Goal: Information Seeking & Learning: Learn about a topic

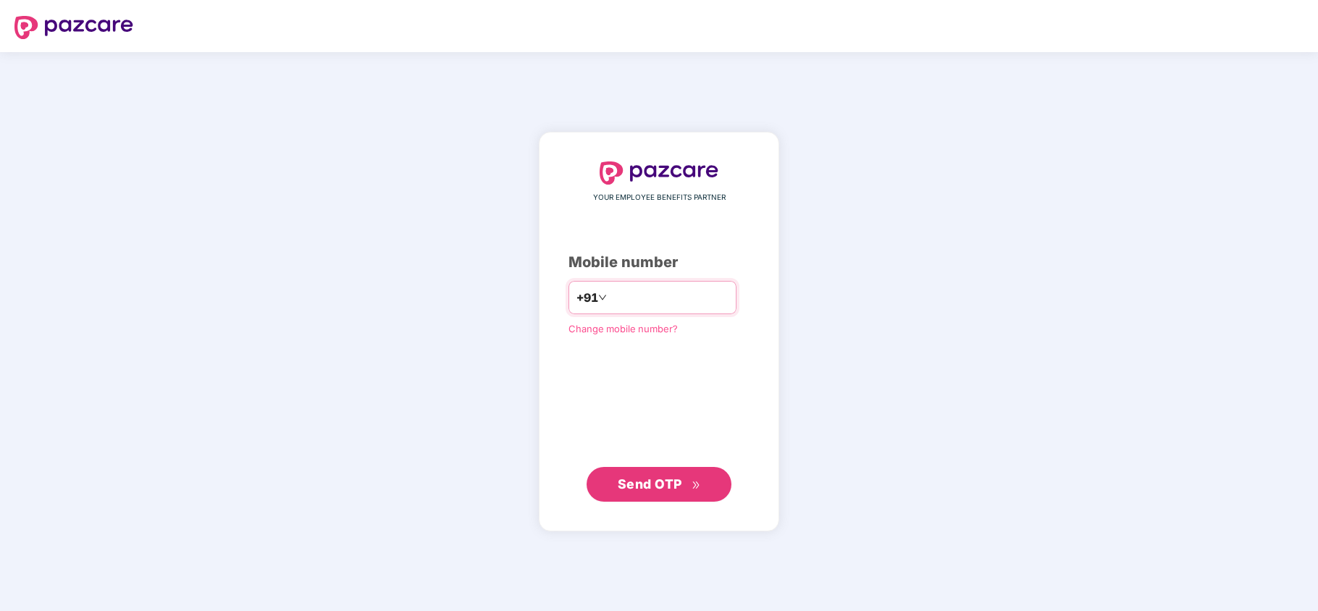
type input "**********"
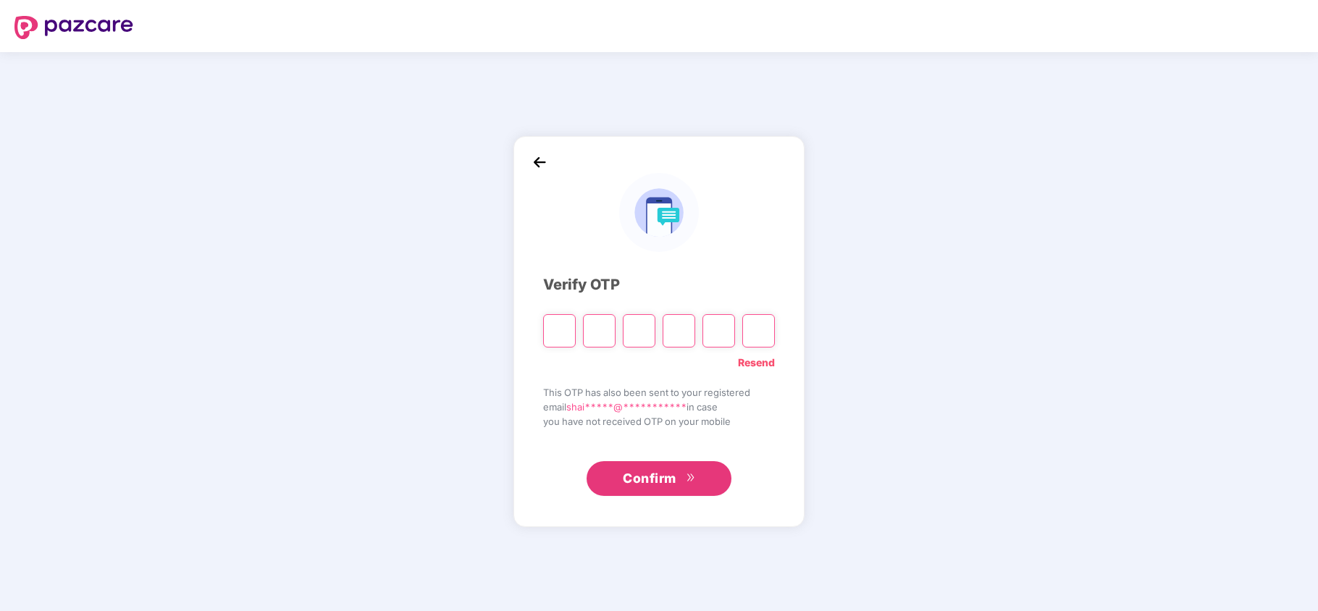
type input "*"
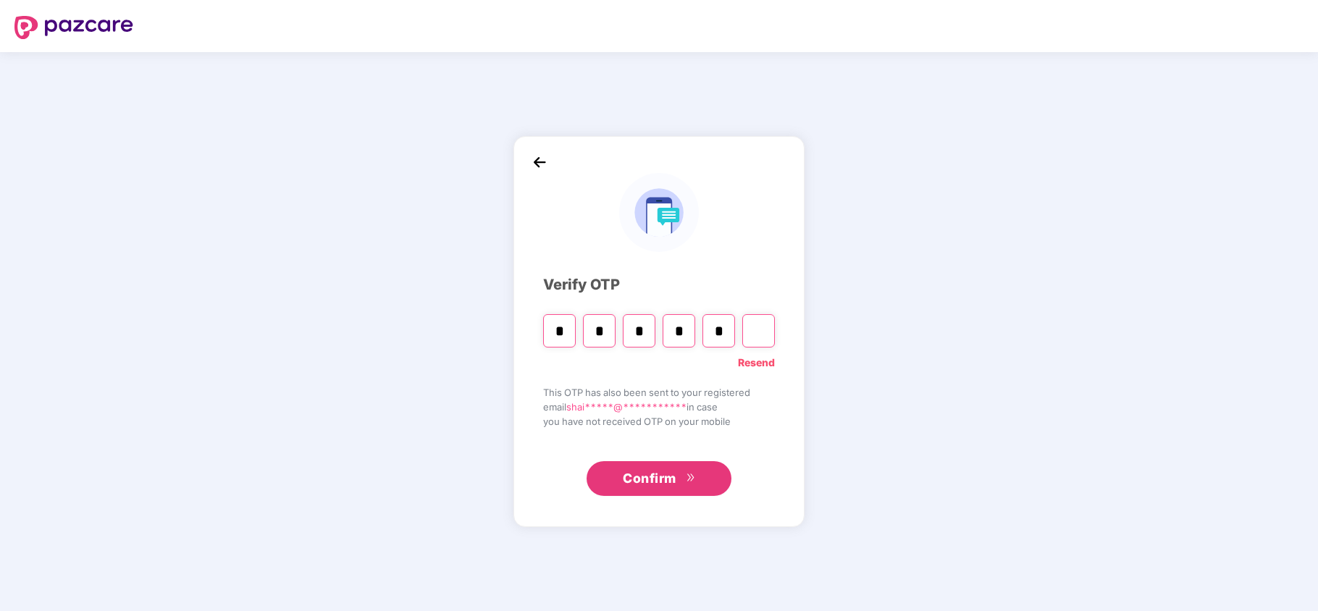
type input "*"
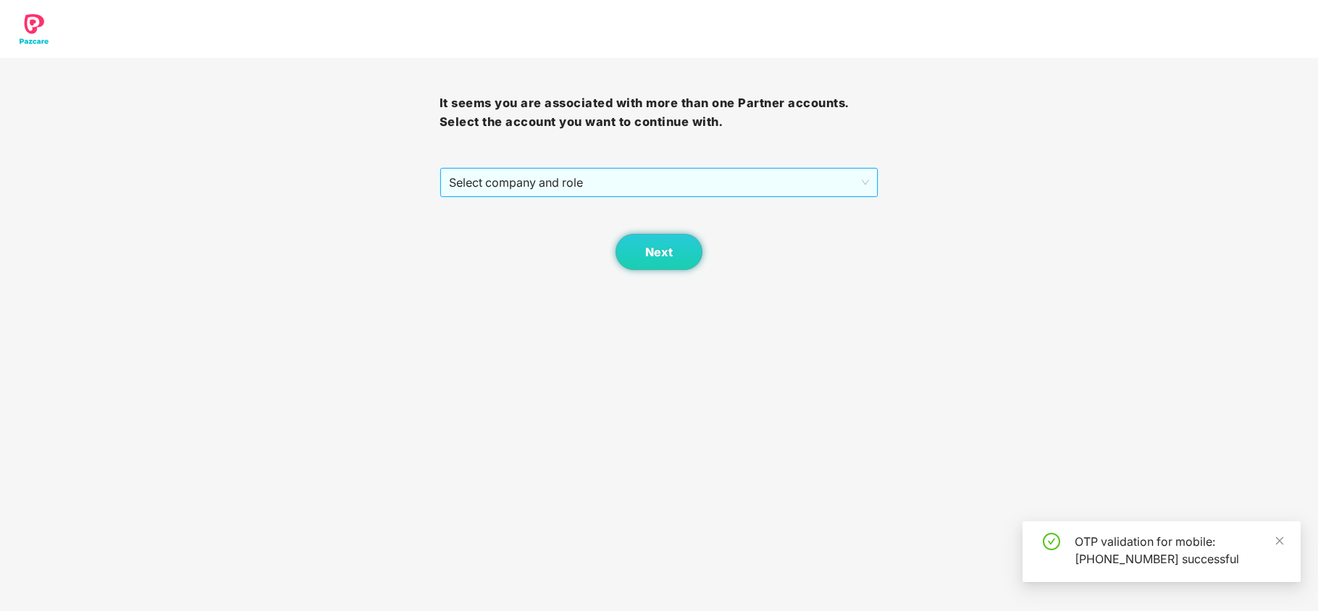
click at [520, 188] on span "Select company and role" at bounding box center [659, 183] width 421 height 28
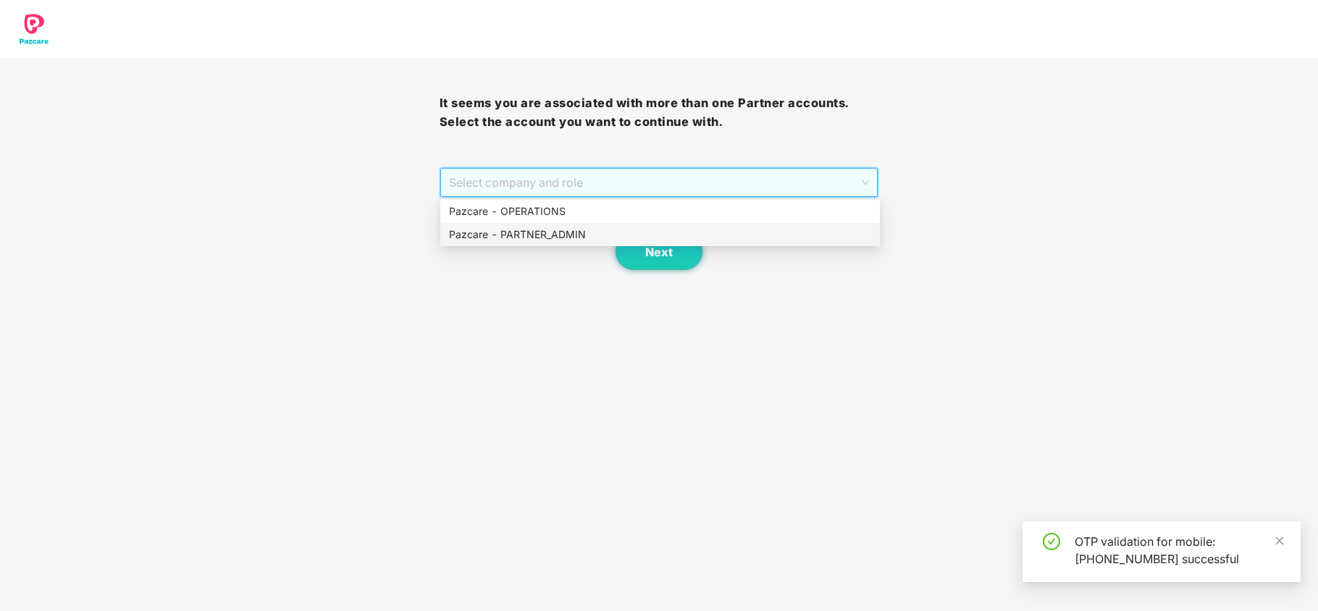
click at [517, 227] on div "Pazcare - PARTNER_ADMIN" at bounding box center [660, 235] width 422 height 16
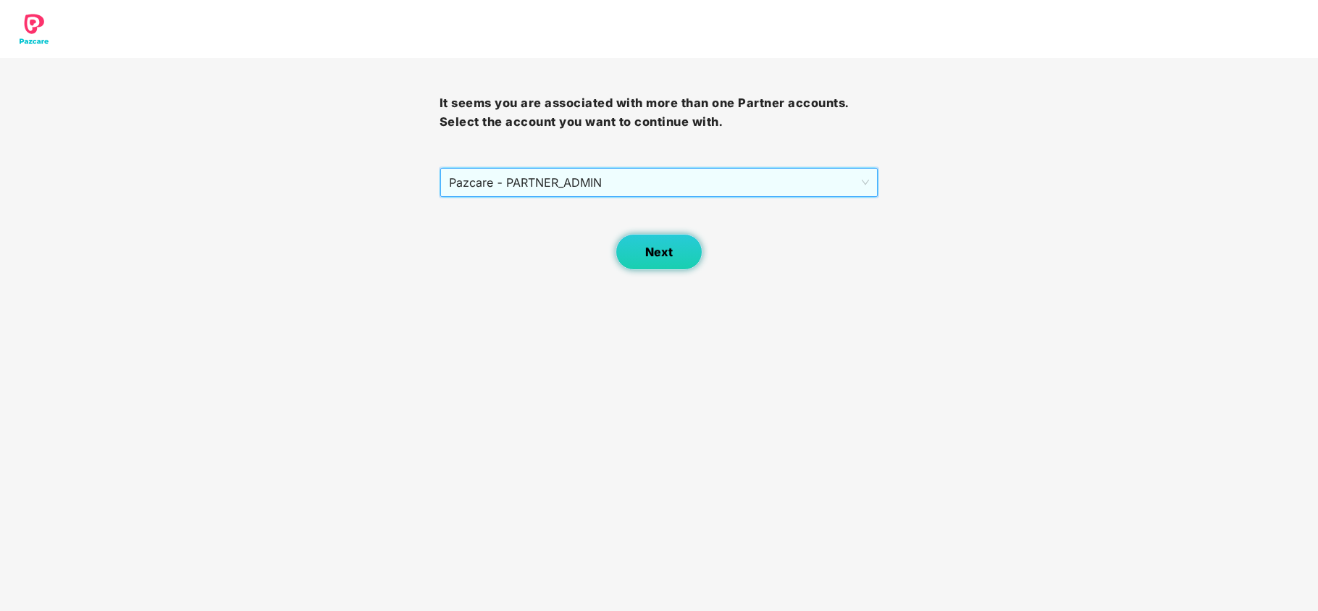
click at [652, 246] on span "Next" at bounding box center [659, 252] width 28 height 14
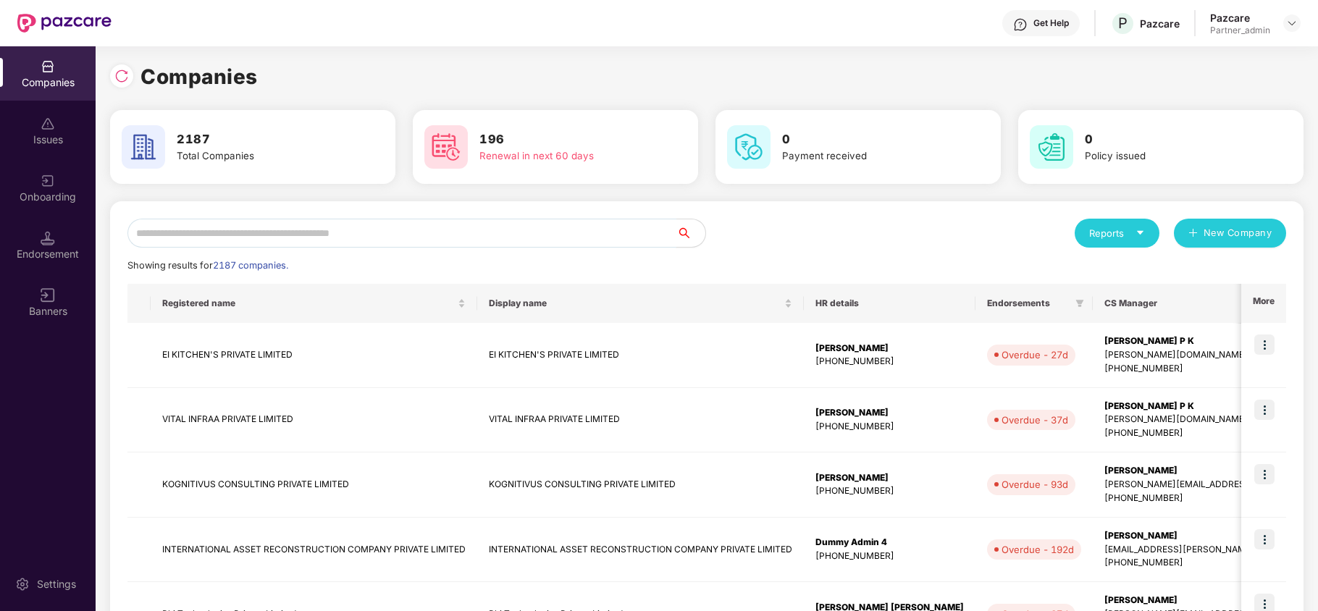
click at [273, 232] on input "text" at bounding box center [401, 233] width 549 height 29
paste input "**********"
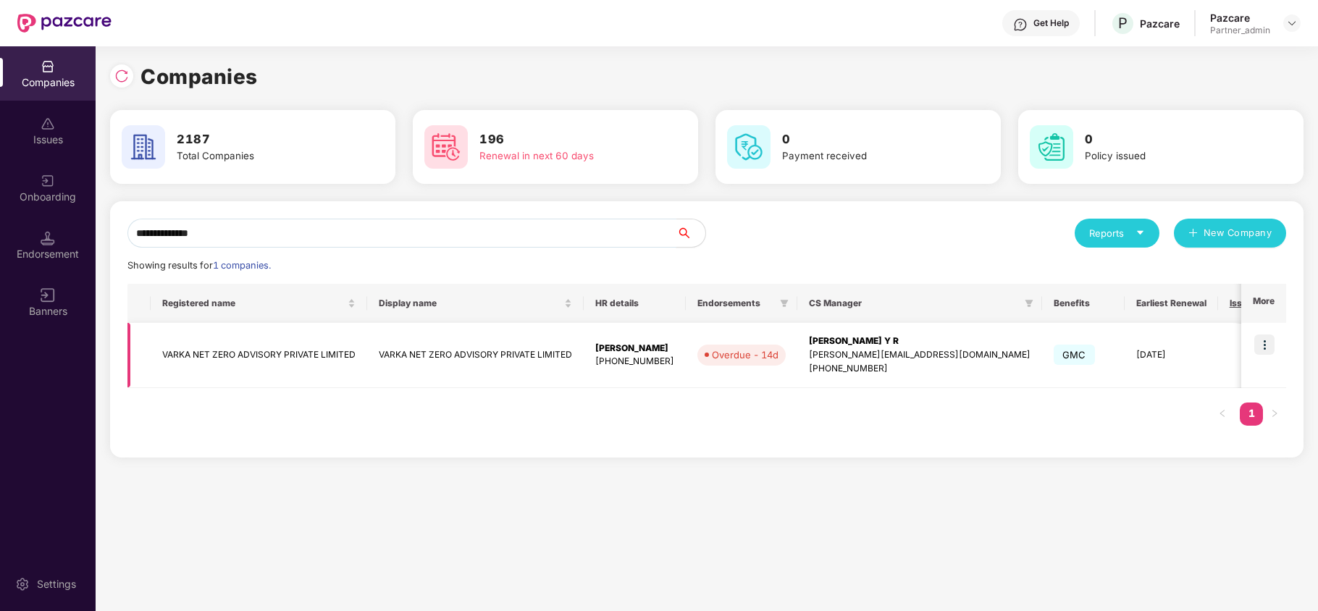
type input "**********"
click at [1264, 345] on img at bounding box center [1264, 345] width 20 height 20
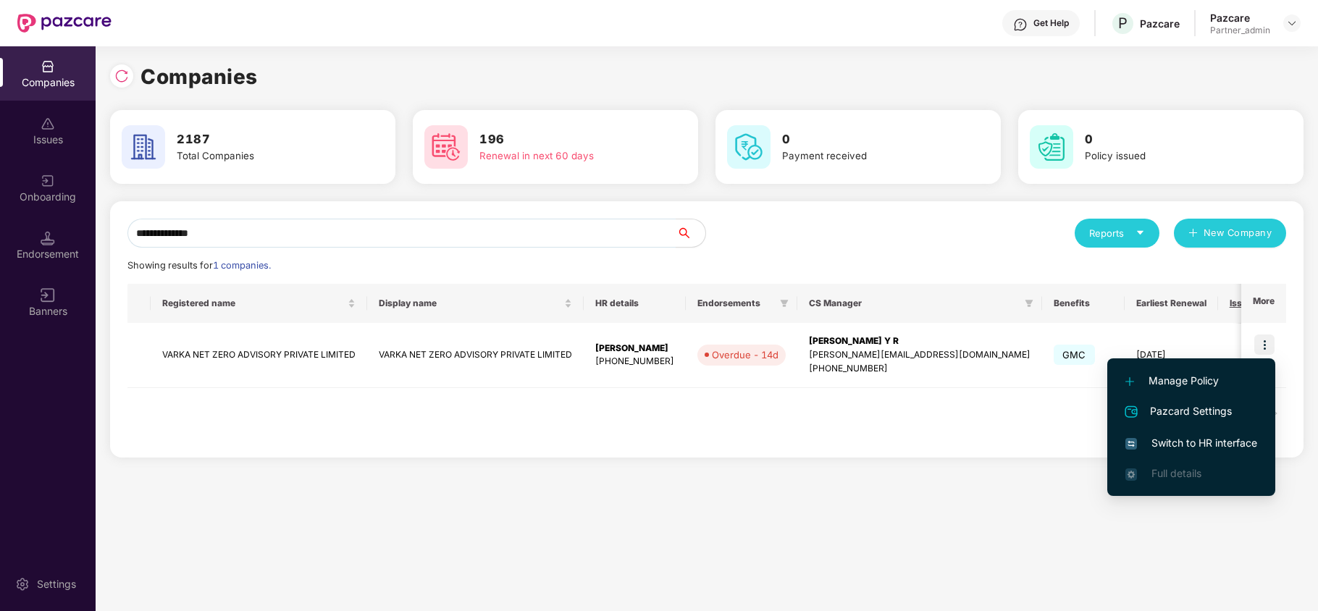
click at [1191, 445] on span "Switch to HR interface" at bounding box center [1191, 443] width 132 height 16
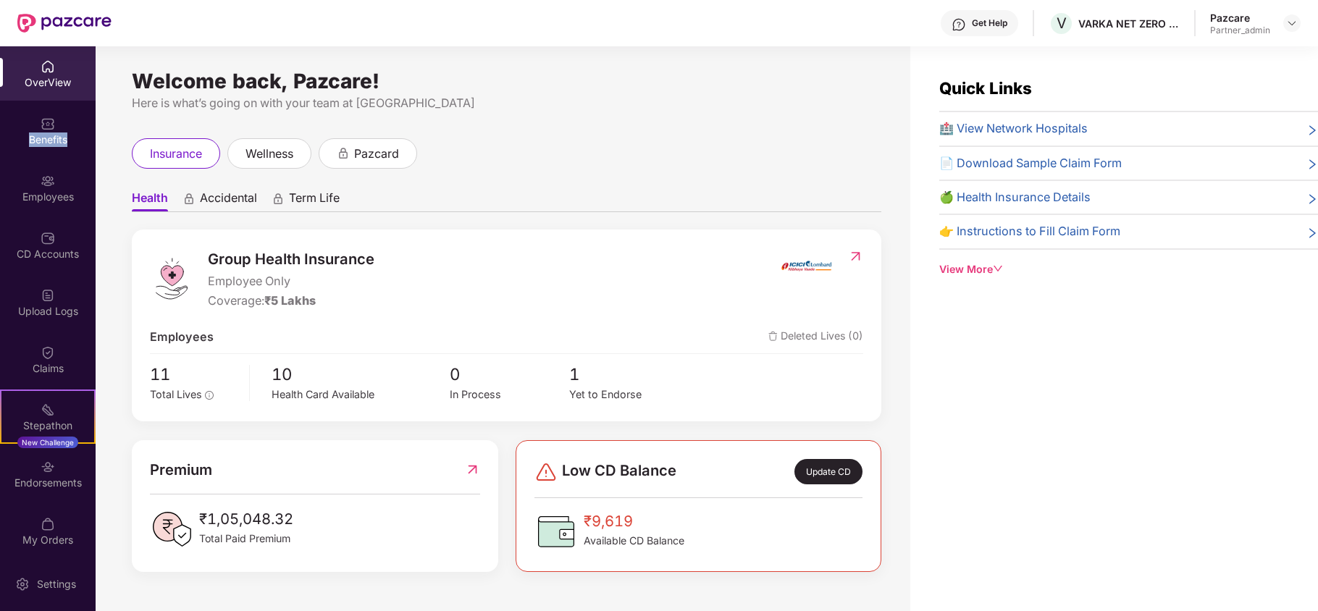
click at [16, 129] on div "Benefits" at bounding box center [48, 131] width 96 height 54
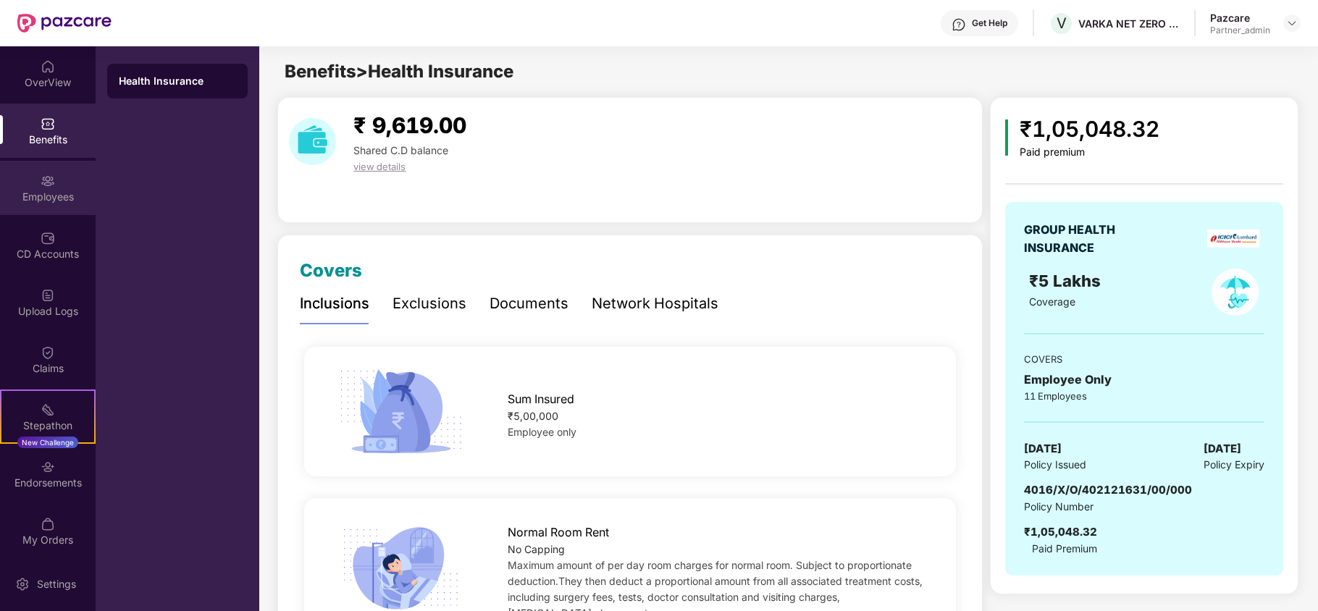
click at [35, 192] on div "Employees" at bounding box center [48, 197] width 96 height 14
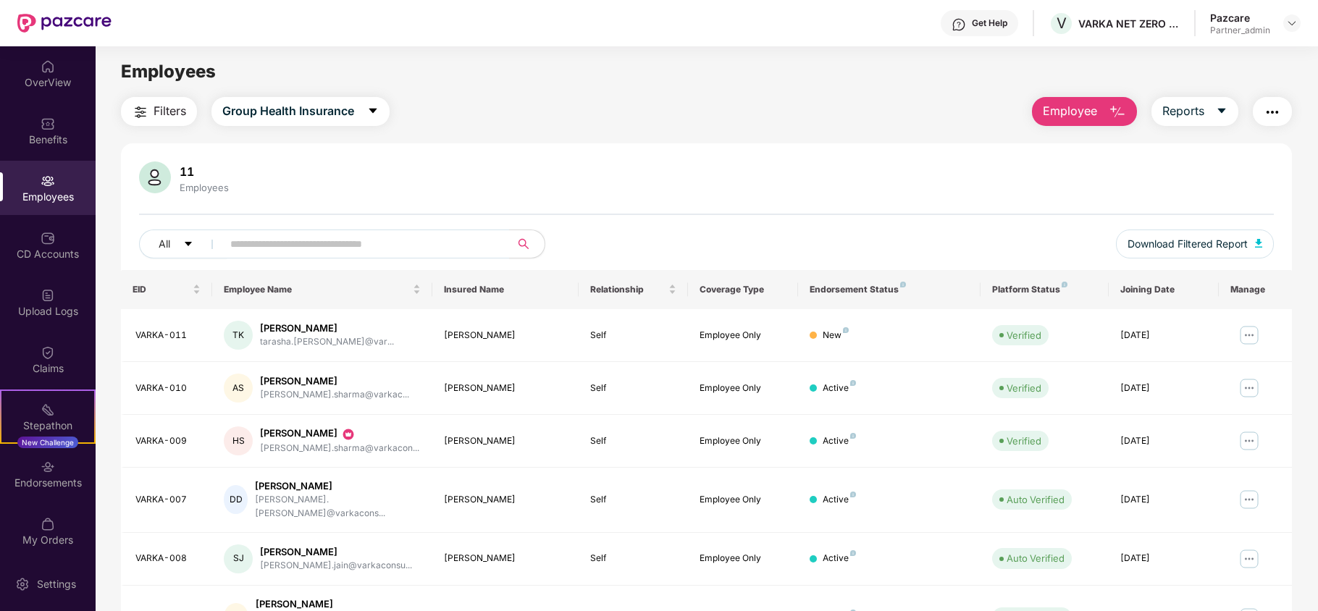
click at [162, 117] on span "Filters" at bounding box center [170, 111] width 33 height 18
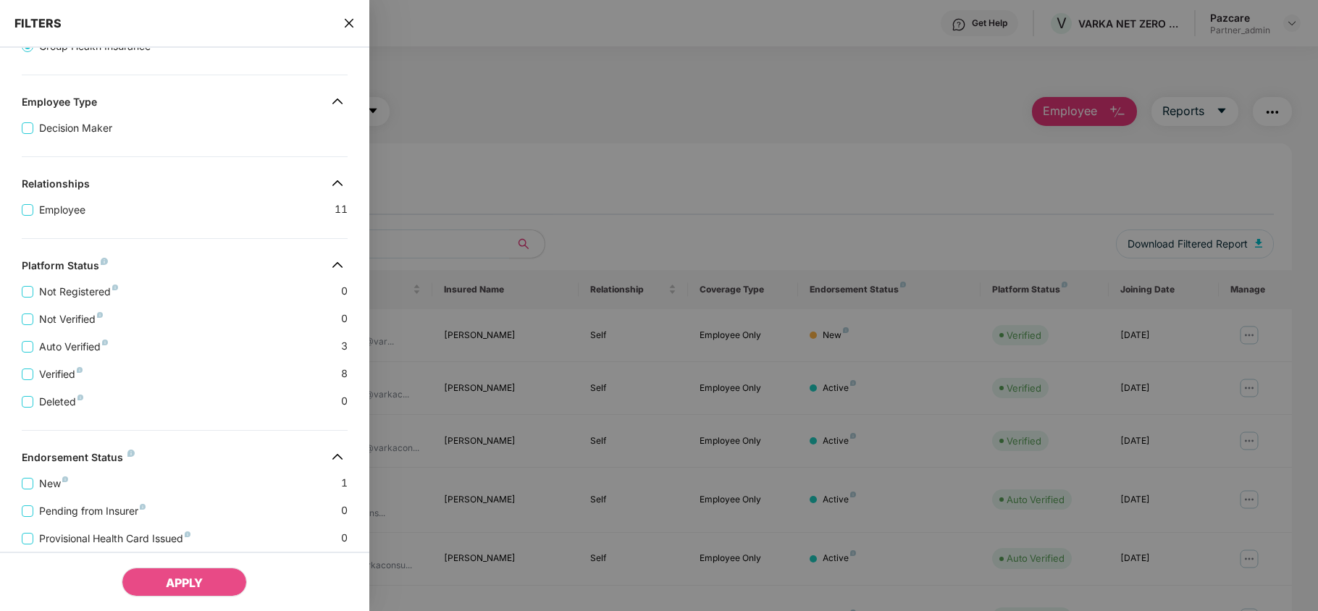
scroll to position [264, 0]
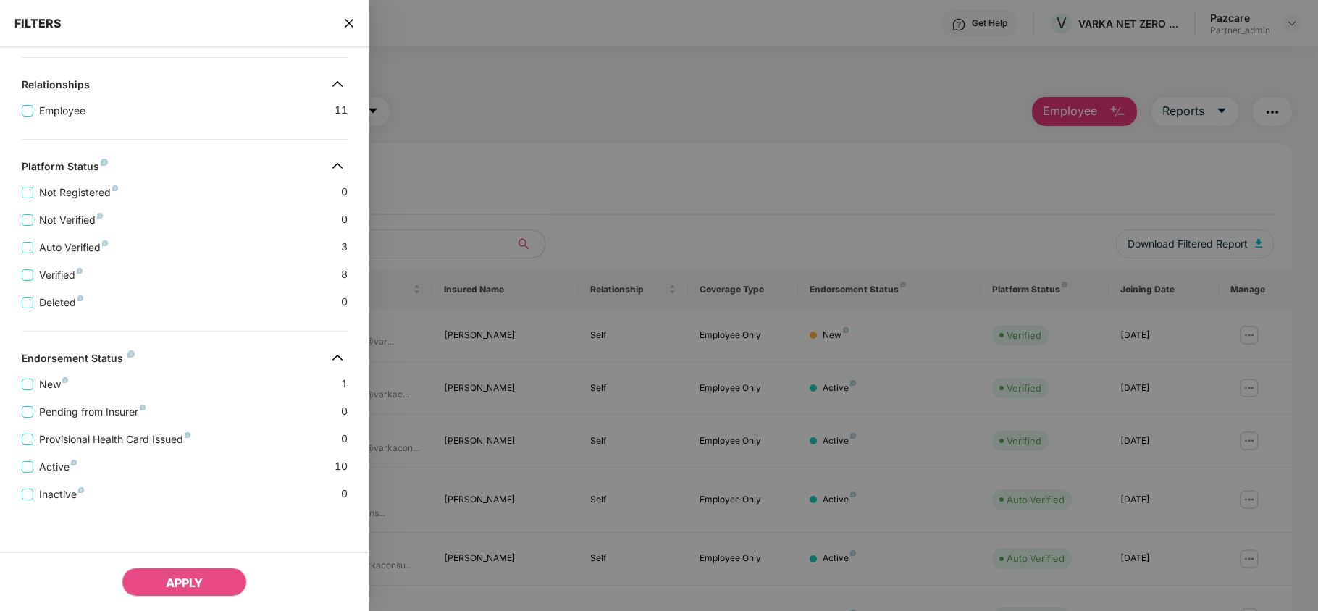
click at [348, 22] on icon "close" at bounding box center [348, 23] width 9 height 9
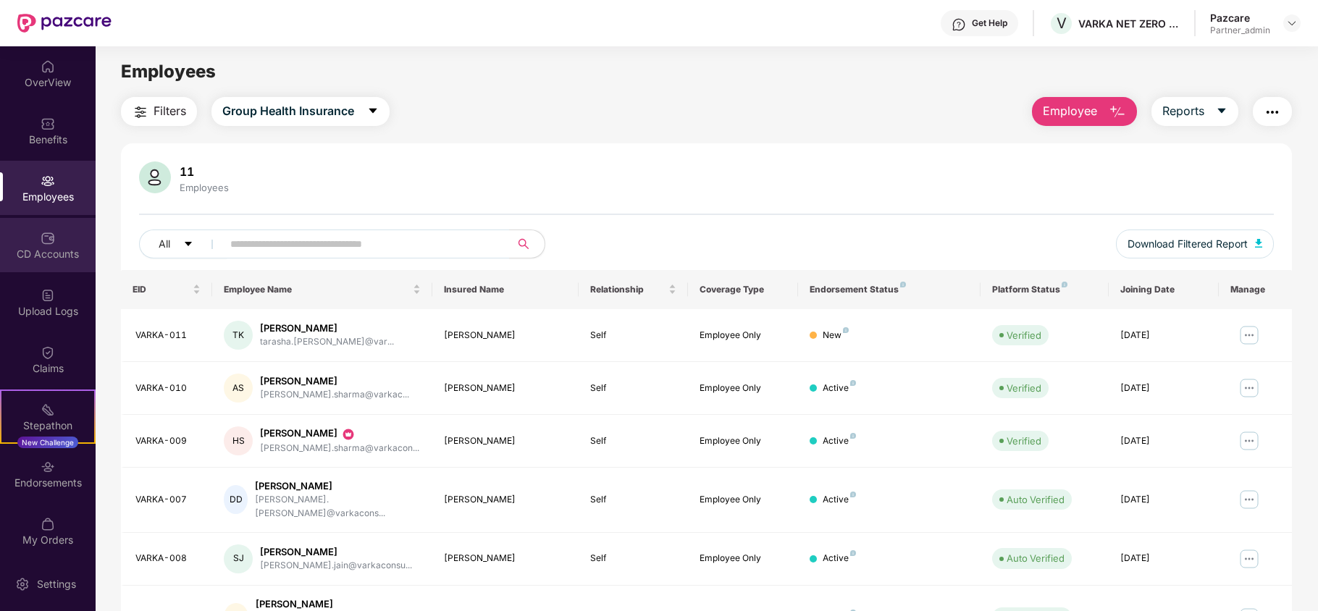
click at [4, 258] on div "CD Accounts" at bounding box center [48, 254] width 96 height 14
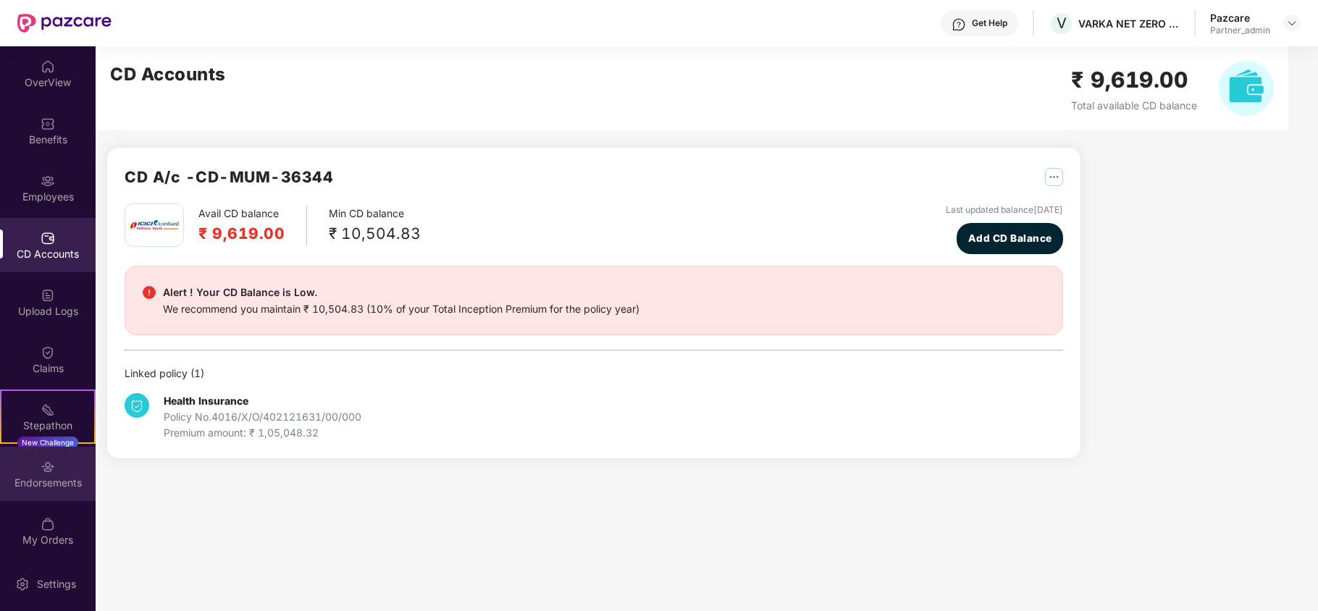
click at [68, 479] on div "Endorsements" at bounding box center [48, 483] width 96 height 14
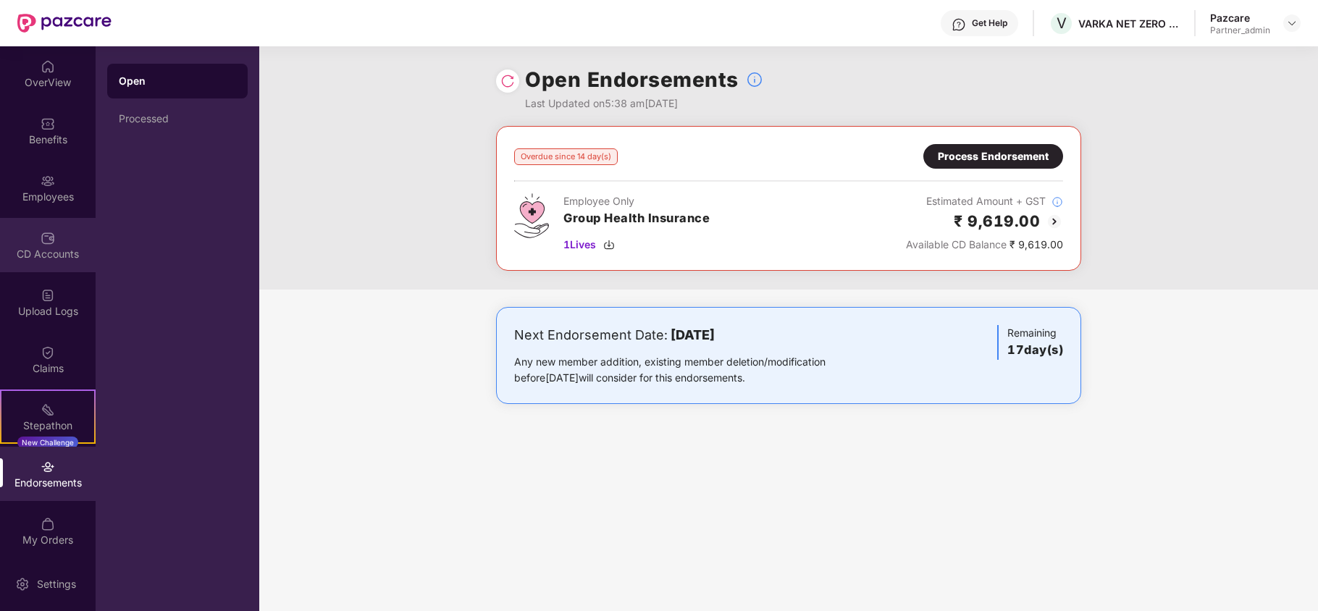
click at [36, 249] on div "CD Accounts" at bounding box center [48, 254] width 96 height 14
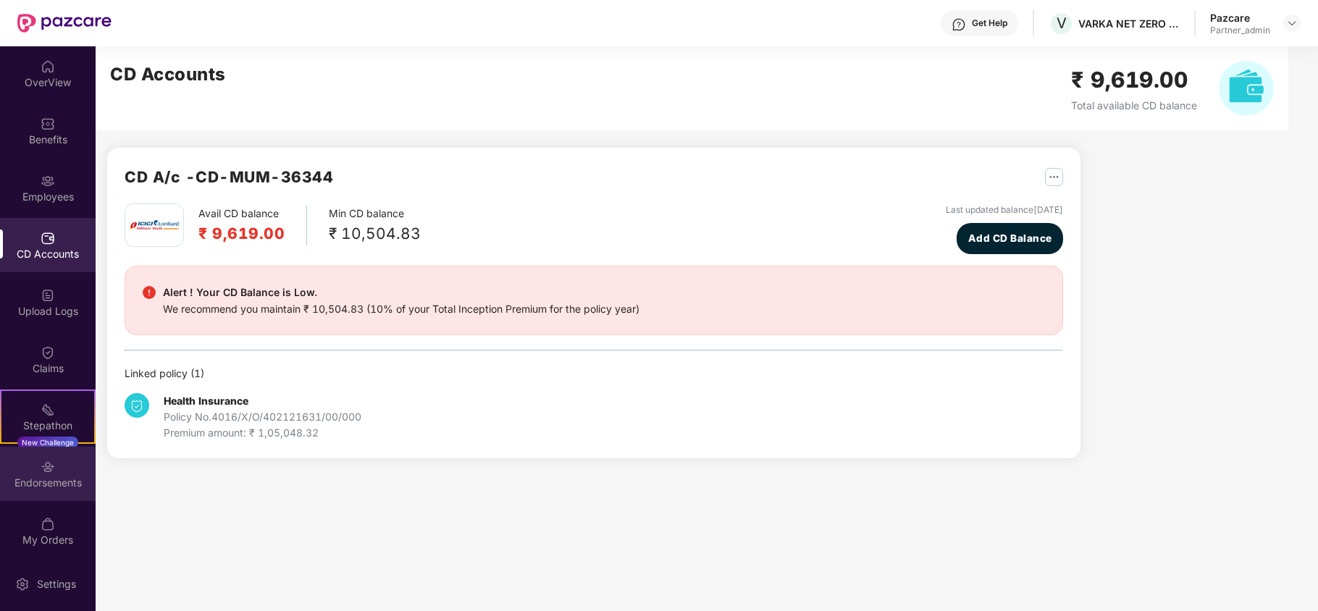
click at [33, 476] on div "Endorsements" at bounding box center [48, 483] width 96 height 14
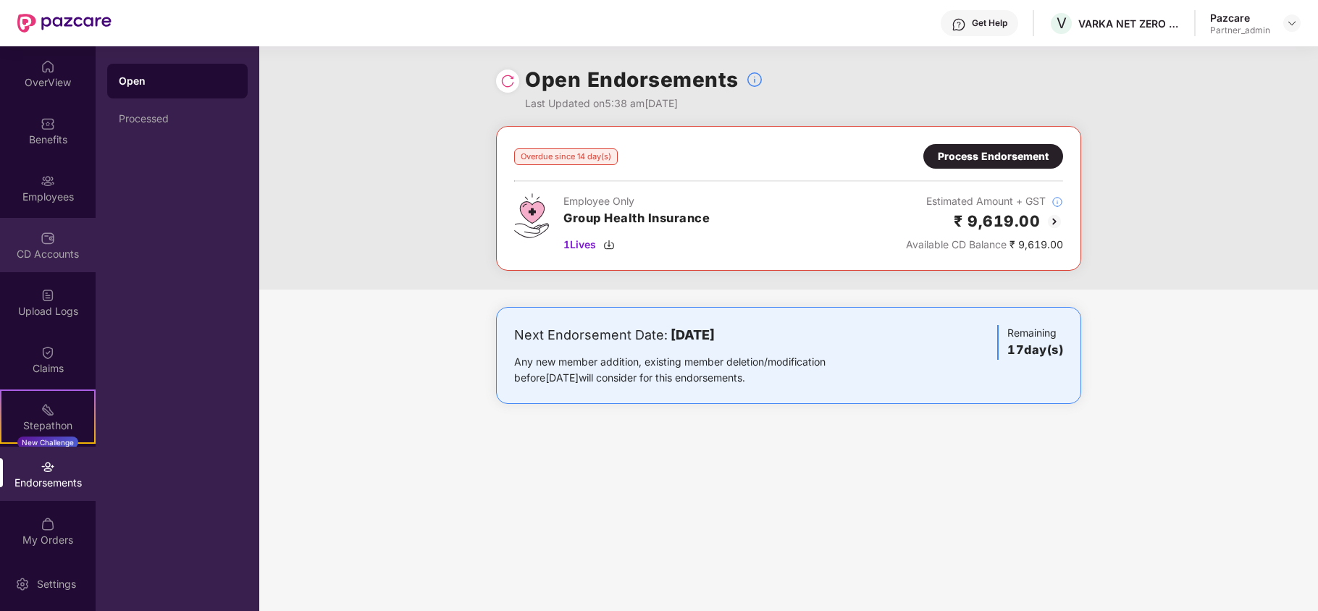
click at [25, 239] on div "CD Accounts" at bounding box center [48, 245] width 96 height 54
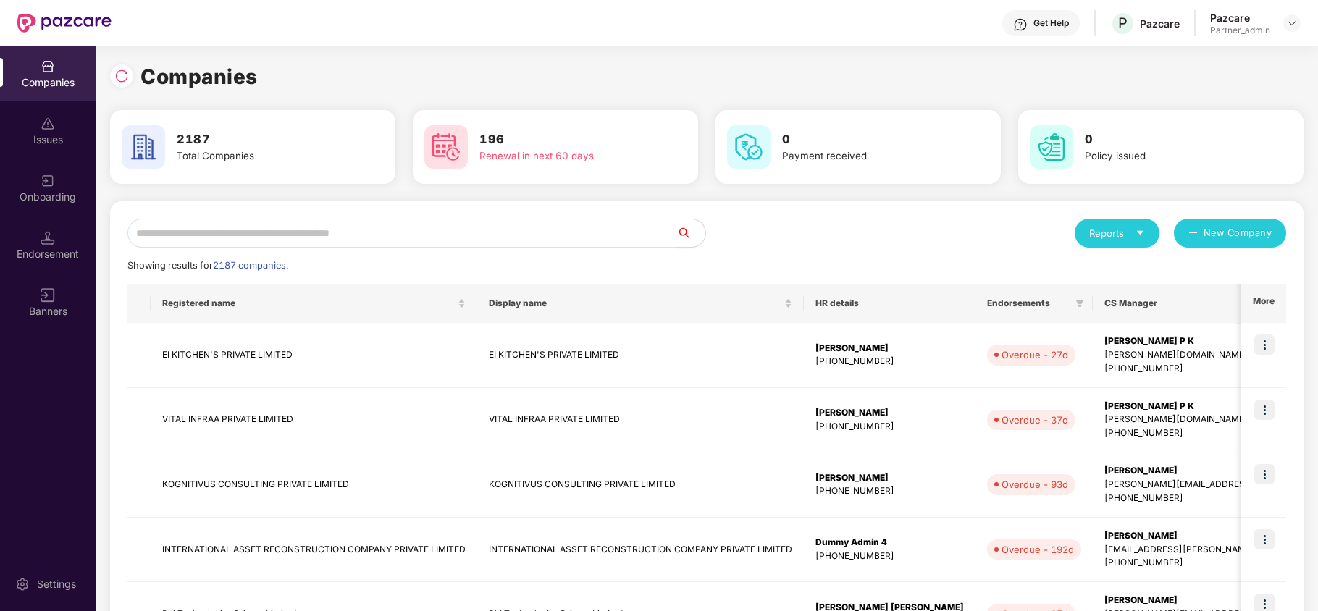
click at [165, 232] on input "text" at bounding box center [401, 233] width 549 height 29
paste input "**********"
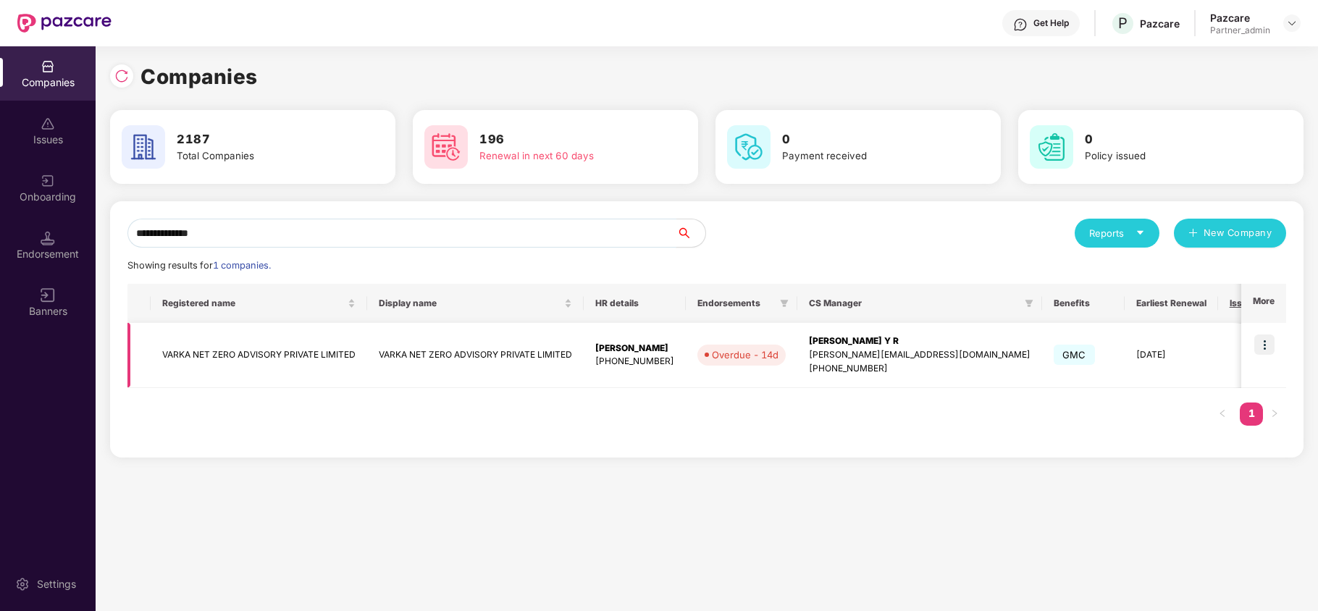
type input "**********"
click at [161, 354] on td "VARKA NET ZERO ADVISORY PRIVATE LIMITED" at bounding box center [259, 355] width 216 height 65
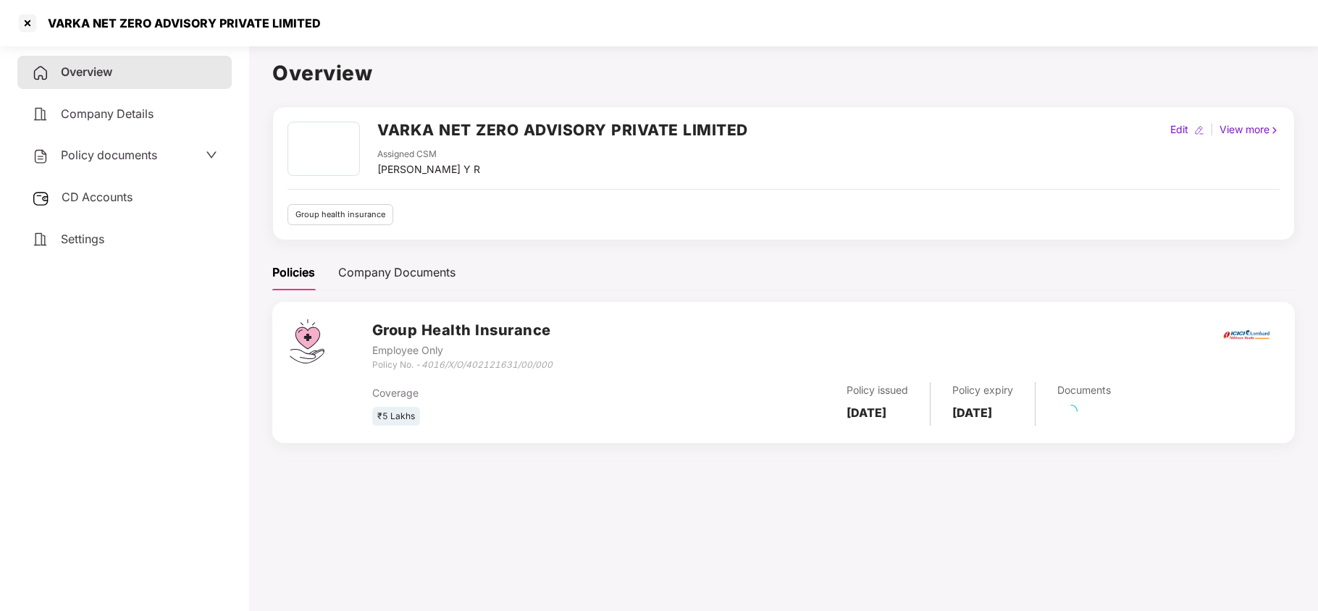
click at [84, 240] on span "Settings" at bounding box center [82, 239] width 43 height 14
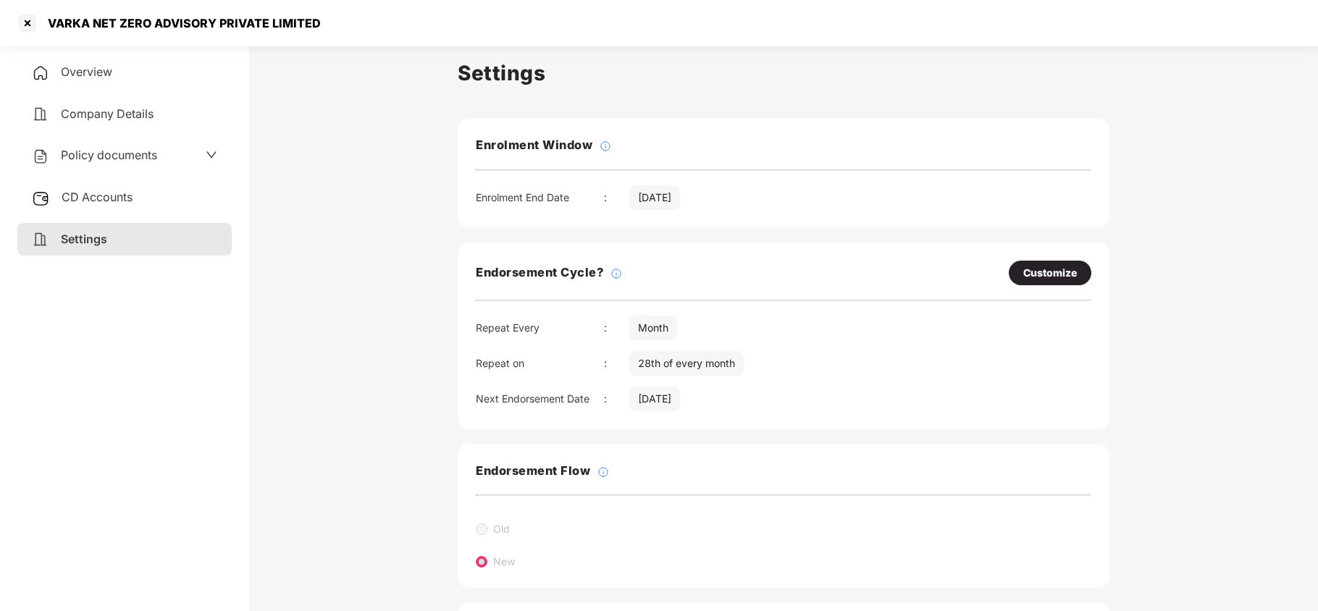
click at [105, 151] on span "Policy documents" at bounding box center [109, 155] width 96 height 14
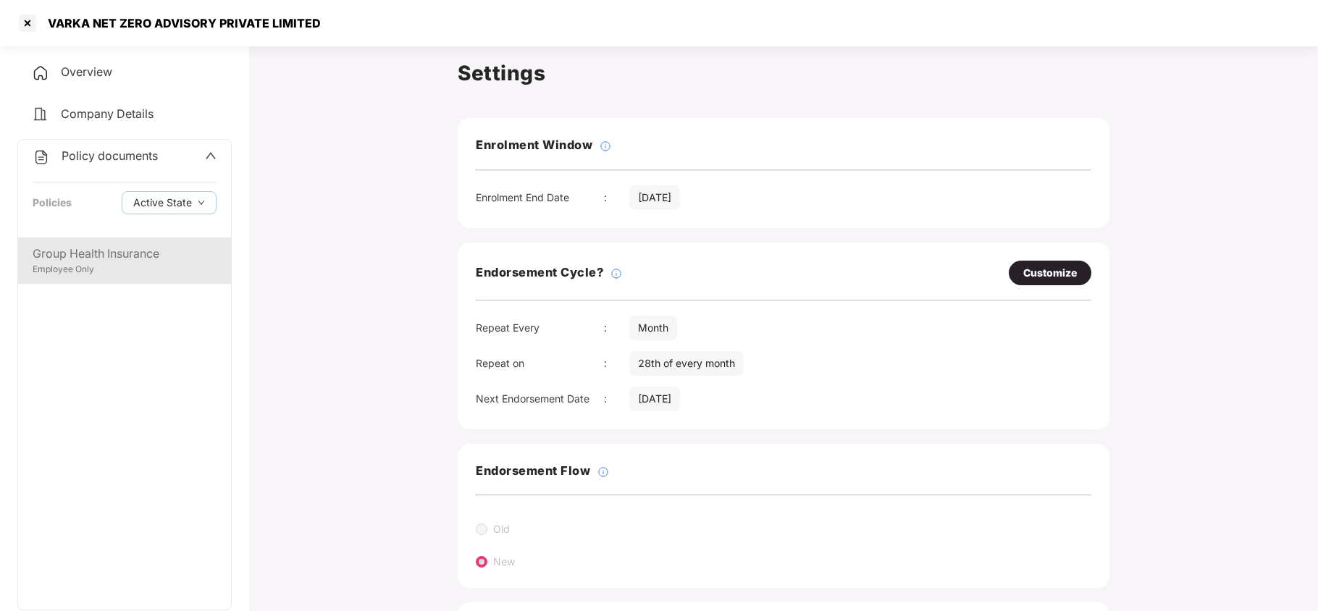
drag, startPoint x: 126, startPoint y: 251, endPoint x: 120, endPoint y: 244, distance: 8.7
click at [126, 250] on div "Group Health Insurance" at bounding box center [125, 254] width 184 height 18
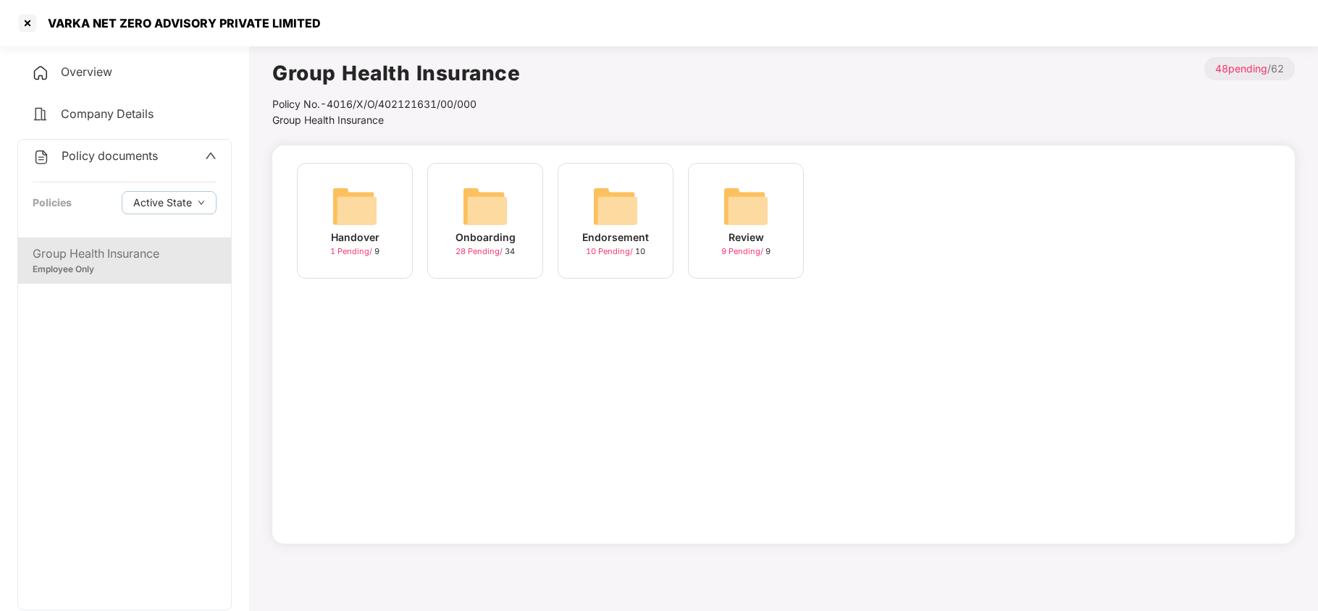
click at [482, 216] on img at bounding box center [485, 206] width 46 height 46
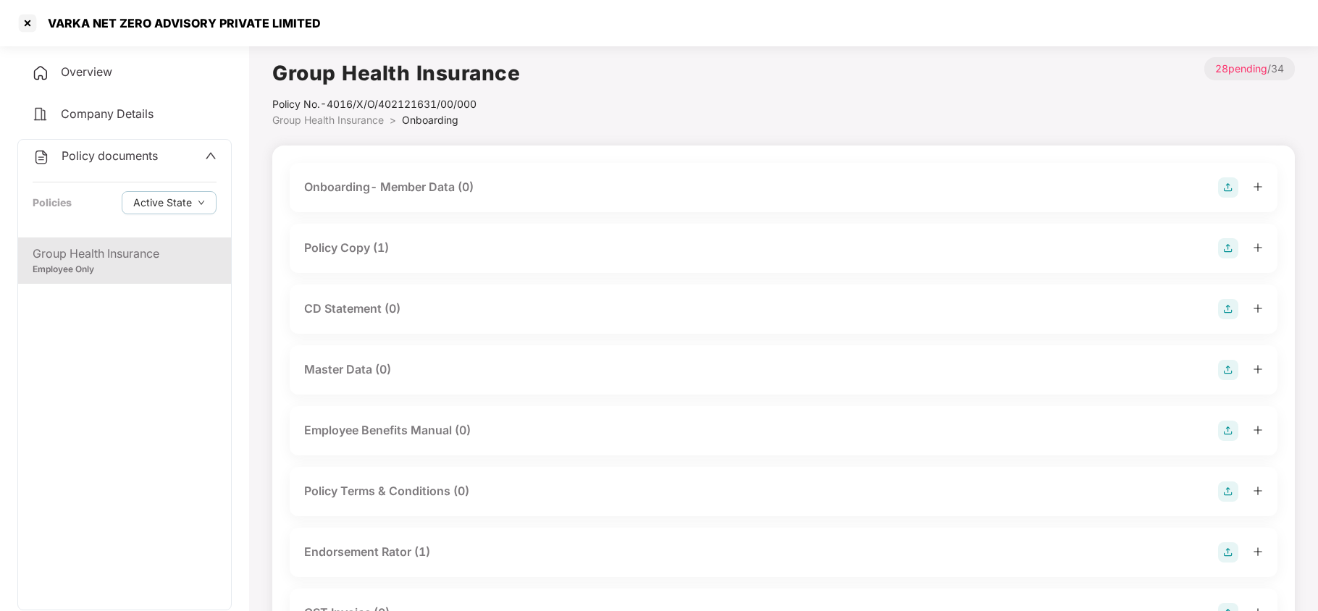
click at [337, 246] on div "Policy Copy (1)" at bounding box center [346, 248] width 85 height 18
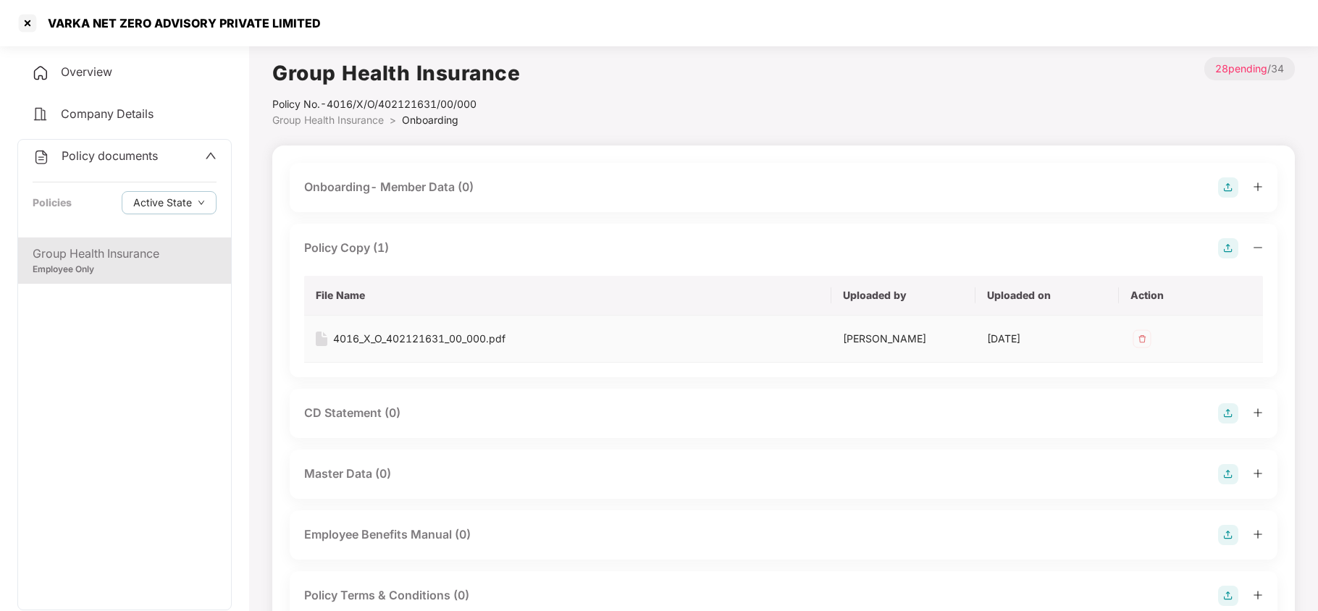
click at [447, 336] on div "4016_X_O_402121631_00_000.pdf" at bounding box center [419, 339] width 172 height 16
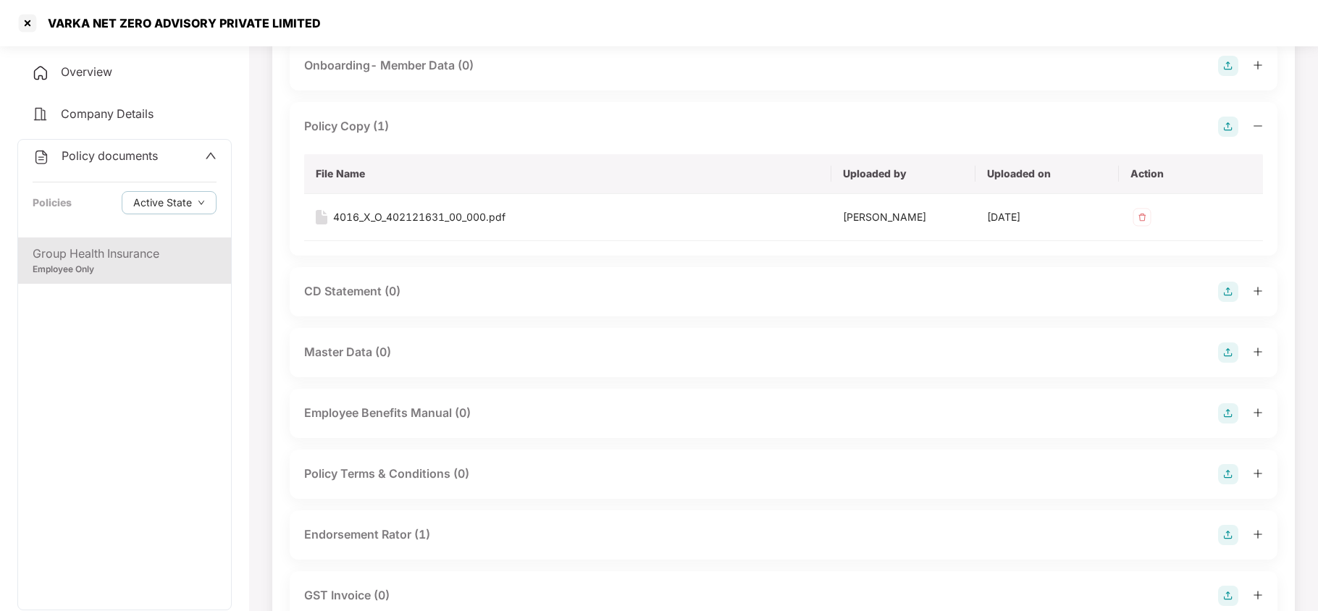
scroll to position [193, 0]
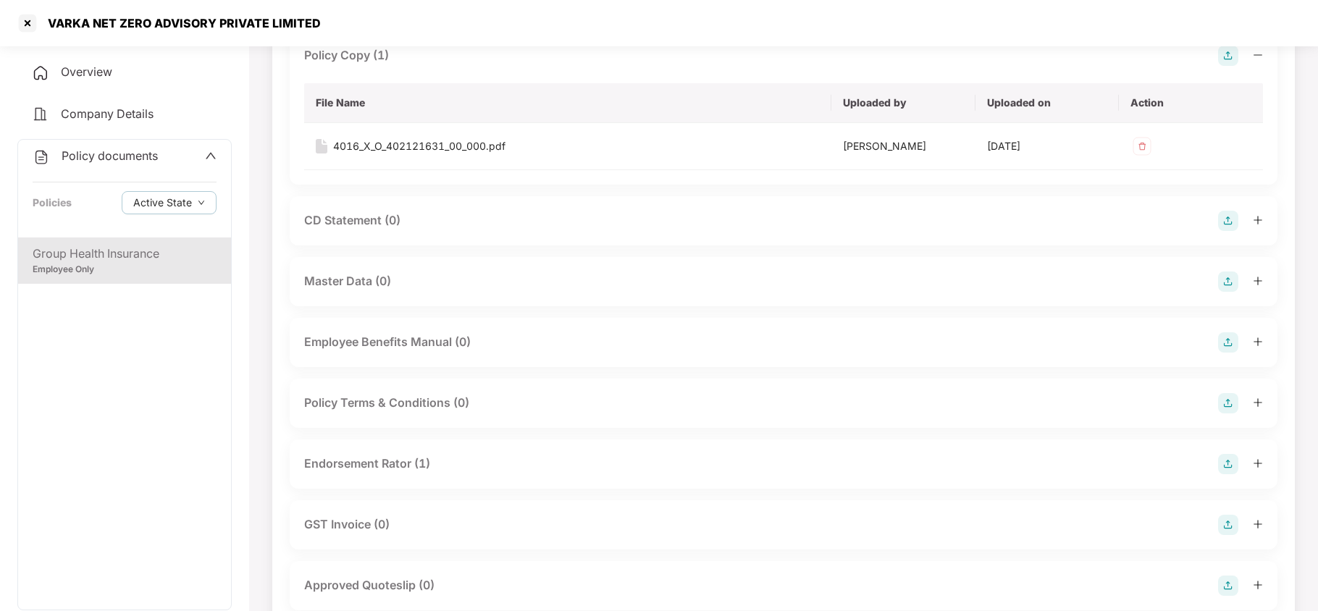
click at [407, 461] on div "Endorsement Rator (1)" at bounding box center [367, 464] width 126 height 18
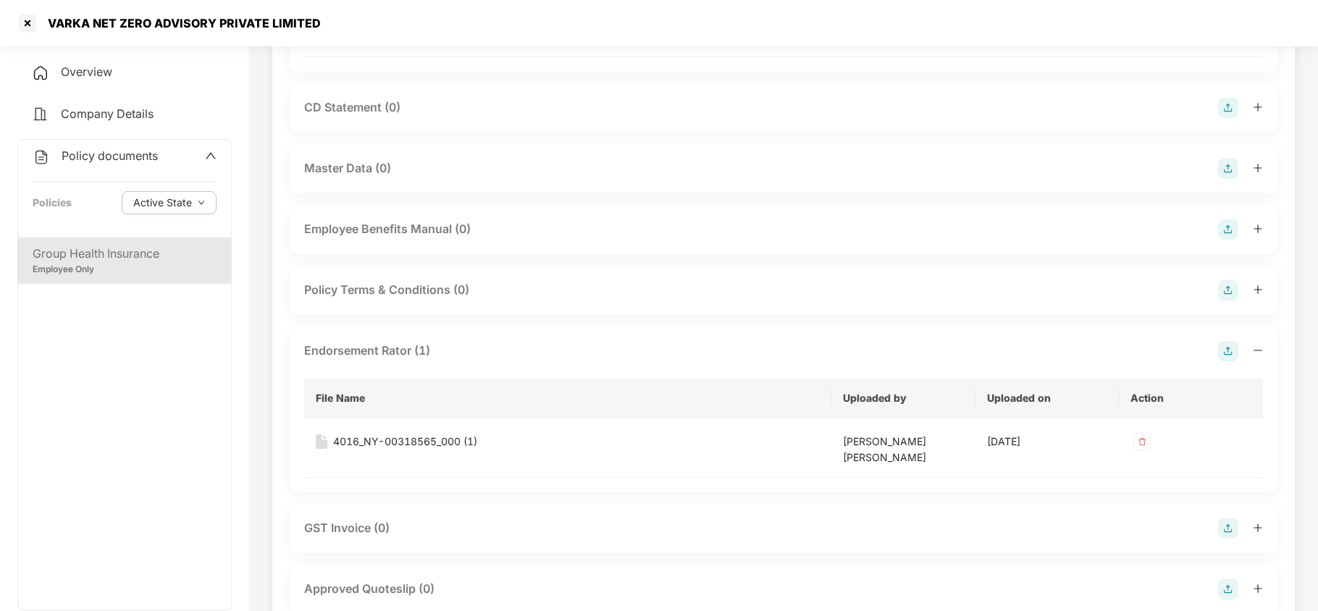
scroll to position [386, 0]
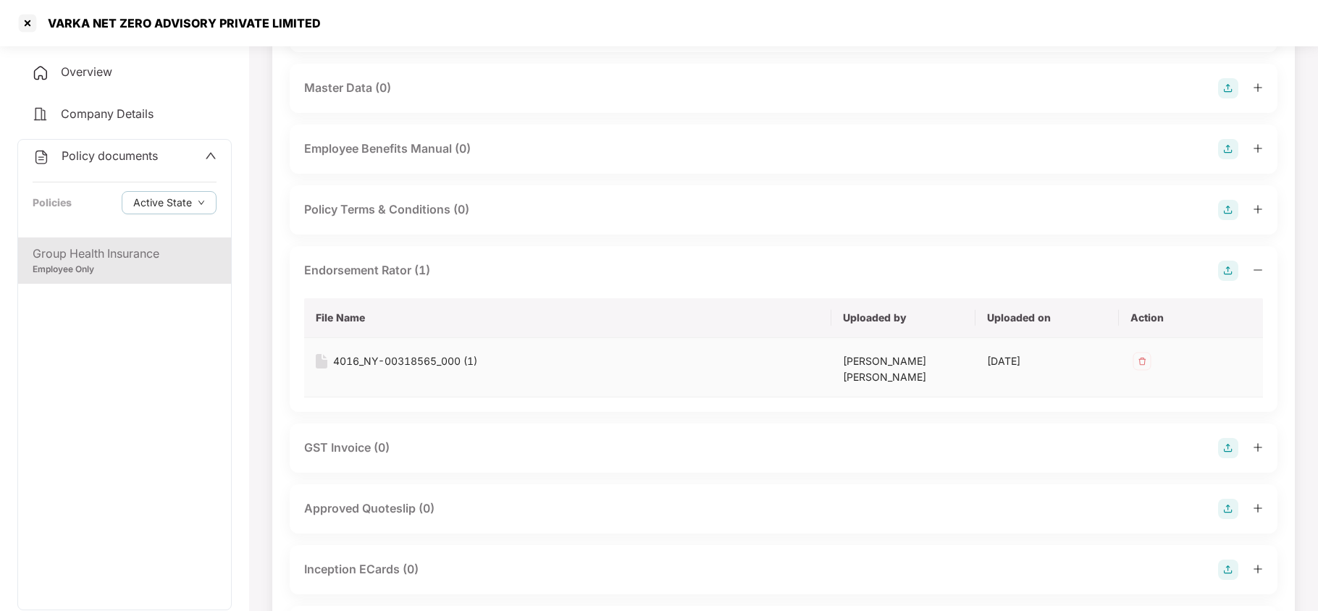
click at [447, 360] on div "4016_NY-00318565_000 (1)" at bounding box center [405, 361] width 144 height 16
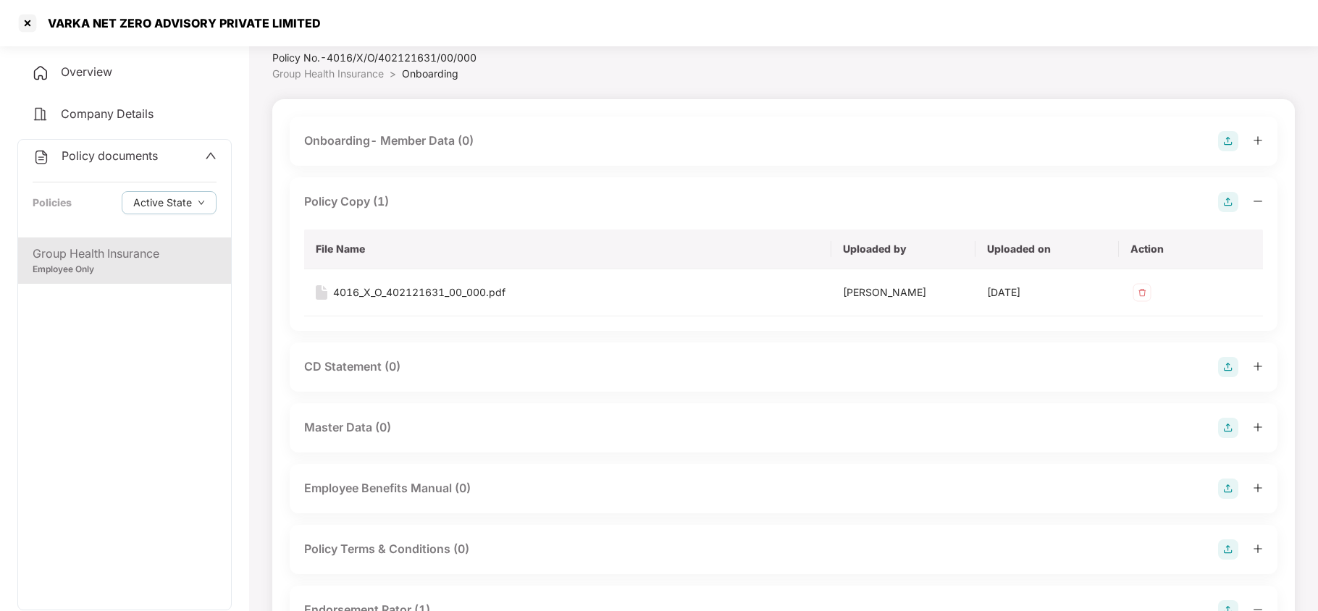
scroll to position [0, 0]
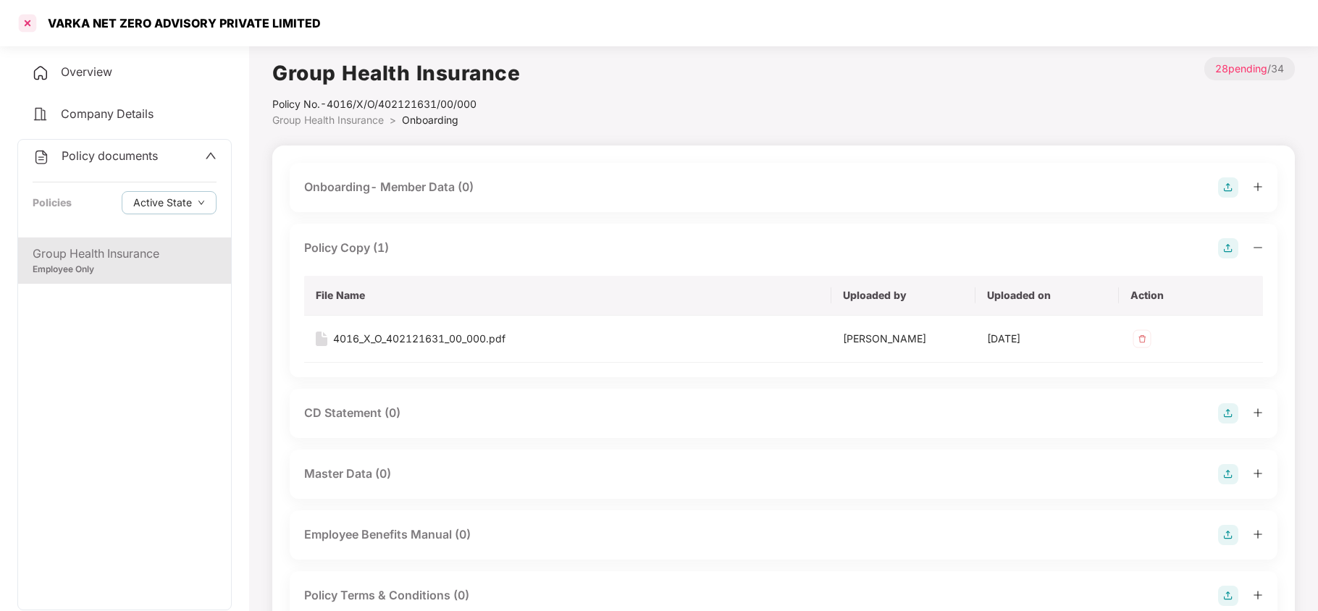
click at [24, 20] on div at bounding box center [27, 23] width 23 height 23
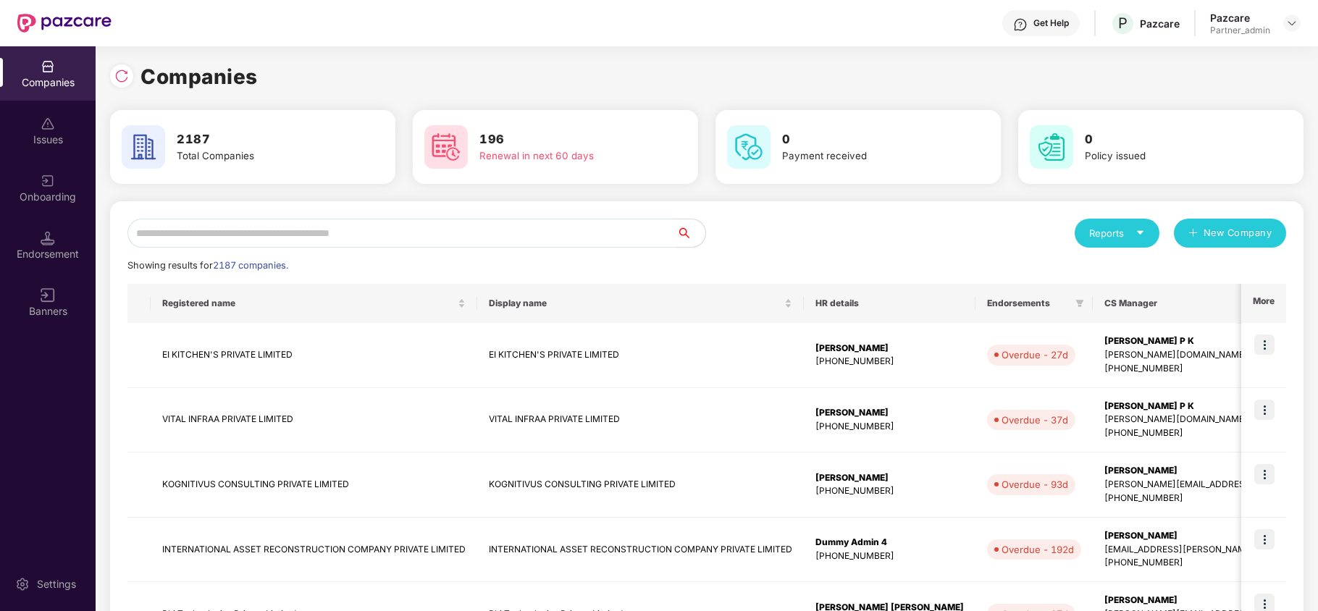
click at [220, 235] on input "text" at bounding box center [401, 233] width 549 height 29
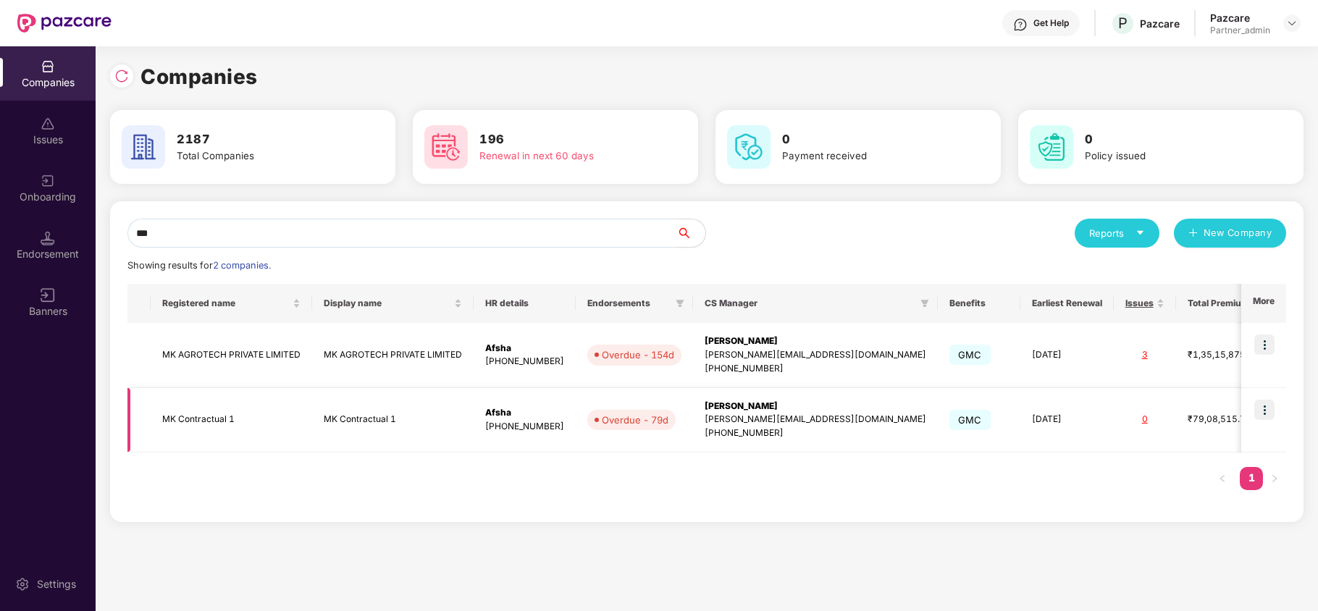
type input "**"
click at [1266, 412] on img at bounding box center [1264, 410] width 20 height 20
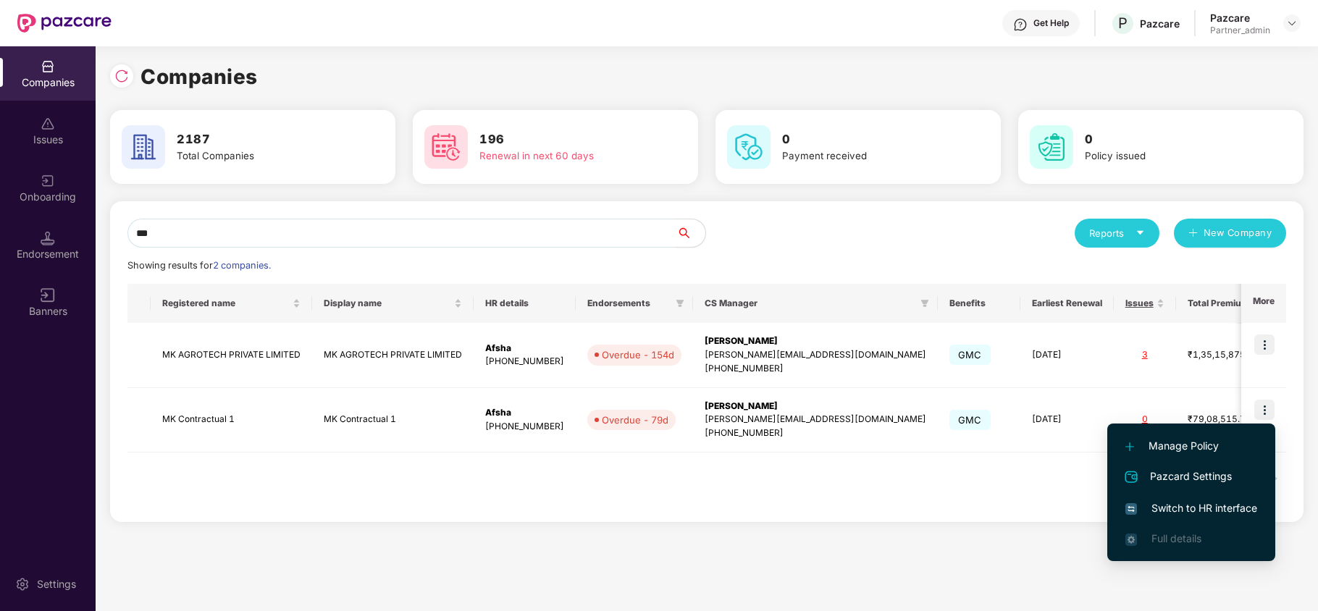
click at [1200, 502] on span "Switch to HR interface" at bounding box center [1191, 508] width 132 height 16
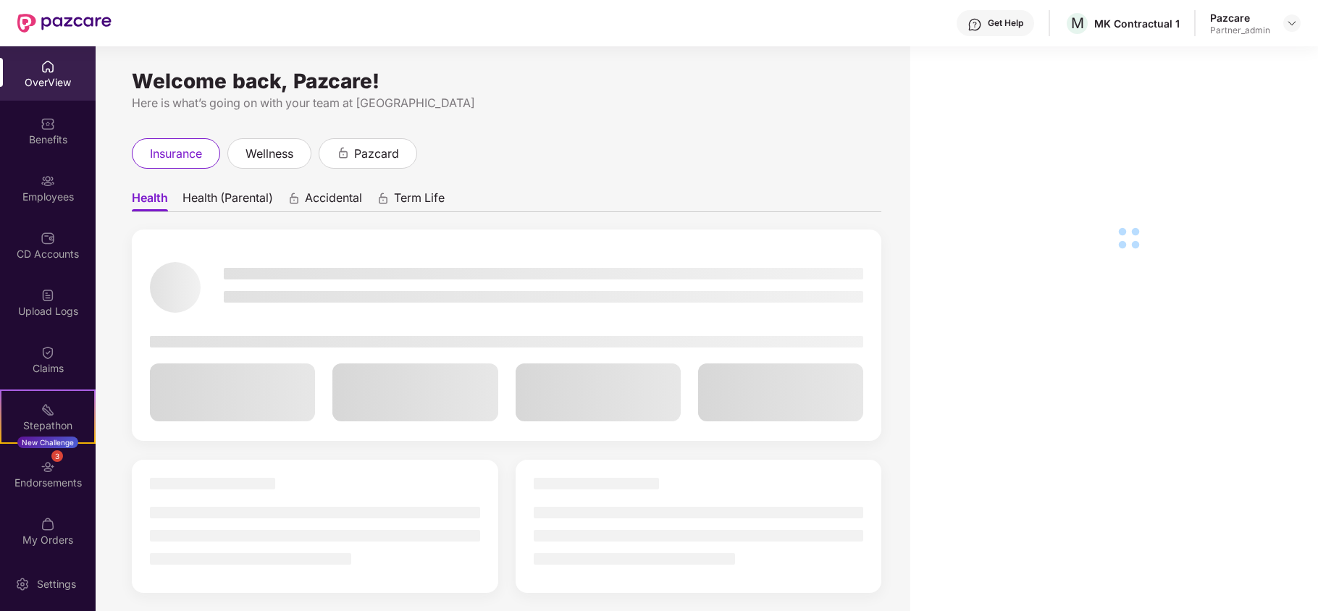
click at [41, 133] on div "Benefits" at bounding box center [48, 140] width 96 height 14
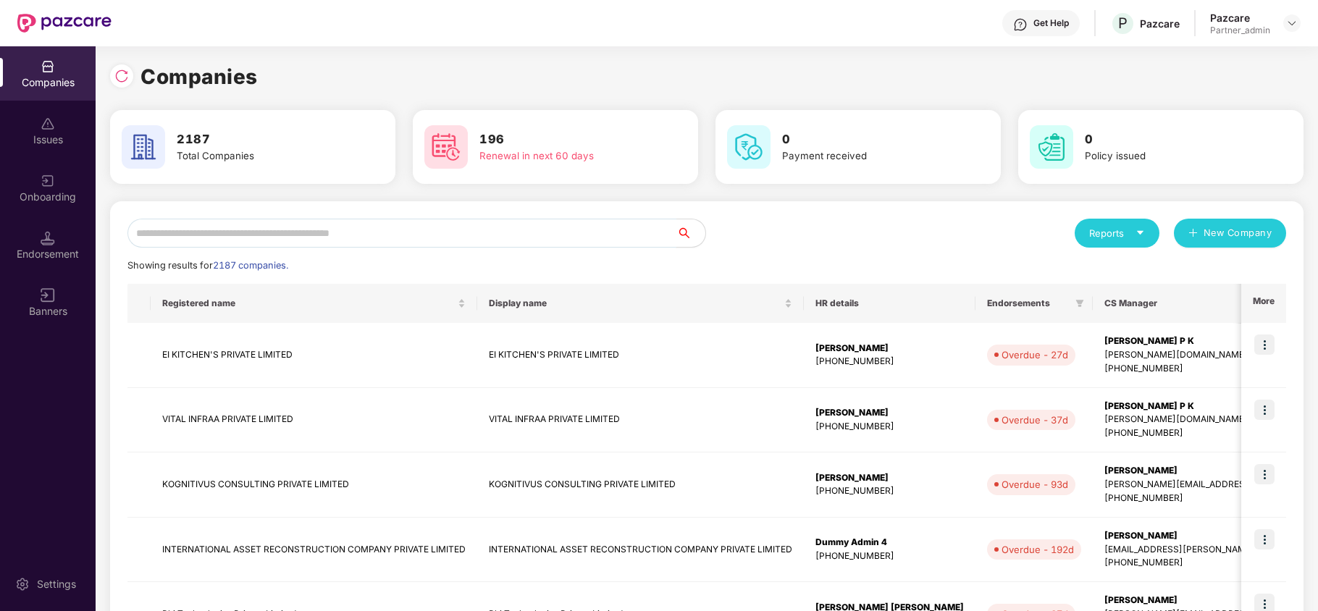
click at [350, 230] on input "text" at bounding box center [401, 233] width 549 height 29
paste input "******"
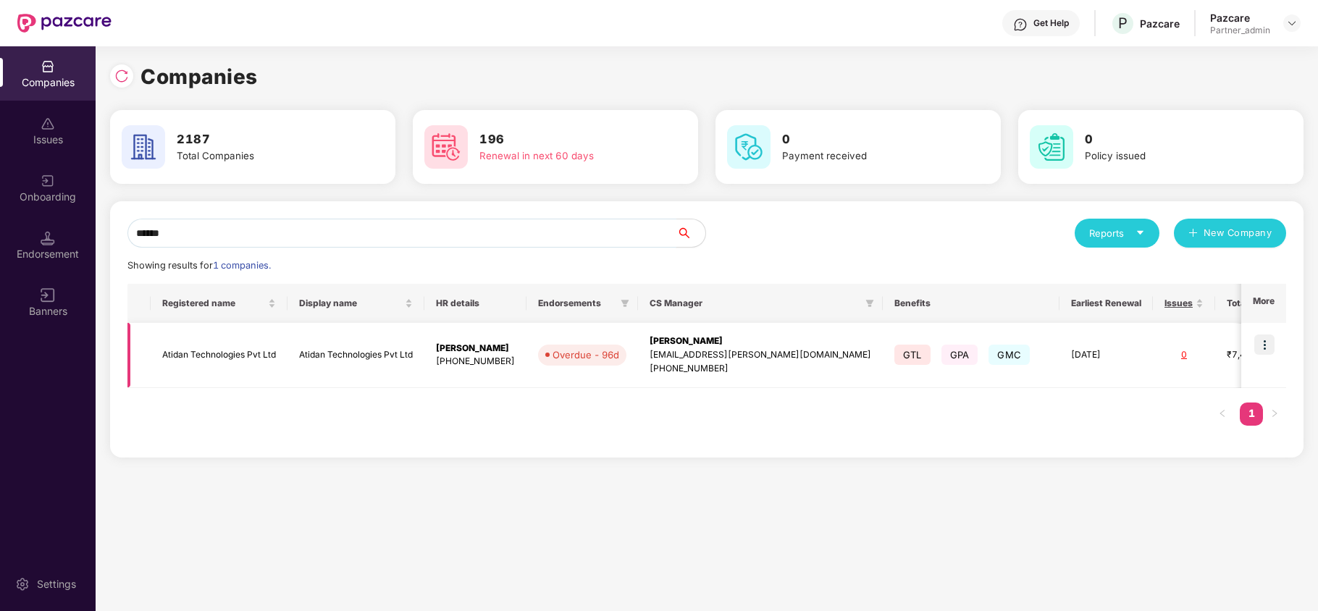
type input "******"
click at [1261, 345] on img at bounding box center [1264, 345] width 20 height 20
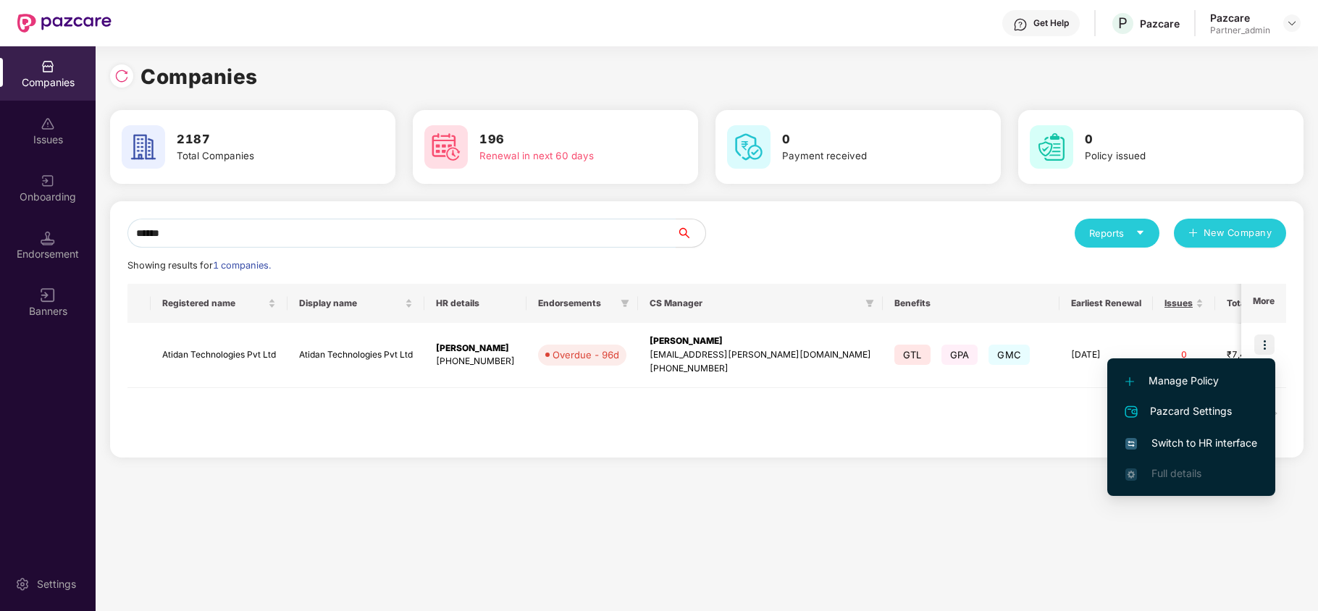
click at [1194, 443] on span "Switch to HR interface" at bounding box center [1191, 443] width 132 height 16
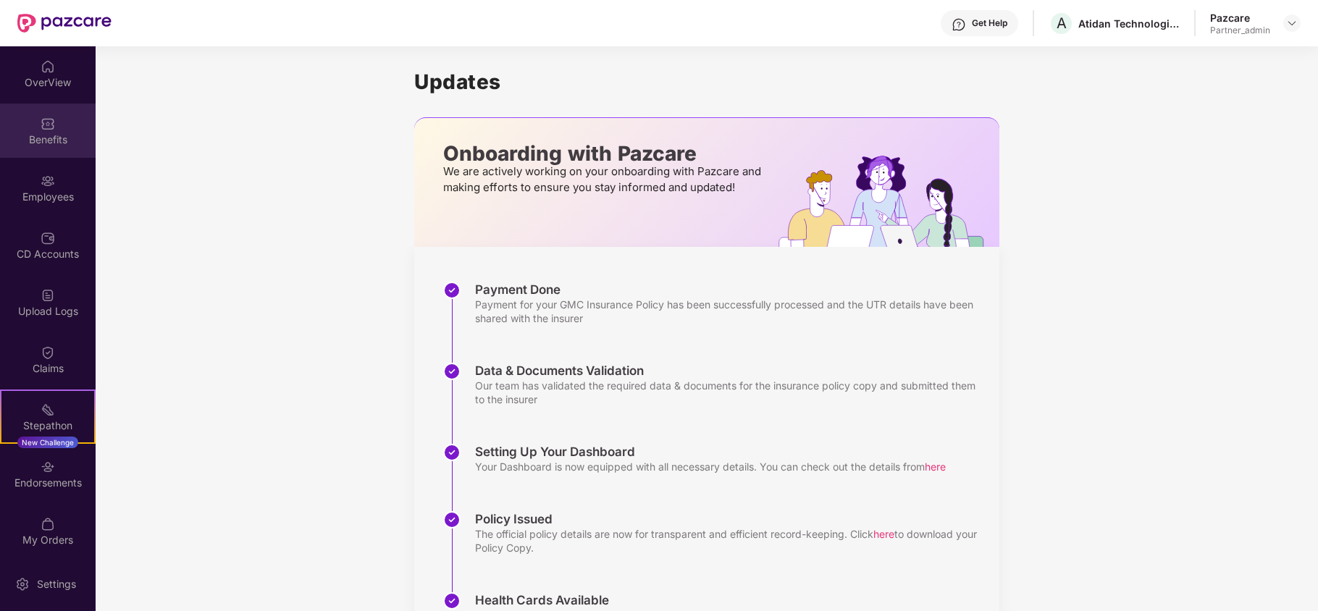
click at [55, 122] on div "Benefits" at bounding box center [48, 131] width 96 height 54
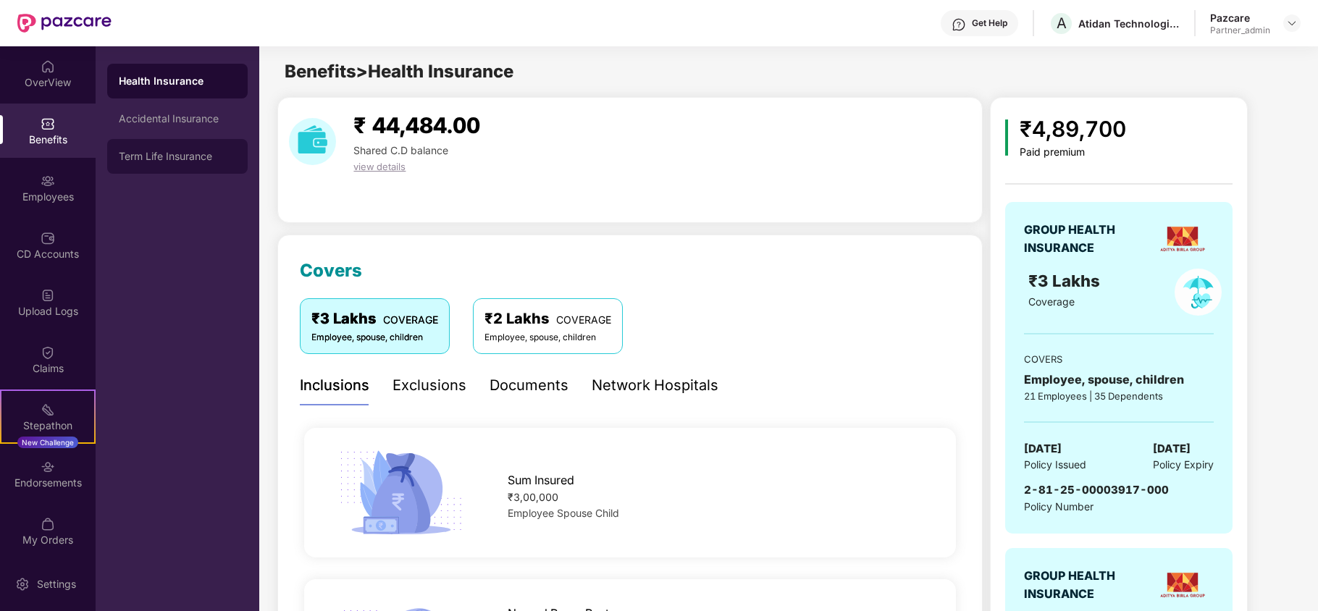
click at [167, 156] on div "Term Life Insurance" at bounding box center [177, 157] width 117 height 12
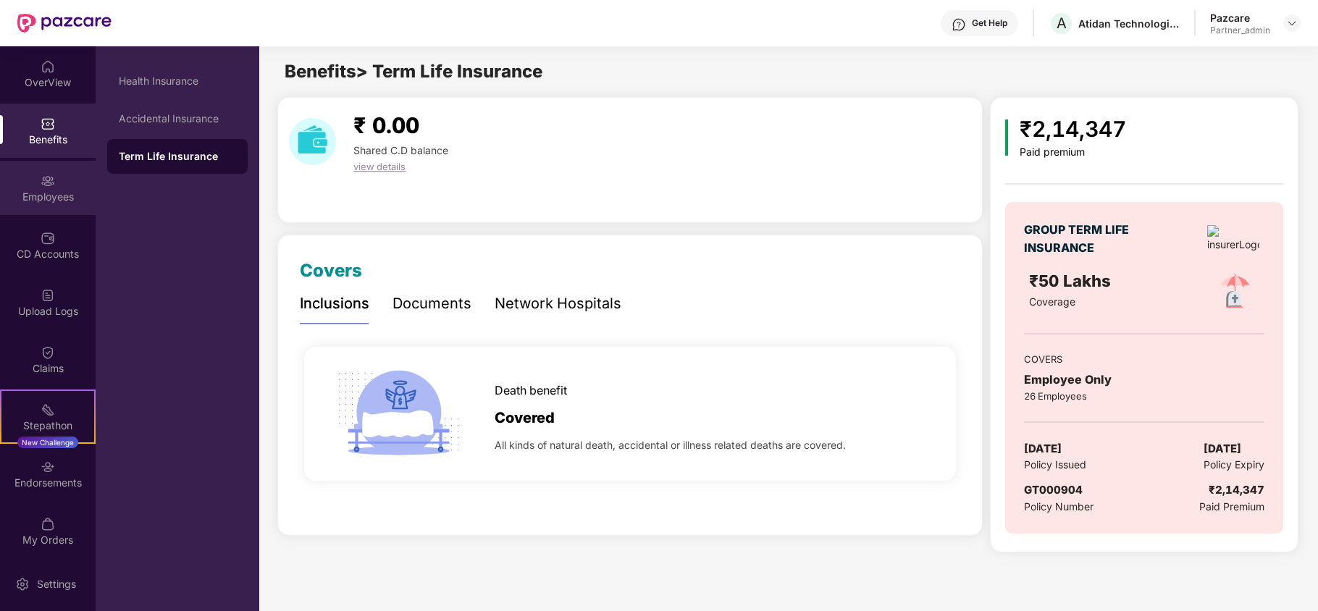
click at [46, 204] on div "Employees" at bounding box center [48, 188] width 96 height 54
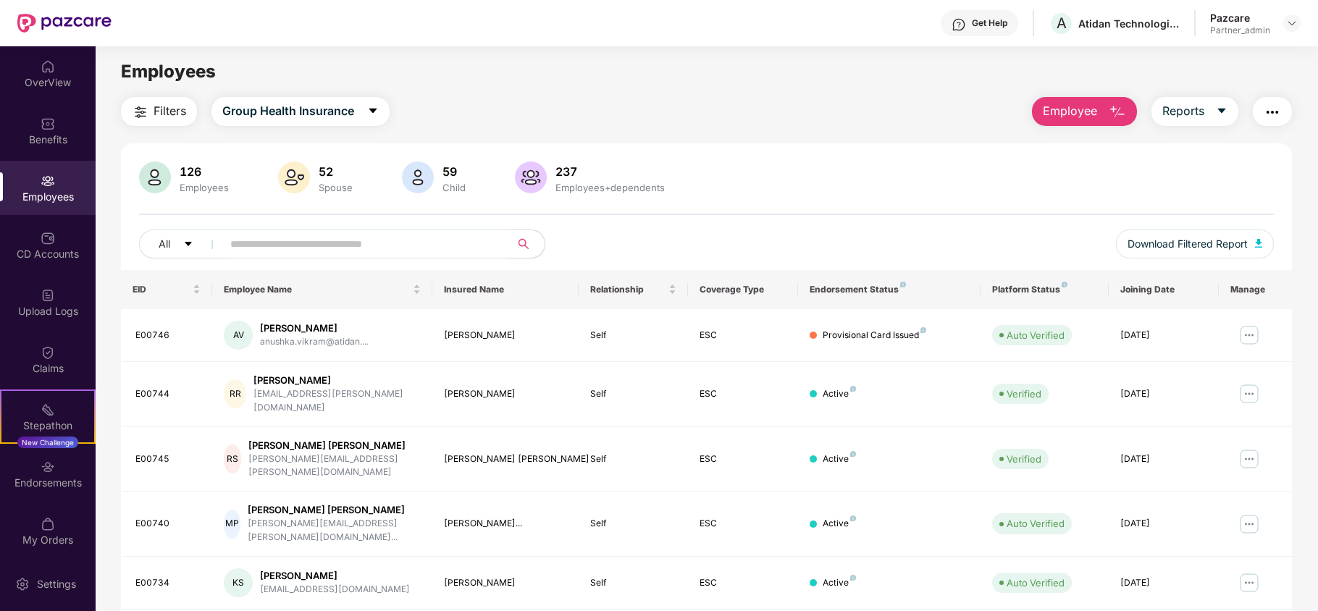
click at [152, 110] on button "Filters" at bounding box center [159, 111] width 76 height 29
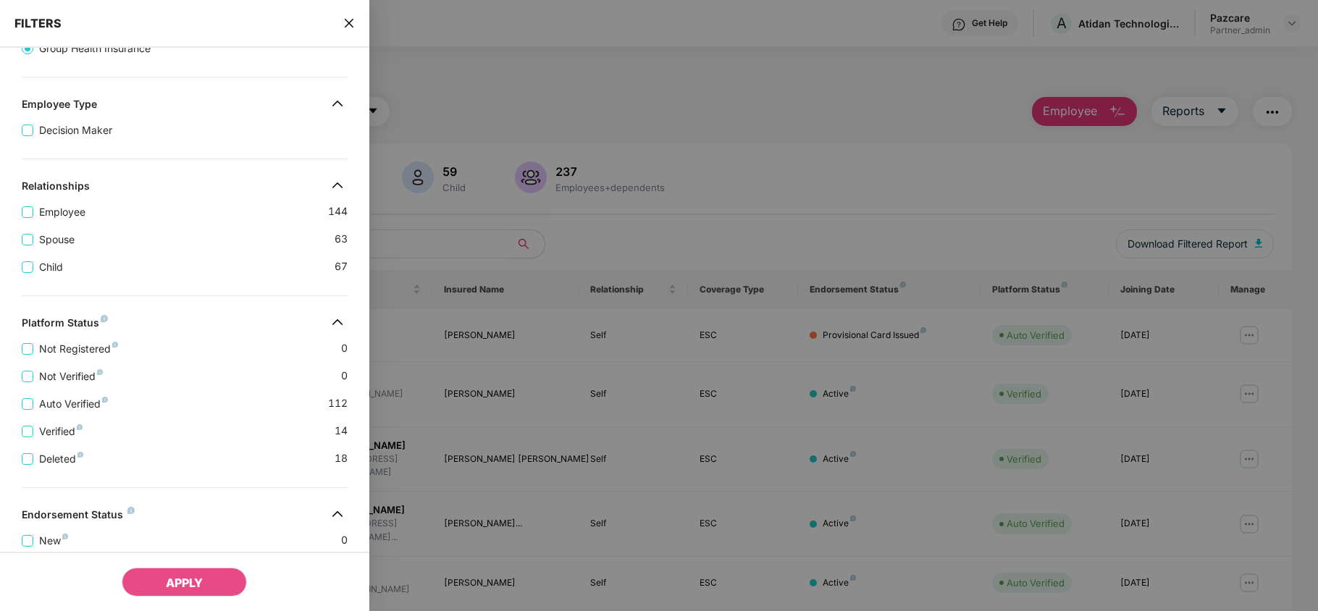
scroll to position [366, 0]
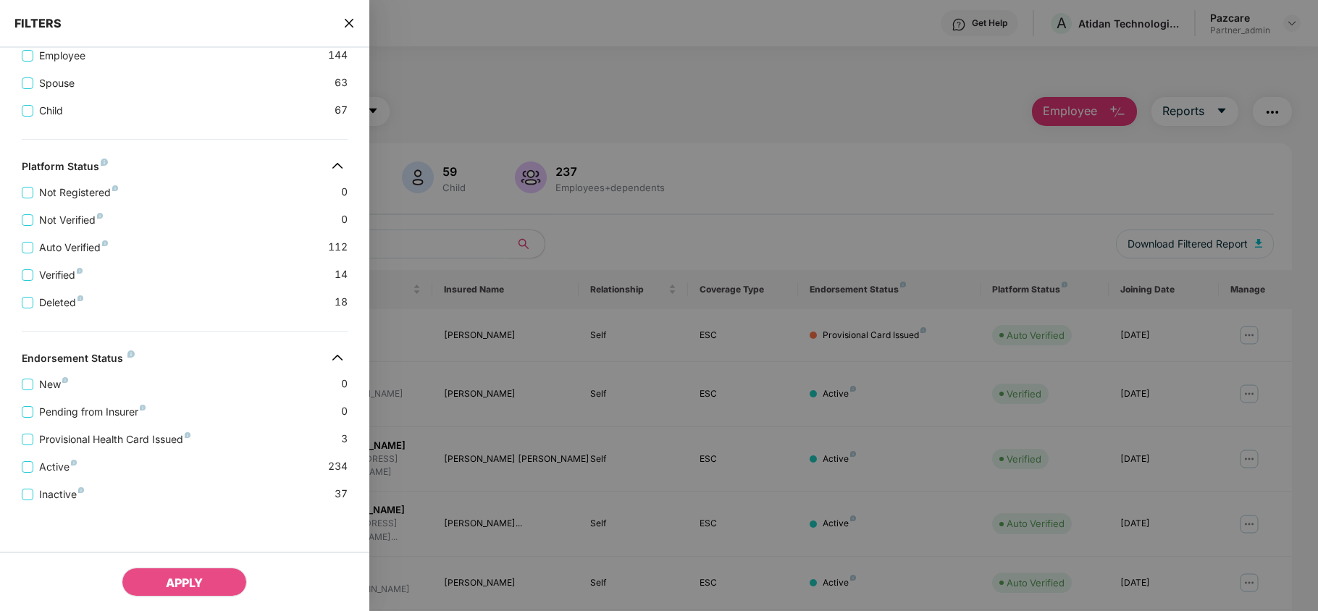
click at [348, 17] on icon "close" at bounding box center [349, 23] width 12 height 12
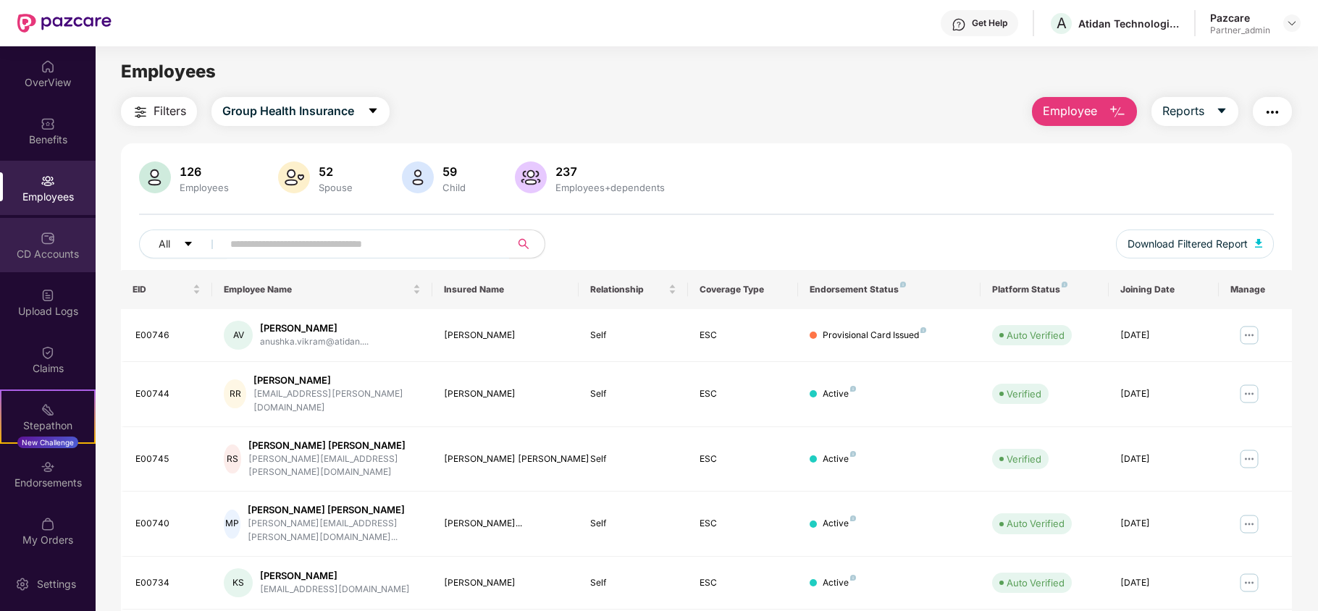
click at [48, 252] on div "CD Accounts" at bounding box center [48, 254] width 96 height 14
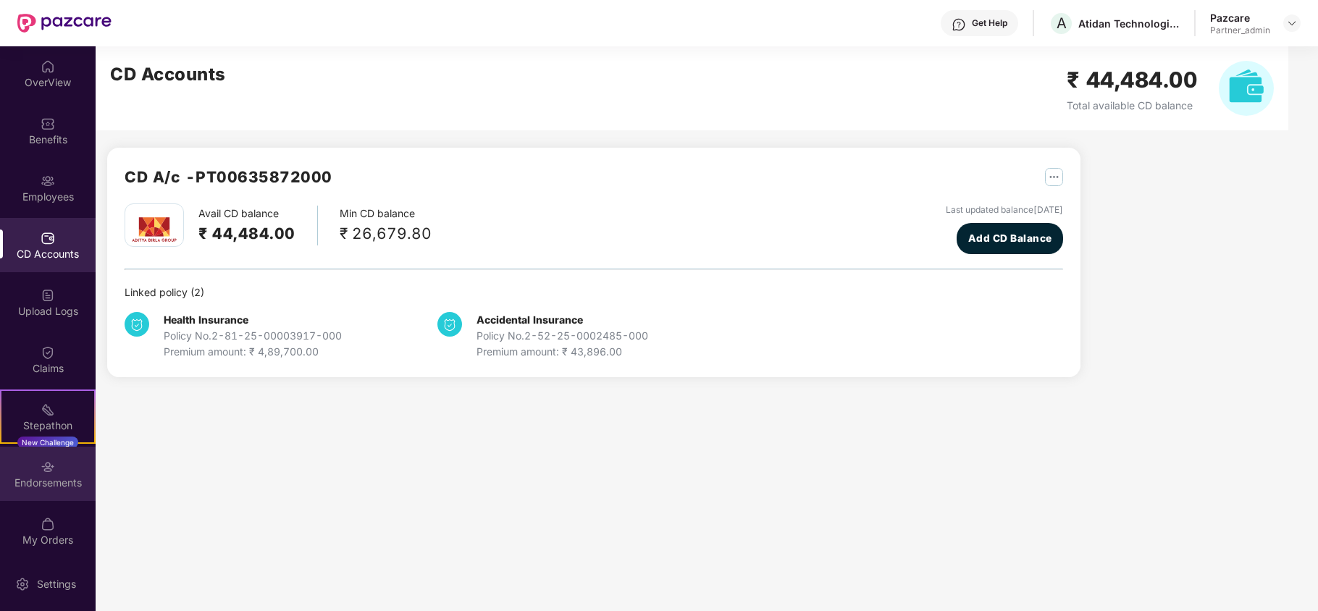
click at [39, 474] on div "Endorsements" at bounding box center [48, 474] width 96 height 54
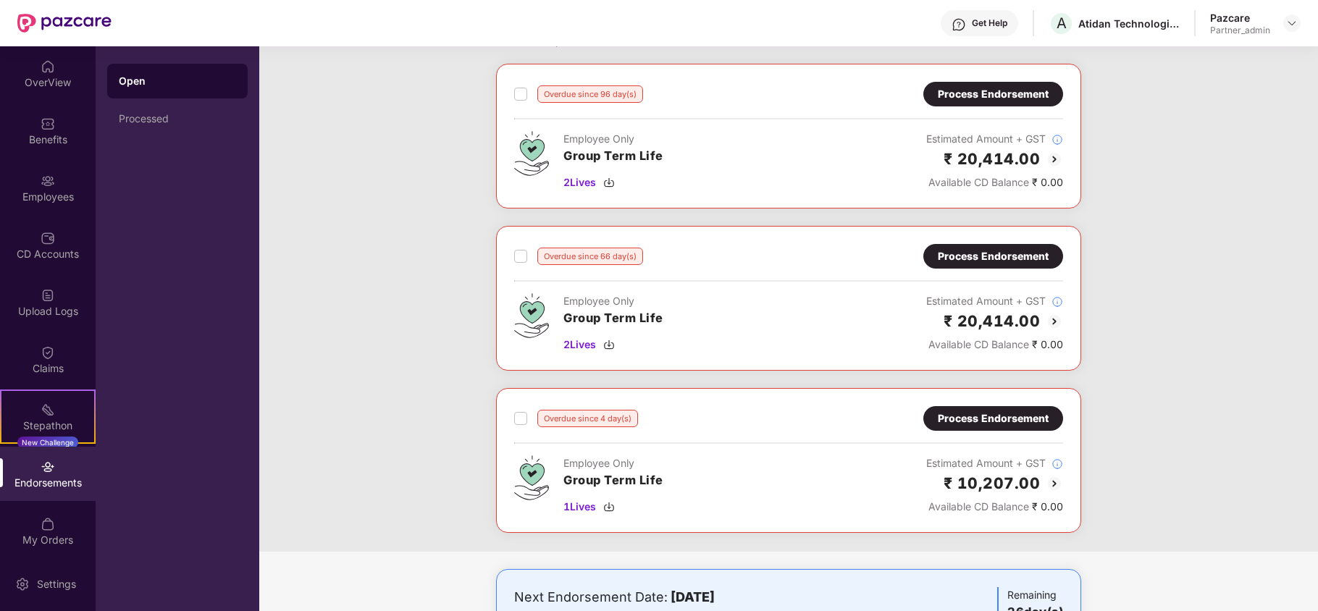
scroll to position [0, 0]
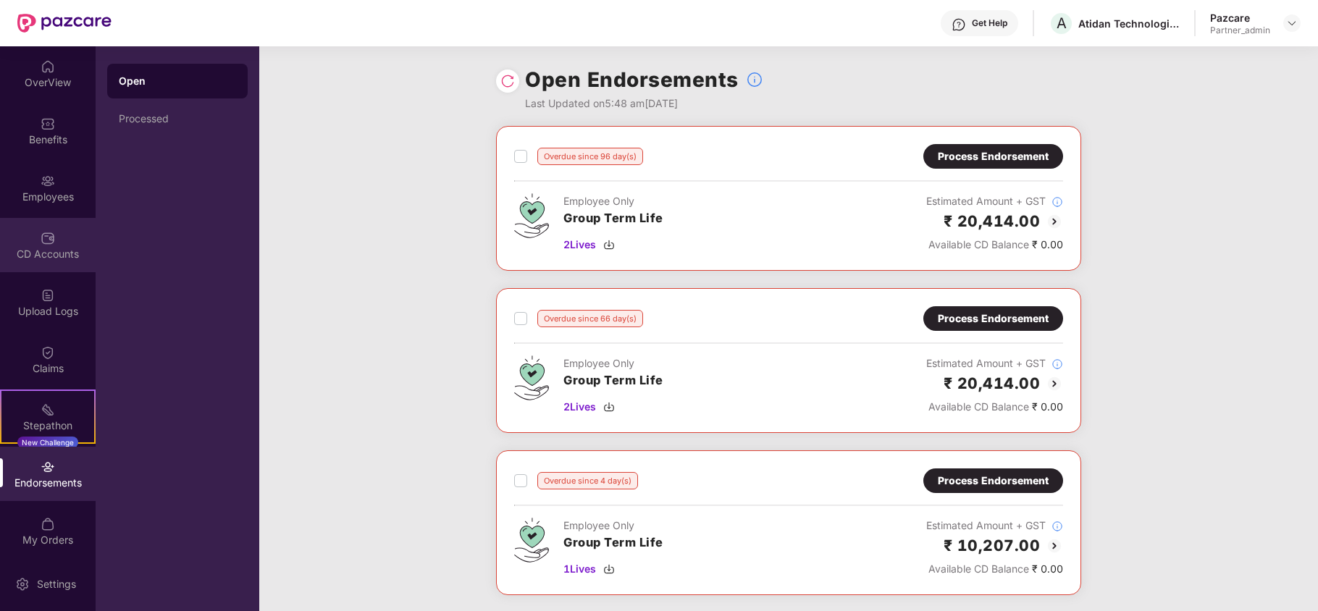
click at [41, 237] on img at bounding box center [48, 238] width 14 height 14
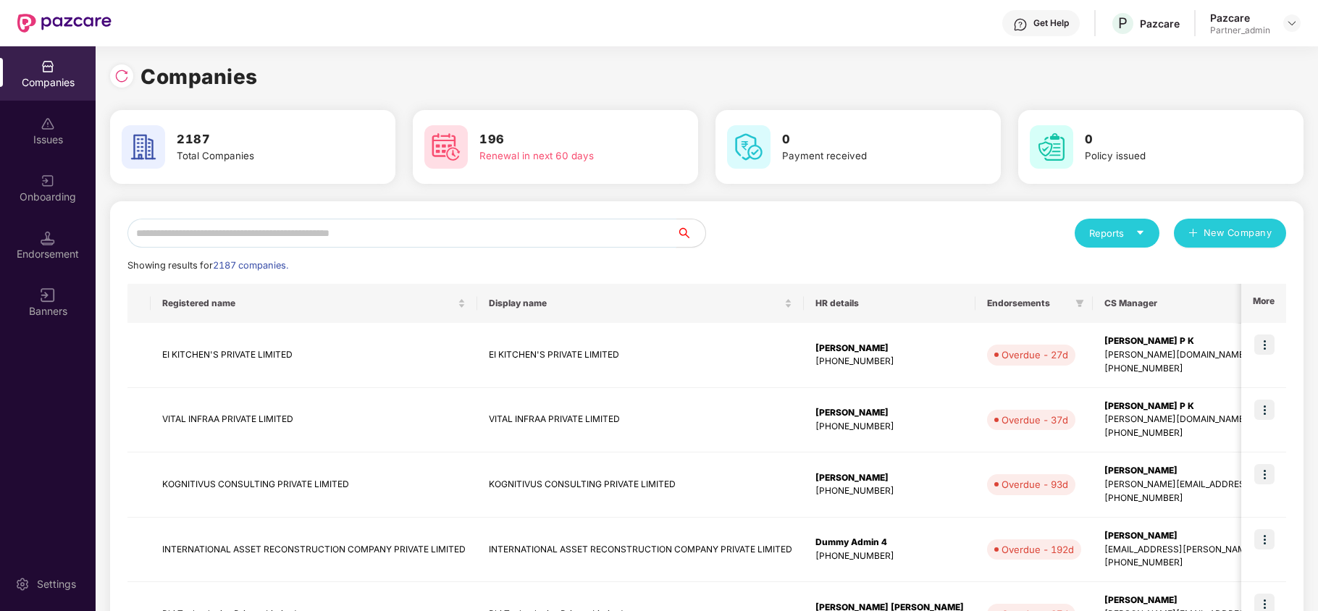
click at [165, 240] on input "text" at bounding box center [401, 233] width 549 height 29
paste input "******"
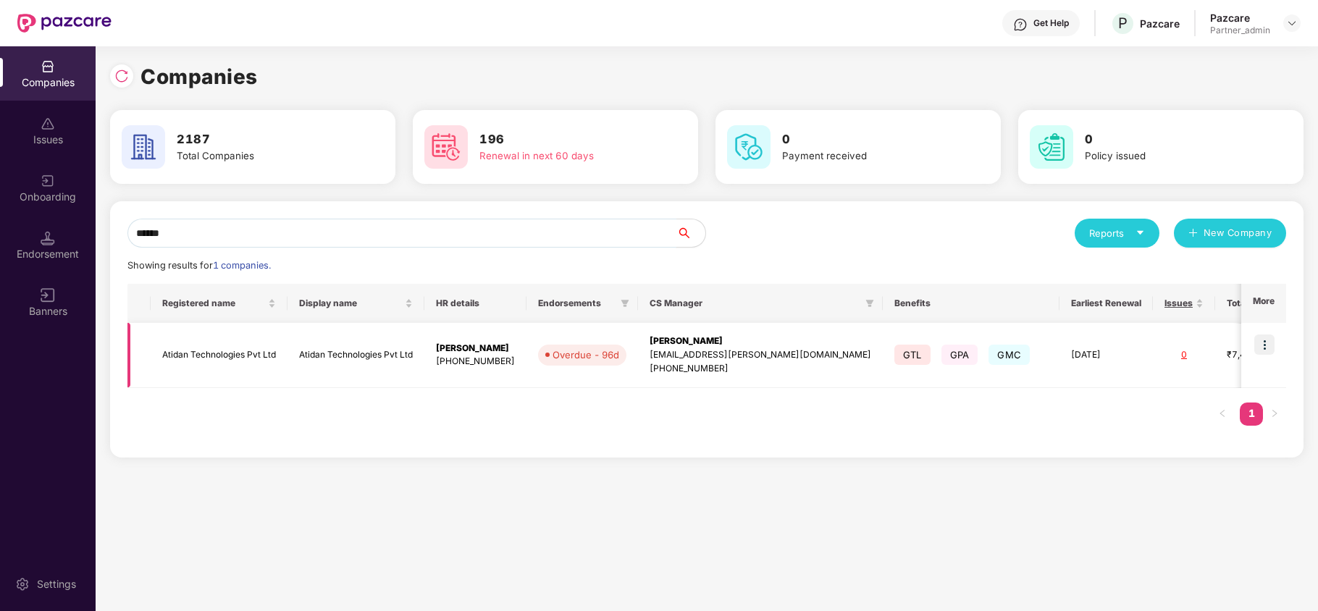
type input "******"
click at [198, 354] on td "Atidan Technologies Pvt Ltd" at bounding box center [219, 355] width 137 height 65
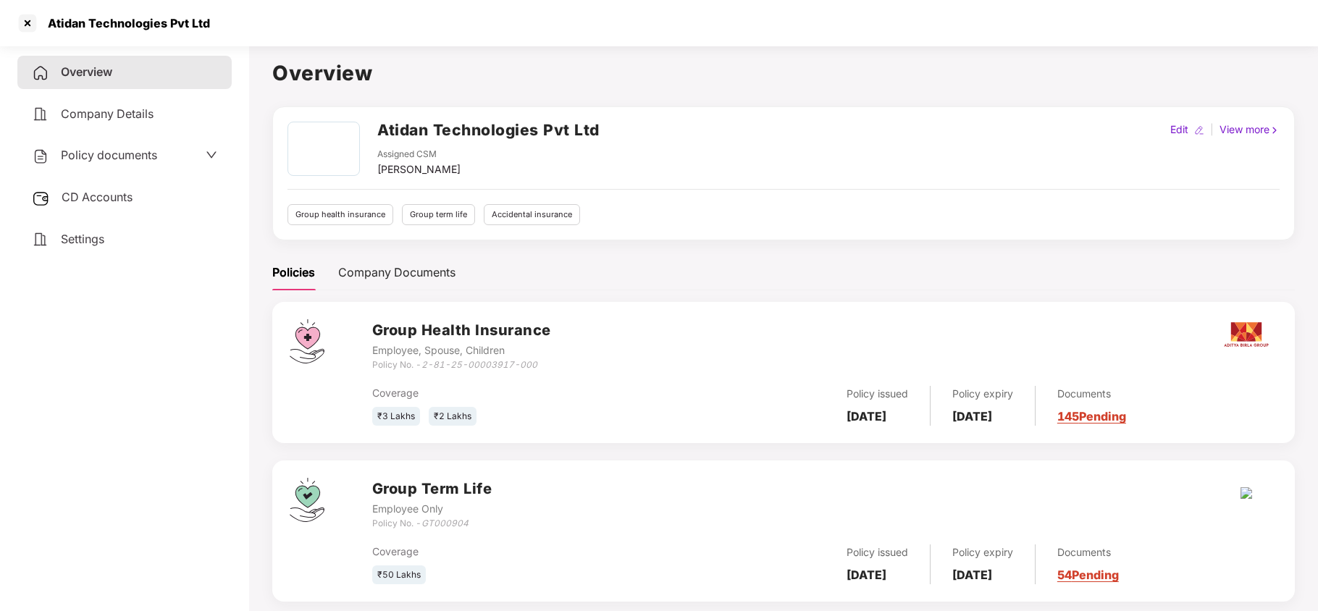
click at [93, 155] on span "Policy documents" at bounding box center [109, 155] width 96 height 14
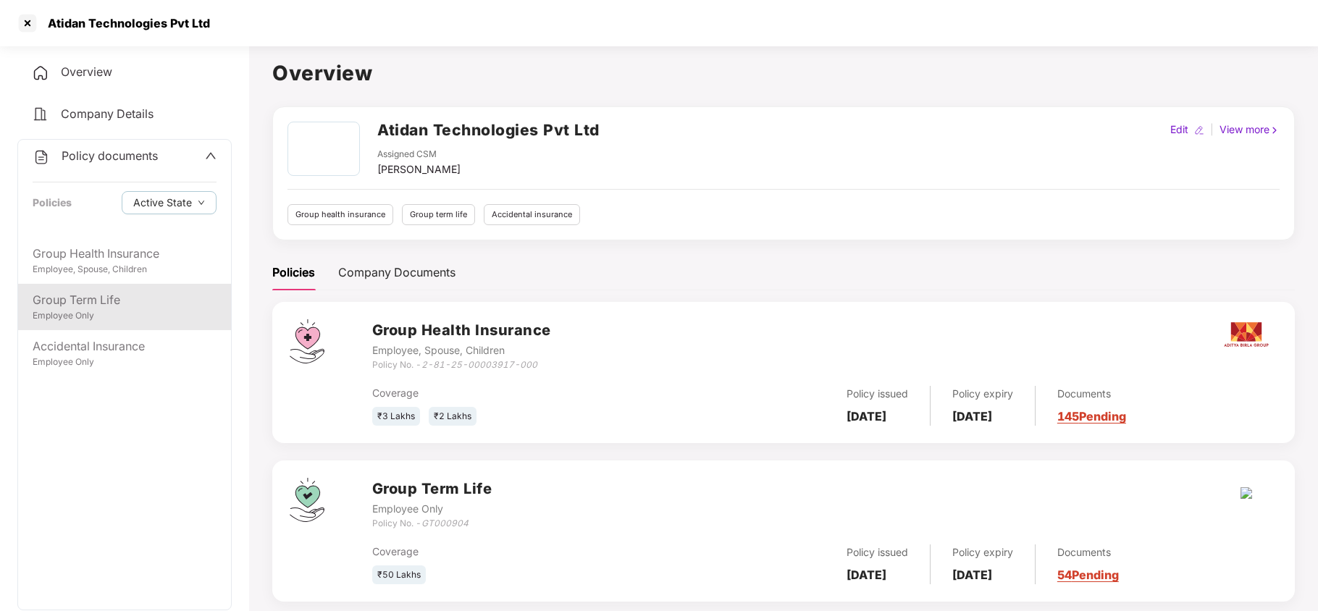
click at [91, 314] on div "Employee Only" at bounding box center [125, 316] width 184 height 14
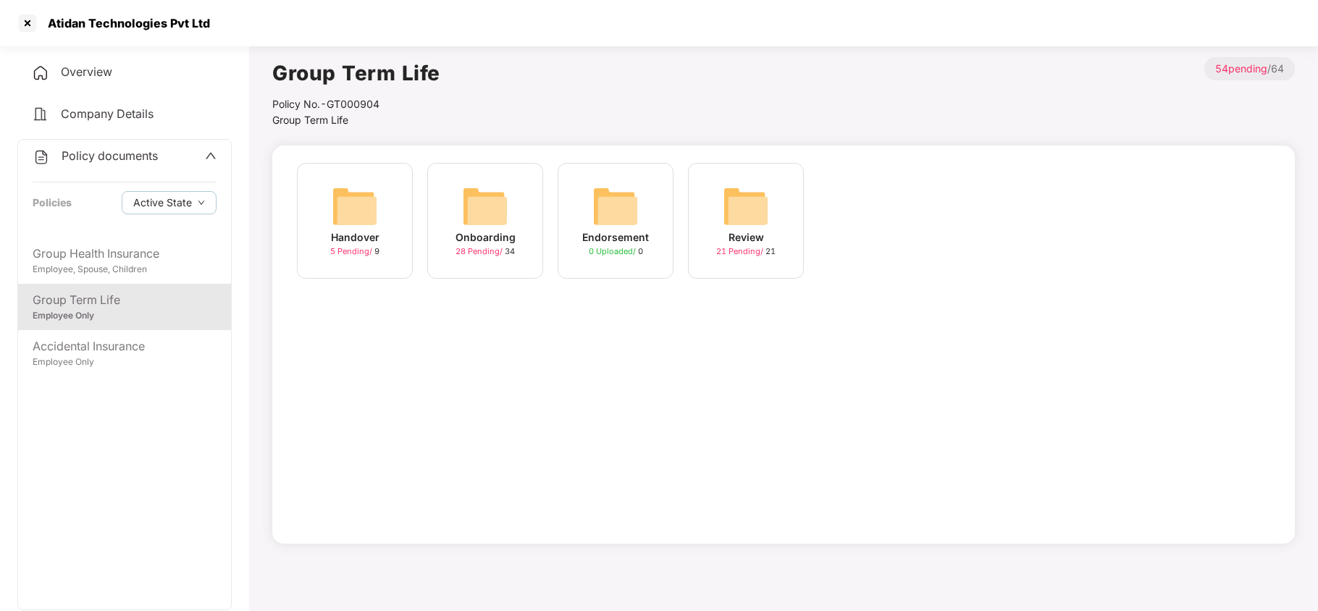
click at [498, 215] on img at bounding box center [485, 206] width 46 height 46
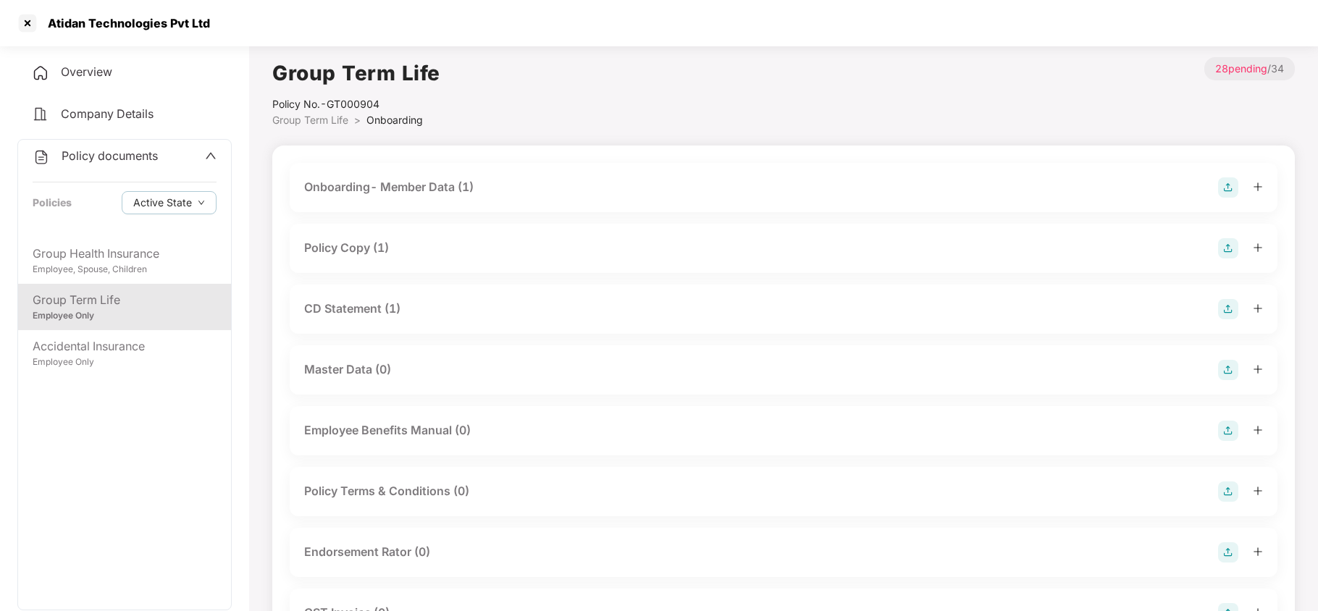
click at [336, 256] on div "Policy Copy (1)" at bounding box center [346, 248] width 85 height 18
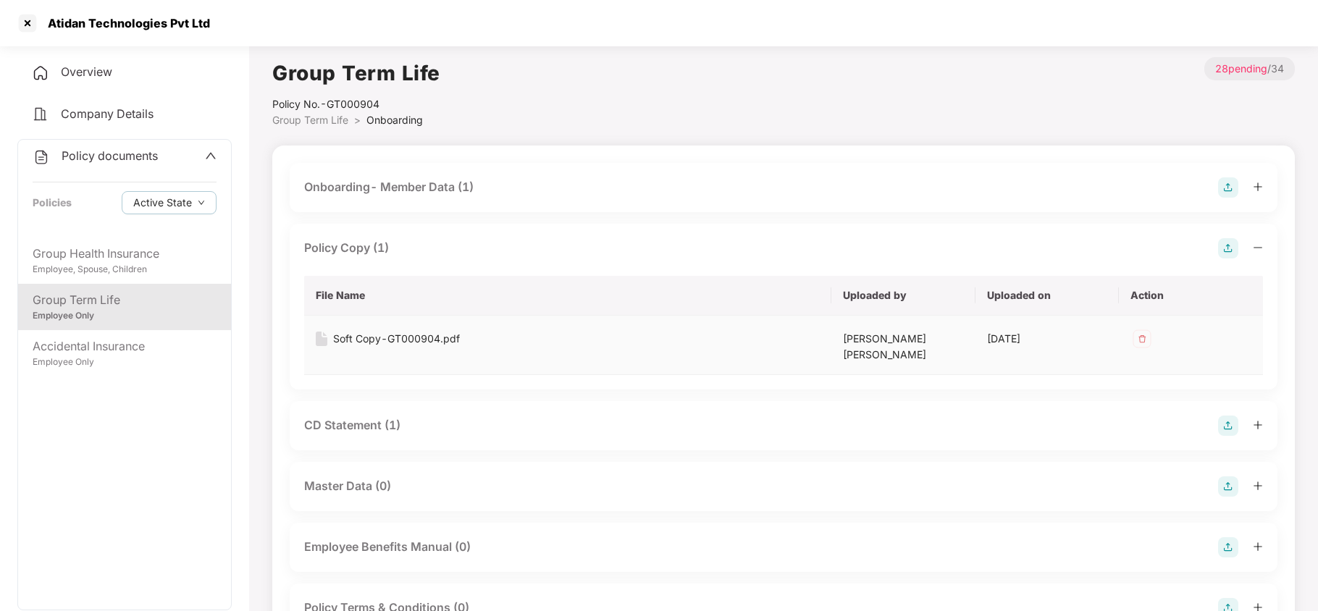
click at [371, 339] on div "Soft Copy-GT000904.pdf" at bounding box center [396, 339] width 127 height 16
drag, startPoint x: 371, startPoint y: 413, endPoint x: 518, endPoint y: 329, distance: 169.3
click at [379, 416] on div "CD Statement (1)" at bounding box center [352, 425] width 96 height 18
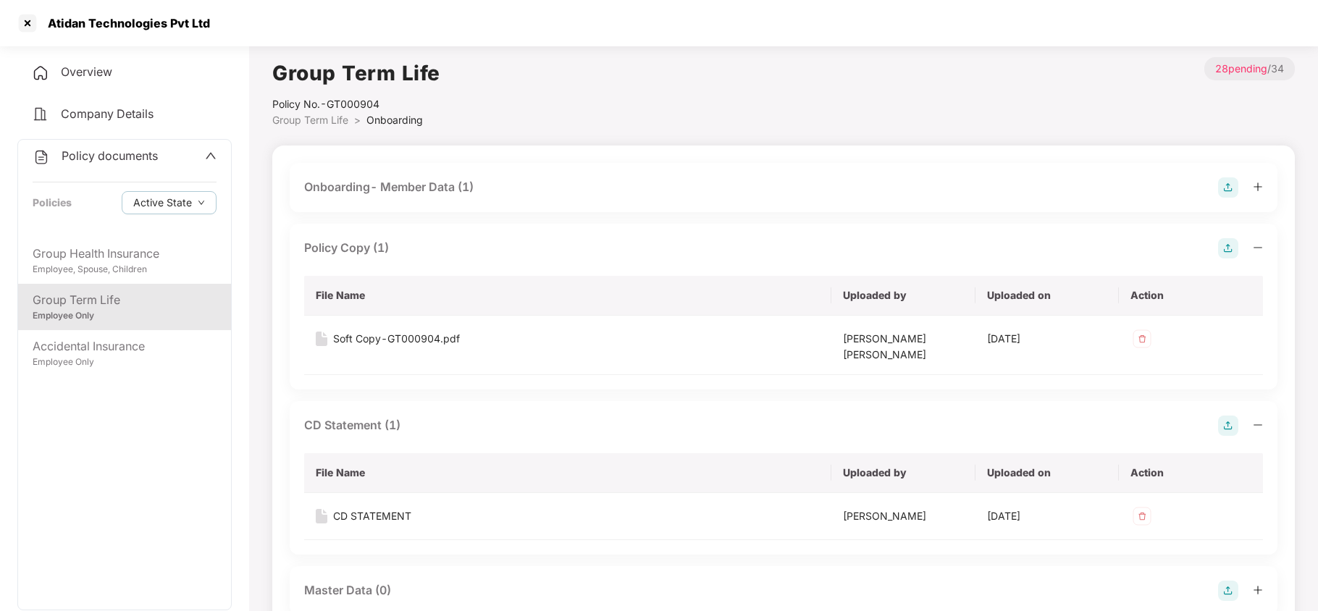
click at [455, 187] on div "Onboarding- Member Data (1)" at bounding box center [388, 187] width 169 height 18
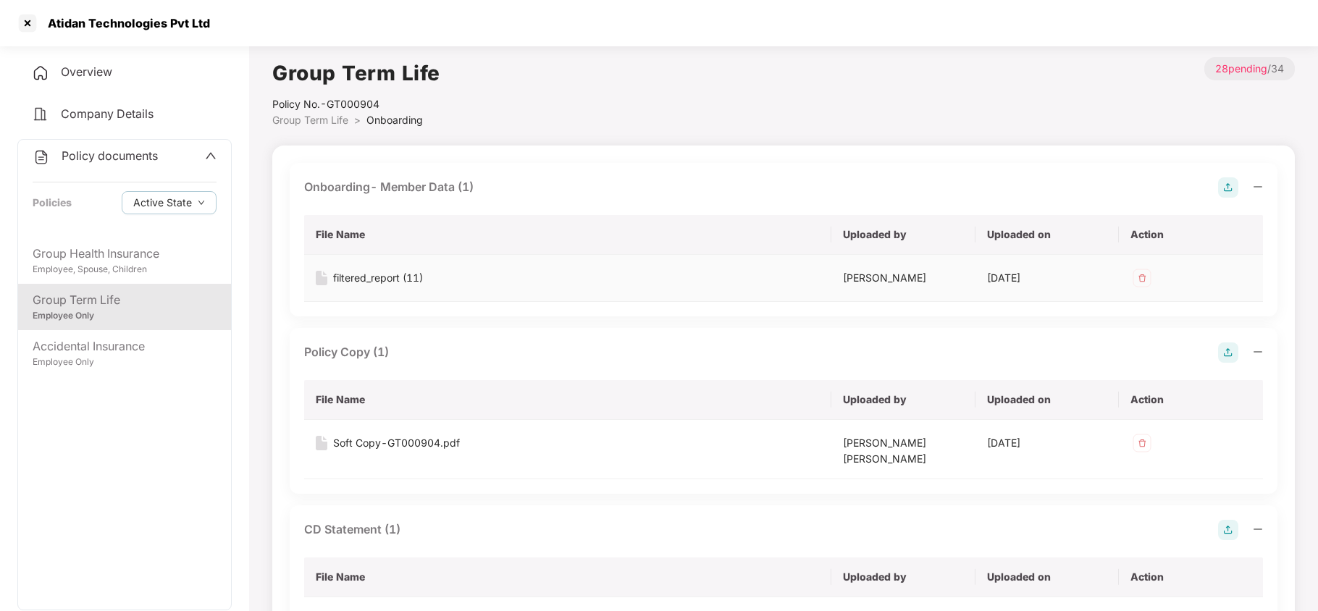
click at [391, 272] on div "filtered_report (11)" at bounding box center [378, 278] width 90 height 16
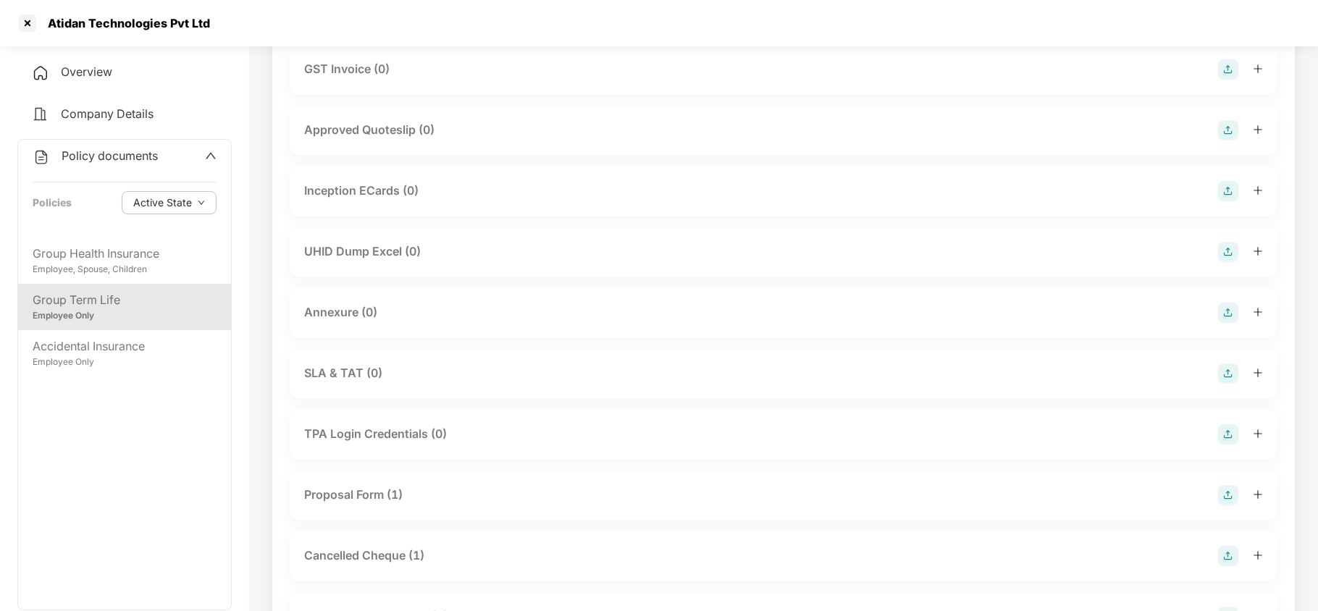
scroll to position [965, 0]
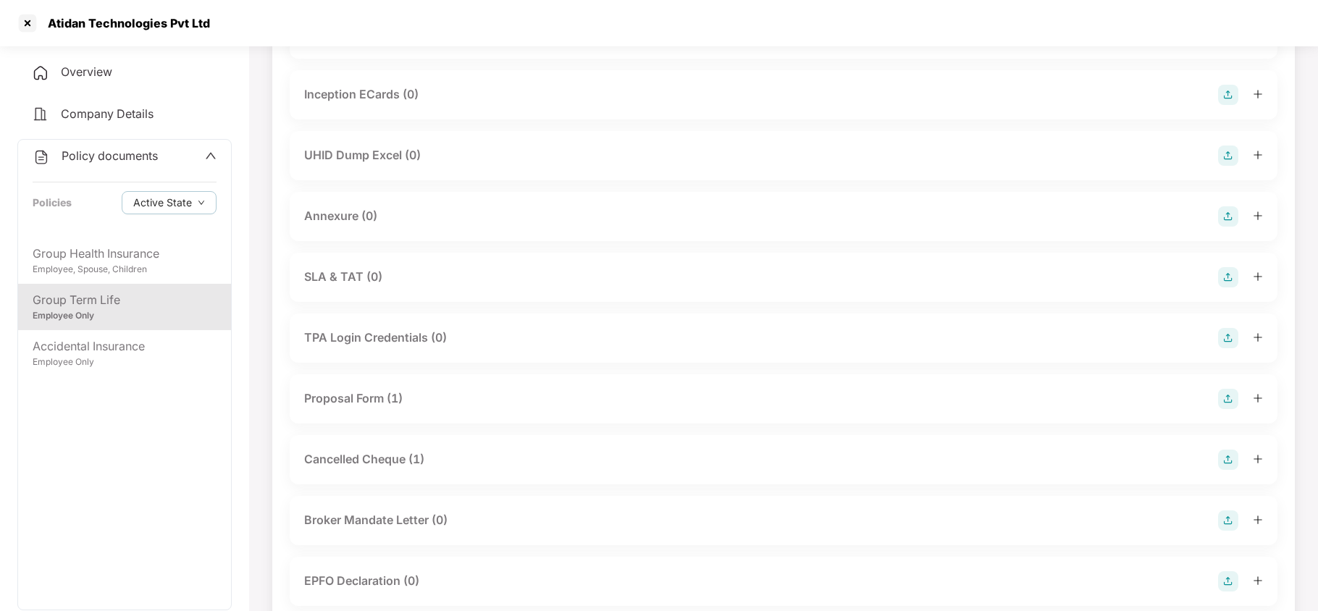
drag, startPoint x: 383, startPoint y: 386, endPoint x: 489, endPoint y: 374, distance: 107.1
click at [386, 390] on div "Proposal Form (1)" at bounding box center [353, 399] width 98 height 18
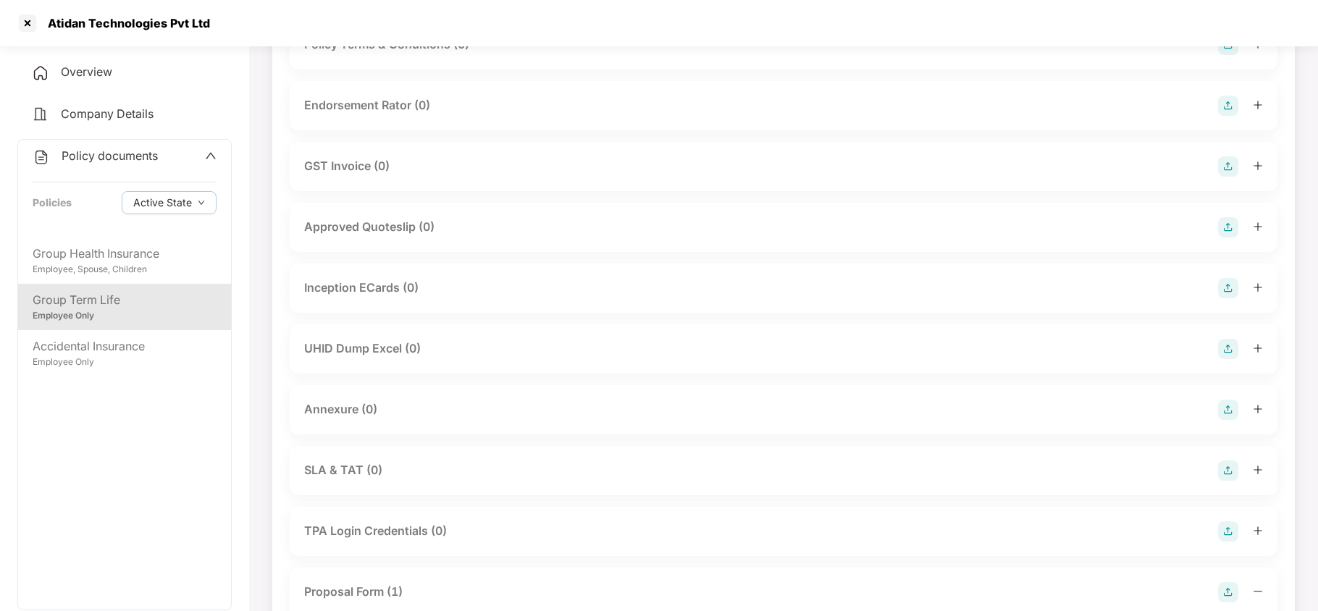
scroll to position [482, 0]
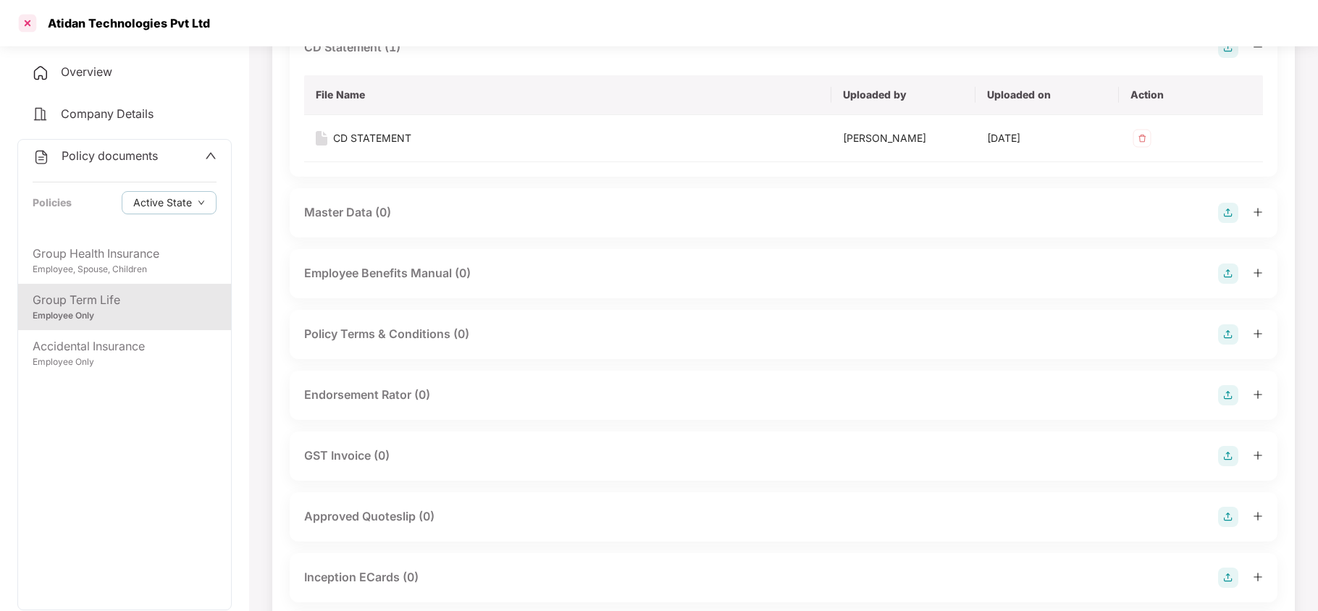
click at [22, 25] on div at bounding box center [27, 23] width 23 height 23
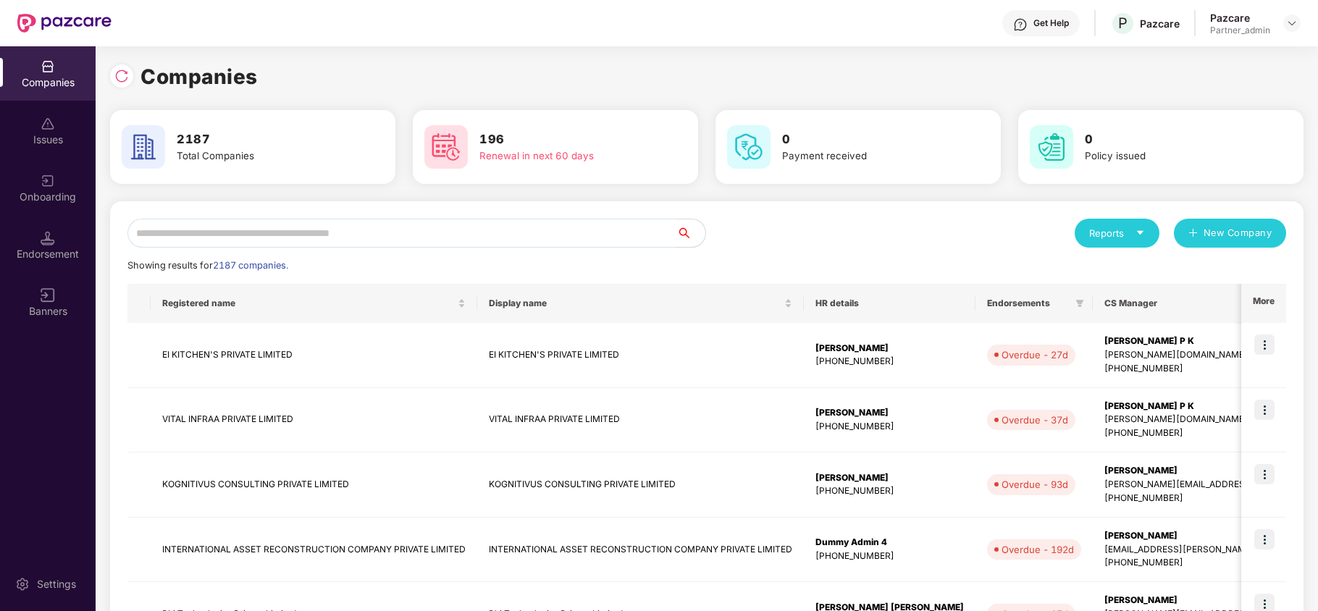
scroll to position [0, 0]
click at [277, 219] on input "text" at bounding box center [401, 233] width 549 height 29
paste input "**********"
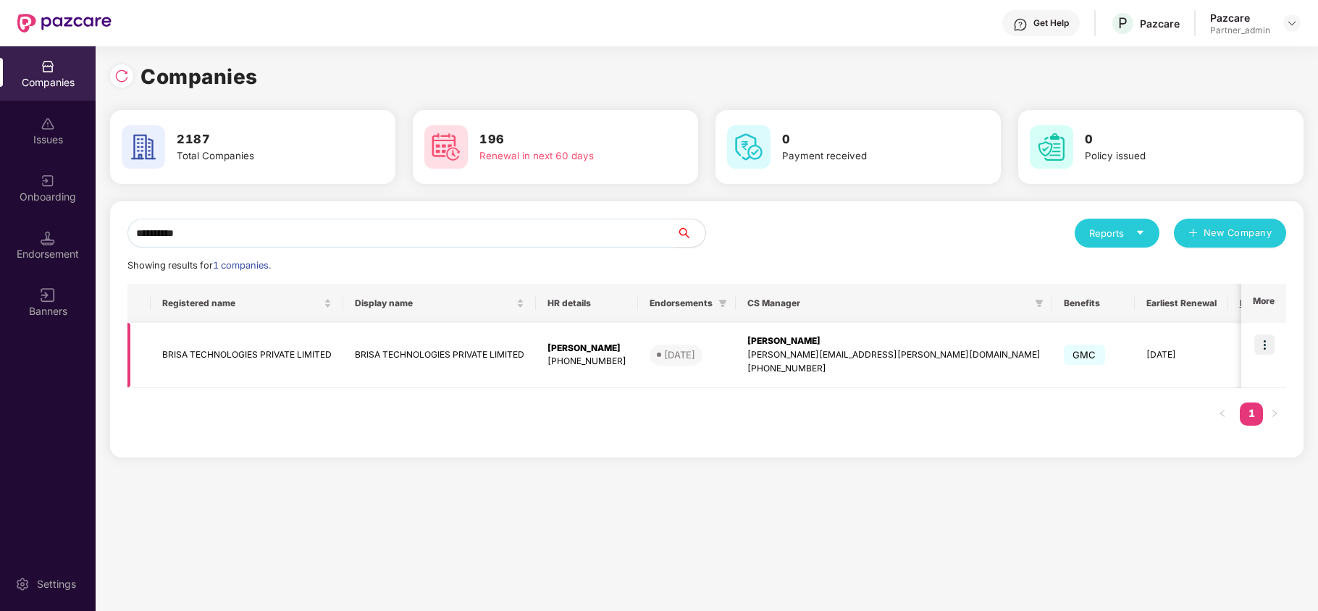
type input "**********"
click at [1269, 349] on img at bounding box center [1264, 345] width 20 height 20
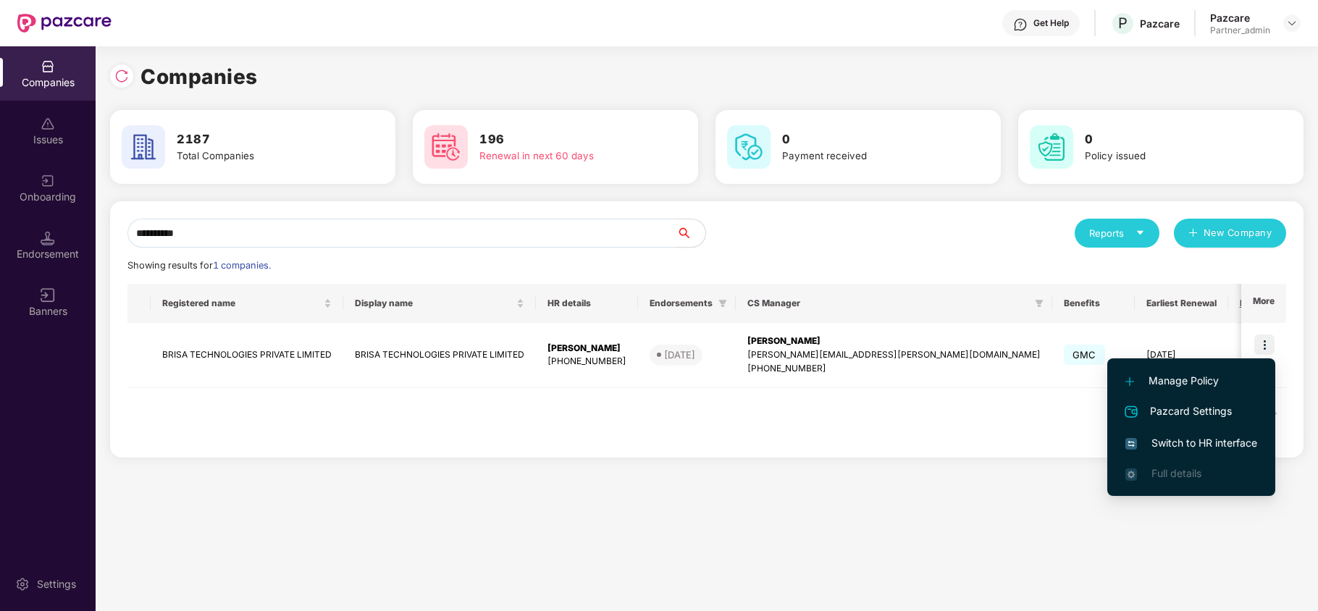
click at [1203, 433] on li "Switch to HR interface" at bounding box center [1191, 443] width 168 height 30
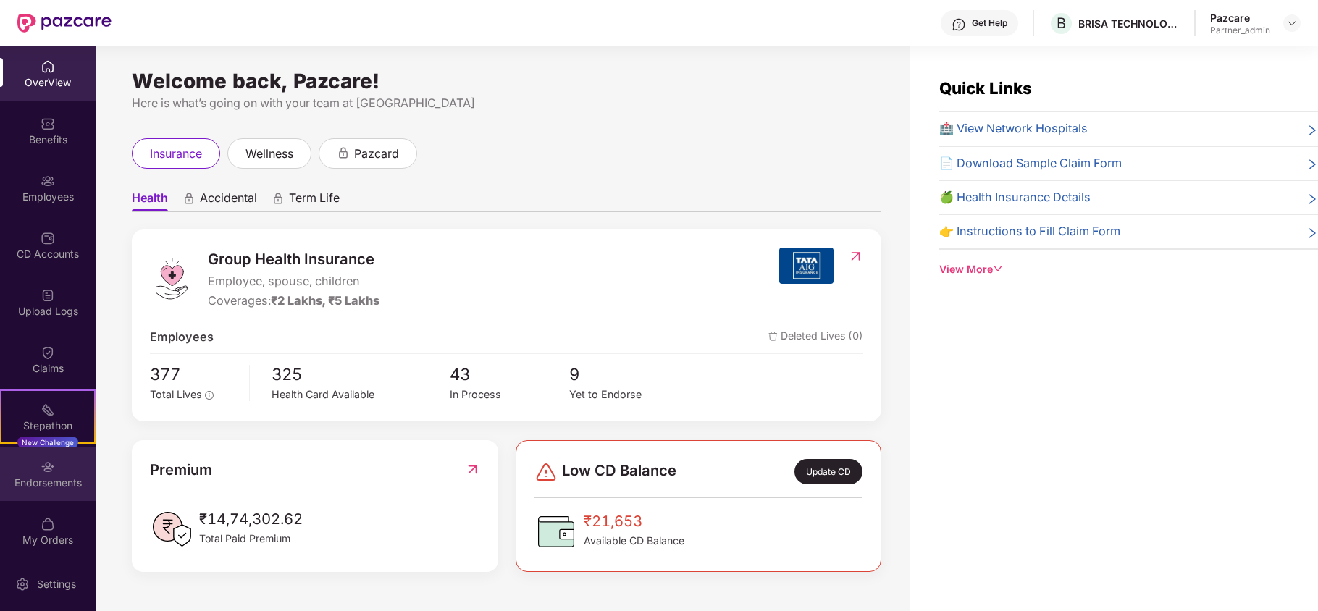
click at [35, 469] on div "Endorsements" at bounding box center [48, 474] width 96 height 54
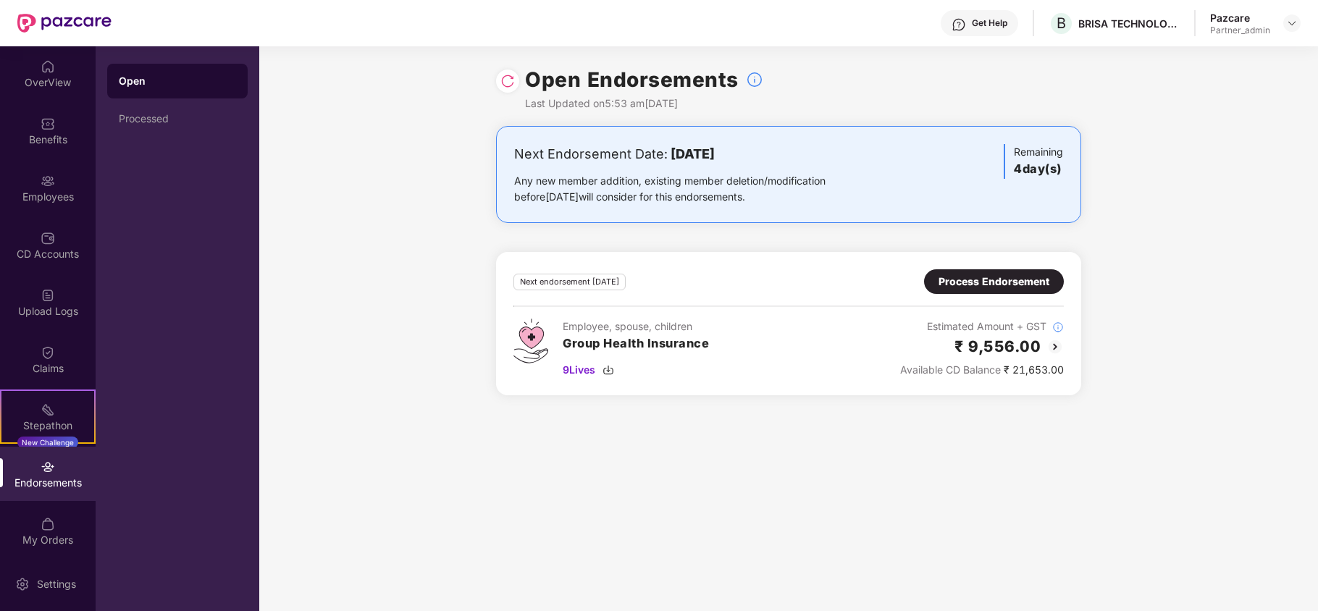
click at [993, 282] on div "Process Endorsement" at bounding box center [993, 282] width 111 height 16
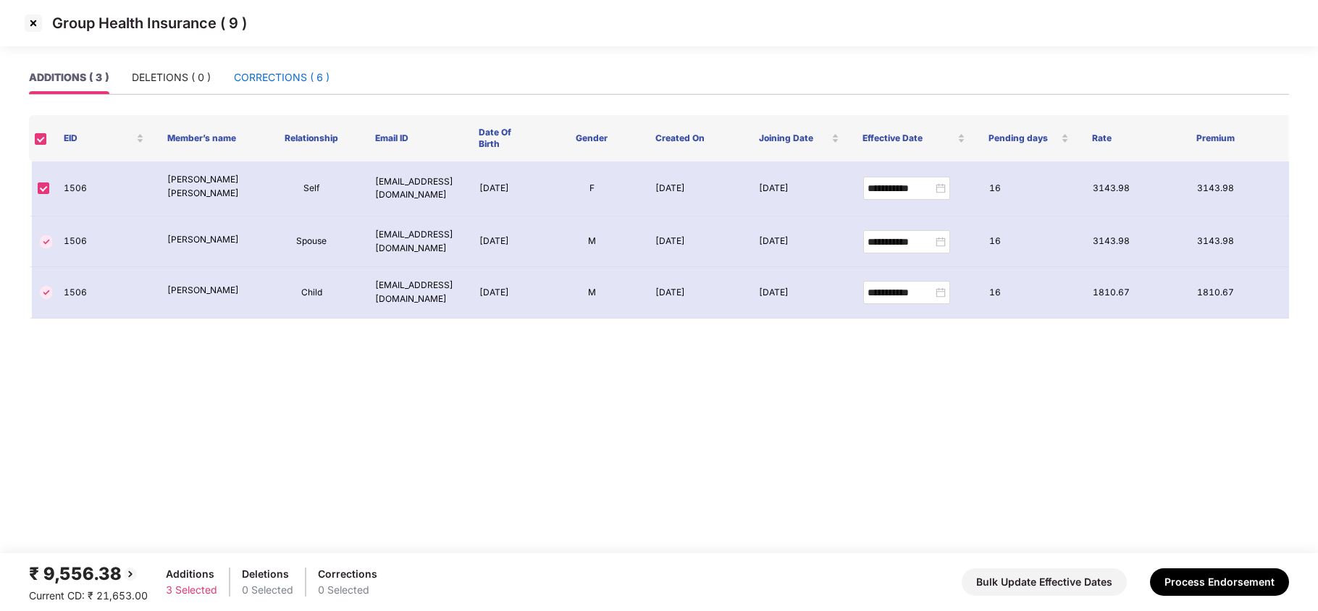
click at [279, 83] on div "CORRECTIONS ( 6 )" at bounding box center [282, 78] width 96 height 16
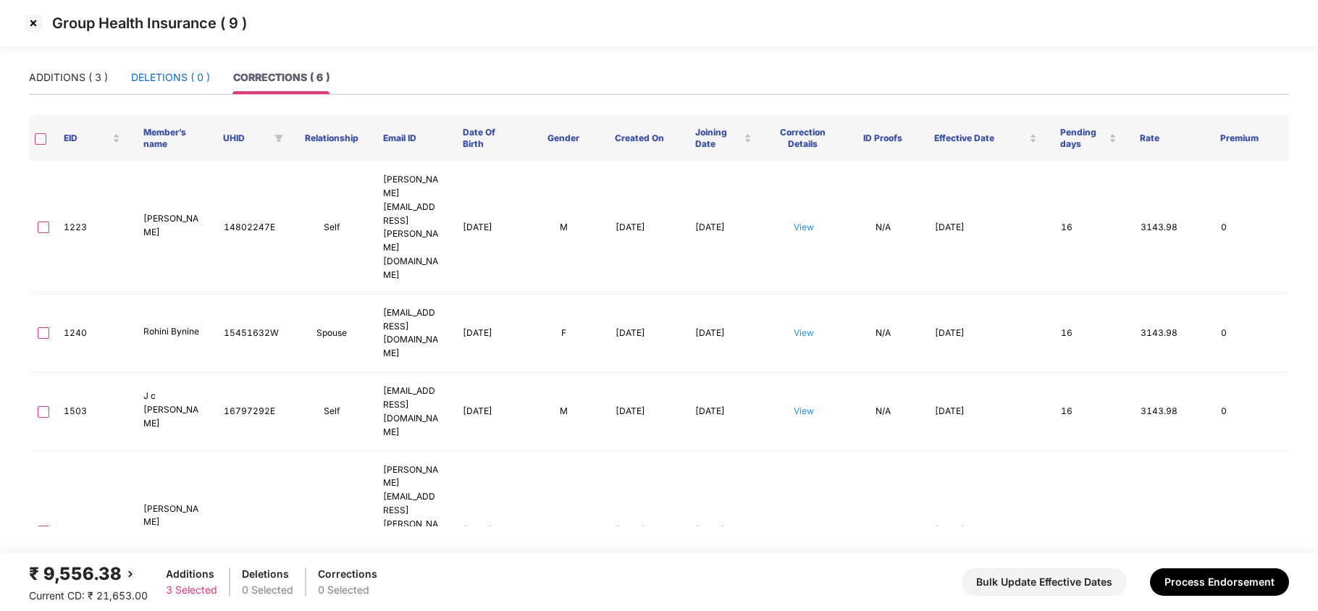
click at [158, 70] on div "DELETIONS ( 0 )" at bounding box center [170, 78] width 79 height 16
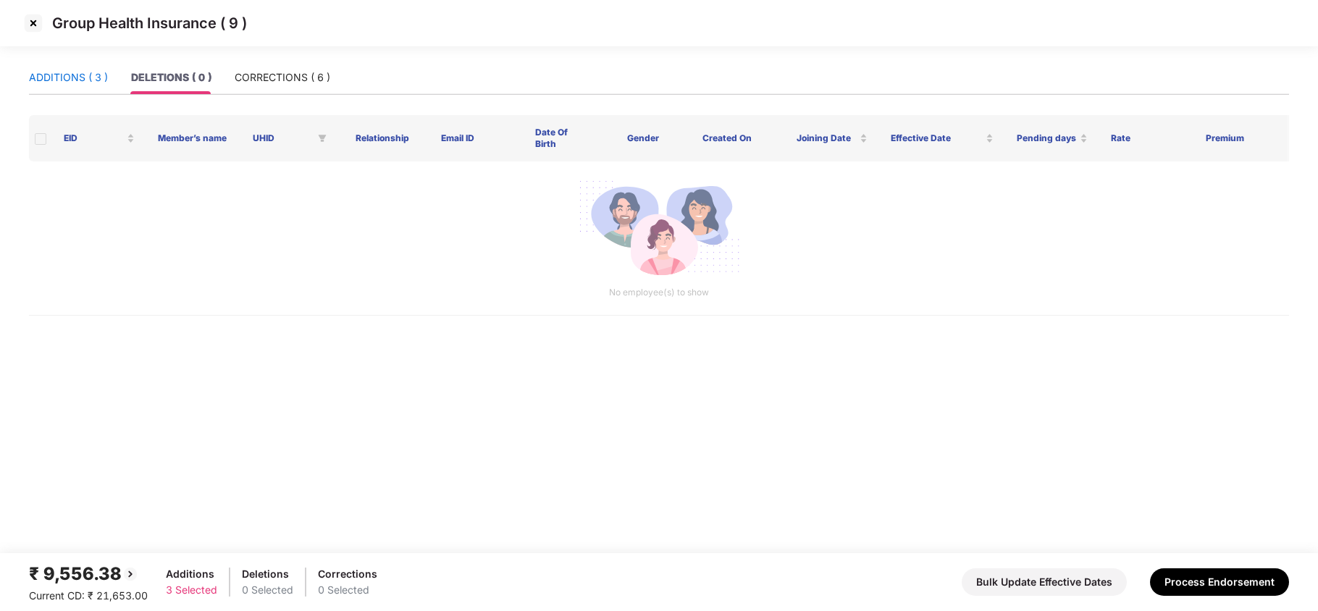
click at [45, 73] on div "ADDITIONS ( 3 )" at bounding box center [68, 78] width 79 height 16
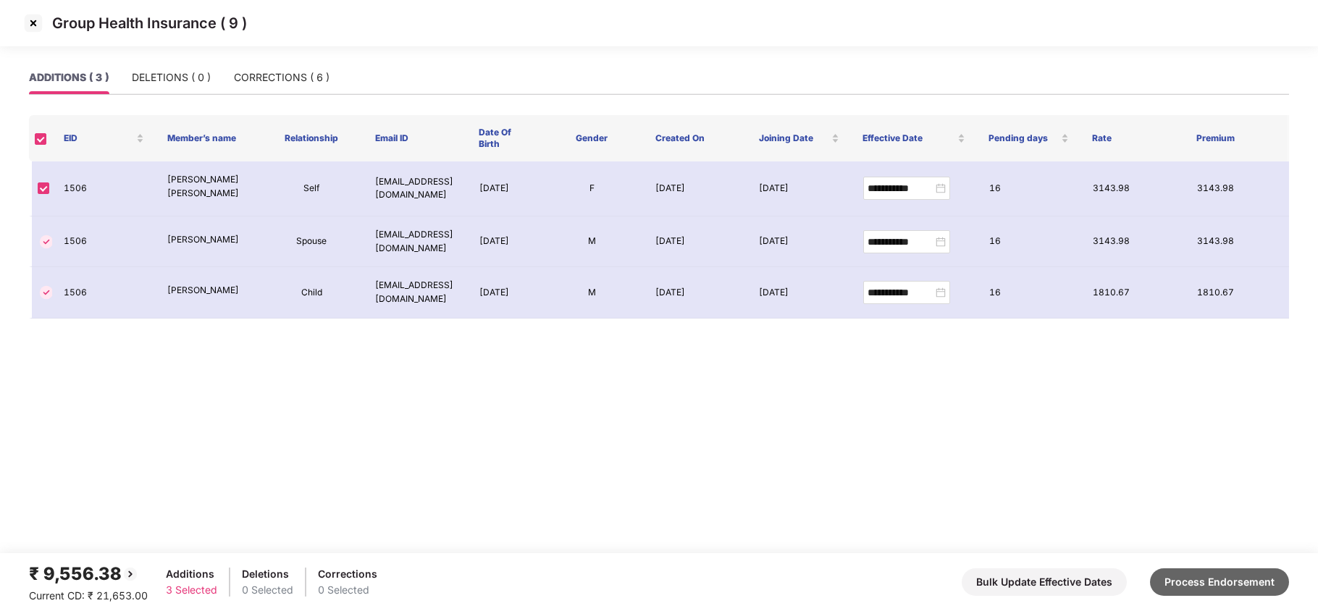
click at [1226, 586] on button "Process Endorsement" at bounding box center [1219, 582] width 139 height 28
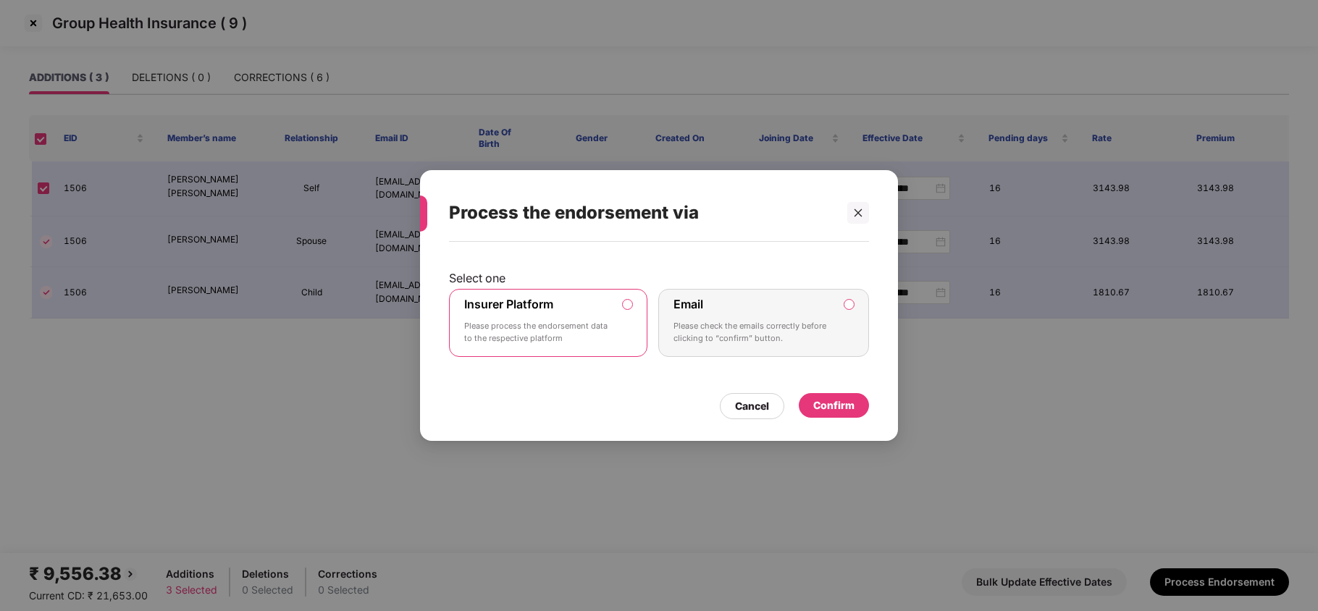
click at [562, 305] on div "Insurer Platform Please process the endorsement data to the respective platform" at bounding box center [538, 323] width 148 height 52
click at [833, 407] on div "Confirm" at bounding box center [833, 406] width 41 height 16
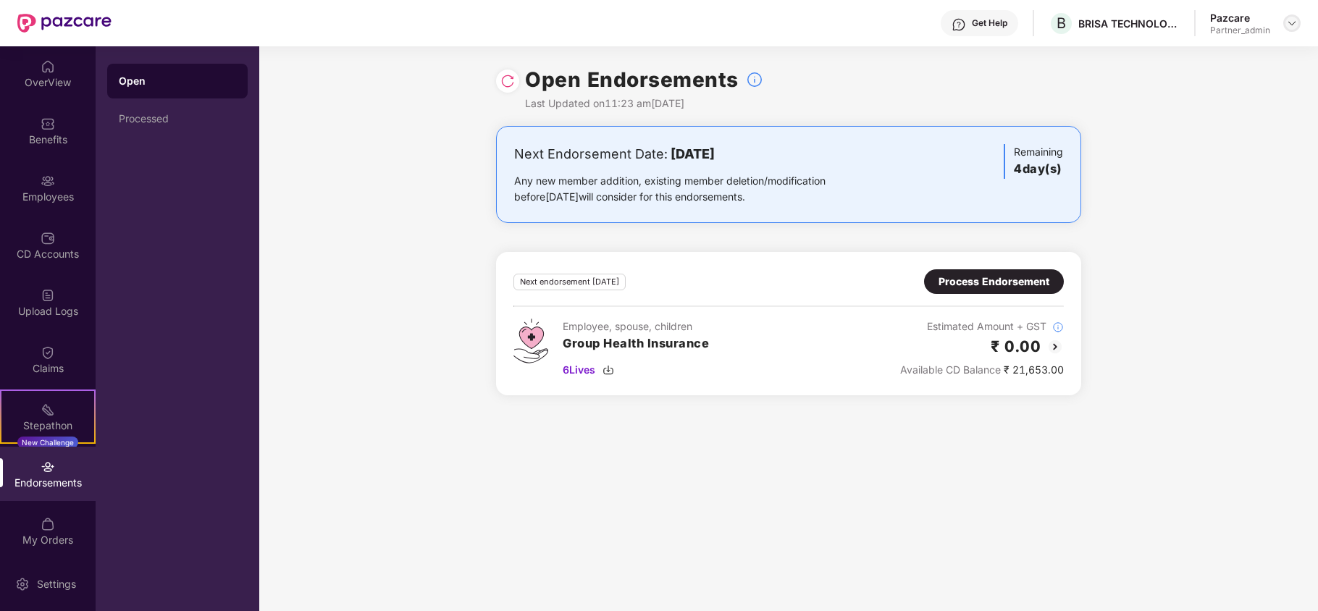
click at [1290, 27] on img at bounding box center [1292, 23] width 12 height 12
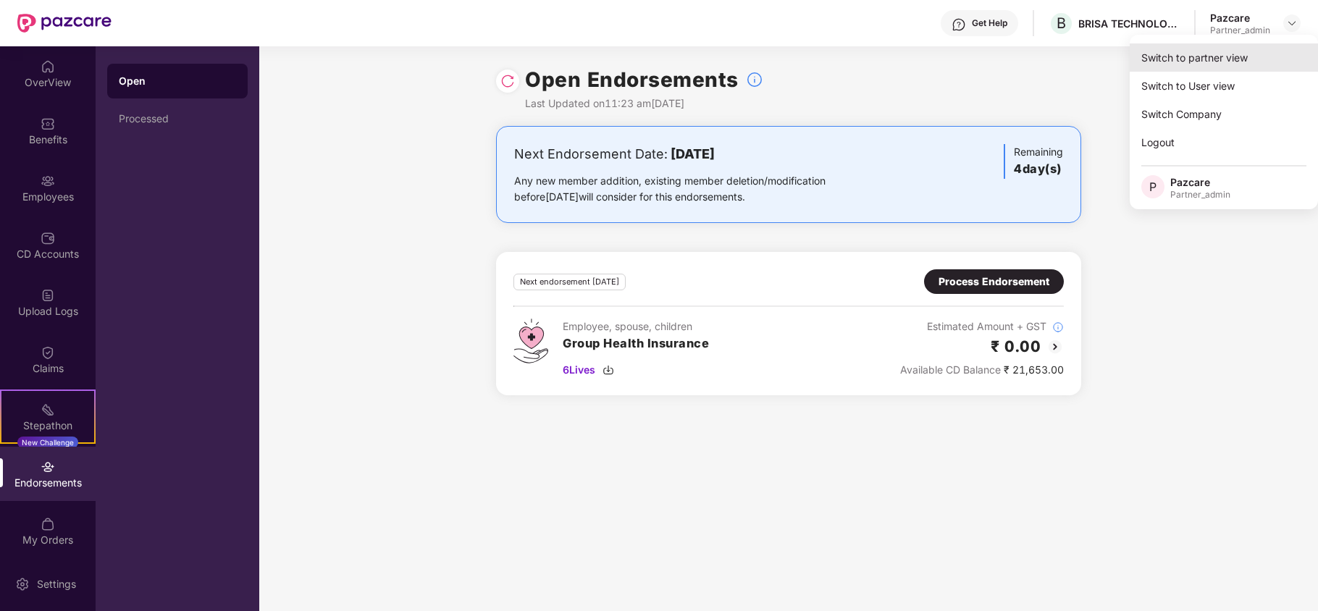
click at [1198, 62] on div "Switch to partner view" at bounding box center [1224, 57] width 188 height 28
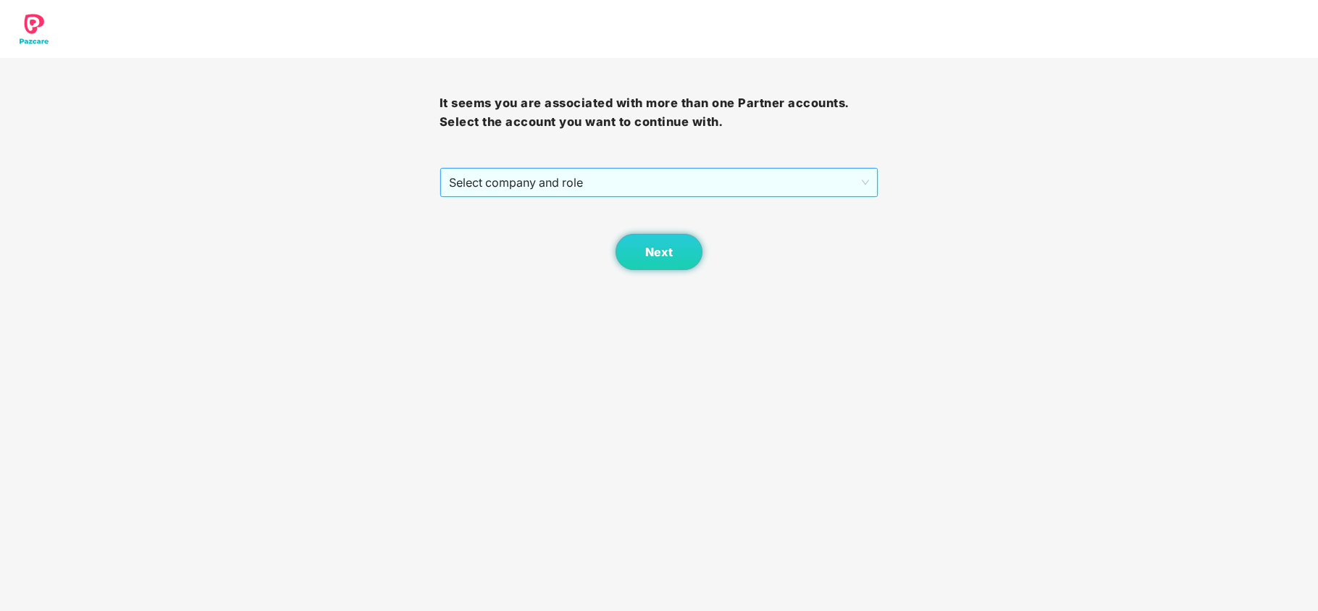
click at [496, 184] on span "Select company and role" at bounding box center [659, 183] width 421 height 28
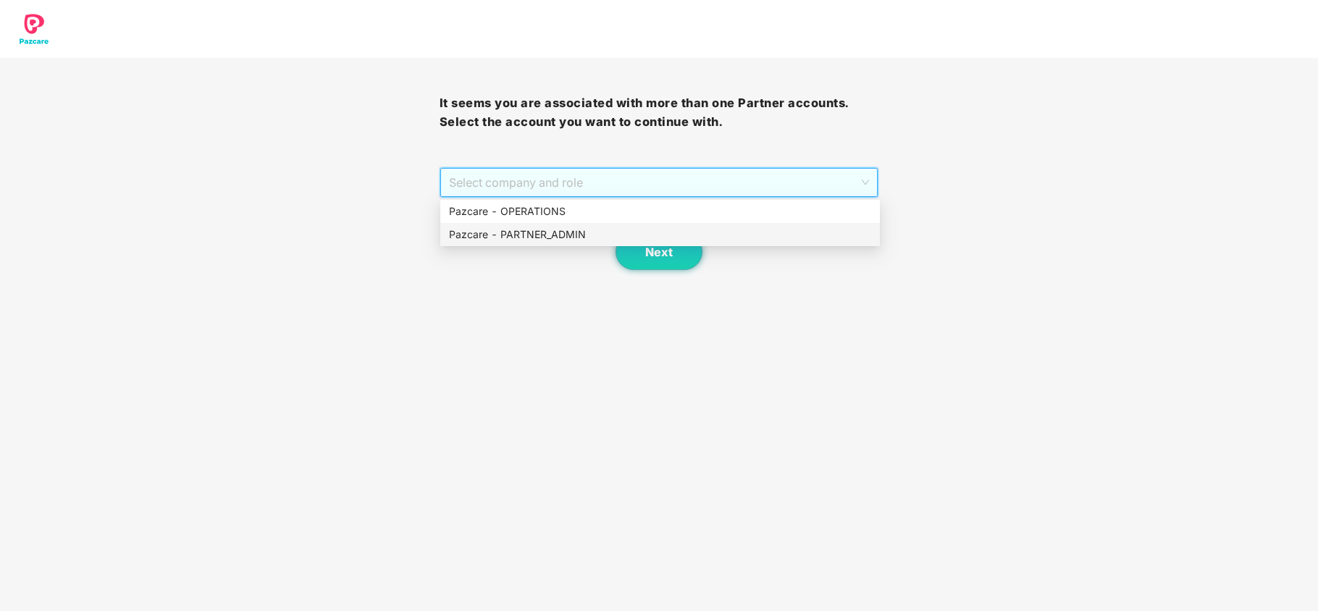
click at [511, 229] on div "Pazcare - PARTNER_ADMIN" at bounding box center [660, 235] width 422 height 16
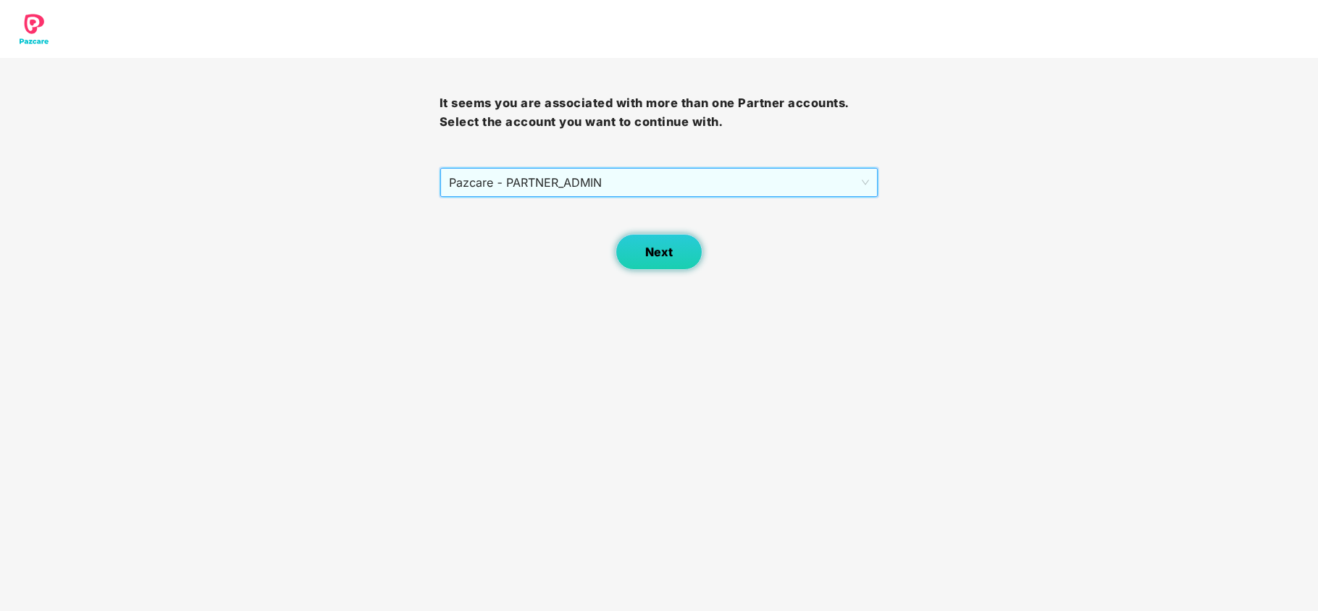
click at [637, 262] on button "Next" at bounding box center [658, 252] width 87 height 36
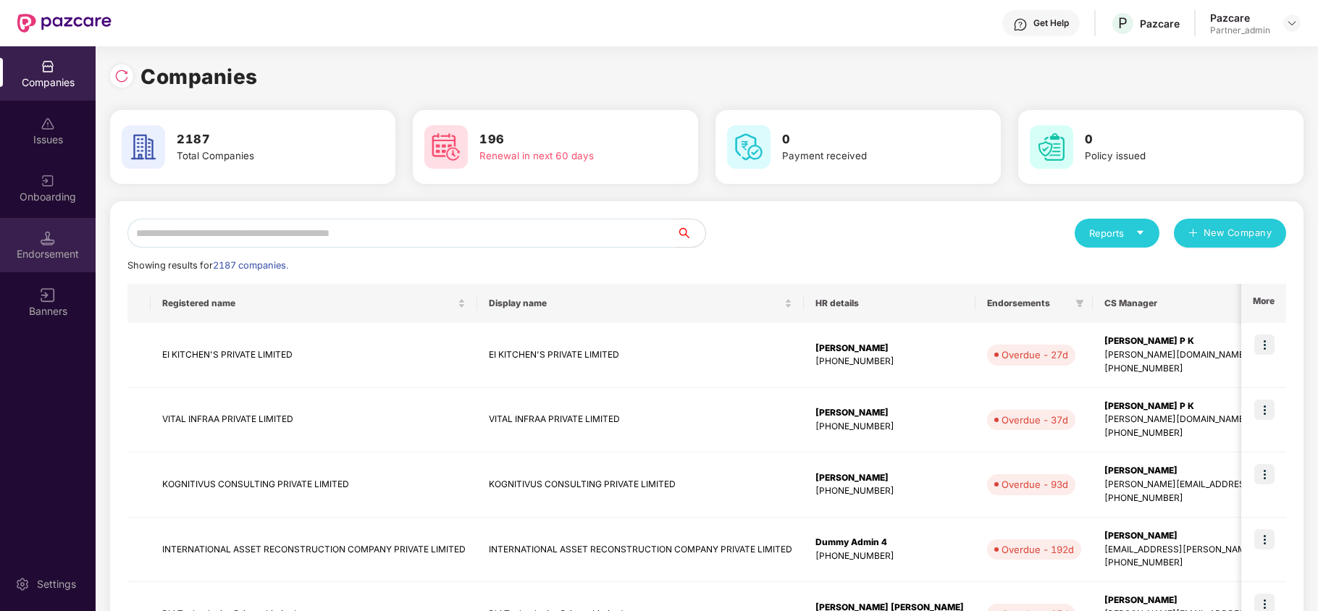
click at [52, 249] on div "Endorsement" at bounding box center [48, 254] width 96 height 14
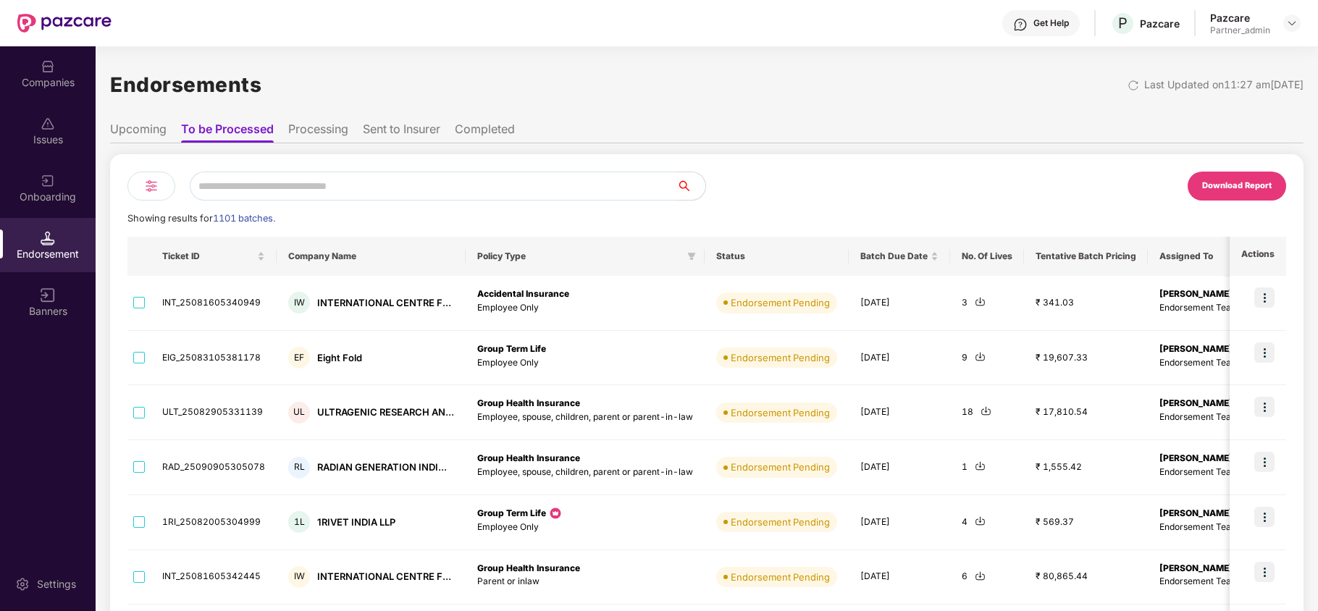
click at [298, 193] on input "text" at bounding box center [433, 186] width 487 height 29
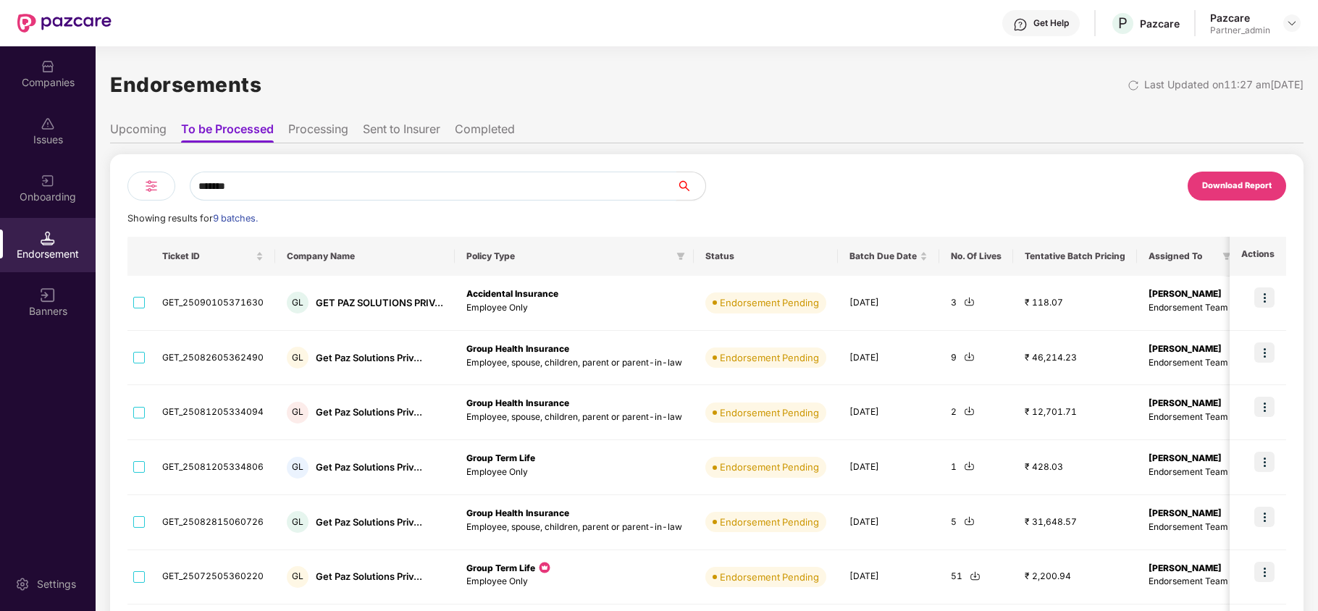
type input "*******"
click at [65, 85] on div "Companies" at bounding box center [48, 82] width 96 height 14
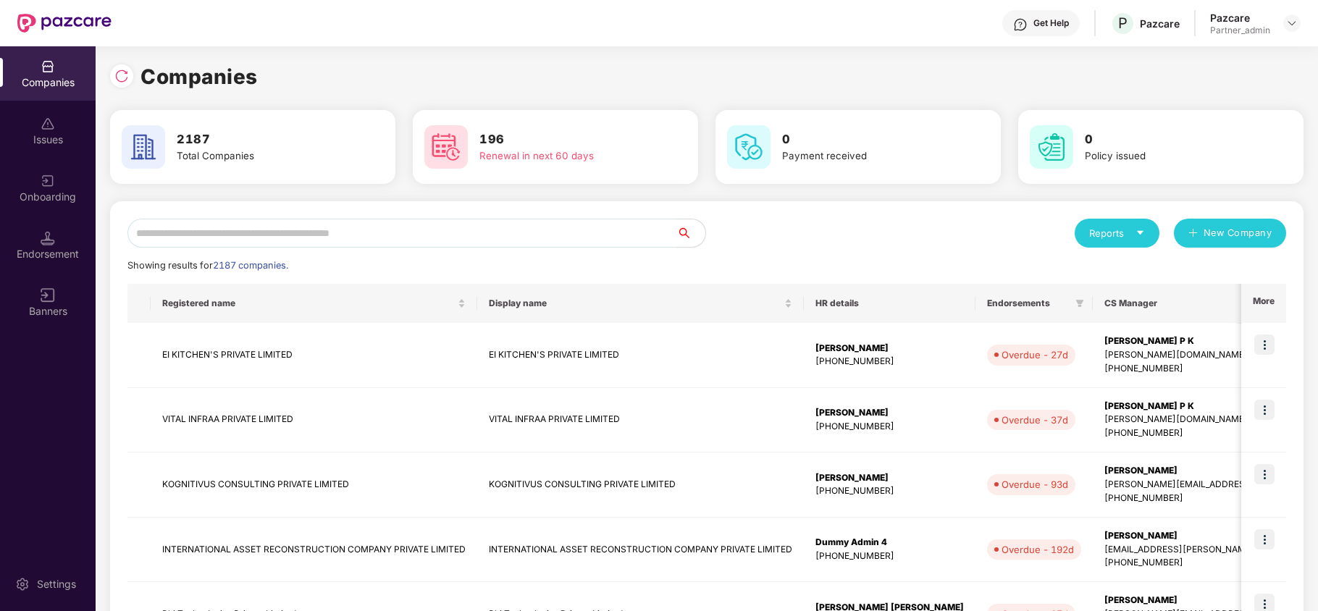
click at [351, 224] on input "text" at bounding box center [401, 233] width 549 height 29
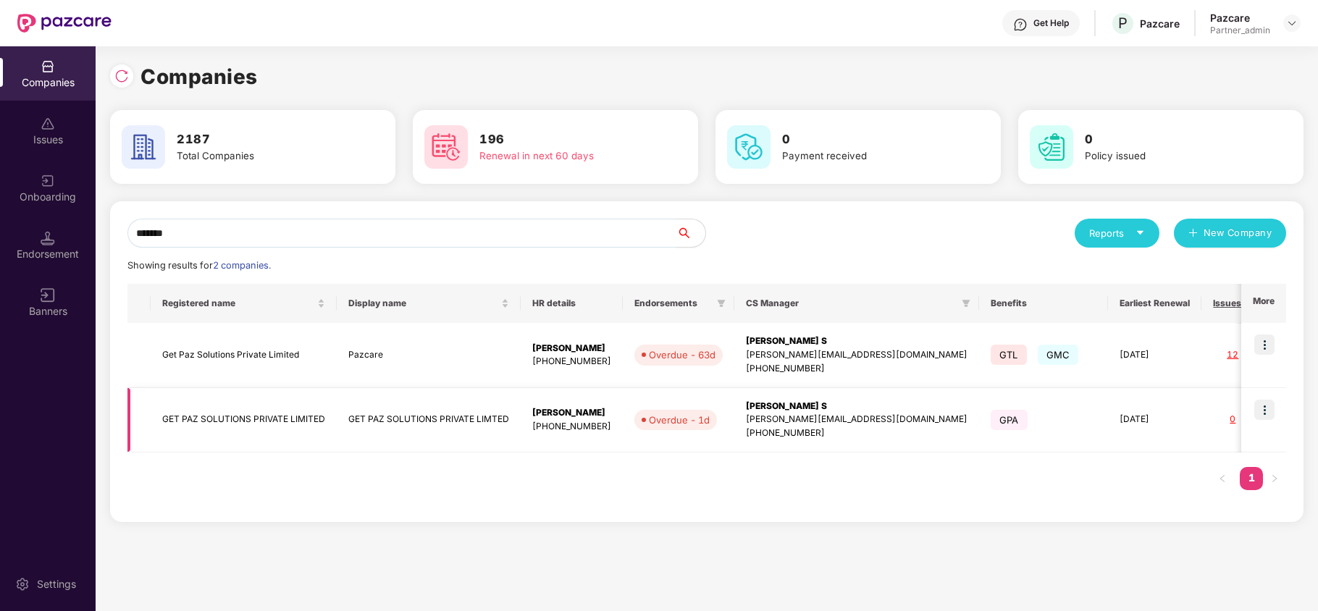
type input "*******"
click at [1264, 407] on img at bounding box center [1264, 410] width 20 height 20
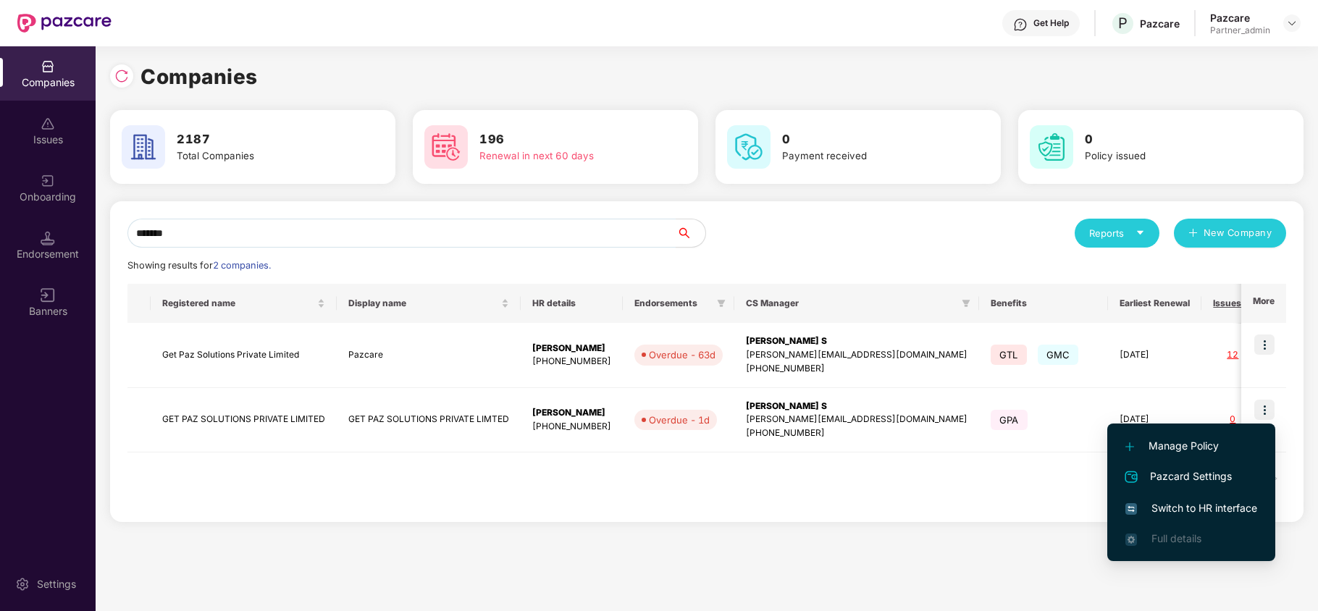
click at [1172, 505] on span "Switch to HR interface" at bounding box center [1191, 508] width 132 height 16
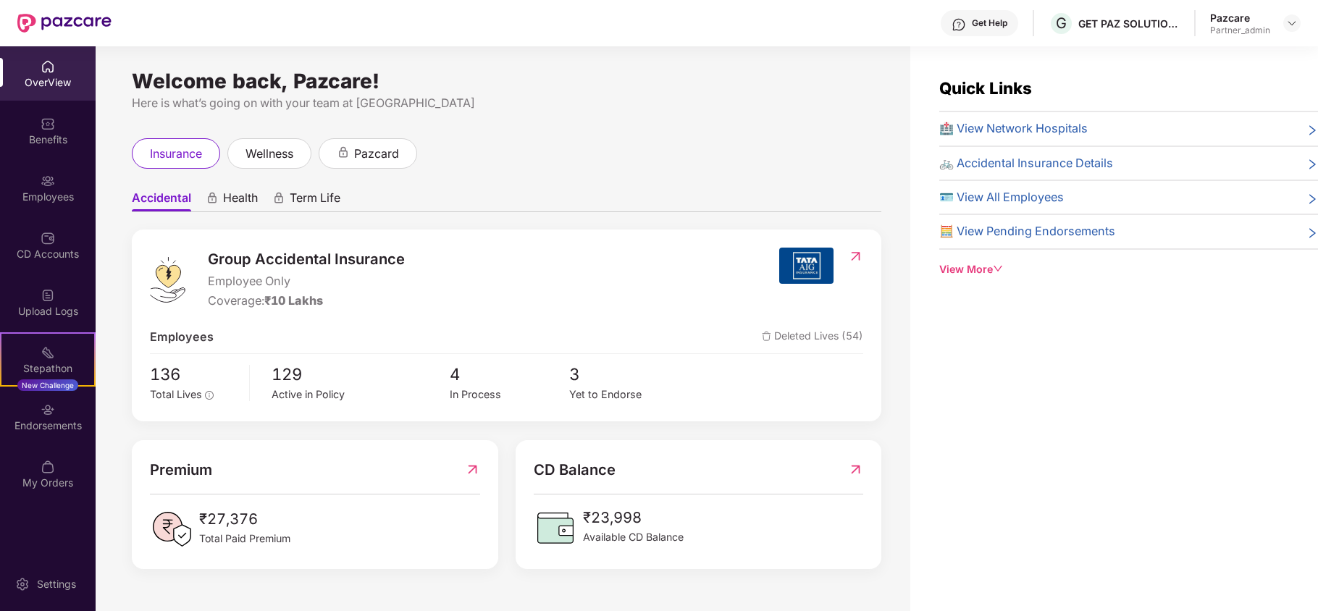
click at [30, 420] on div "Endorsements" at bounding box center [48, 426] width 96 height 14
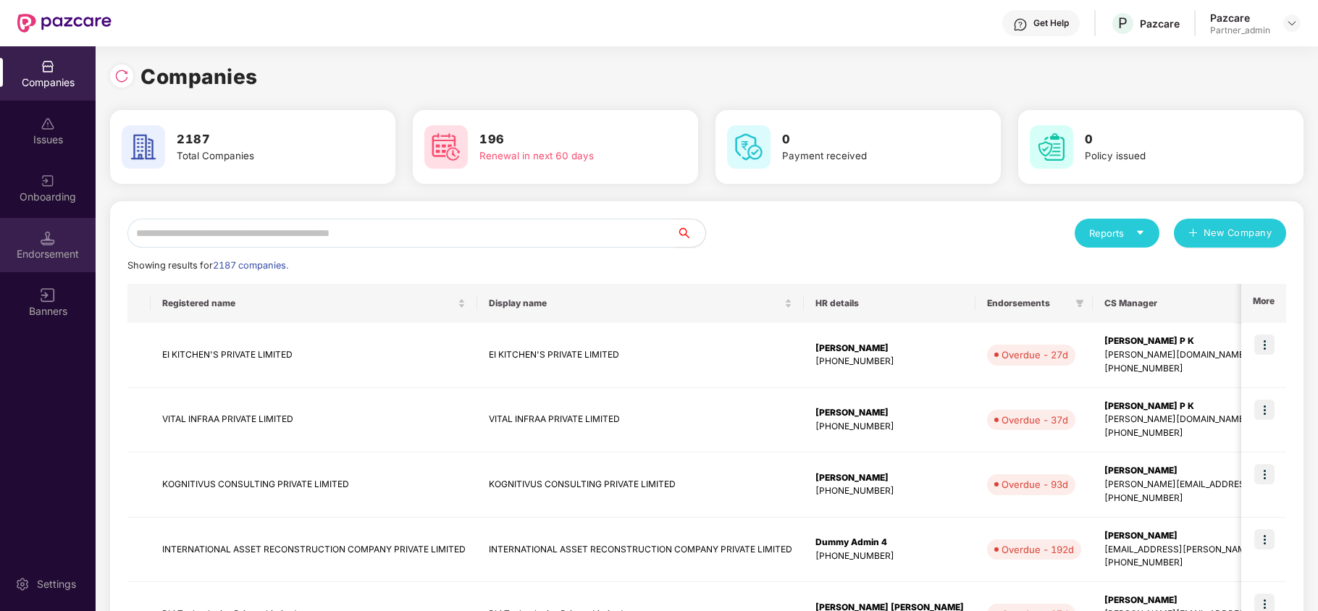
click at [58, 251] on div "Endorsement" at bounding box center [48, 254] width 96 height 14
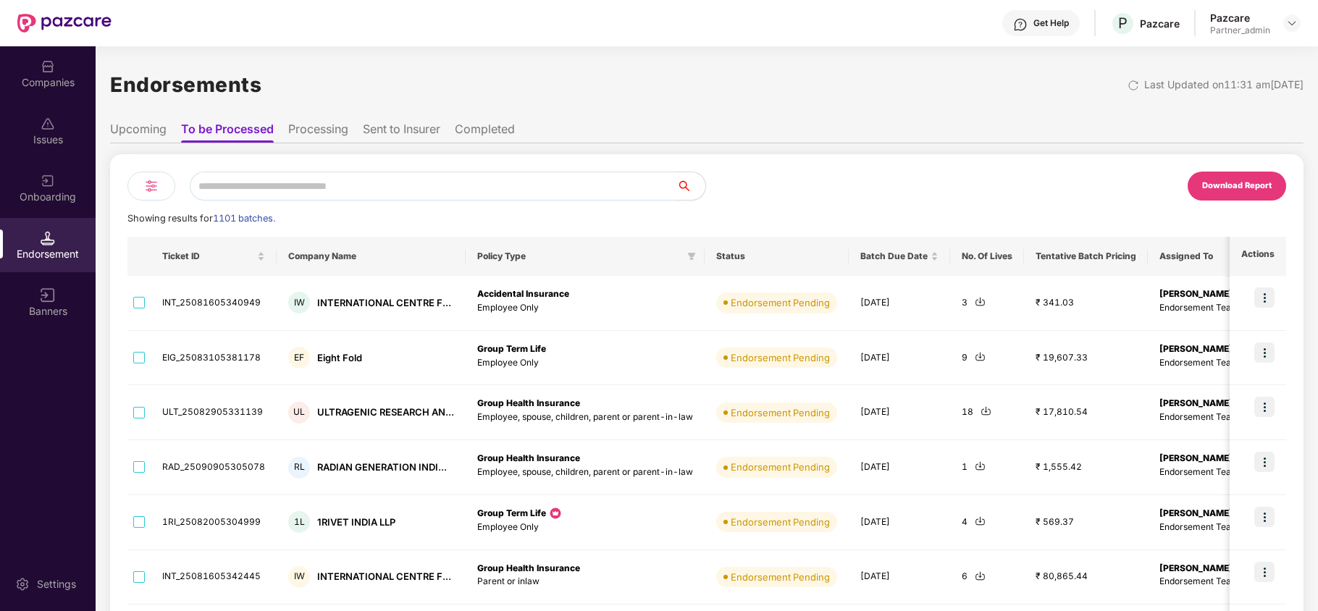
click at [279, 183] on input "text" at bounding box center [433, 186] width 487 height 29
paste input "**********"
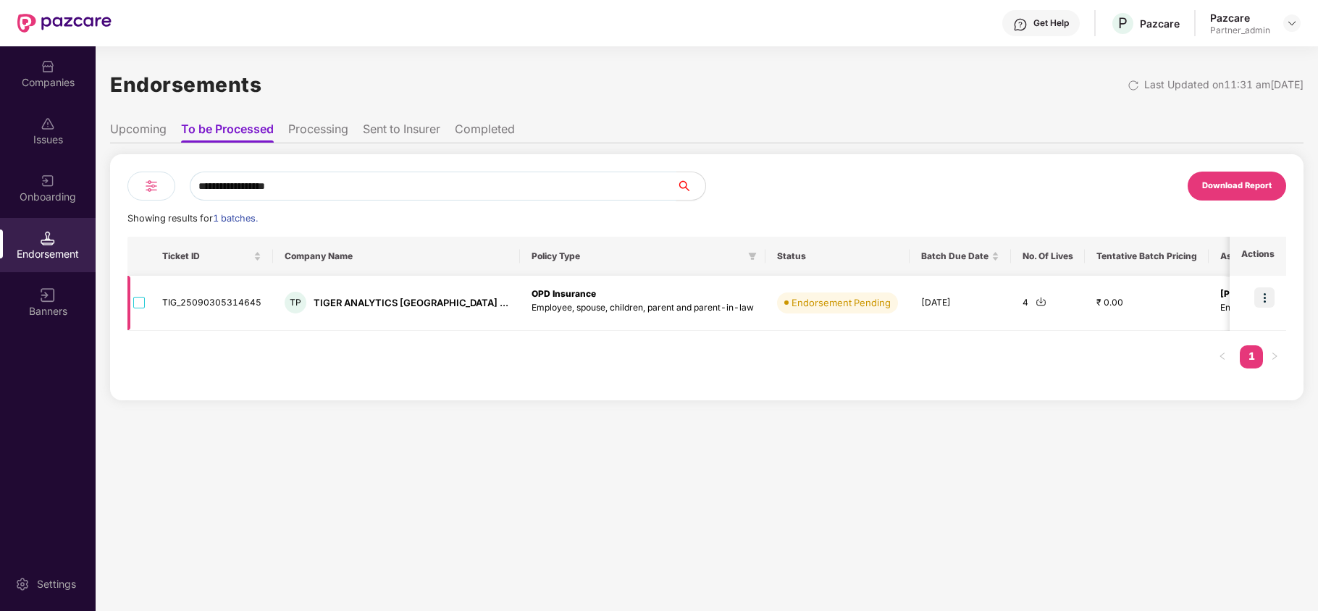
type input "**********"
click at [1267, 297] on img at bounding box center [1264, 297] width 20 height 20
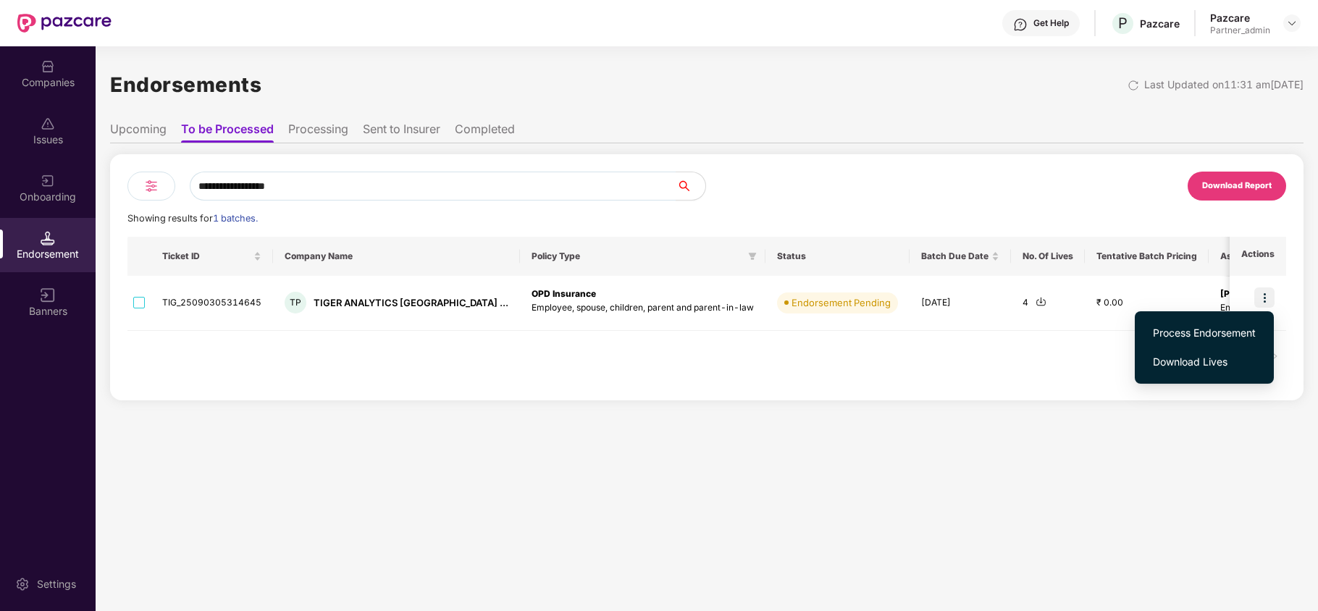
click at [1237, 327] on span "Process Endorsement" at bounding box center [1204, 333] width 103 height 16
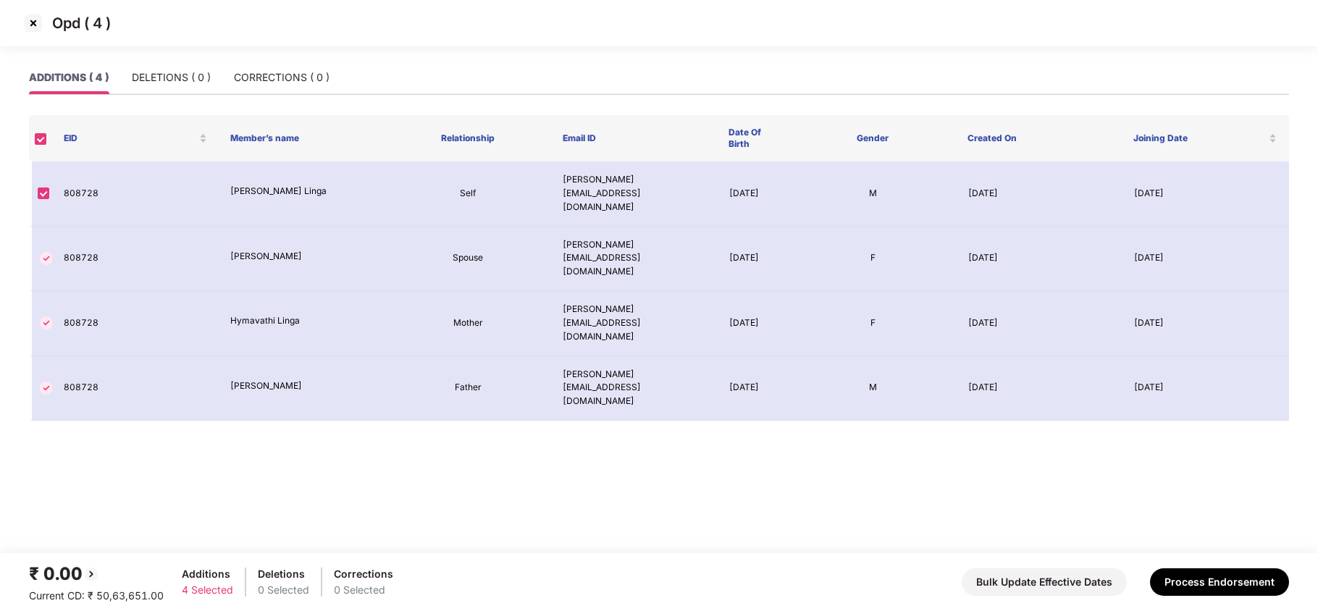
click at [35, 27] on img at bounding box center [33, 23] width 23 height 23
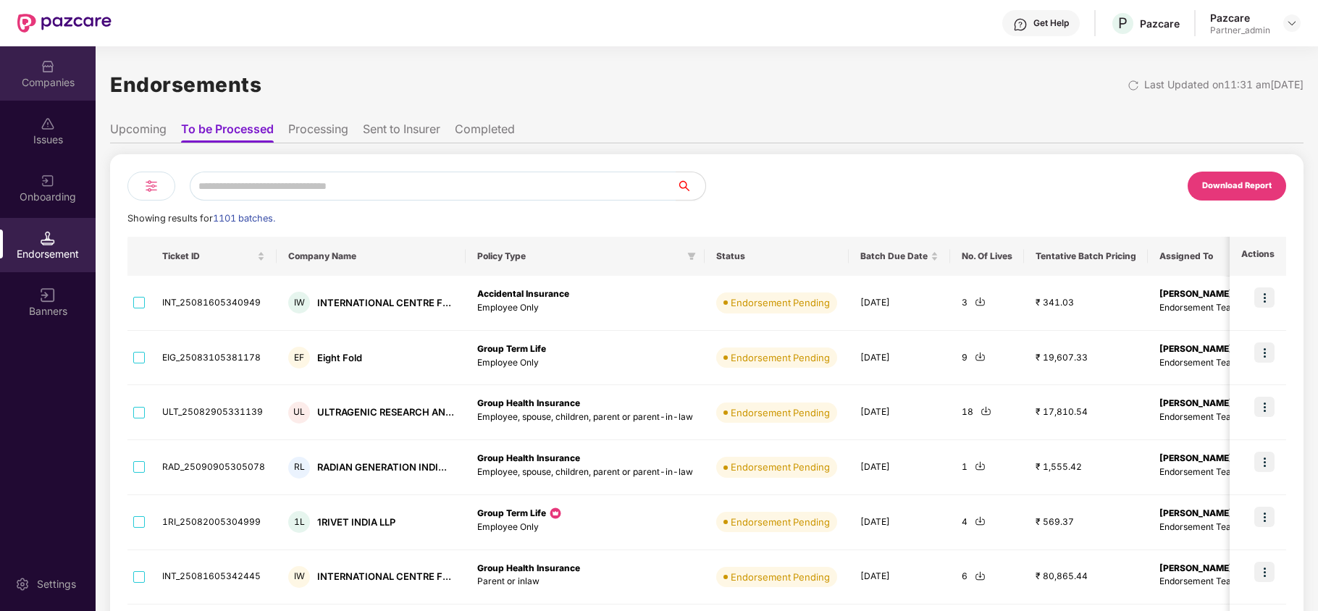
click at [35, 72] on div "Companies" at bounding box center [48, 73] width 96 height 54
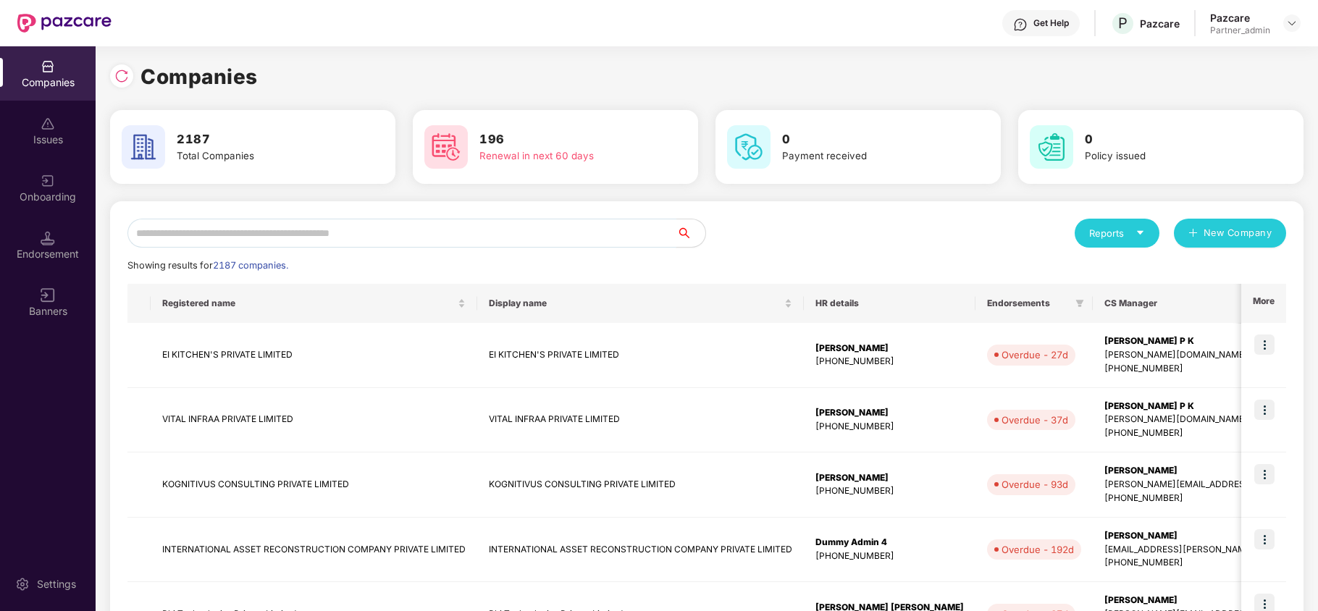
click at [301, 226] on input "text" at bounding box center [401, 233] width 549 height 29
paste input "**********"
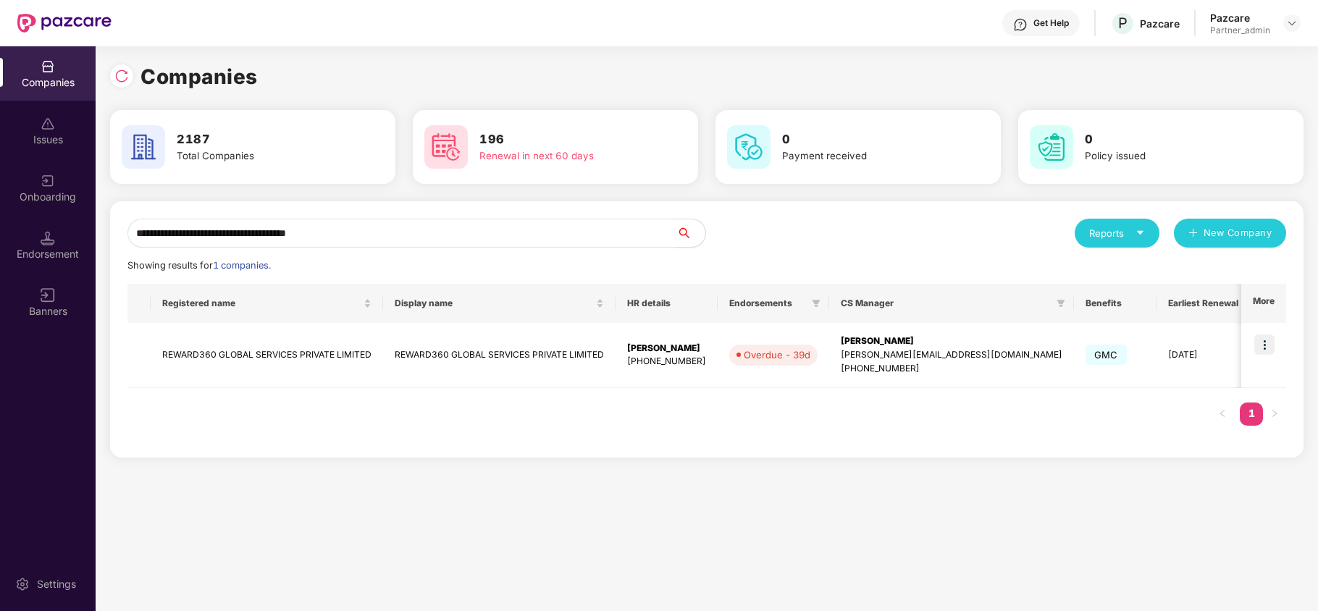
paste input "text"
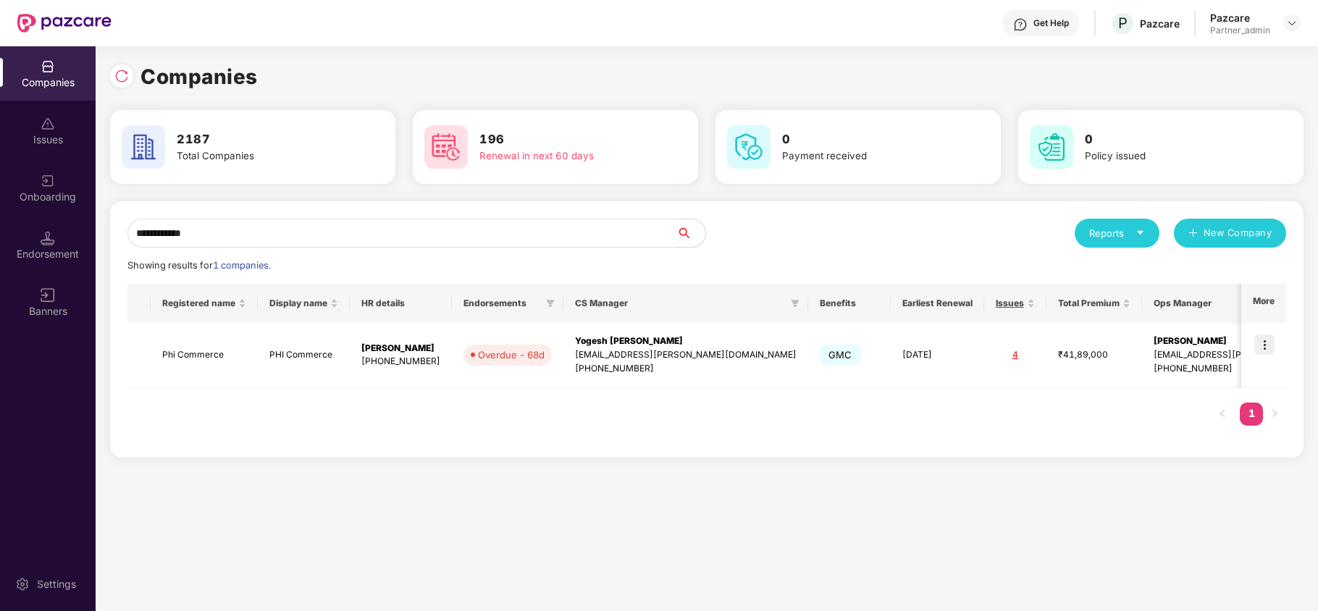
paste input "**********"
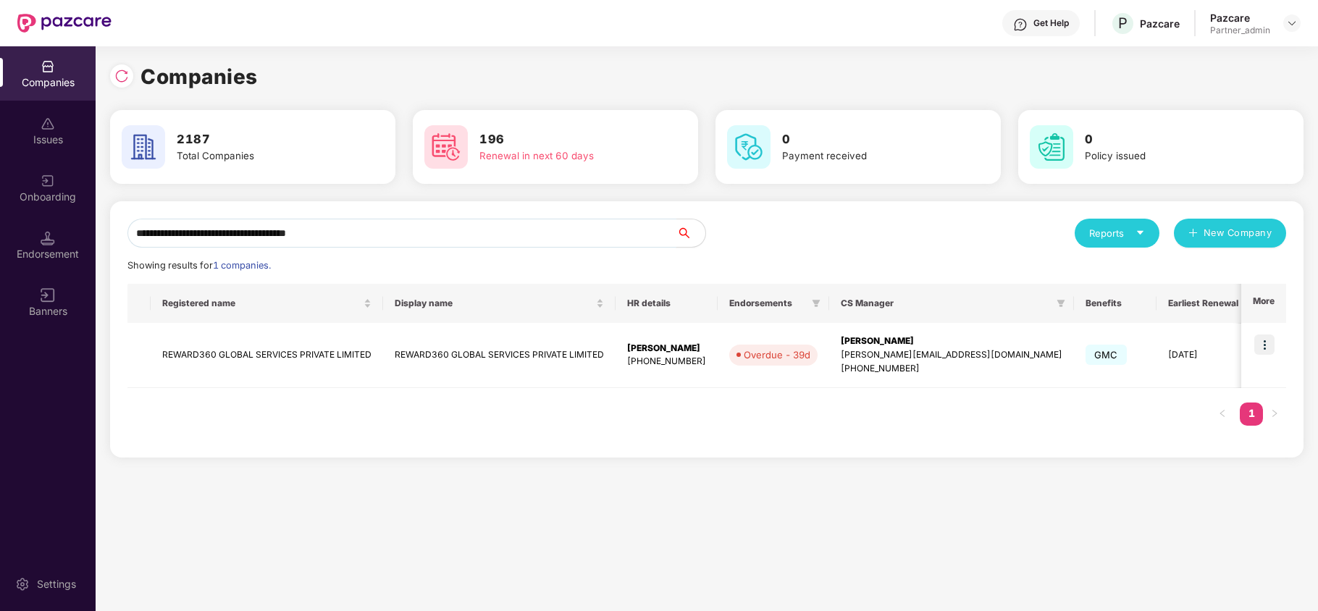
paste input "text"
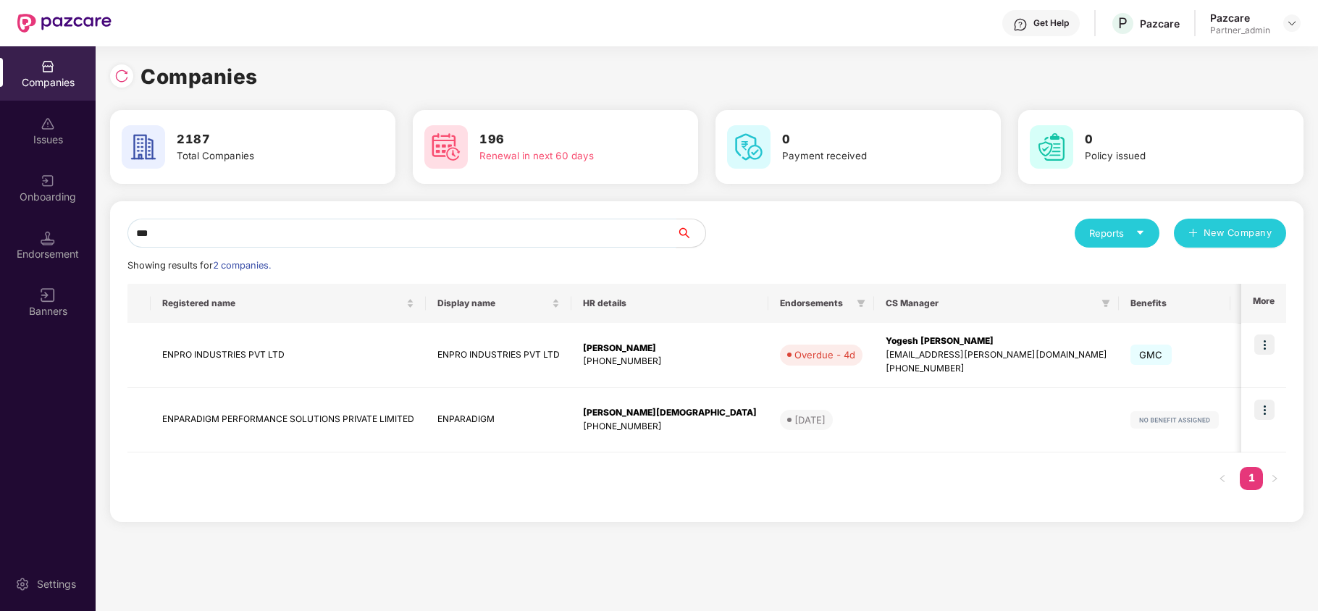
paste input "**********"
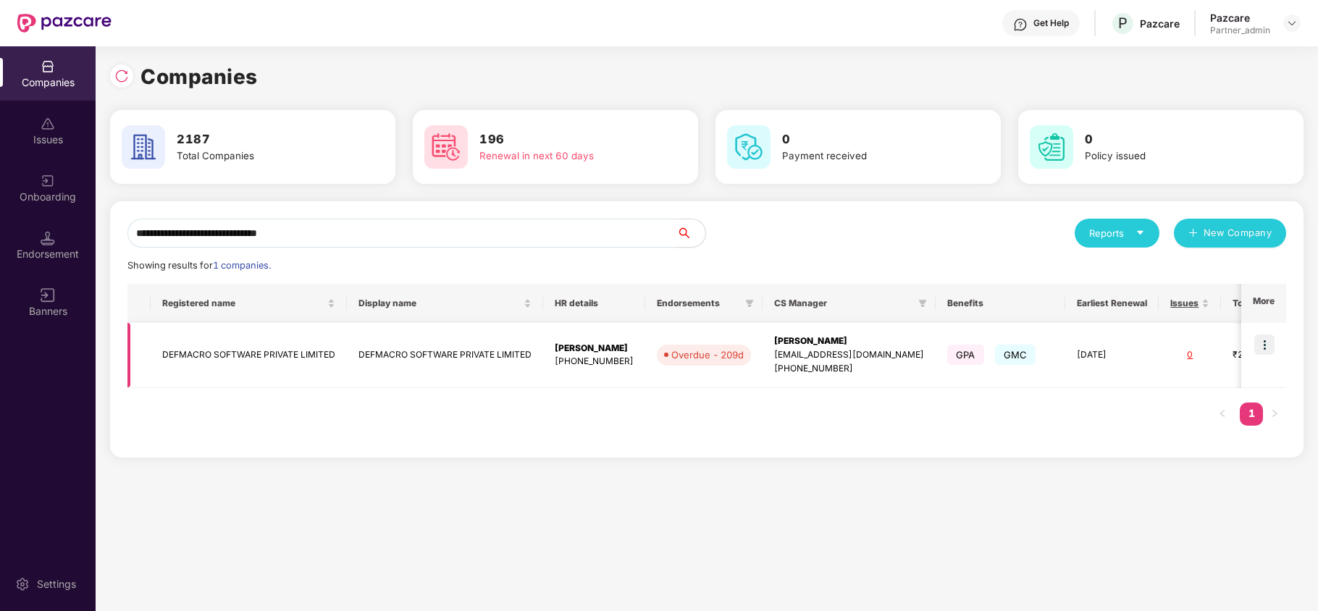
type input "**********"
click at [1263, 342] on img at bounding box center [1264, 345] width 20 height 20
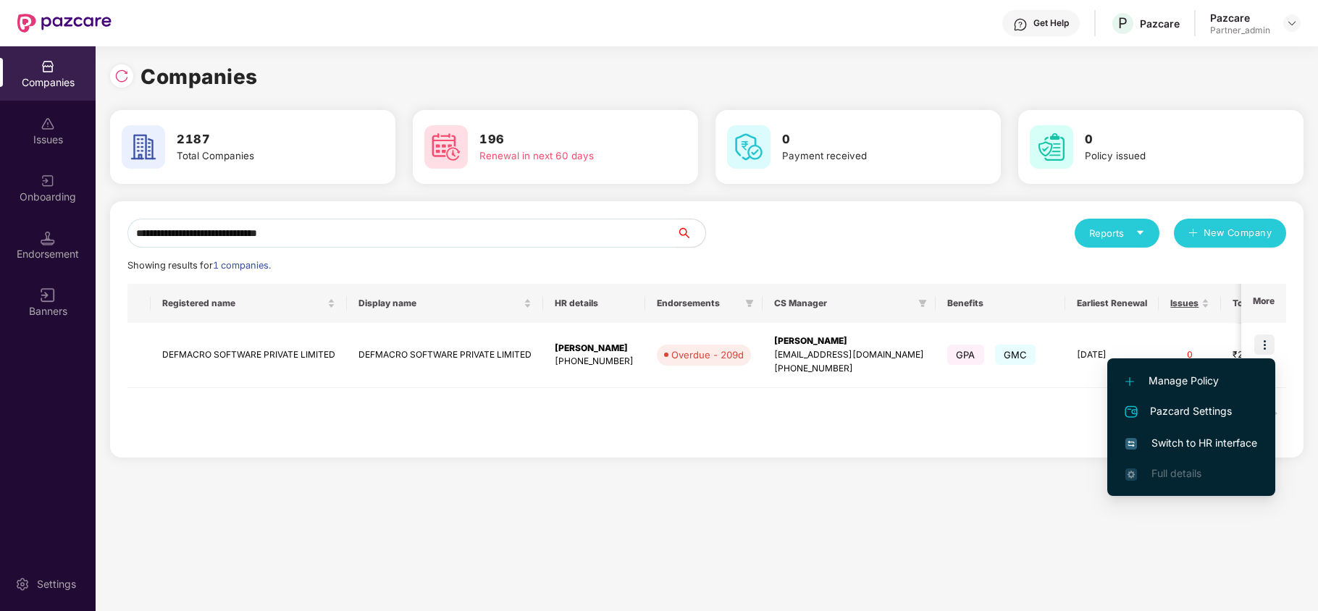
click at [1187, 437] on span "Switch to HR interface" at bounding box center [1191, 443] width 132 height 16
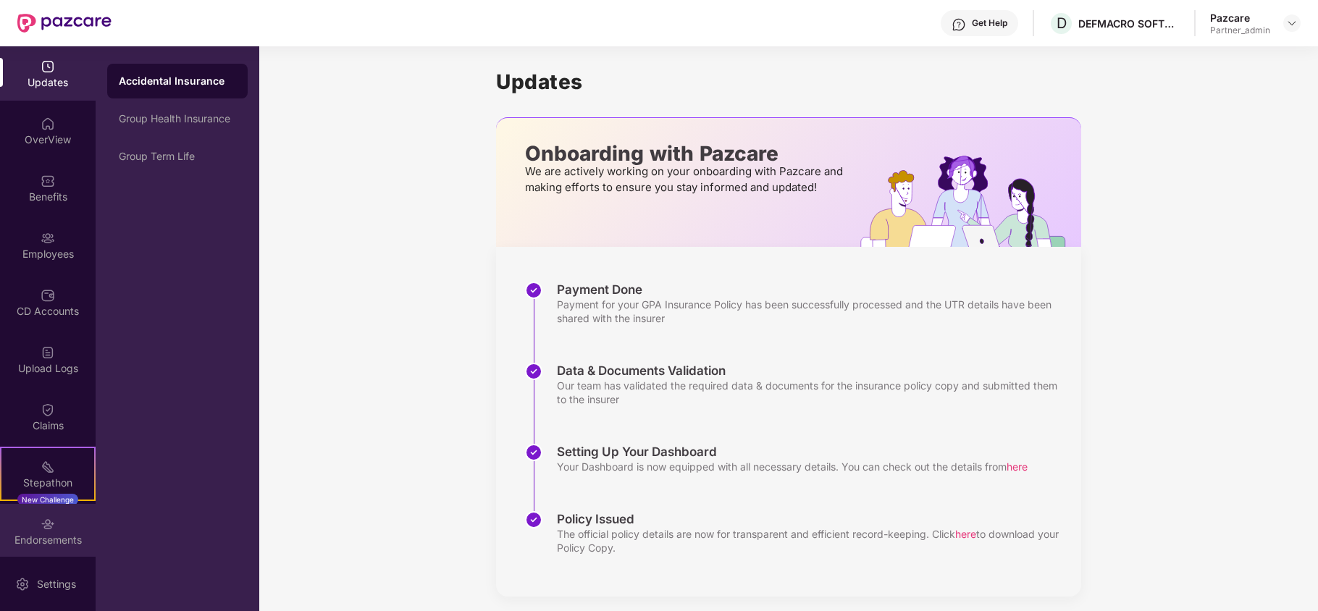
click at [24, 537] on div "Endorsements" at bounding box center [48, 540] width 96 height 14
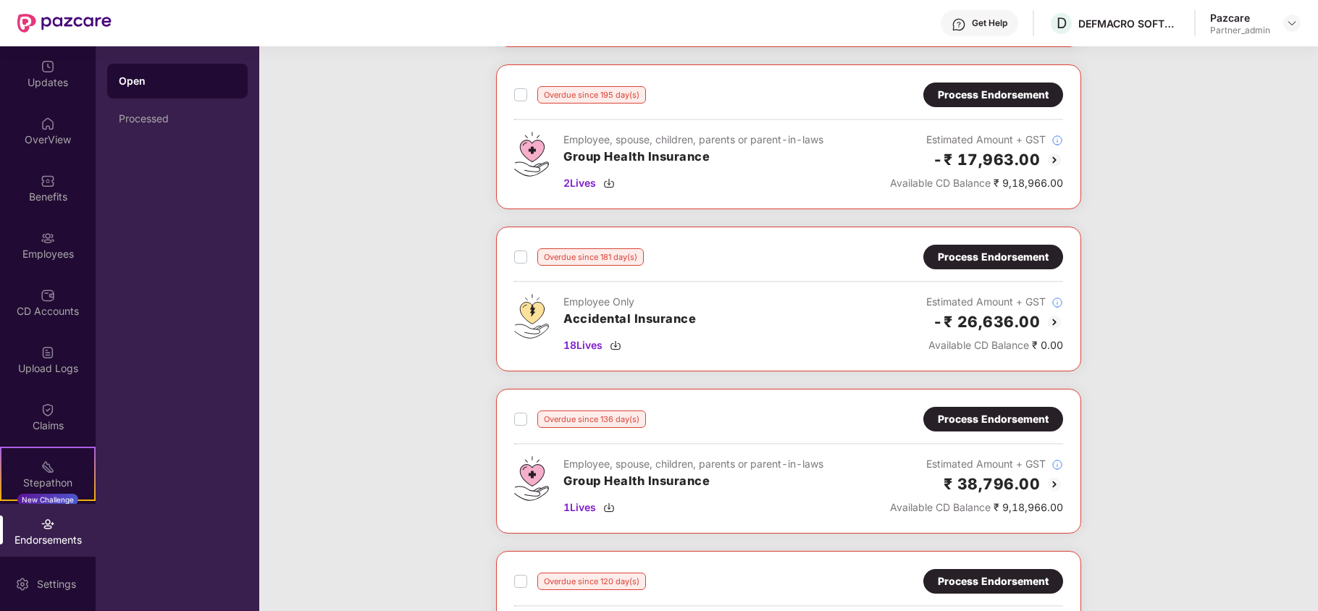
scroll to position [772, 0]
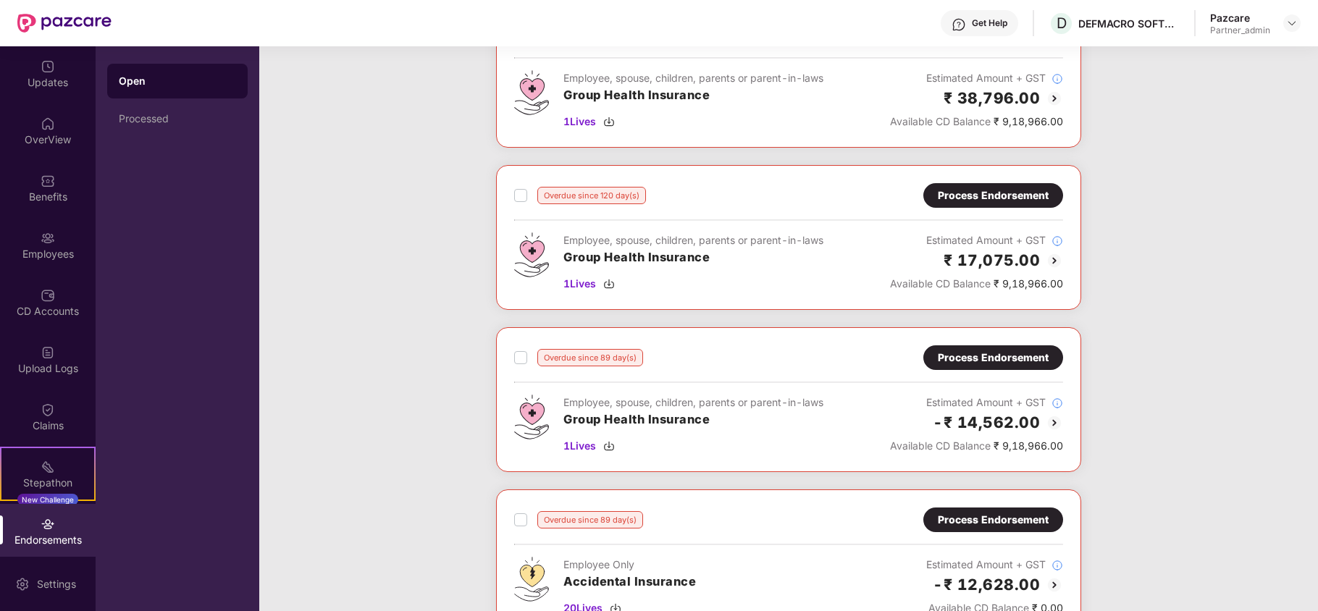
click at [1176, 365] on div "Overdue since 209 day(s) Process Endorsement Employee Only Accidental Insurance…" at bounding box center [788, 165] width 1059 height 1623
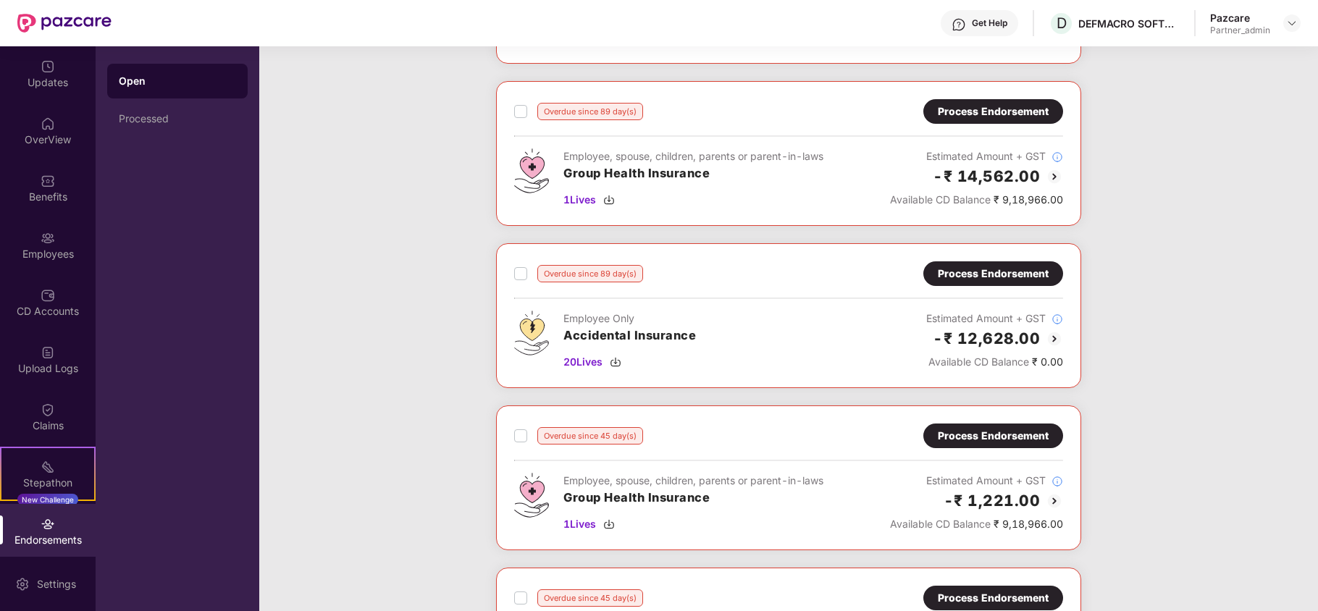
scroll to position [1061, 0]
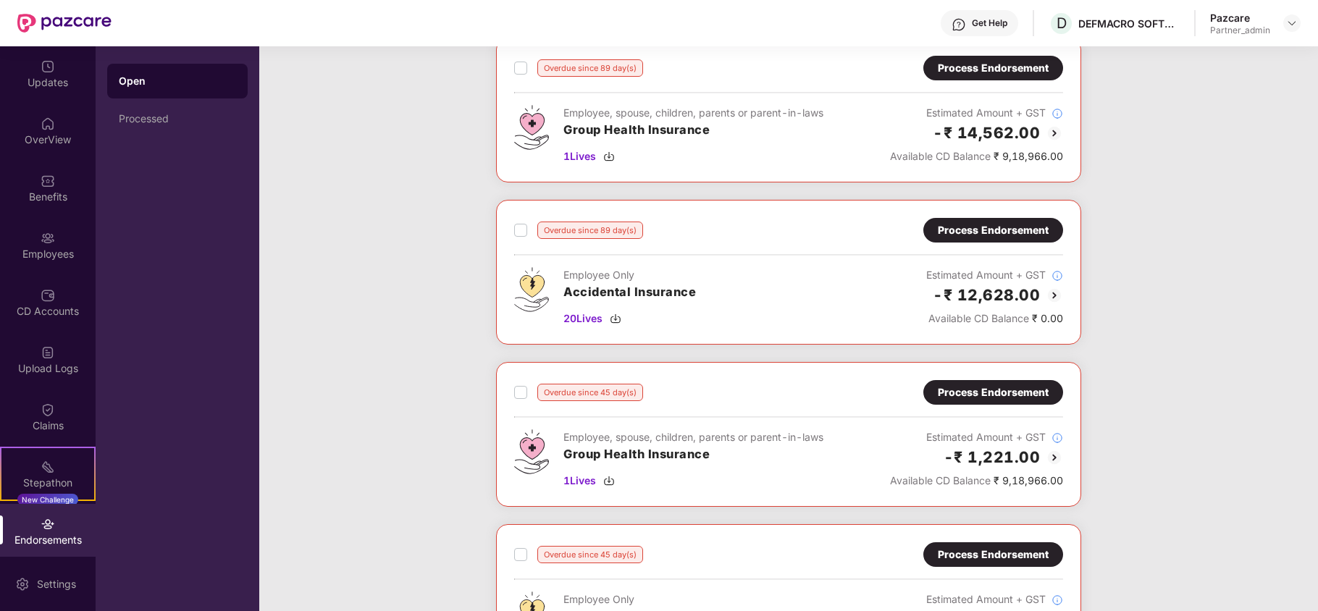
click at [1024, 400] on div "Process Endorsement" at bounding box center [993, 392] width 111 height 16
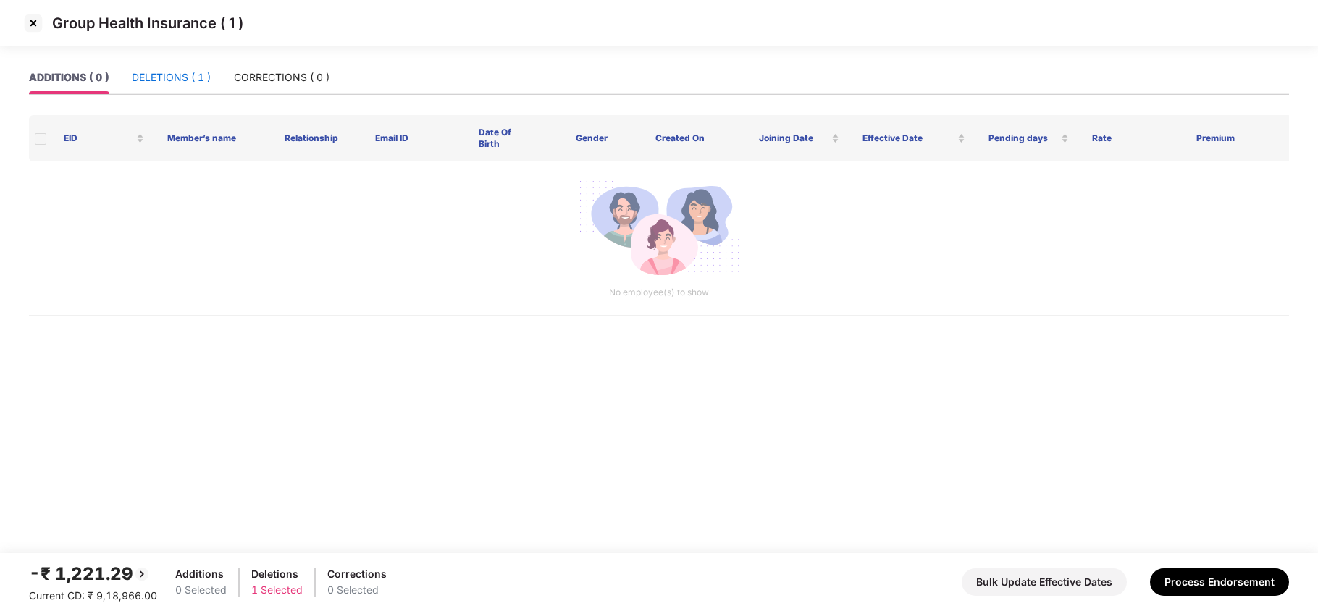
click at [172, 78] on div "DELETIONS ( 1 )" at bounding box center [171, 78] width 79 height 16
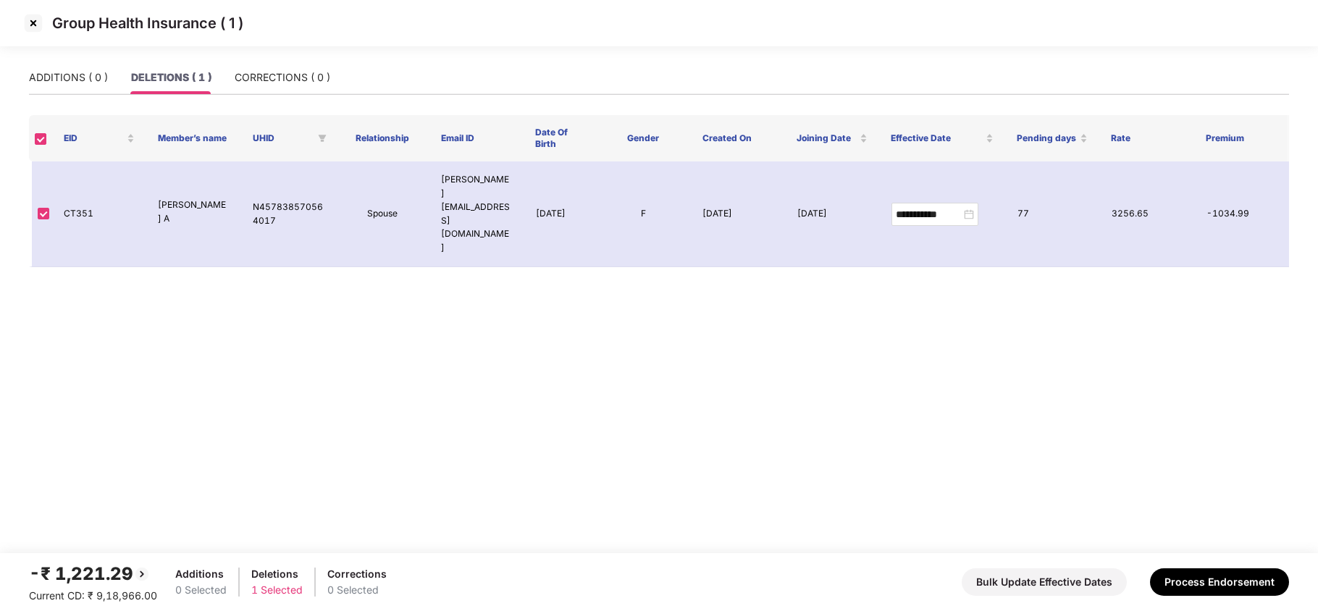
click at [27, 16] on img at bounding box center [33, 23] width 23 height 23
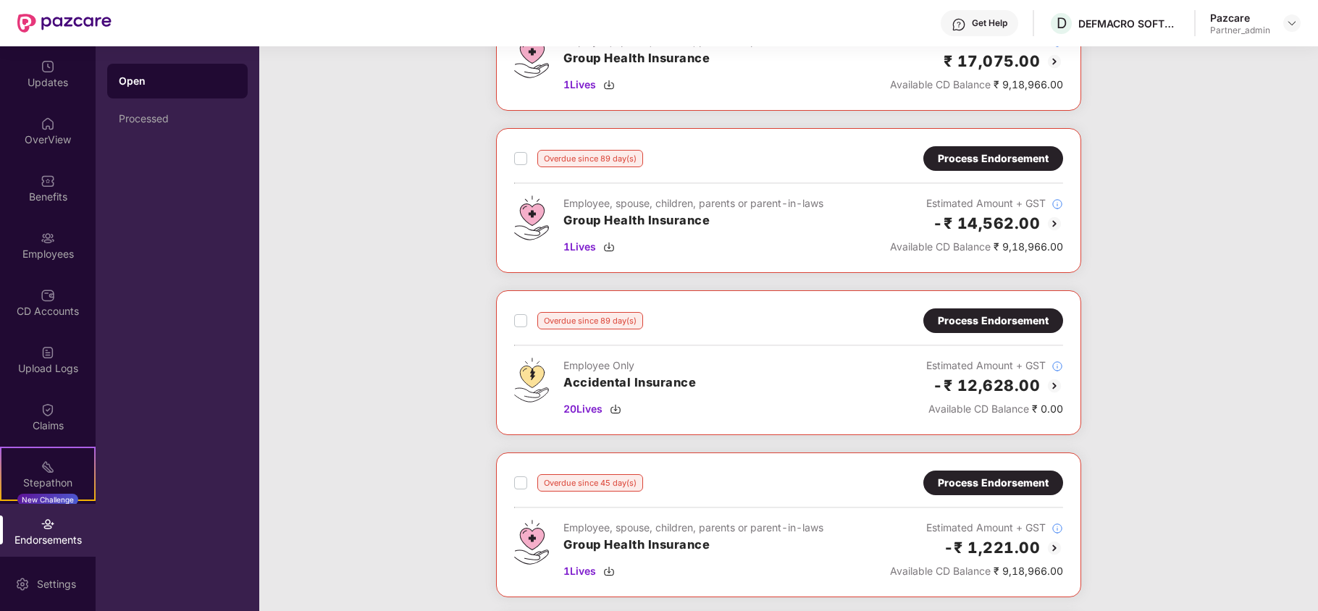
scroll to position [938, 0]
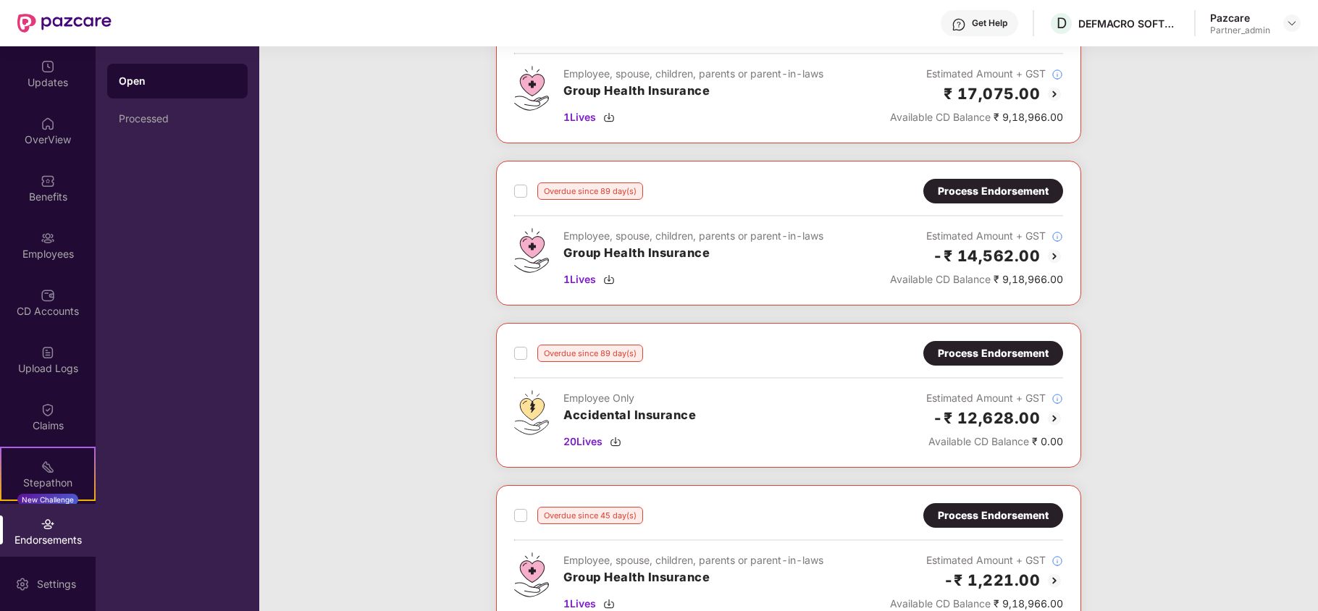
click at [983, 190] on div "Process Endorsement" at bounding box center [993, 191] width 111 height 16
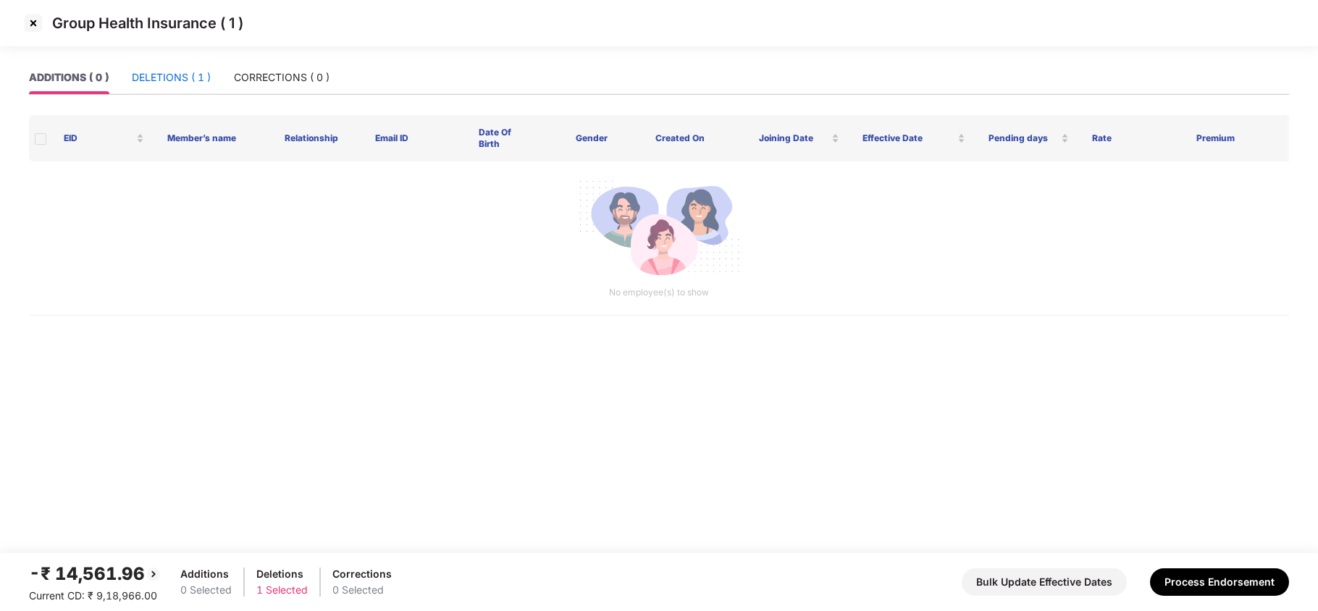
click at [160, 72] on div "DELETIONS ( 1 )" at bounding box center [171, 78] width 79 height 16
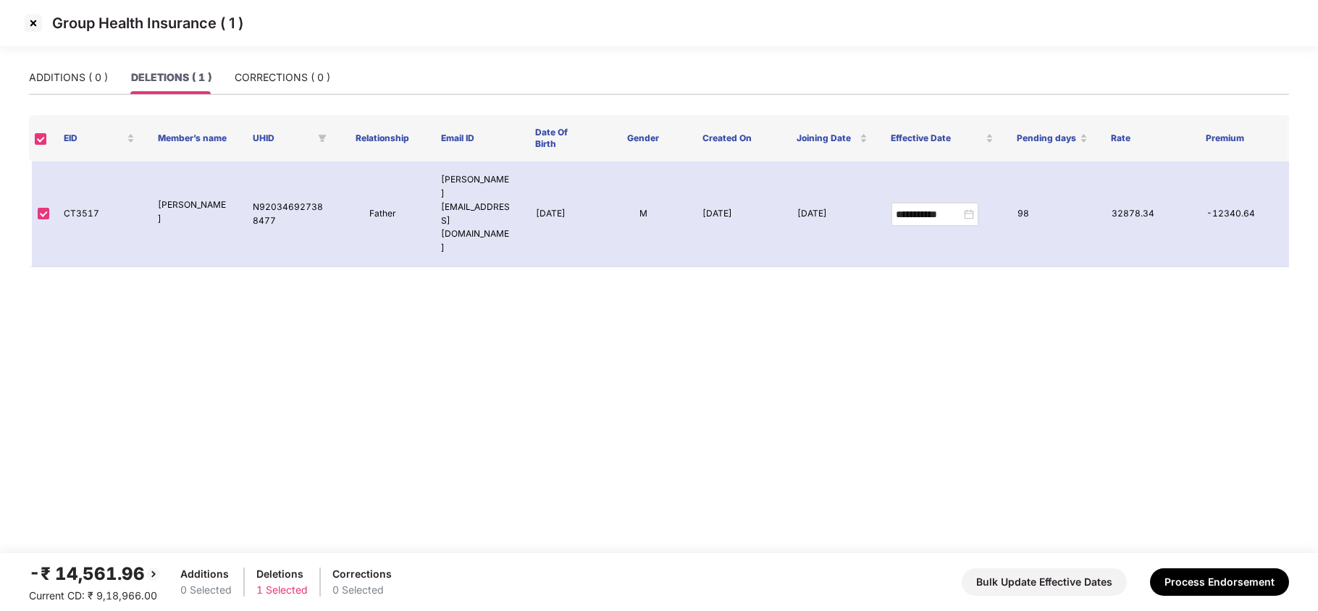
click at [35, 20] on img at bounding box center [33, 23] width 23 height 23
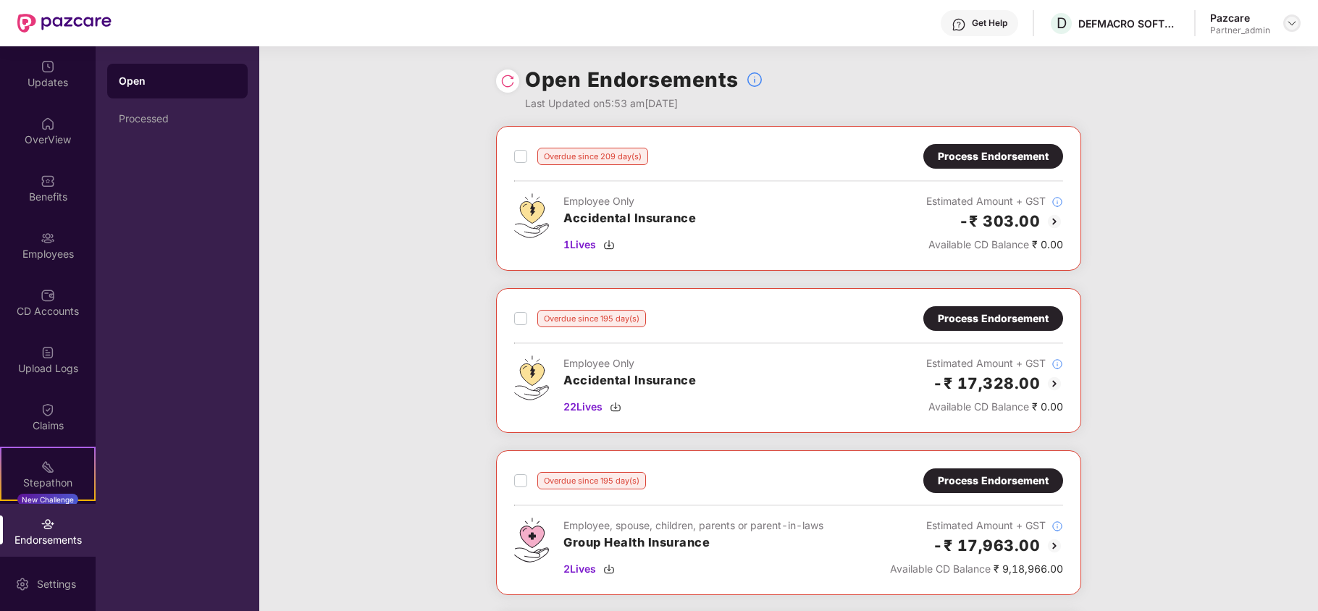
click at [1289, 22] on img at bounding box center [1292, 23] width 12 height 12
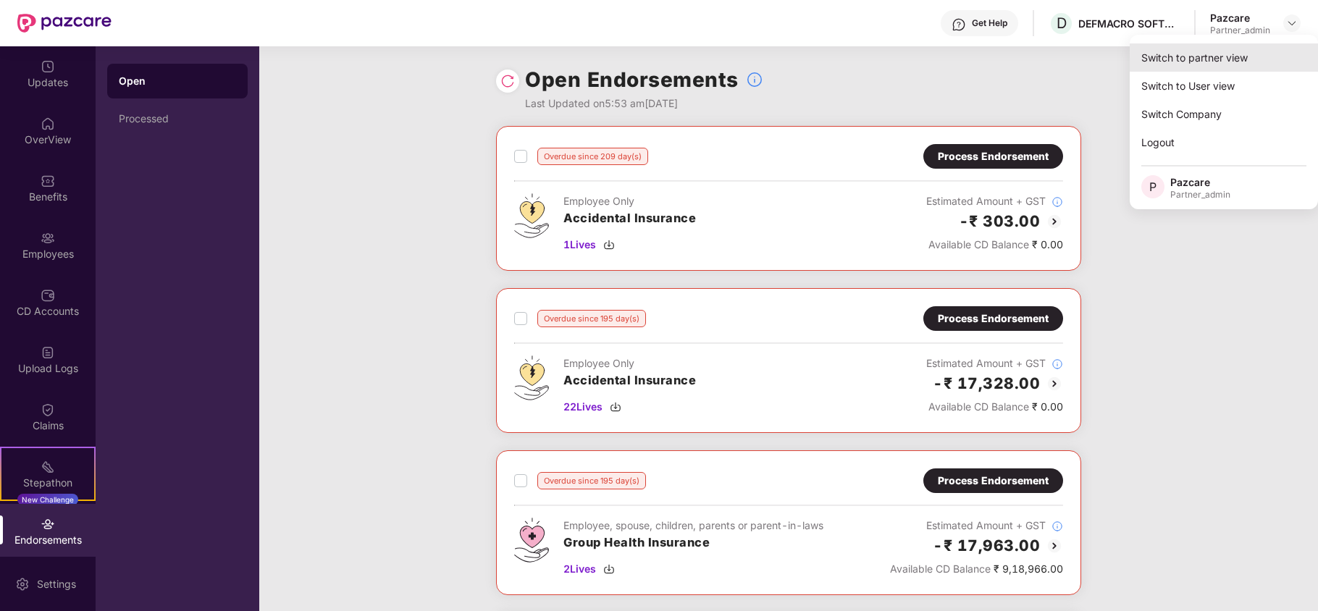
click at [1241, 52] on div "Switch to partner view" at bounding box center [1224, 57] width 188 height 28
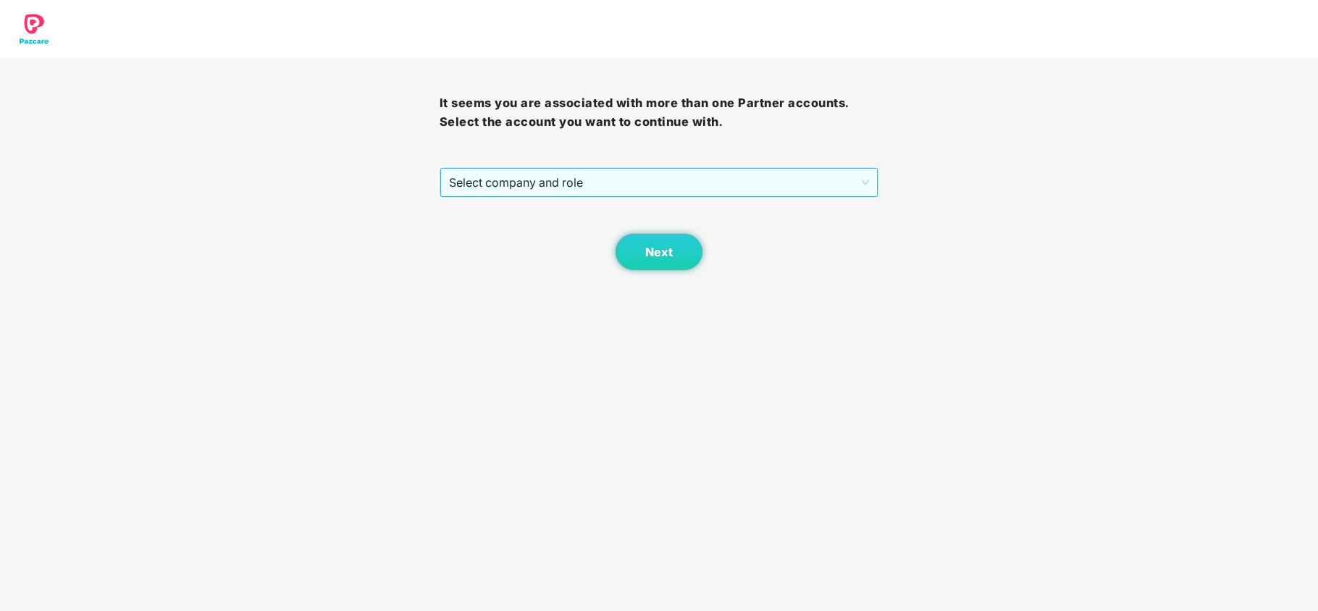
click at [539, 180] on span "Select company and role" at bounding box center [659, 183] width 421 height 28
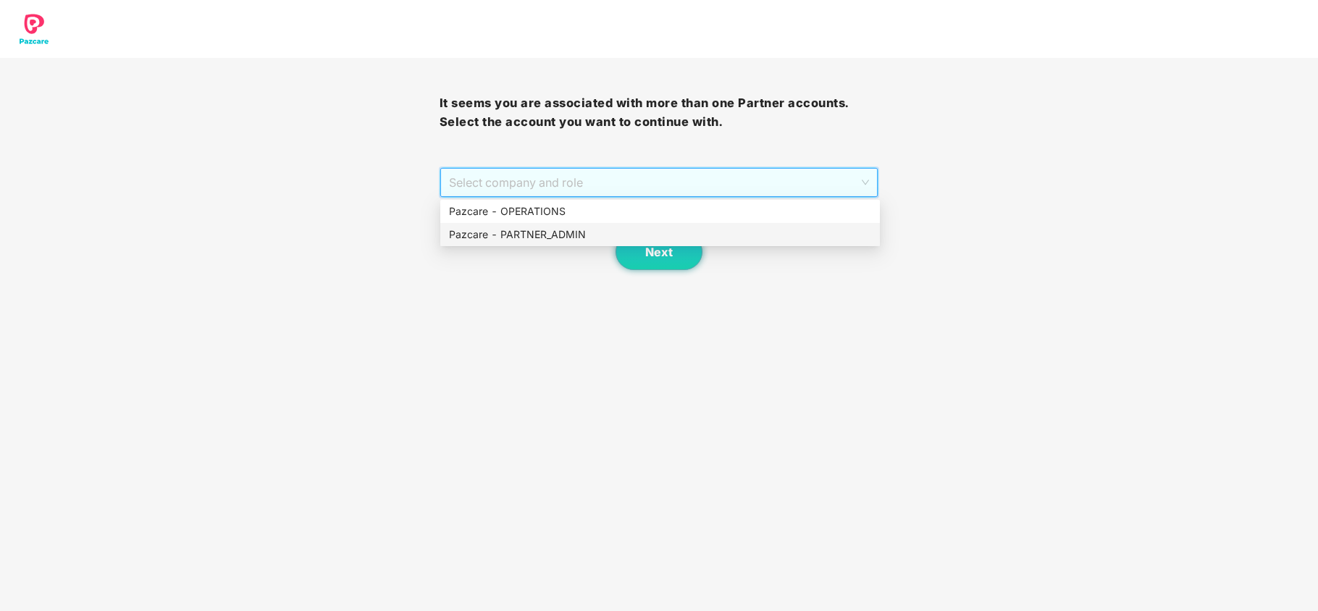
click at [516, 243] on div "Pazcare - PARTNER_ADMIN" at bounding box center [660, 234] width 440 height 23
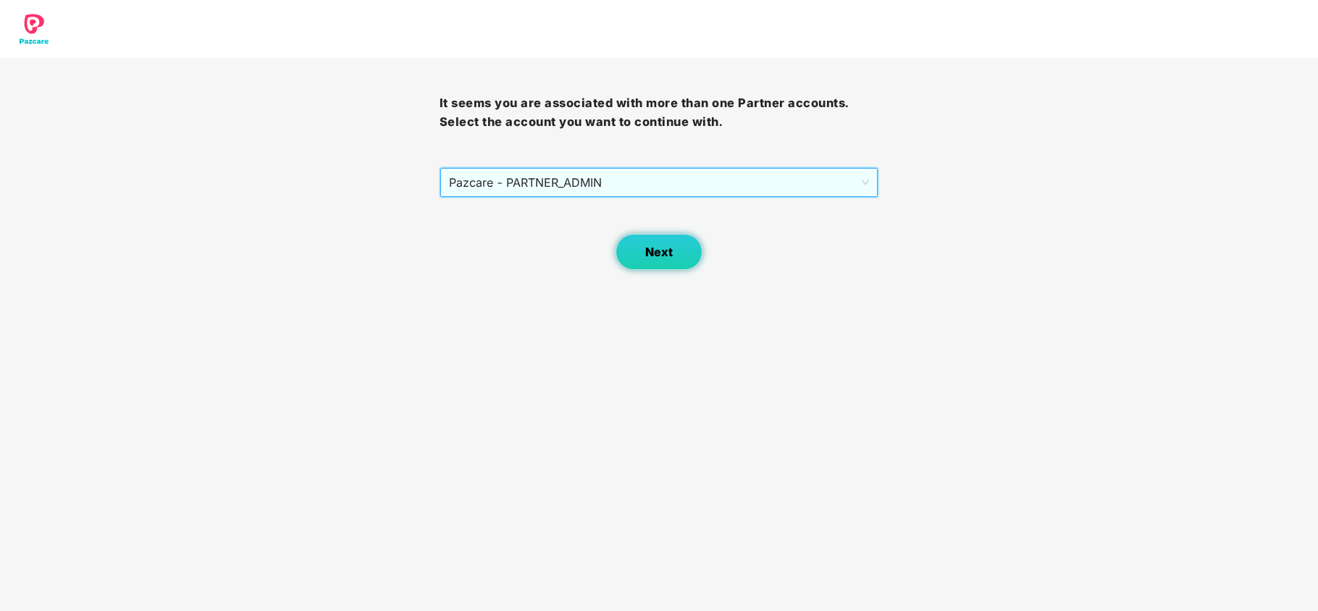
click at [647, 243] on button "Next" at bounding box center [658, 252] width 87 height 36
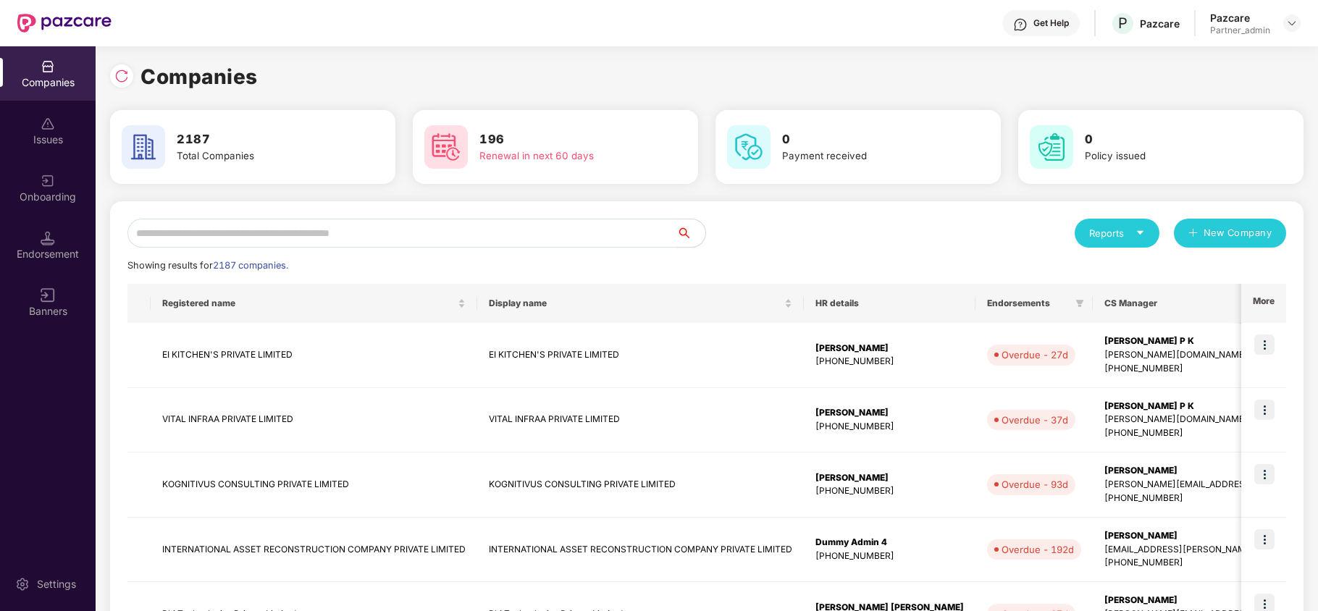
click at [325, 229] on input "text" at bounding box center [401, 233] width 549 height 29
paste input "**********"
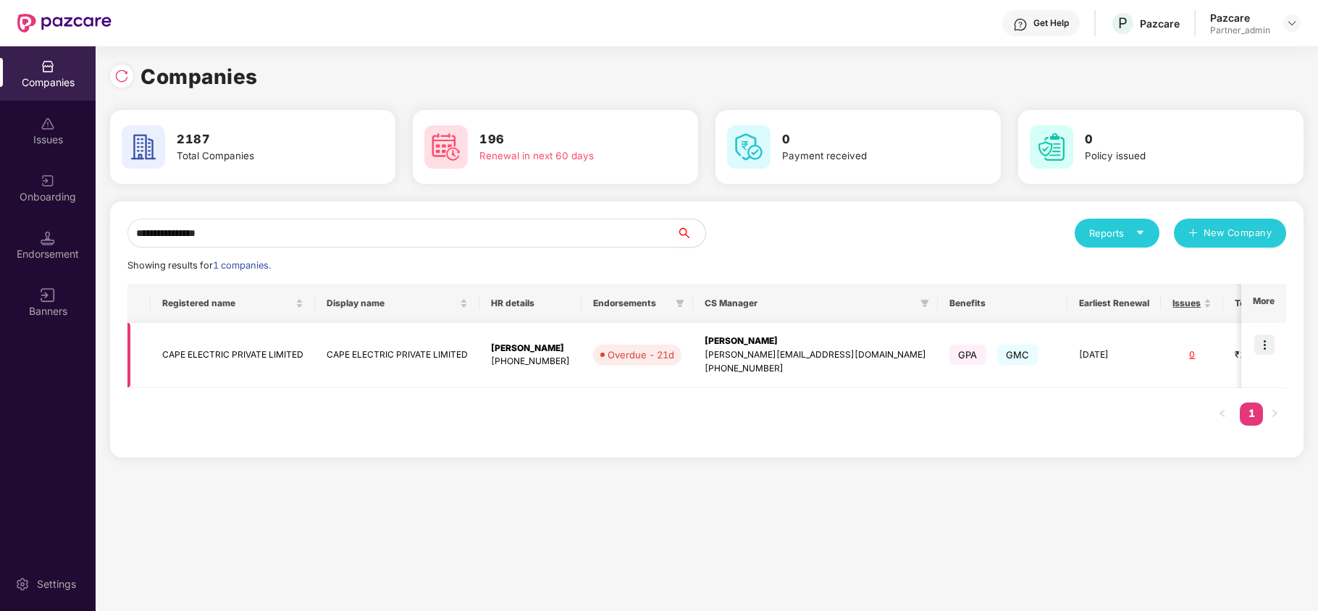
type input "**********"
click at [1264, 342] on img at bounding box center [1264, 345] width 20 height 20
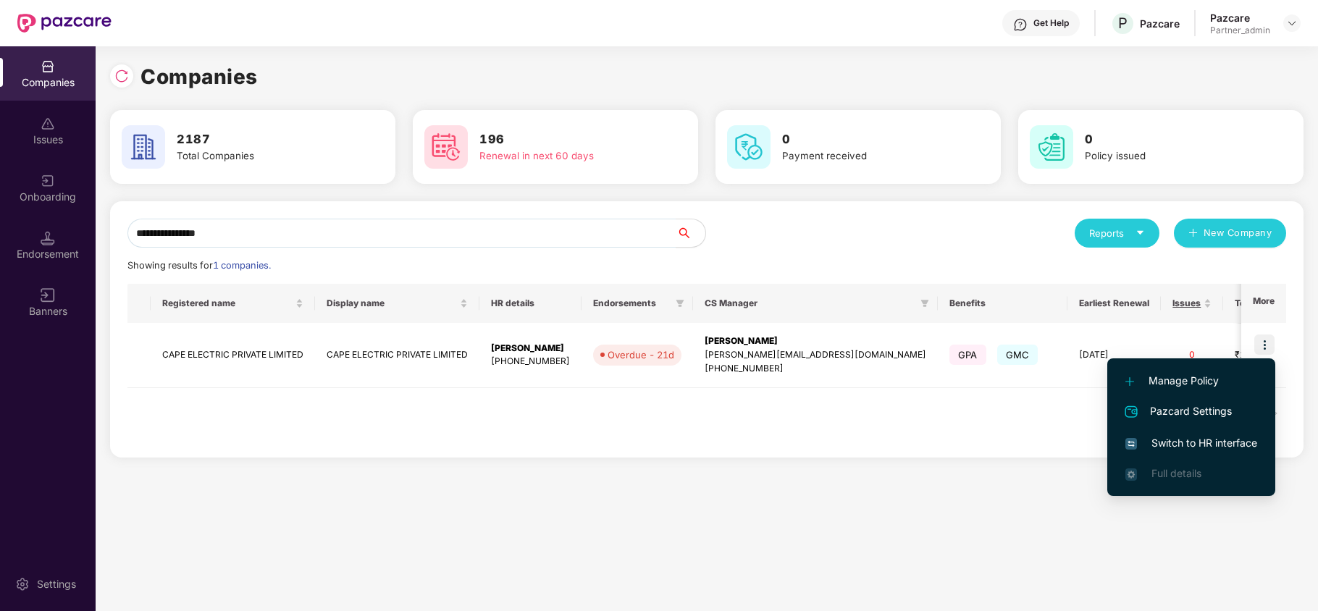
click at [1192, 447] on span "Switch to HR interface" at bounding box center [1191, 443] width 132 height 16
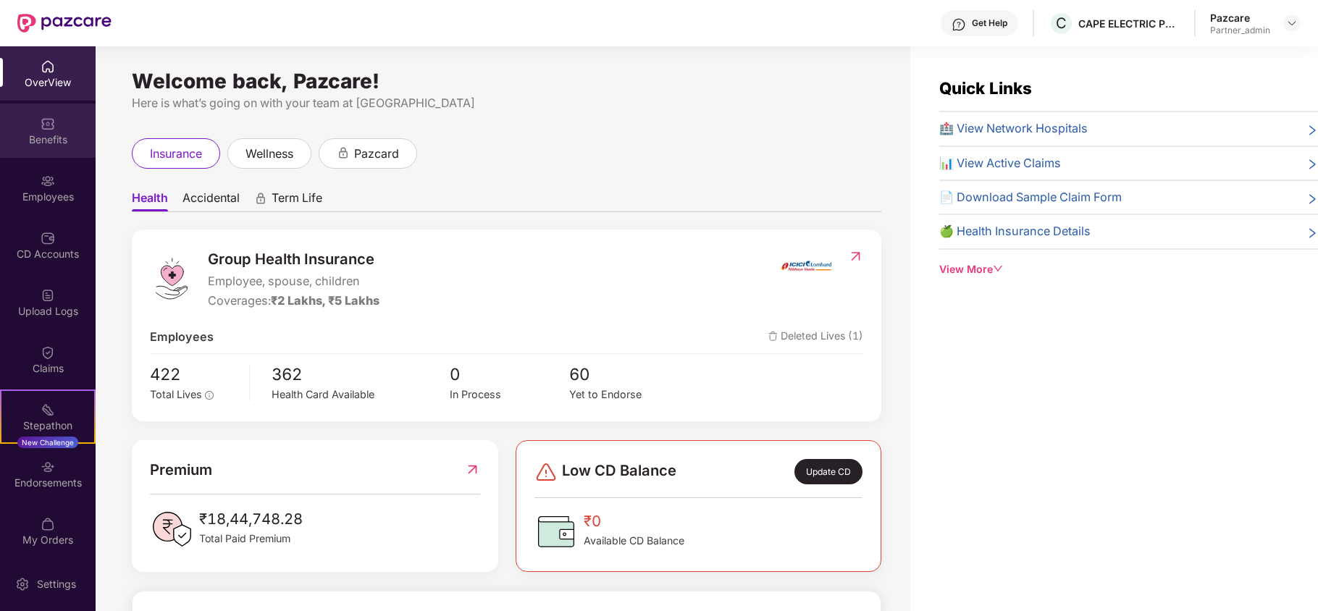
click at [48, 133] on div "Benefits" at bounding box center [48, 140] width 96 height 14
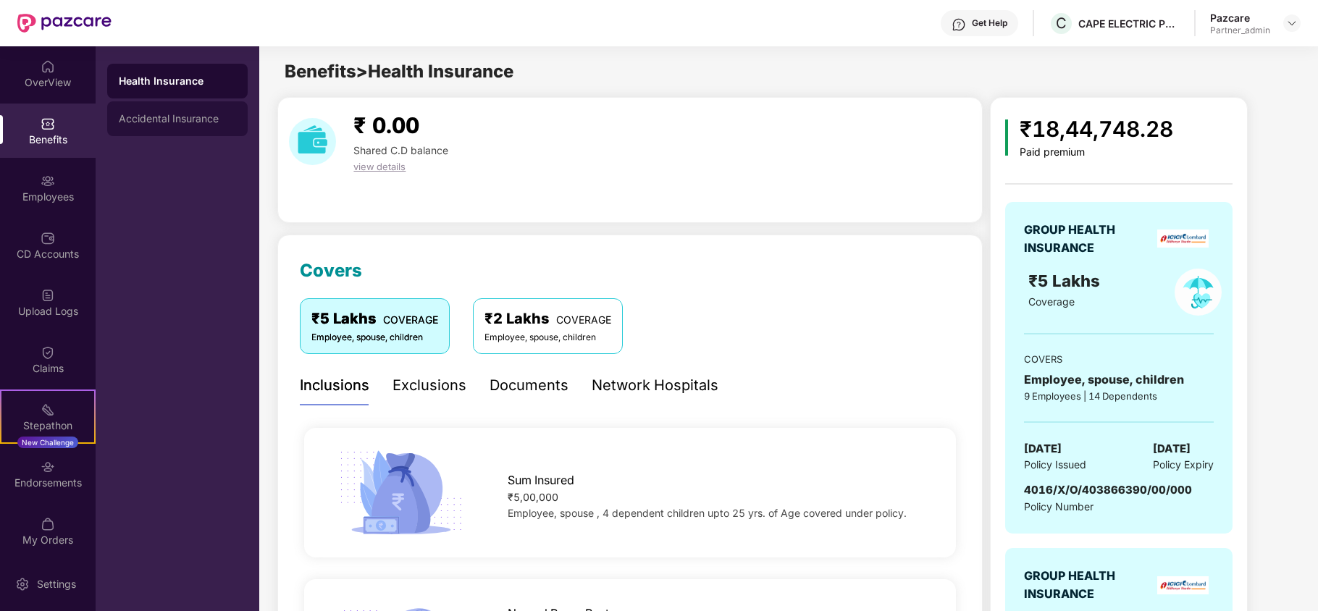
click at [154, 119] on div "Accidental Insurance" at bounding box center [177, 119] width 117 height 12
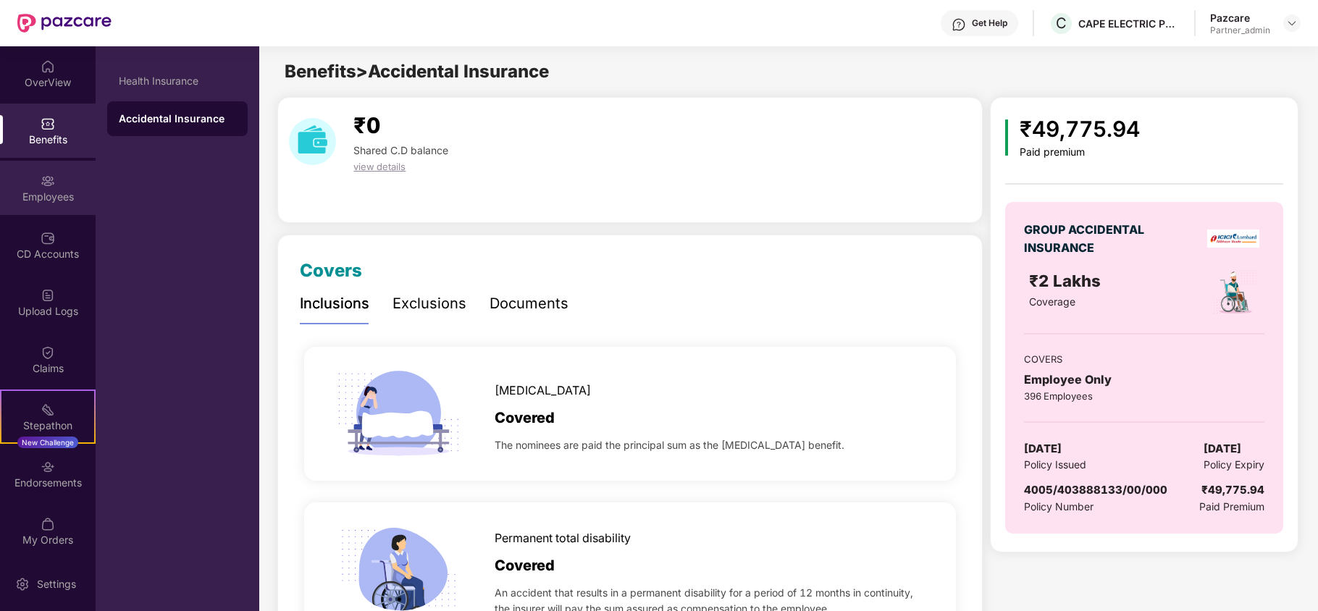
click at [47, 206] on div "Employees" at bounding box center [48, 188] width 96 height 54
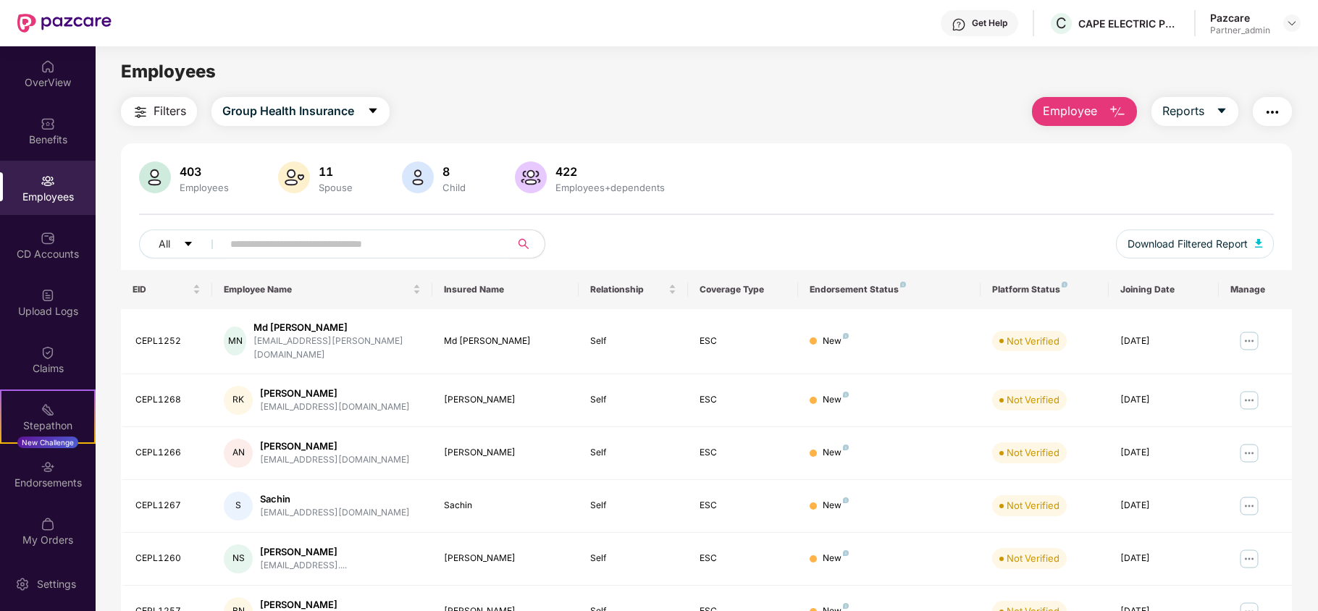
drag, startPoint x: 163, startPoint y: 100, endPoint x: 160, endPoint y: 114, distance: 14.1
click at [160, 114] on button "Filters" at bounding box center [159, 111] width 76 height 29
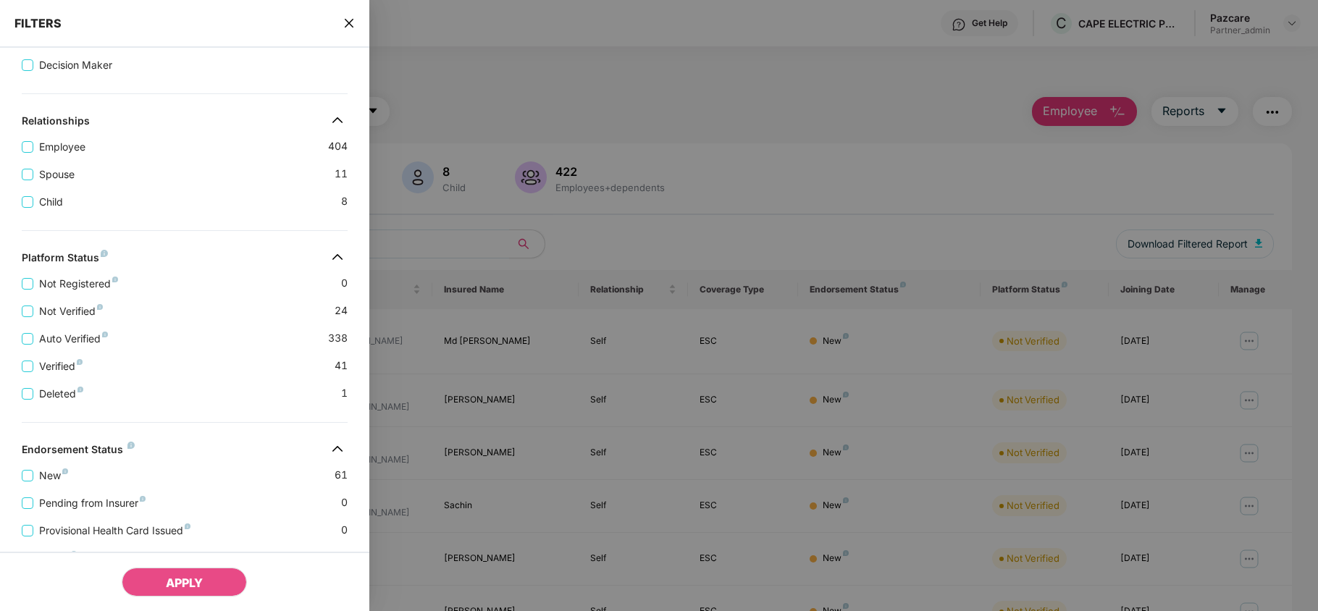
scroll to position [343, 0]
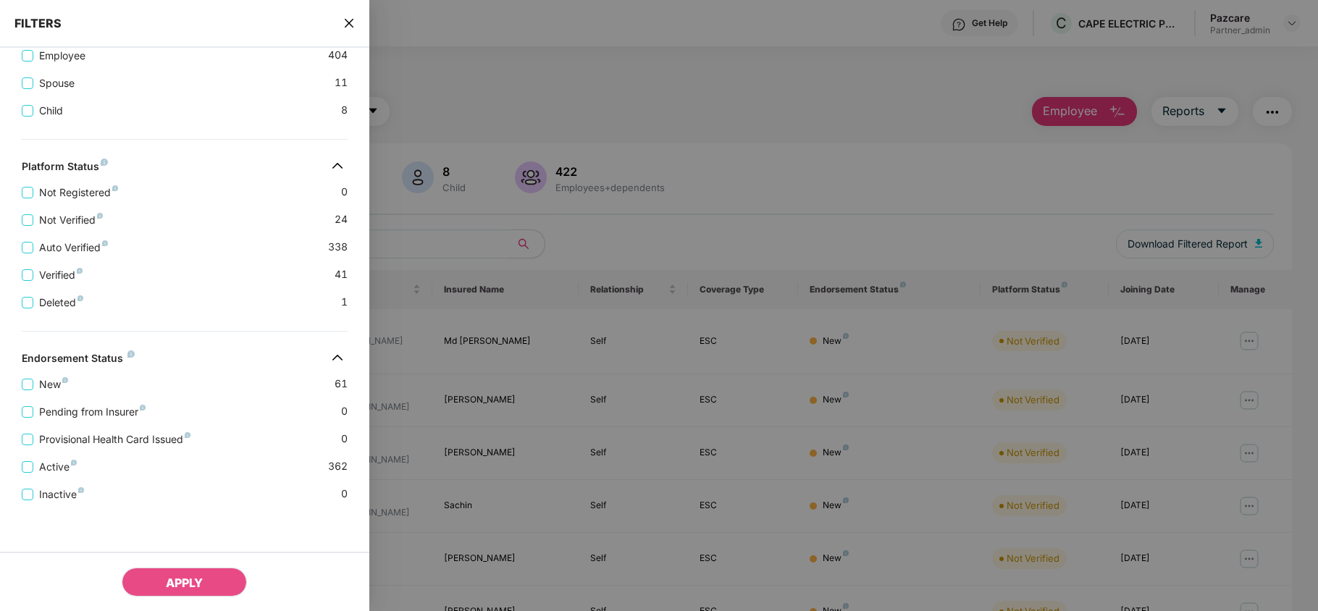
click at [348, 22] on icon "close" at bounding box center [348, 23] width 9 height 9
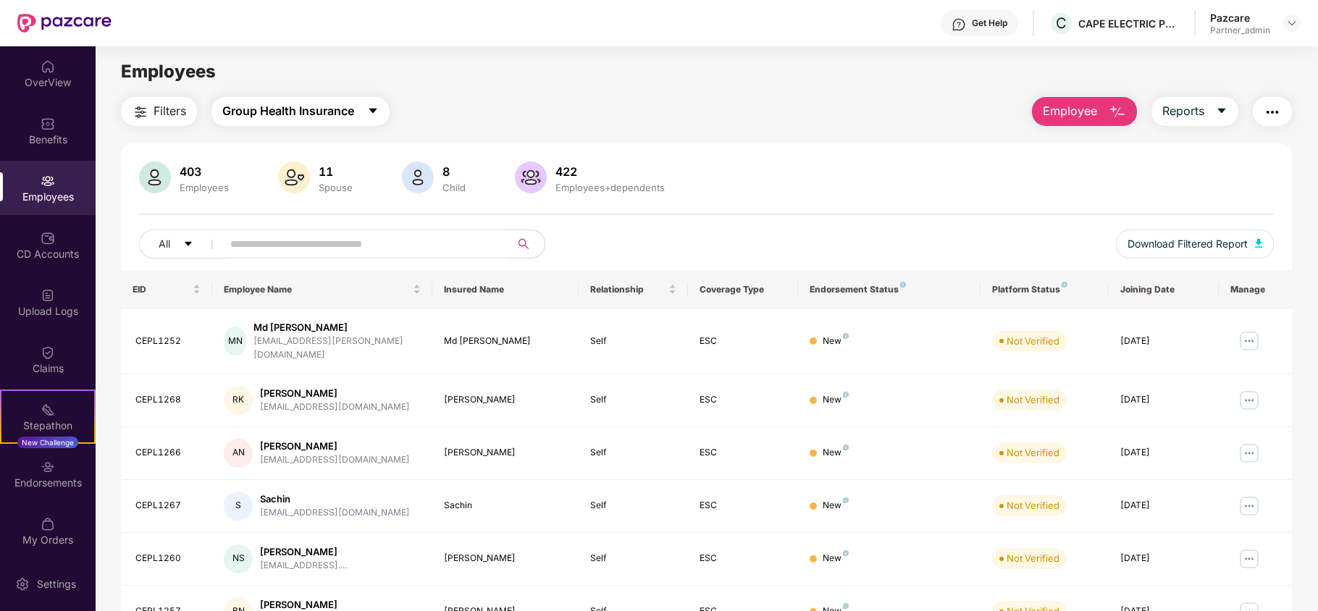
click at [266, 119] on span "Group Health Insurance" at bounding box center [288, 111] width 132 height 18
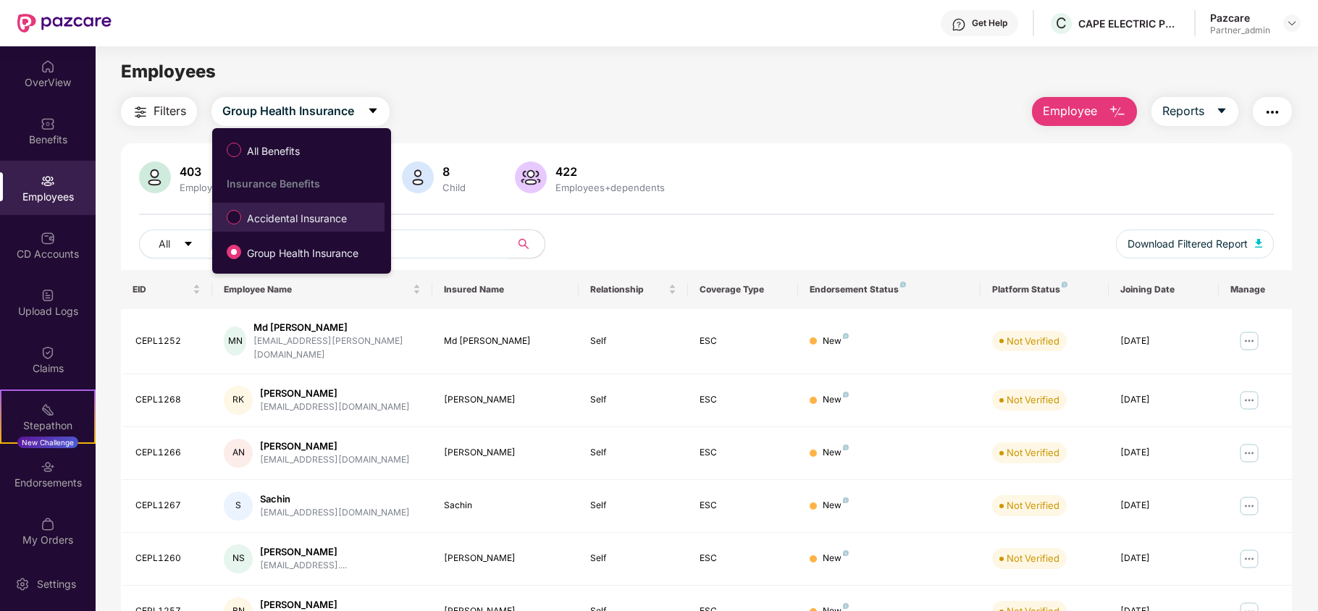
click at [285, 220] on span "Accidental Insurance" at bounding box center [297, 219] width 112 height 16
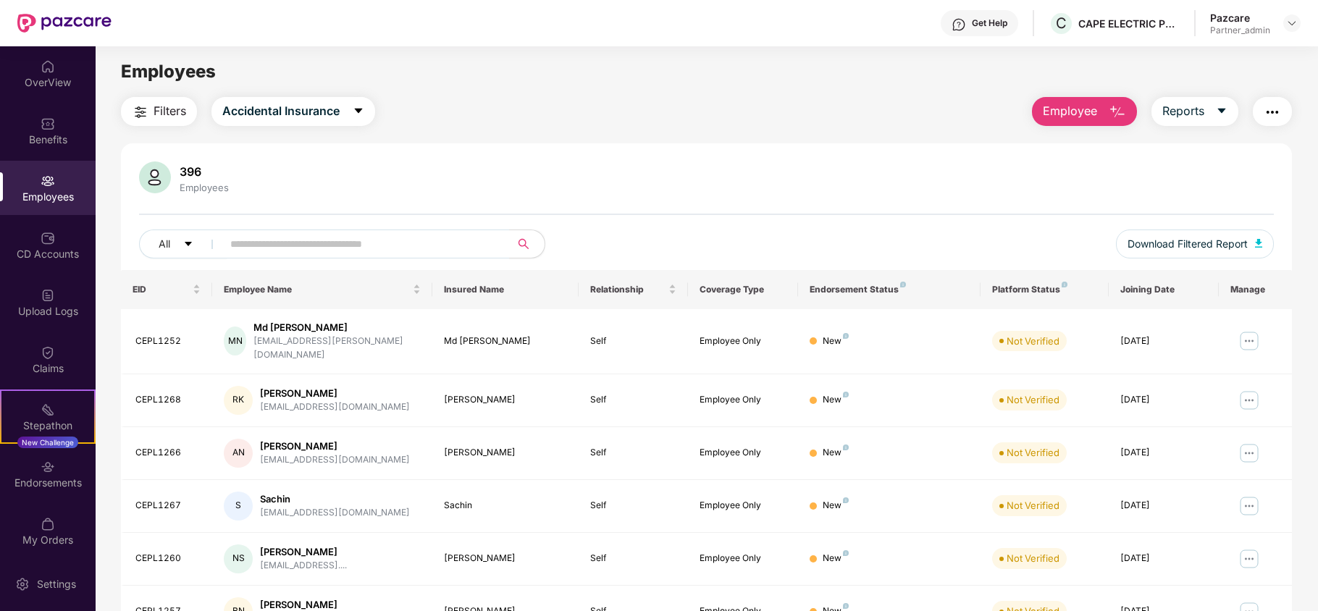
click at [158, 113] on span "Filters" at bounding box center [170, 111] width 33 height 18
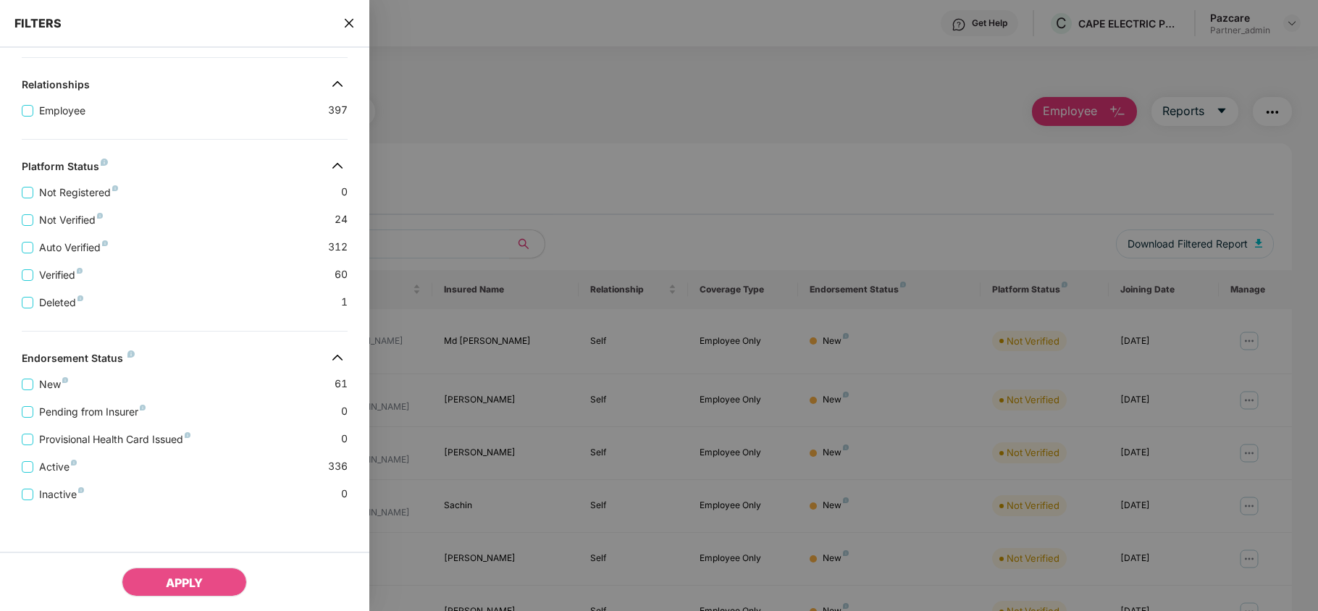
click at [350, 22] on icon "close" at bounding box center [348, 23] width 9 height 9
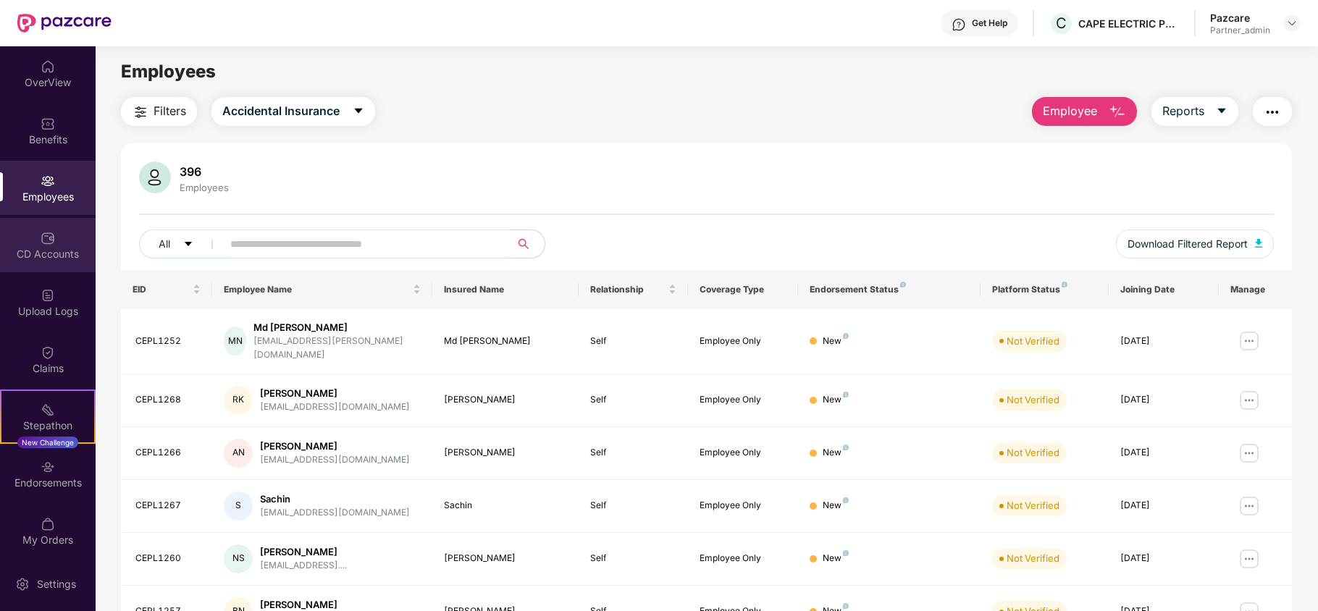
click at [44, 233] on img at bounding box center [48, 238] width 14 height 14
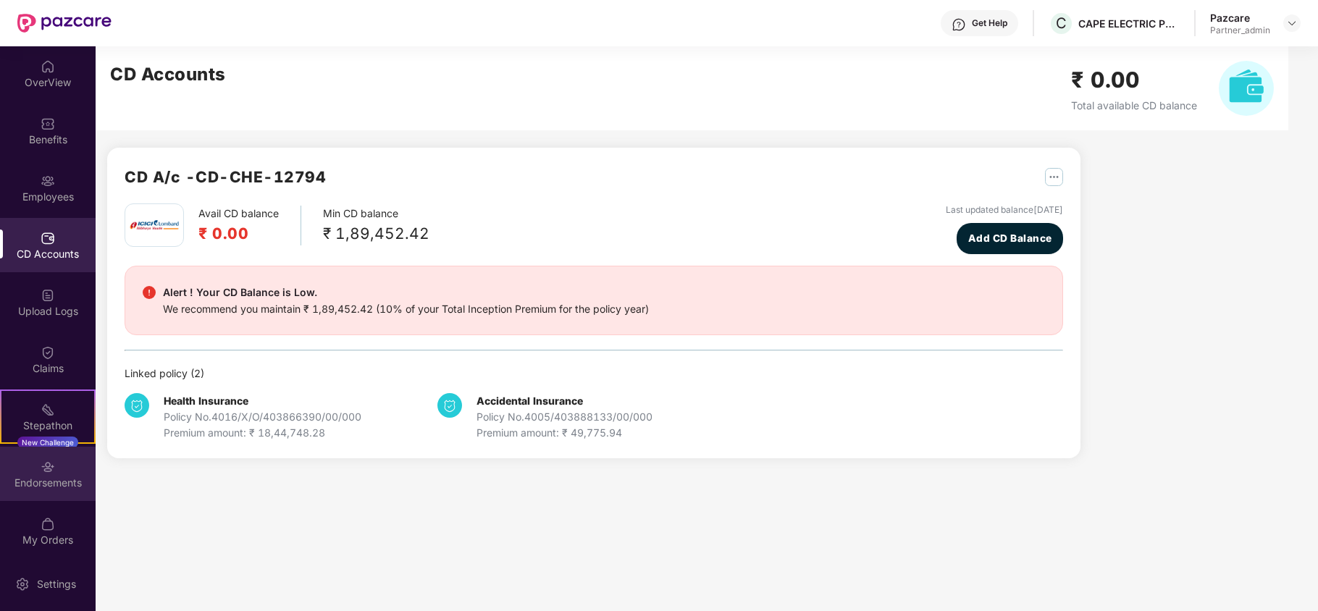
click at [53, 476] on div "Endorsements" at bounding box center [48, 483] width 96 height 14
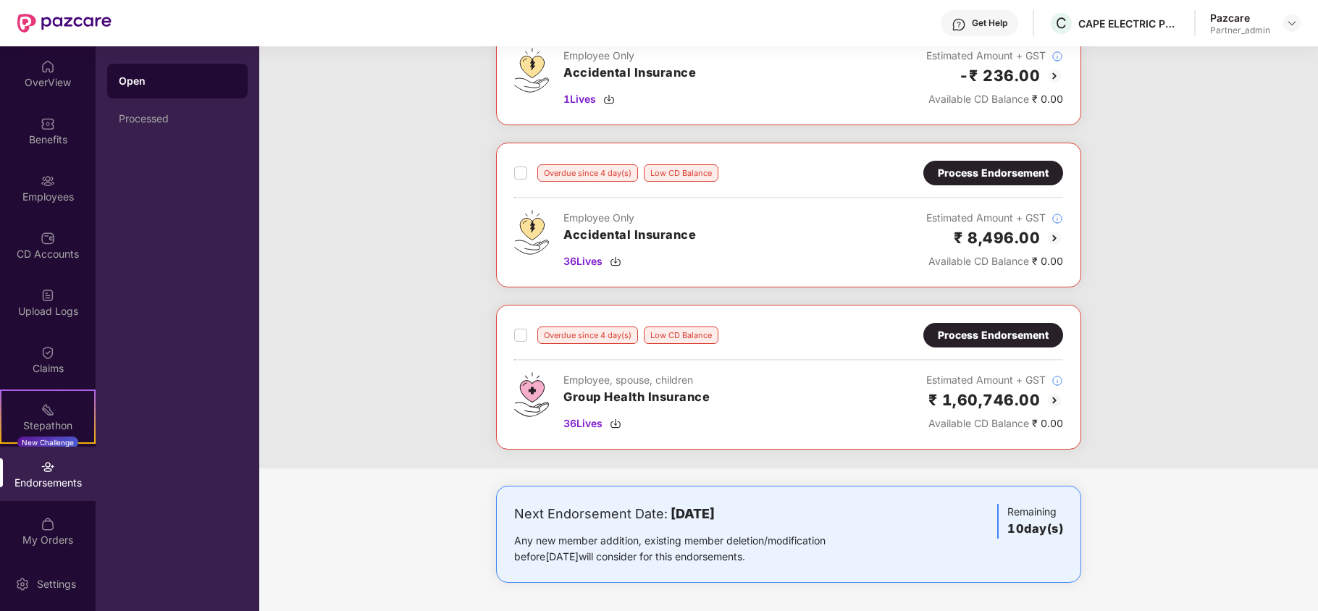
scroll to position [313, 0]
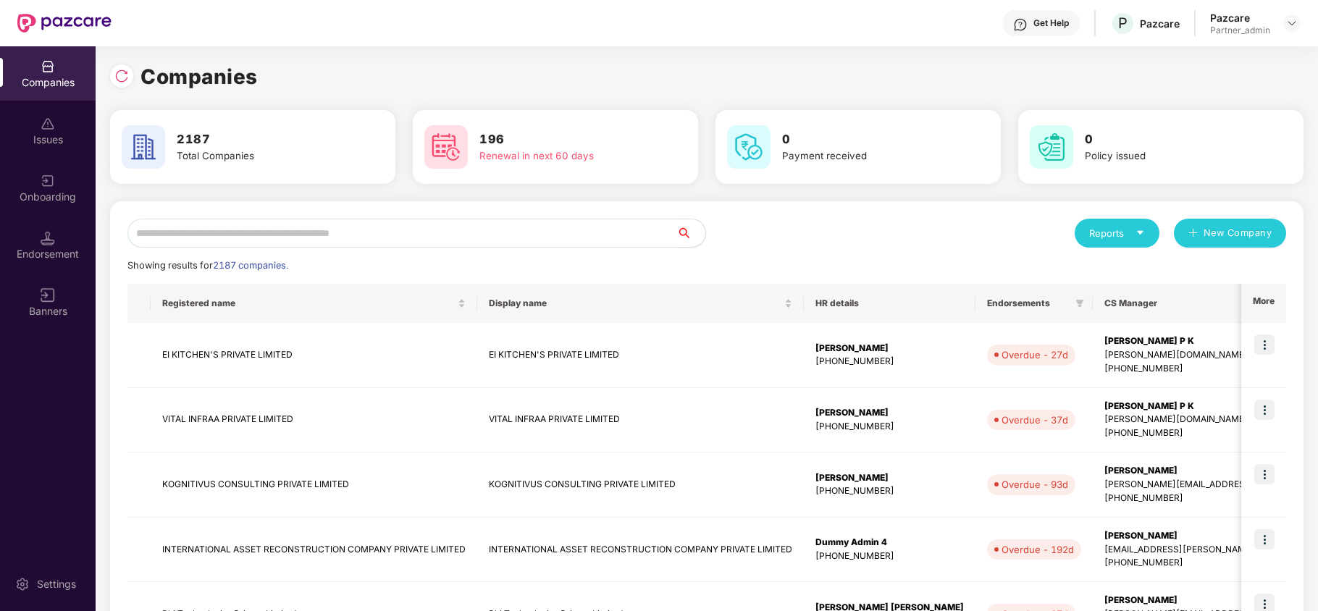
click at [220, 224] on input "text" at bounding box center [401, 233] width 549 height 29
paste input "**********"
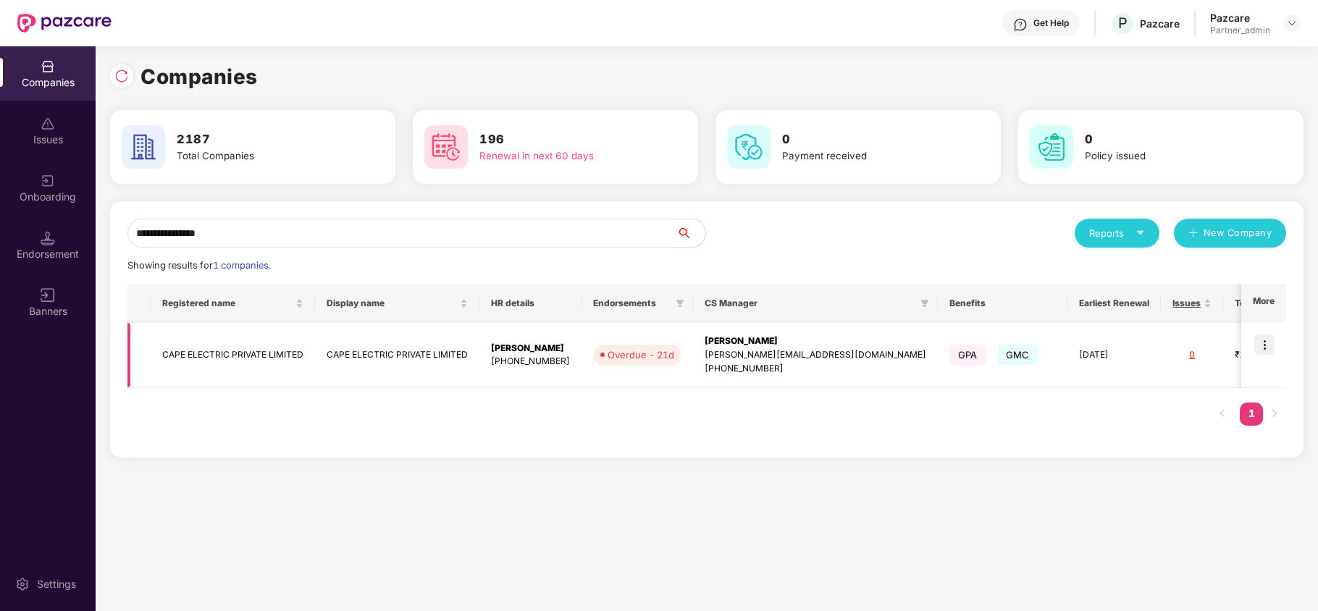
type input "**********"
click at [198, 354] on td "CAPE ELECTRIC PRIVATE LIMITED" at bounding box center [233, 355] width 164 height 65
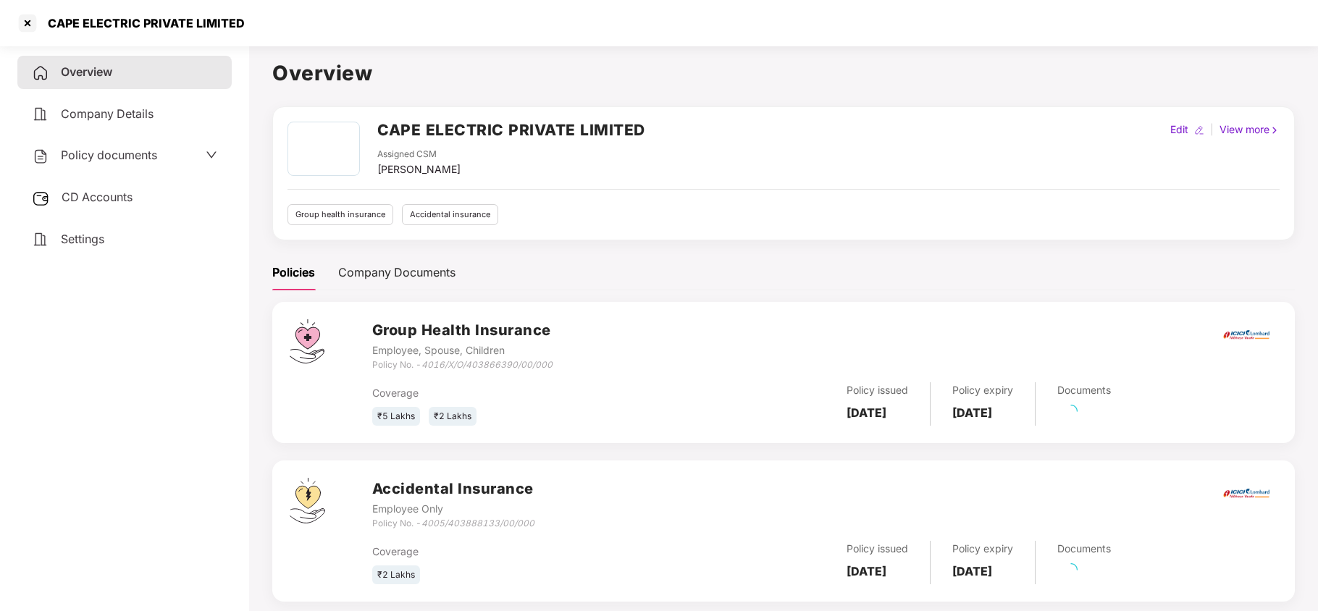
click at [64, 240] on span "Settings" at bounding box center [82, 239] width 43 height 14
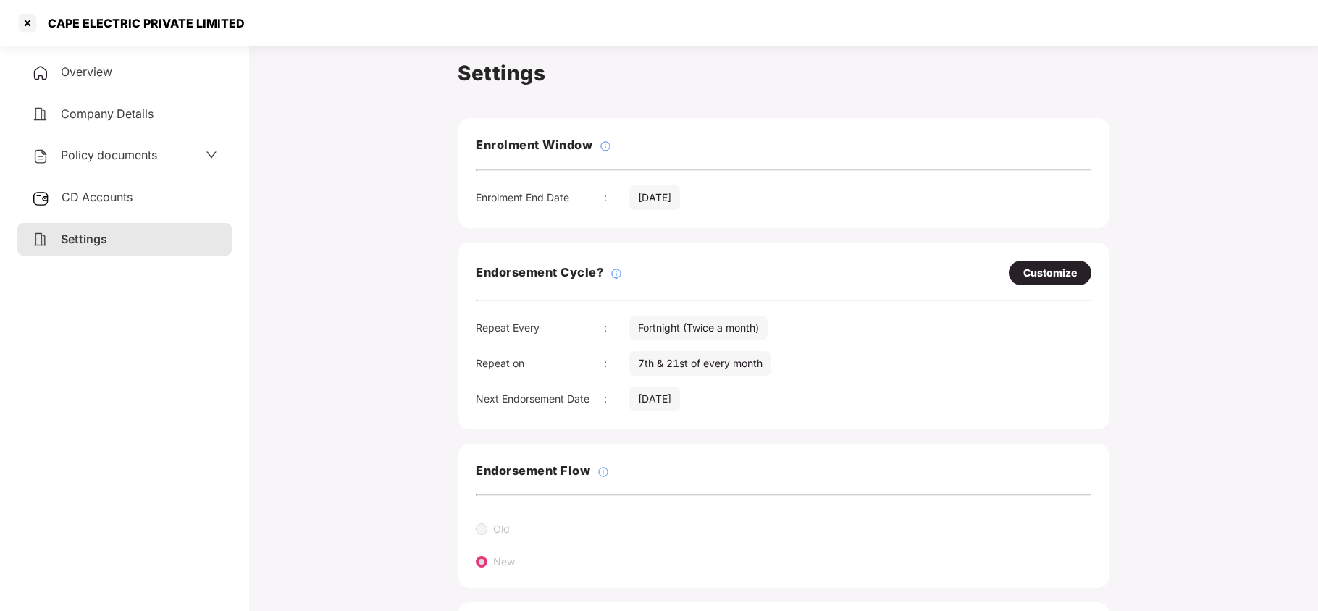
click at [1046, 272] on div "Customize" at bounding box center [1050, 273] width 54 height 16
select select "*********"
select select "****"
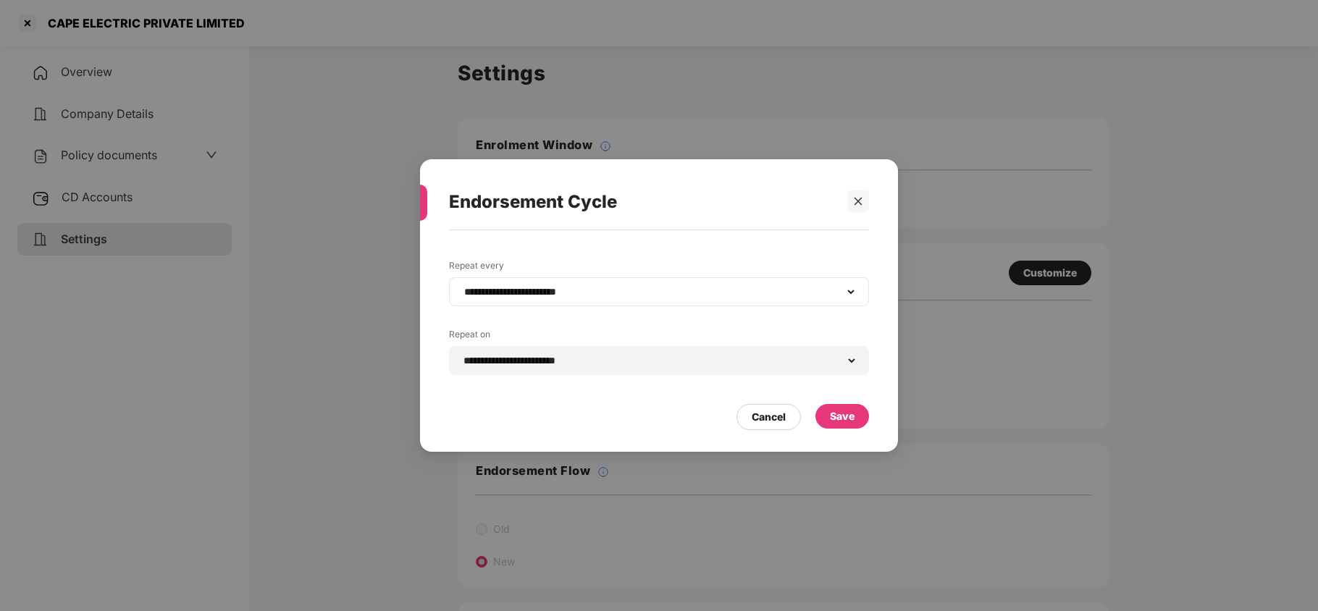
drag, startPoint x: 568, startPoint y: 282, endPoint x: 562, endPoint y: 299, distance: 17.9
click at [568, 285] on div "**********" at bounding box center [659, 291] width 420 height 29
click at [549, 296] on select "**********" at bounding box center [658, 292] width 395 height 12
select select "*****"
click at [461, 286] on select "**********" at bounding box center [658, 292] width 395 height 12
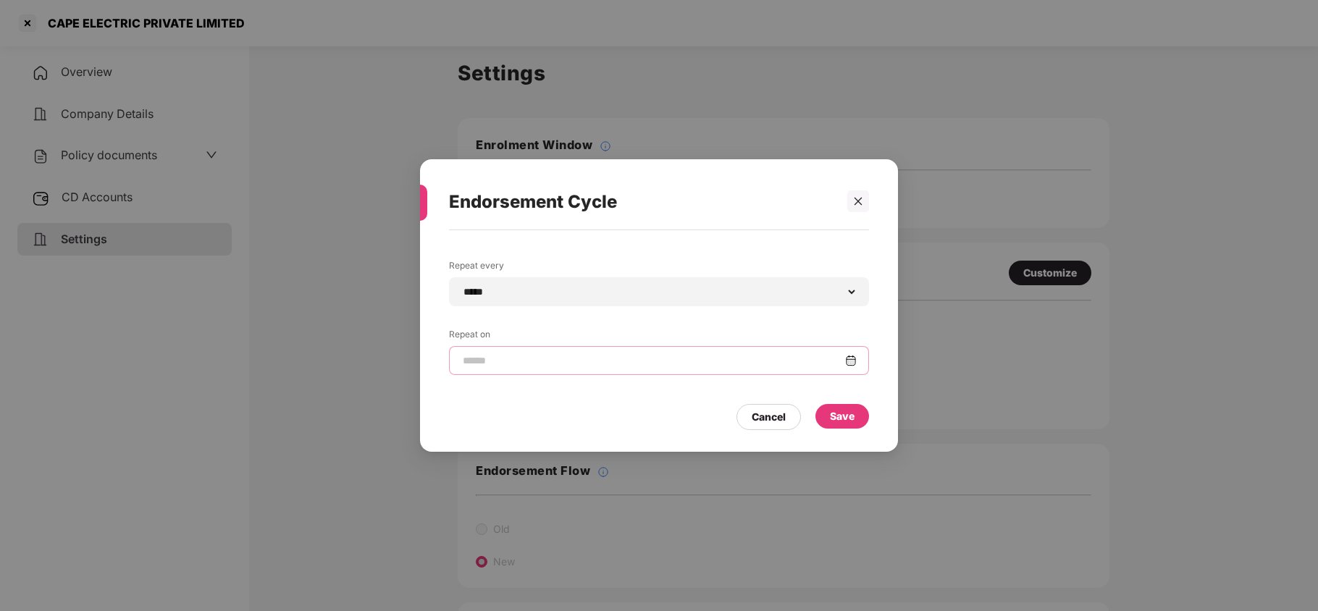
click at [513, 365] on input at bounding box center [653, 360] width 384 height 15
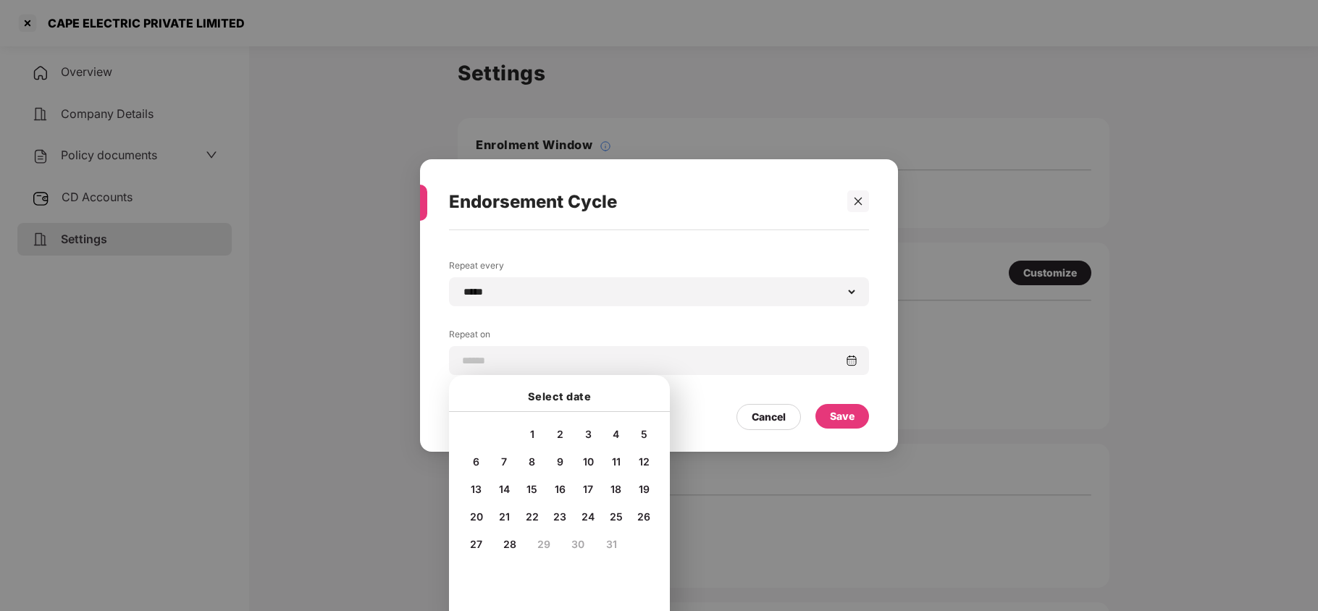
click at [533, 485] on span "15" at bounding box center [531, 489] width 11 height 12
type input "**********"
click at [838, 417] on div "Save" at bounding box center [842, 416] width 25 height 16
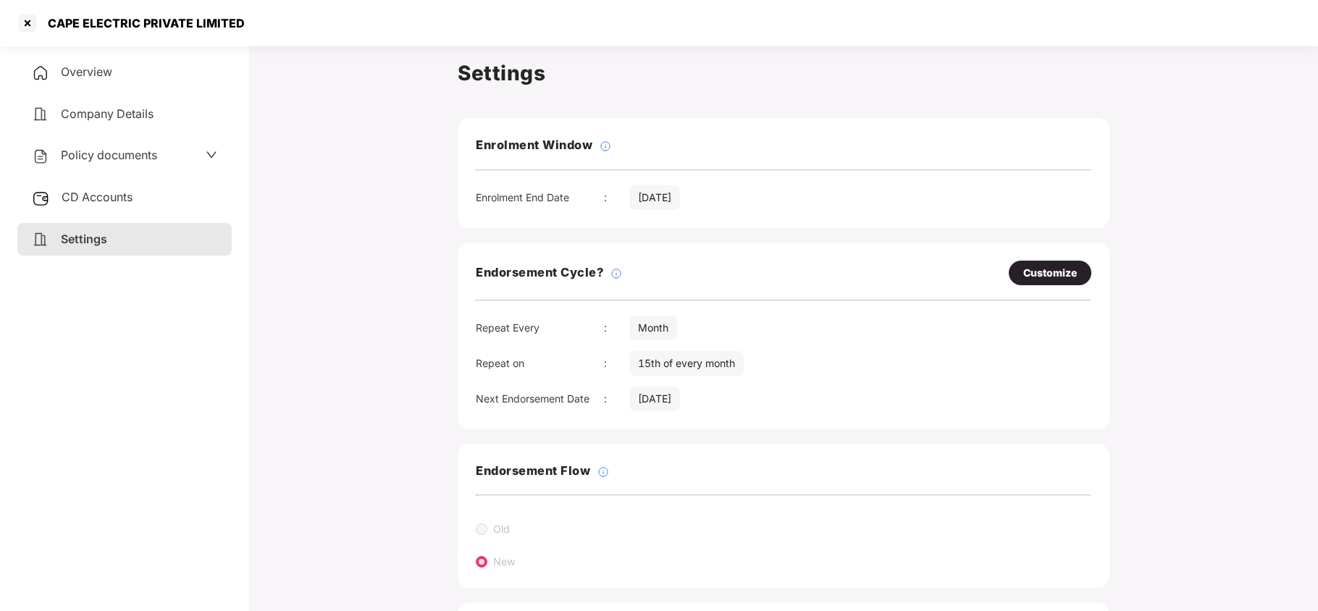
click at [112, 148] on span "Policy documents" at bounding box center [109, 155] width 96 height 14
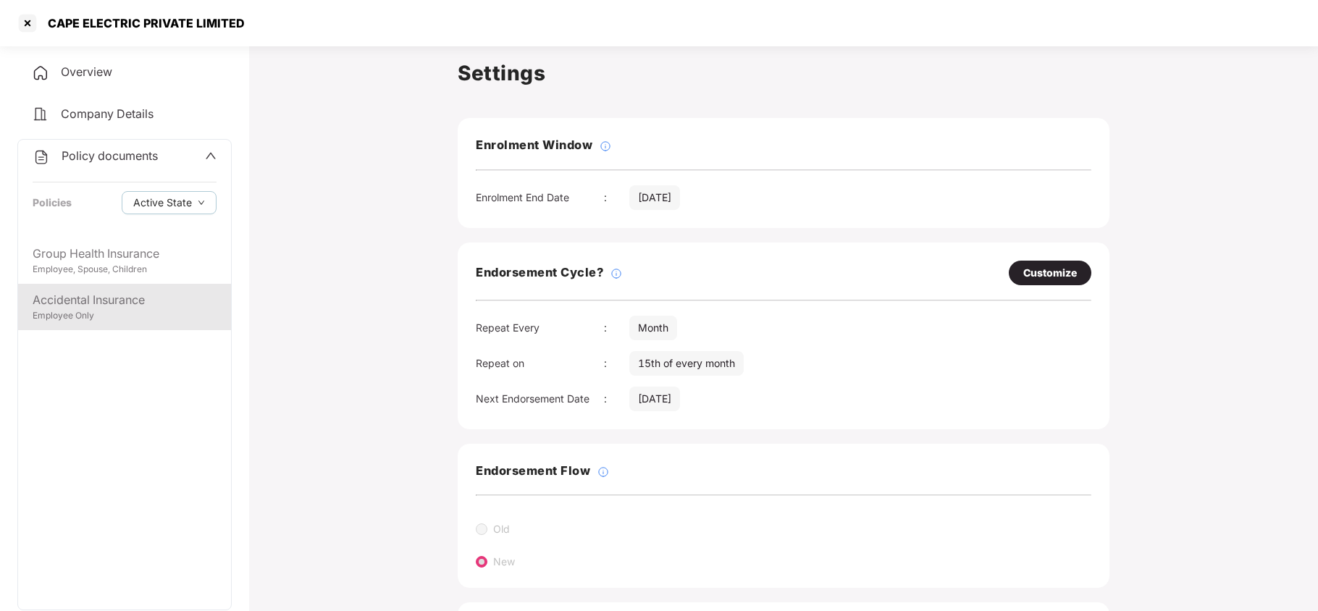
click at [85, 305] on div "Accidental Insurance" at bounding box center [125, 300] width 184 height 18
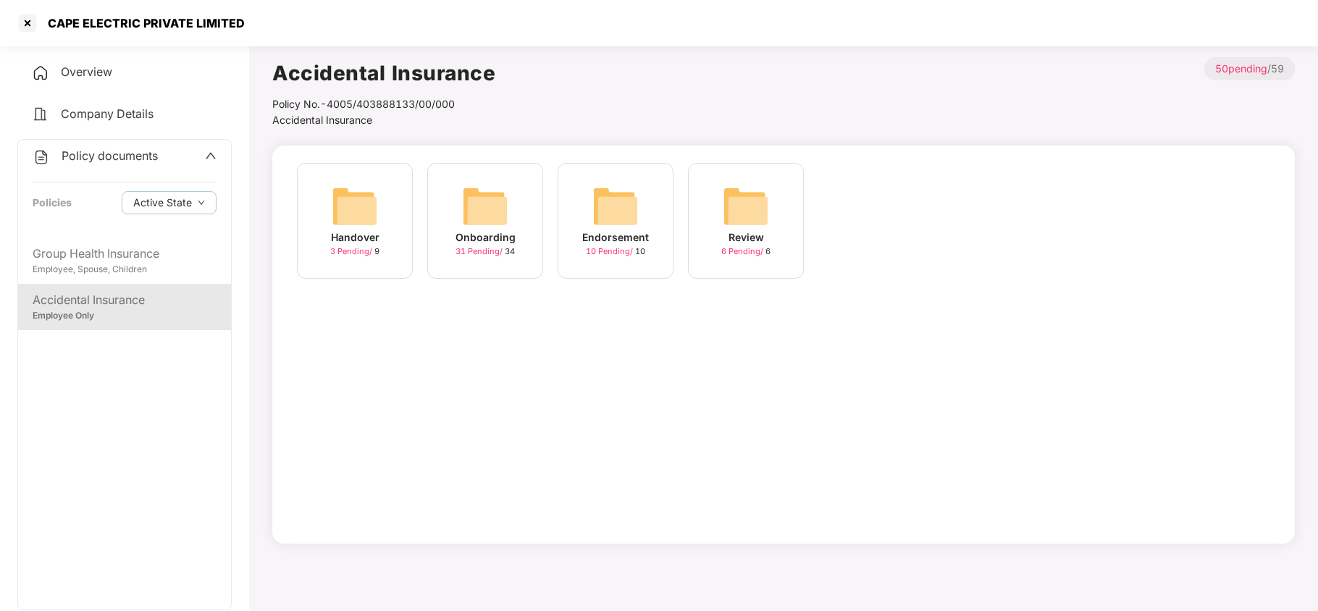
click at [492, 207] on img at bounding box center [485, 206] width 46 height 46
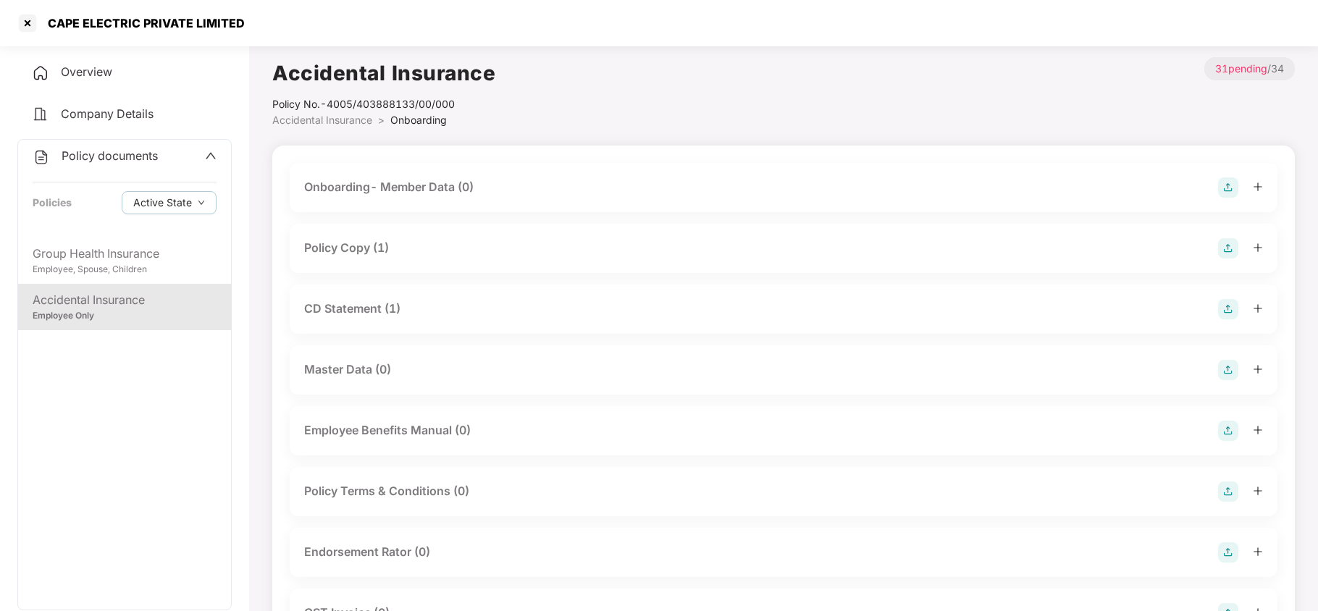
click at [405, 252] on div "Policy Copy (1)" at bounding box center [783, 248] width 959 height 20
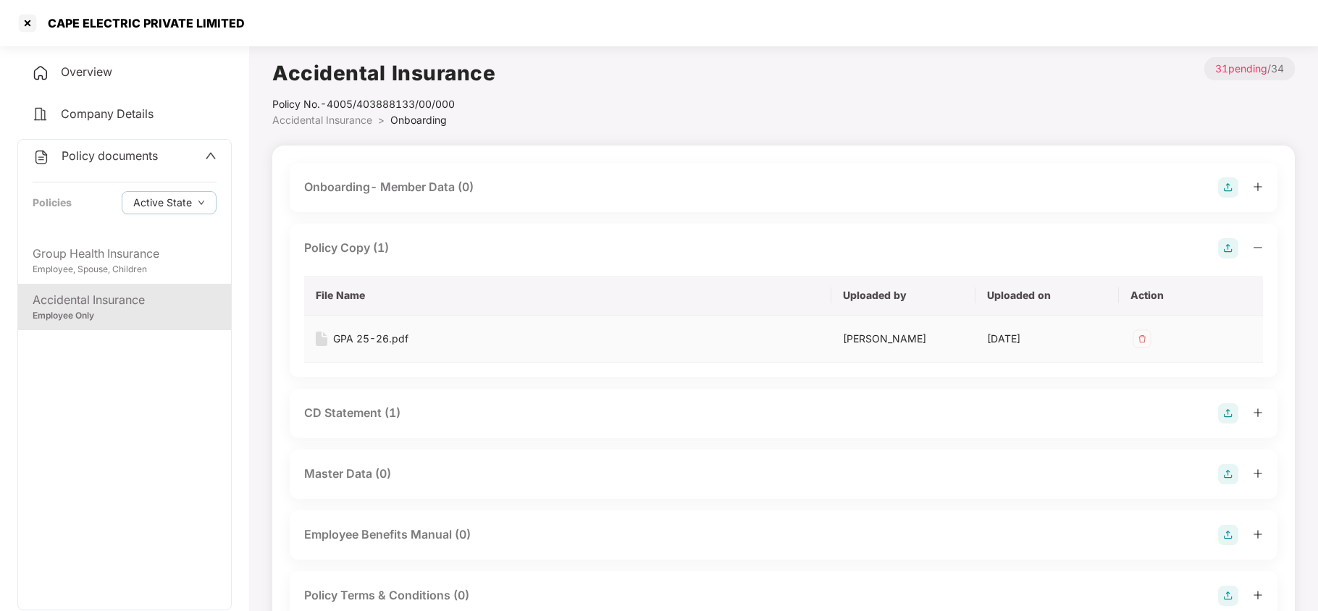
click at [348, 336] on div "GPA 25-26.pdf" at bounding box center [370, 339] width 75 height 16
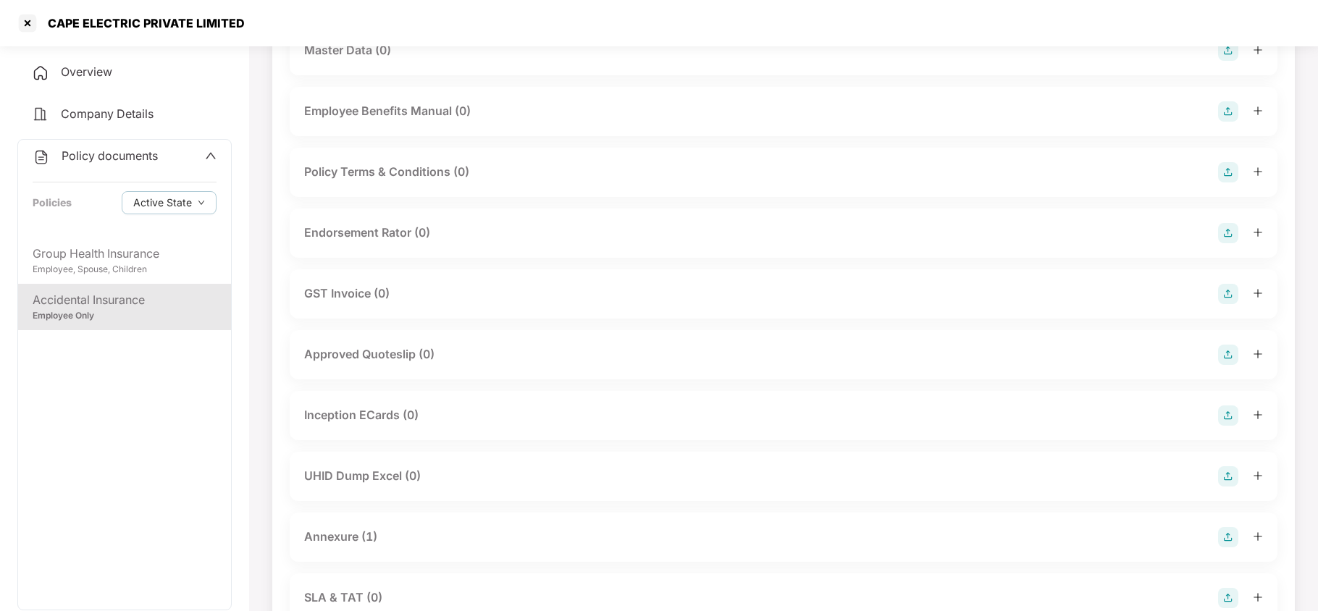
scroll to position [482, 0]
click at [351, 476] on div "Annexure (1)" at bounding box center [340, 478] width 73 height 18
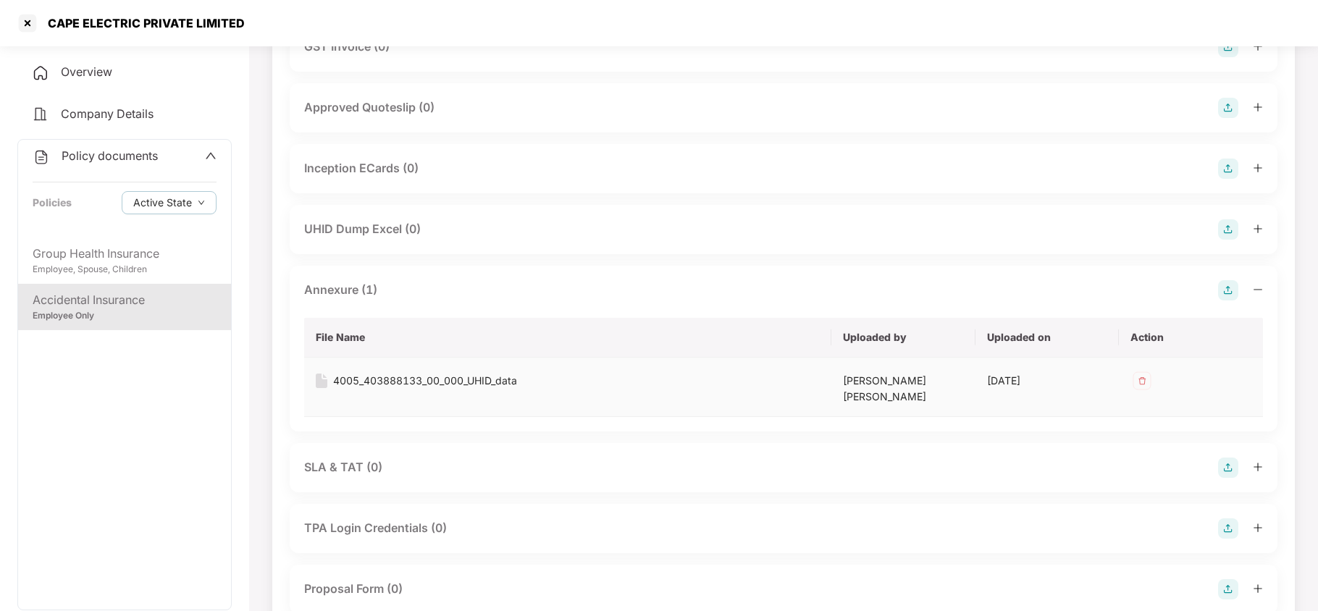
scroll to position [676, 0]
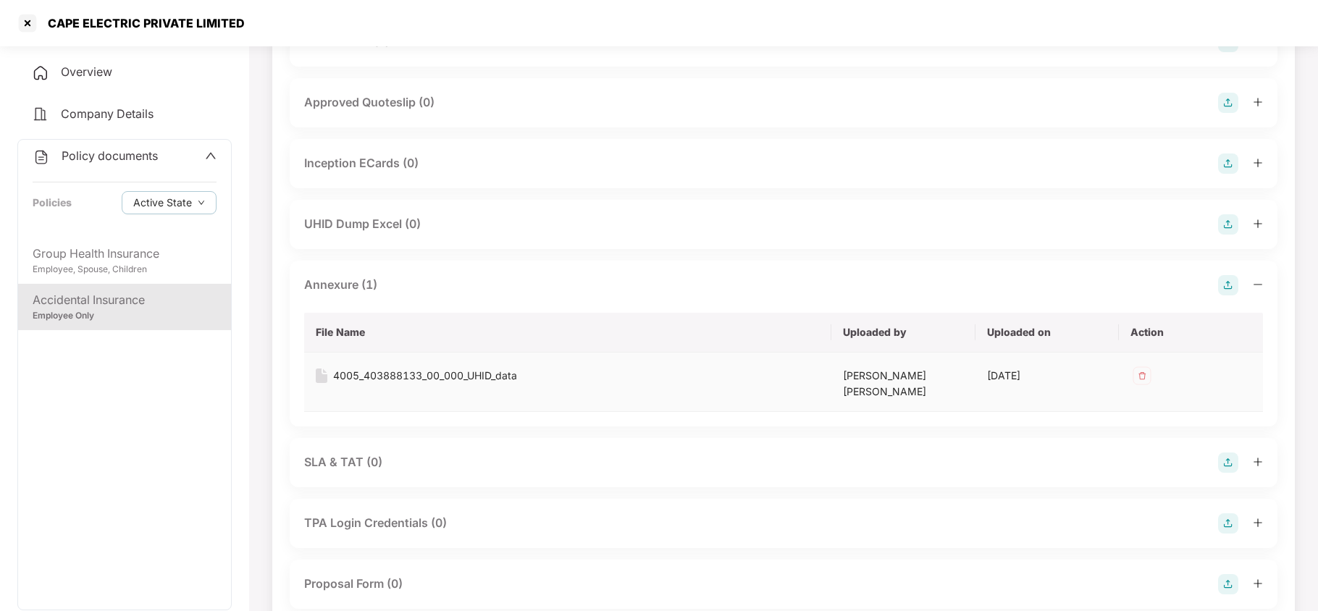
click at [450, 377] on div "4005_403888133_00_000_UHID_data" at bounding box center [425, 376] width 184 height 16
click at [97, 253] on div "Group Health Insurance" at bounding box center [125, 254] width 184 height 18
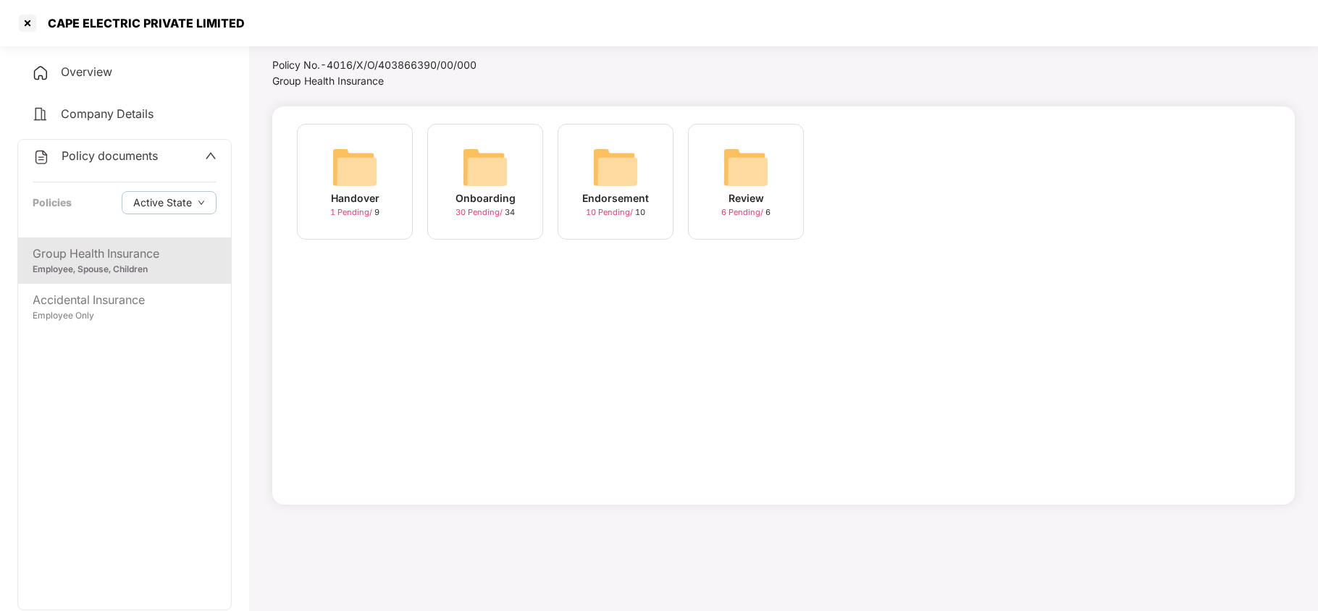
click at [508, 167] on div "Onboarding 30 Pending / 34" at bounding box center [485, 182] width 116 height 116
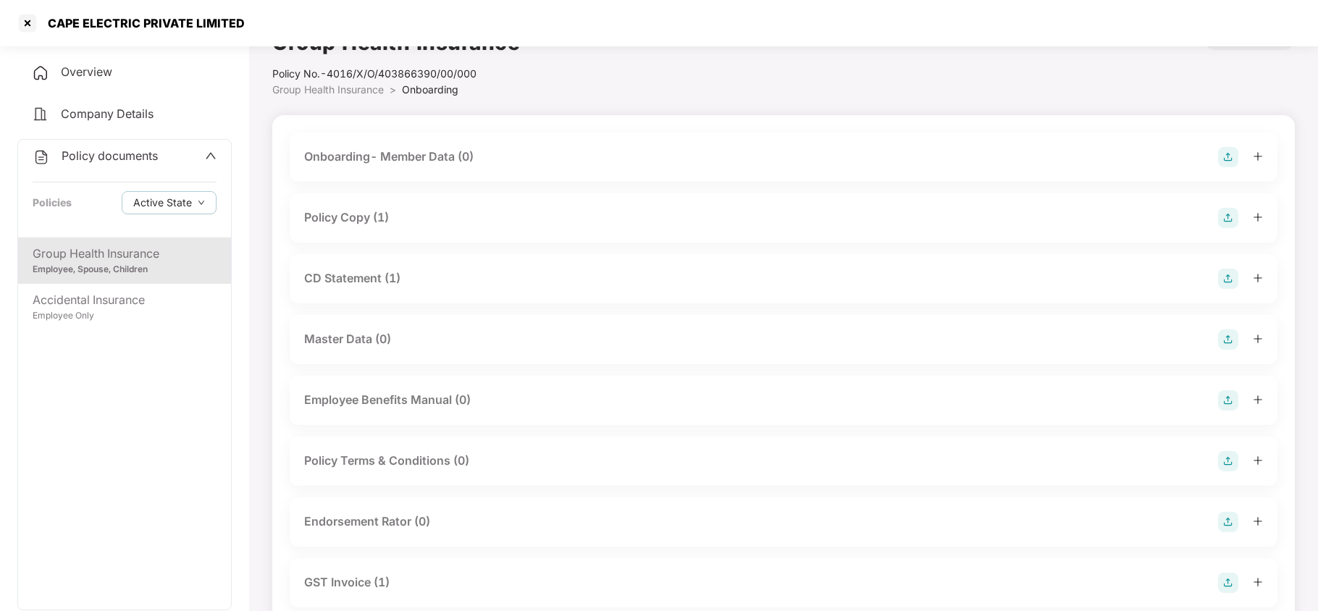
scroll to position [0, 0]
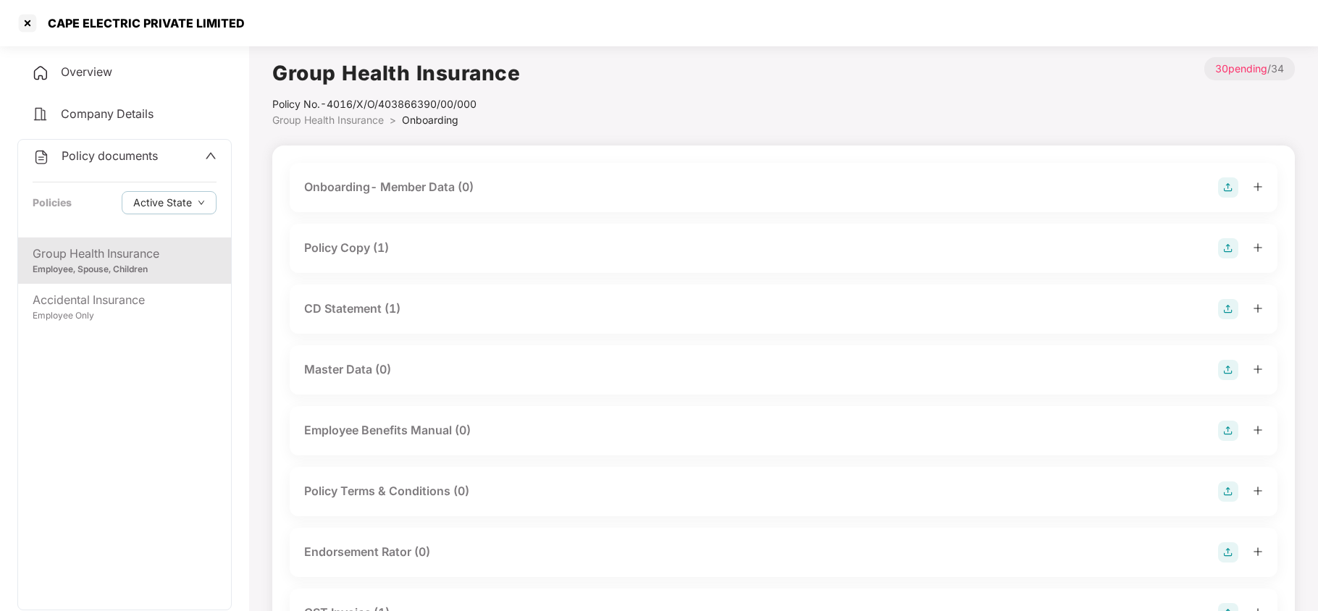
click at [374, 246] on div "Policy Copy (1)" at bounding box center [346, 248] width 85 height 18
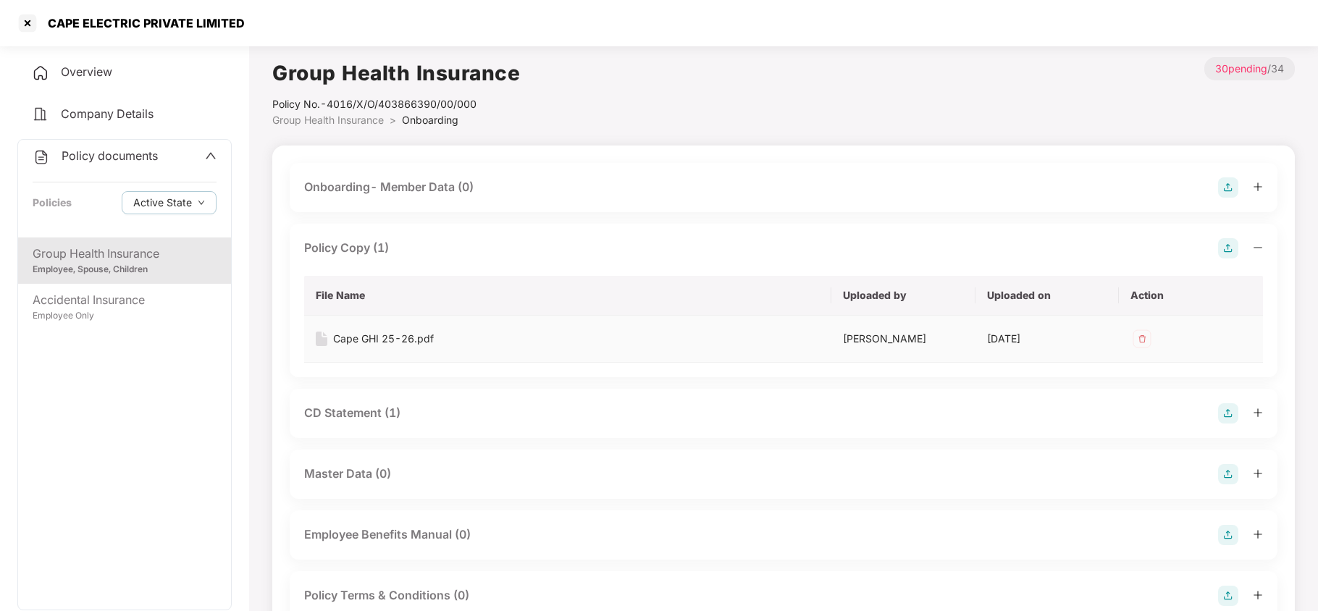
click at [424, 346] on div "Cape GHI 25-26.pdf" at bounding box center [383, 339] width 101 height 16
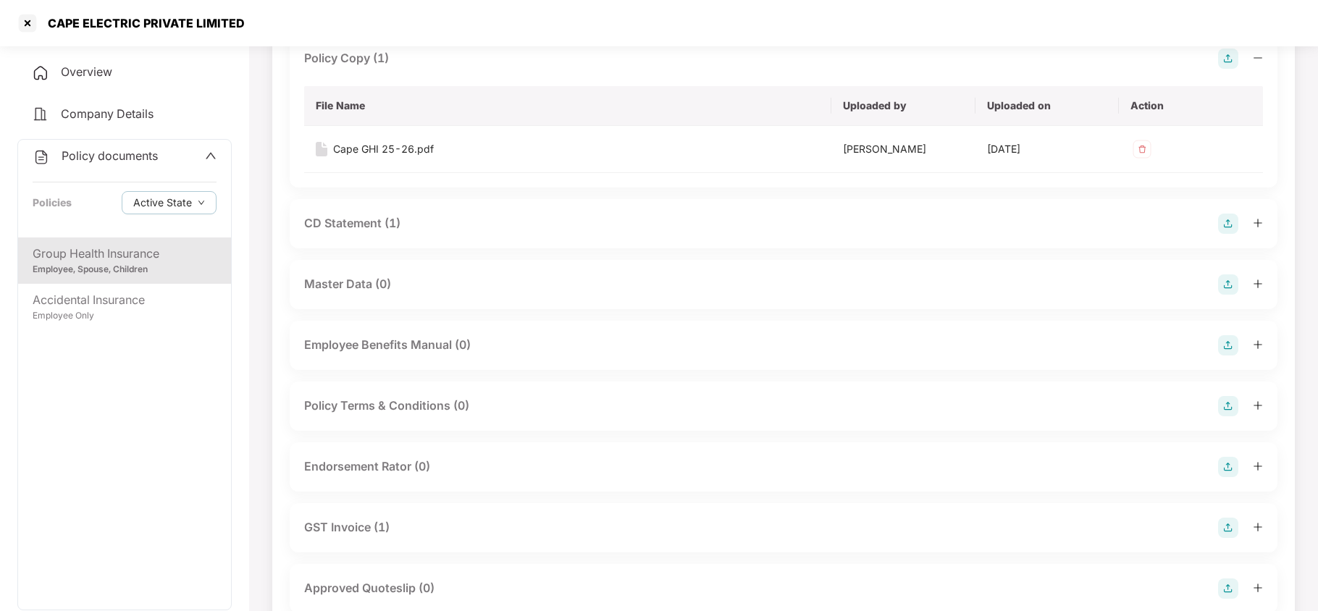
scroll to position [193, 0]
drag, startPoint x: 365, startPoint y: 224, endPoint x: 386, endPoint y: 243, distance: 28.7
click at [366, 224] on div "CD Statement (1)" at bounding box center [352, 220] width 96 height 18
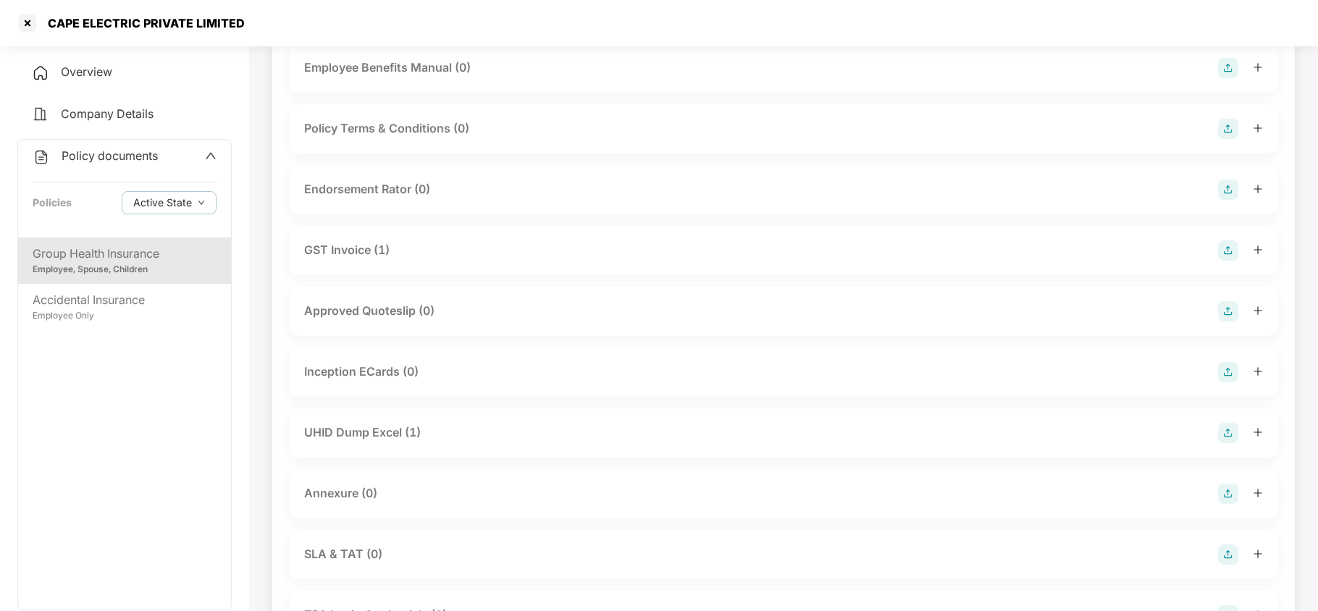
scroll to position [579, 0]
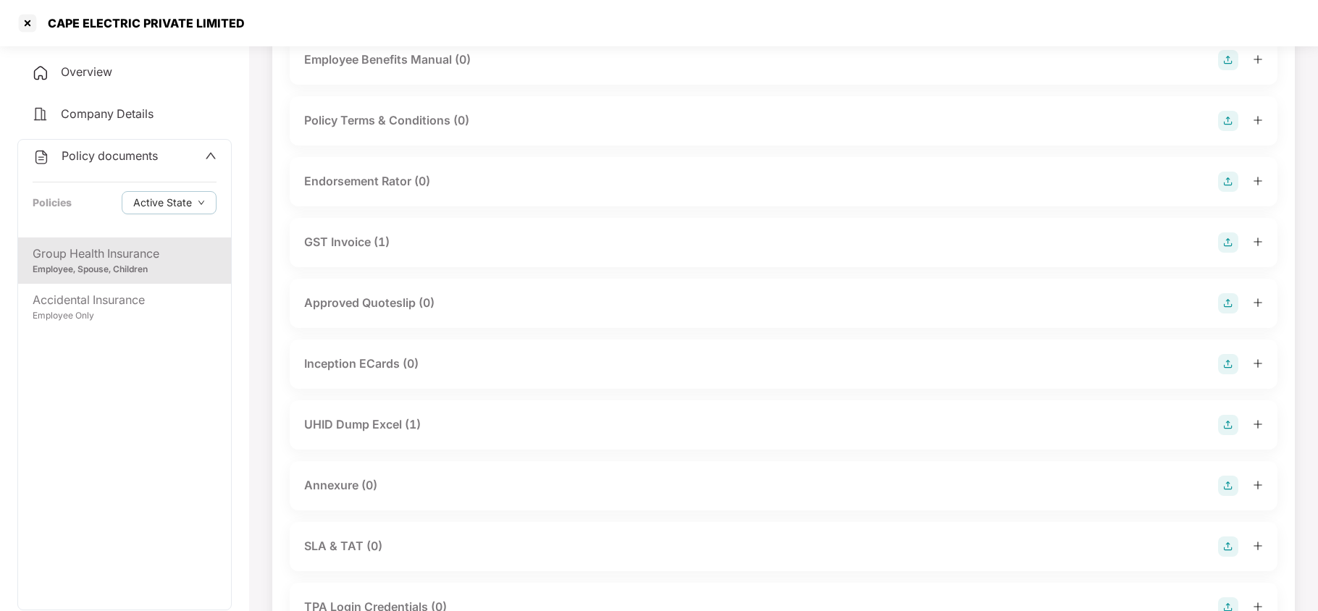
click at [382, 424] on div "UHID Dump Excel (1)" at bounding box center [362, 425] width 117 height 18
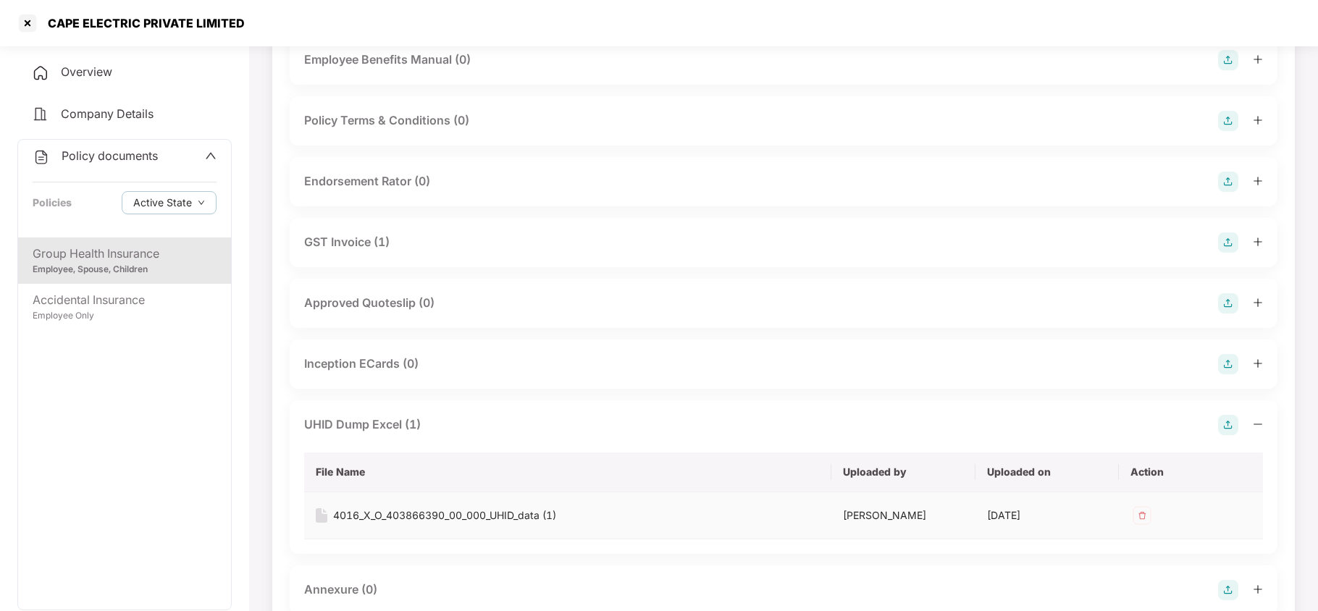
click at [414, 521] on div "4016_X_O_403866390_00_000_UHID_data (1)" at bounding box center [444, 516] width 223 height 16
click at [18, 17] on div at bounding box center [27, 23] width 23 height 23
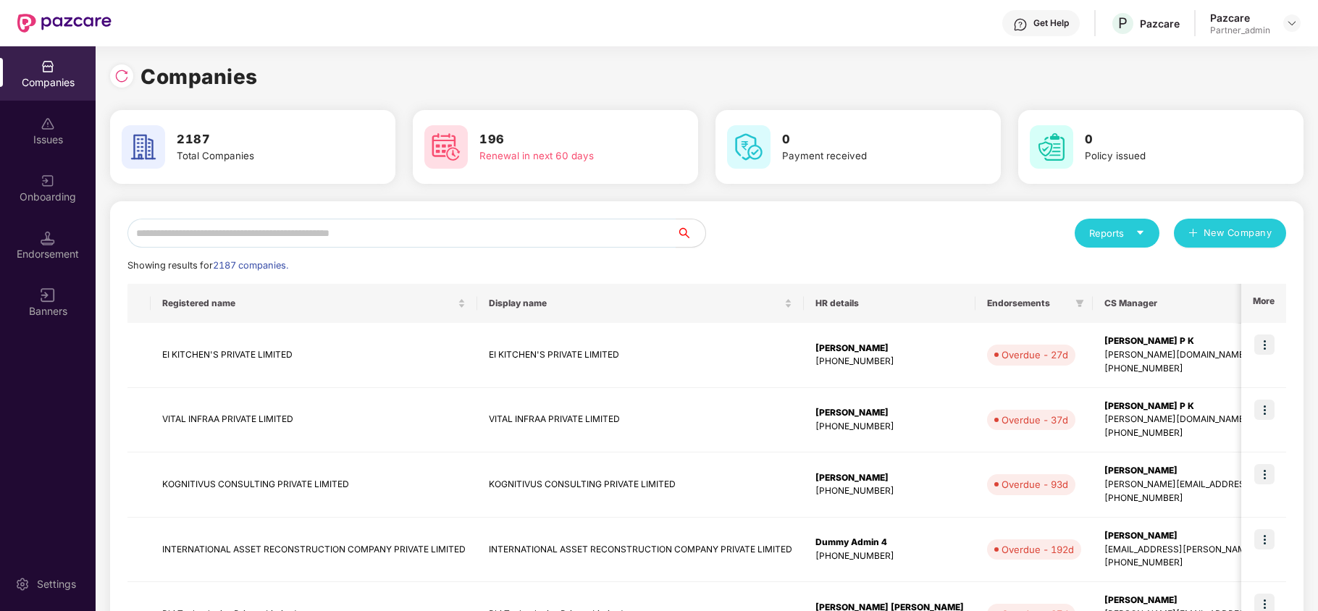
scroll to position [0, 0]
click at [284, 236] on input "text" at bounding box center [401, 233] width 549 height 29
paste input "**********"
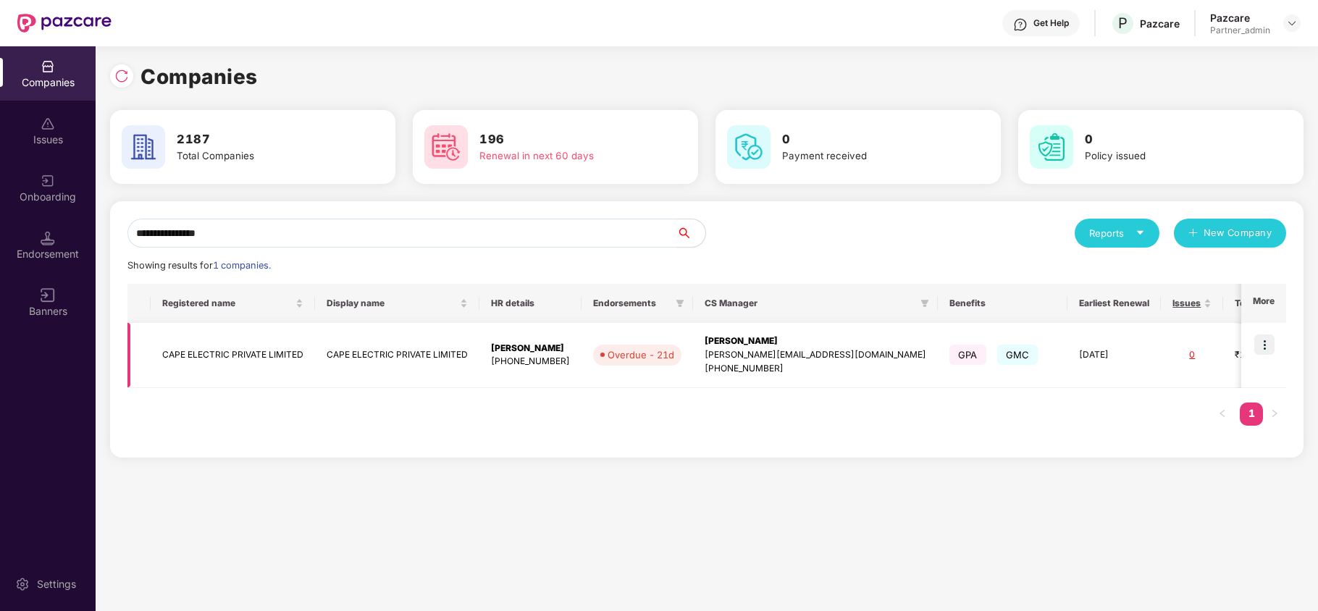
type input "**********"
click at [239, 356] on td "CAPE ELECTRIC PRIVATE LIMITED" at bounding box center [233, 355] width 164 height 65
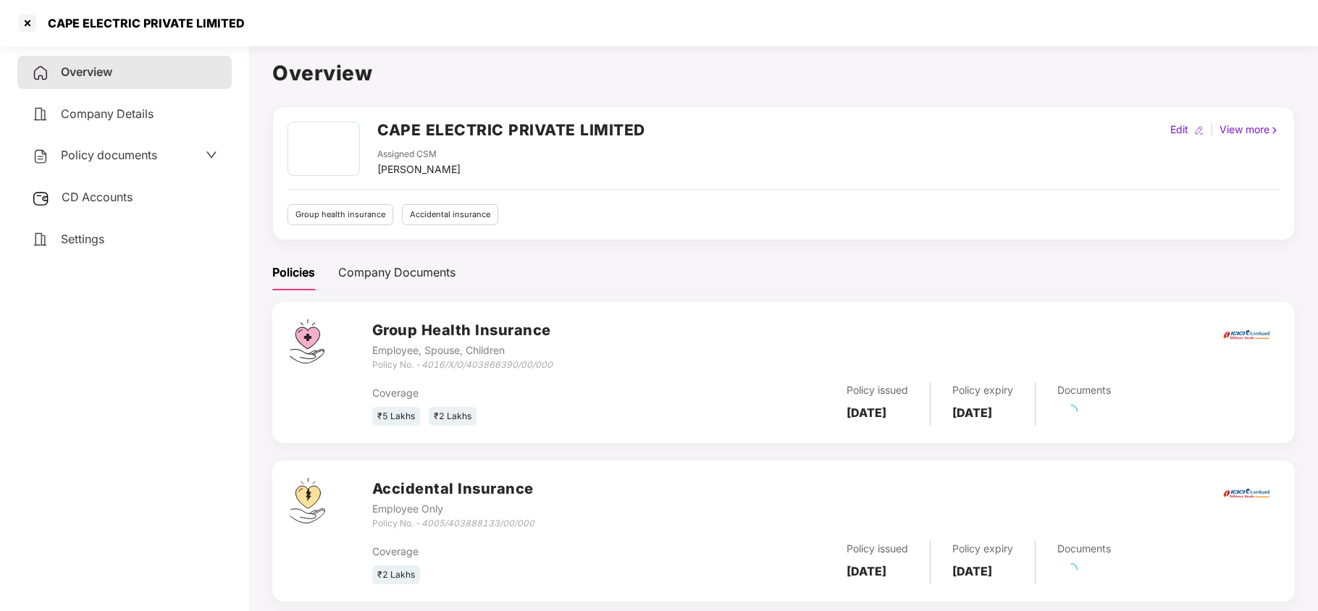
click at [91, 158] on span "Policy documents" at bounding box center [109, 155] width 96 height 14
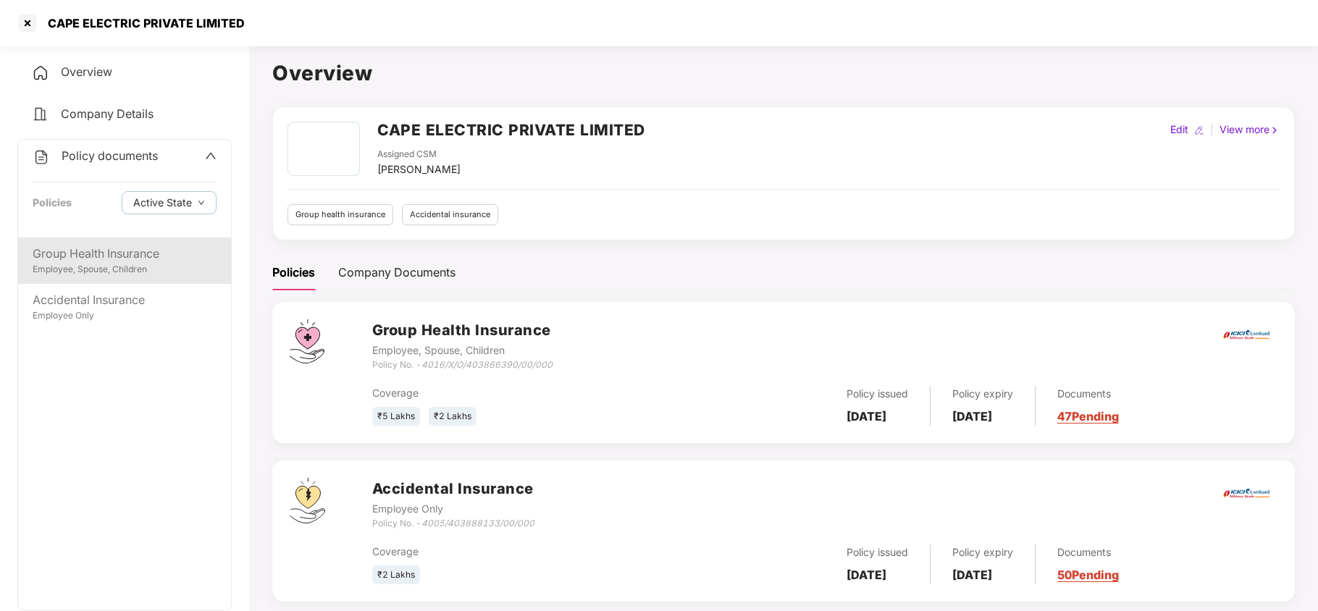
click at [114, 259] on div "Group Health Insurance" at bounding box center [125, 254] width 184 height 18
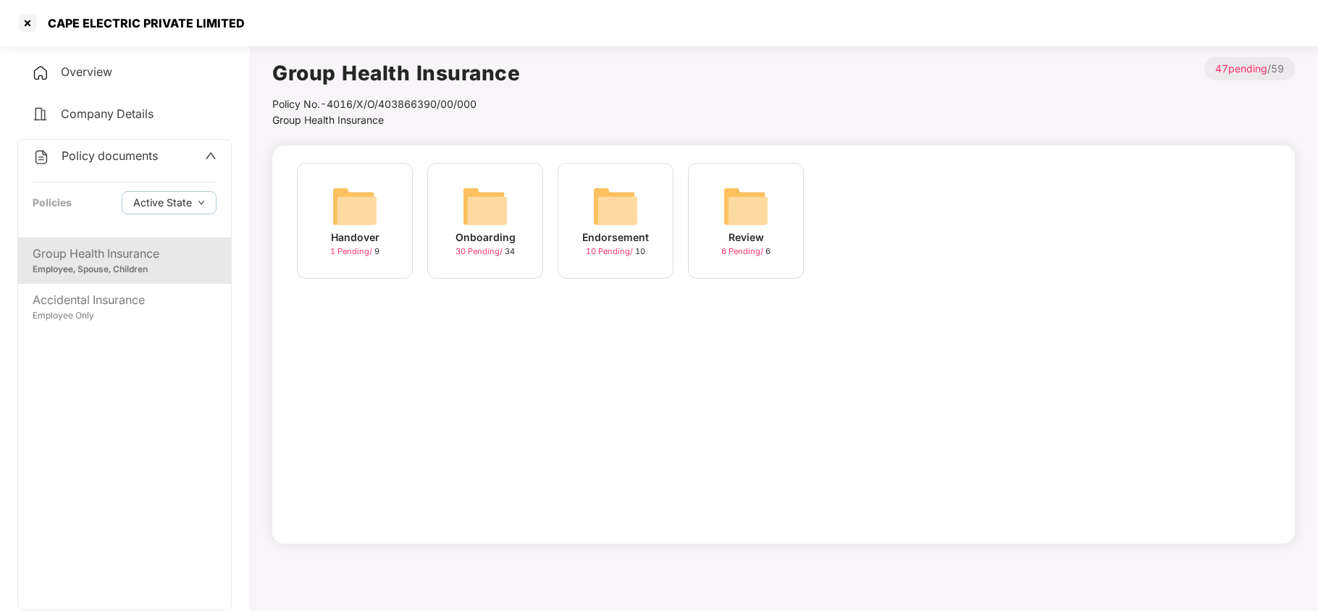
click at [475, 212] on img at bounding box center [485, 206] width 46 height 46
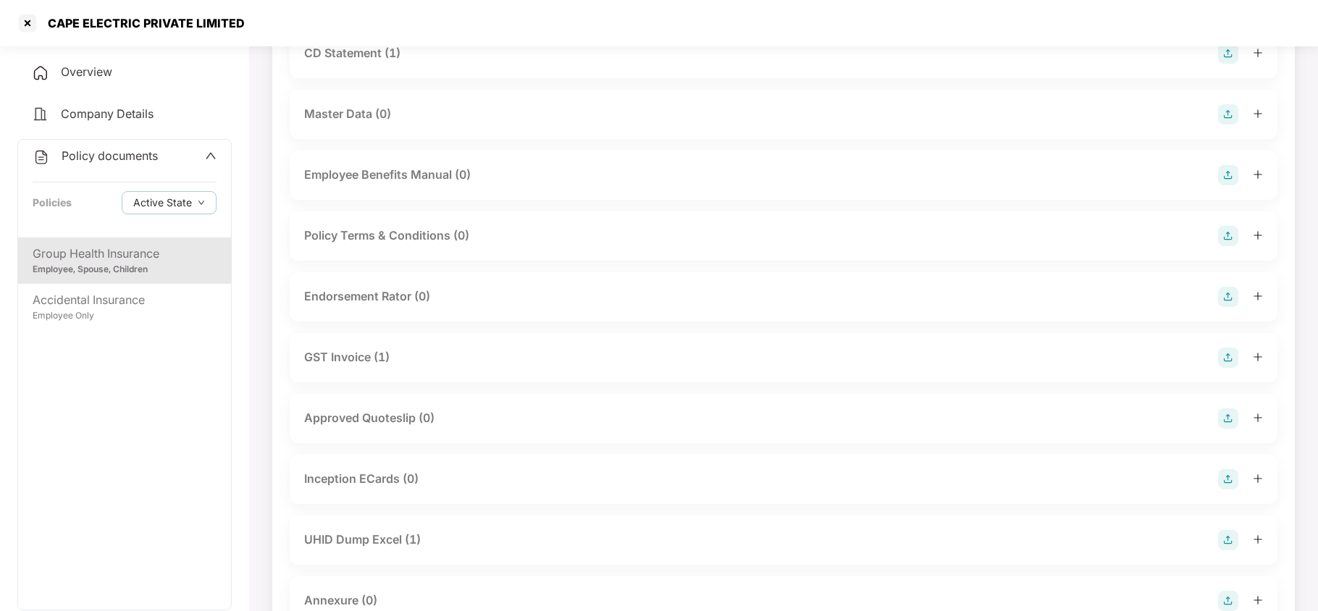
scroll to position [290, 0]
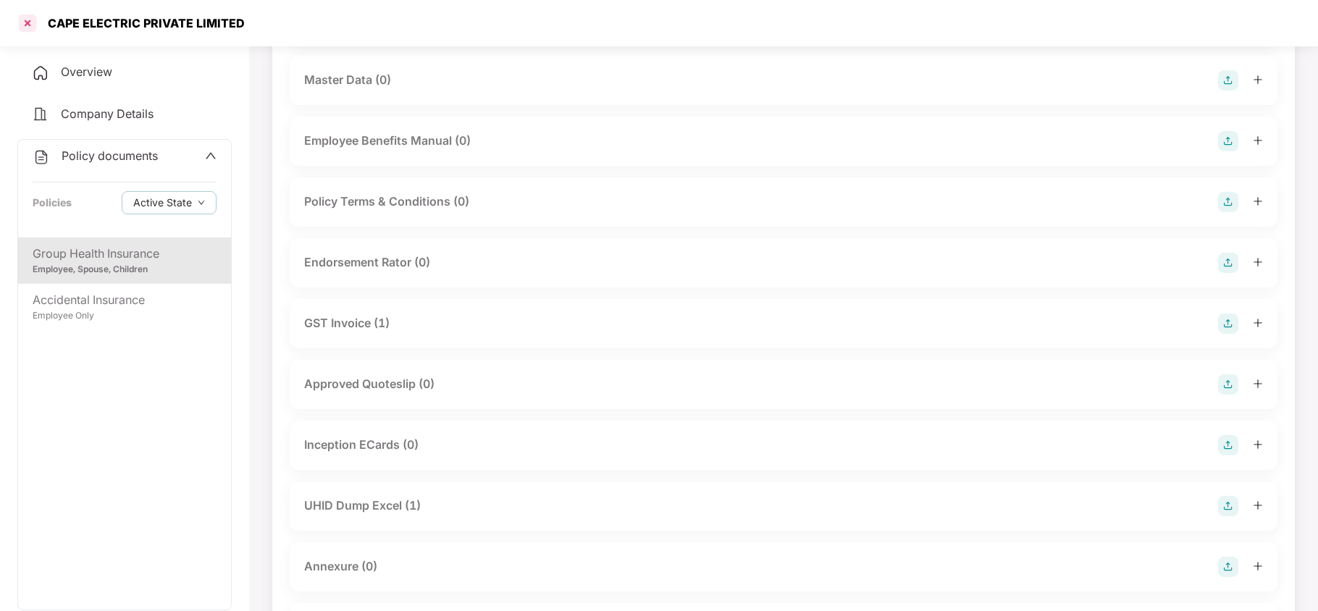
click at [32, 24] on div at bounding box center [27, 23] width 23 height 23
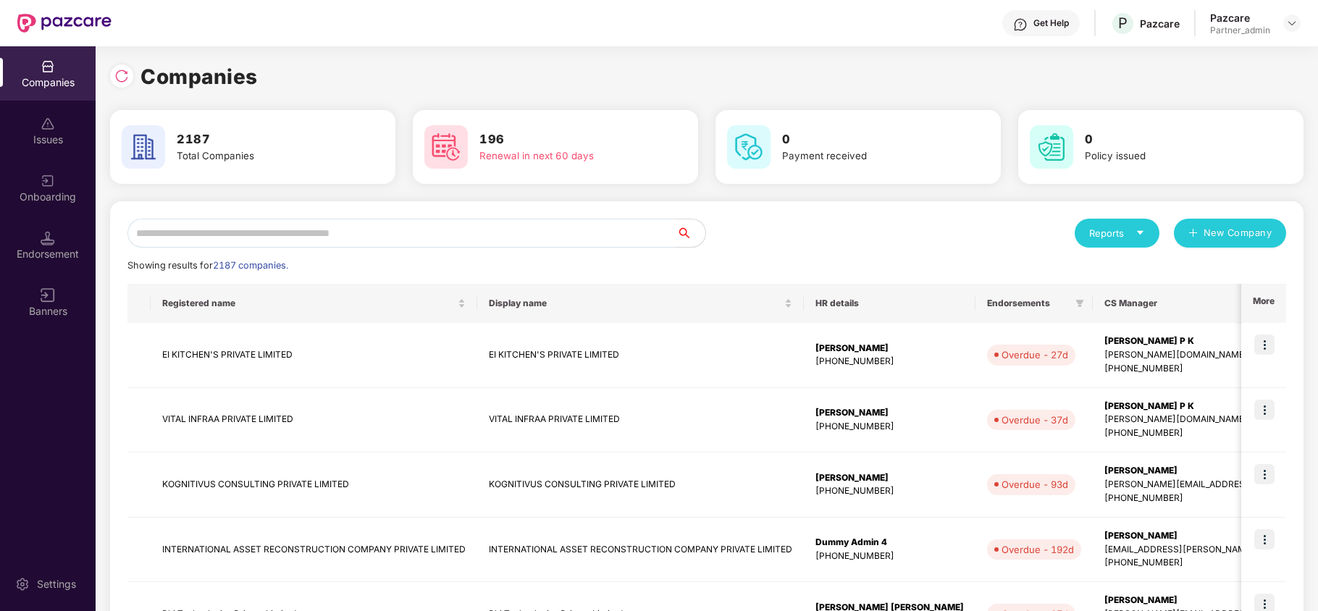
scroll to position [0, 0]
click at [287, 227] on input "text" at bounding box center [401, 233] width 549 height 29
paste input "**********"
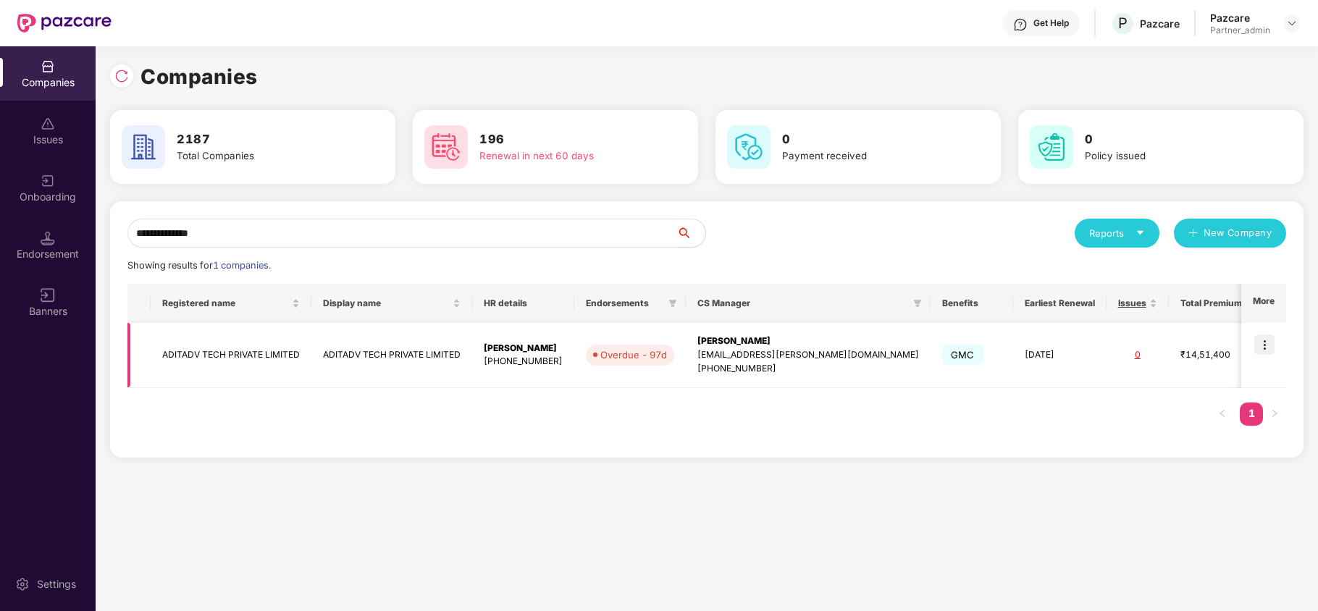
type input "**********"
click at [1261, 340] on img at bounding box center [1264, 345] width 20 height 20
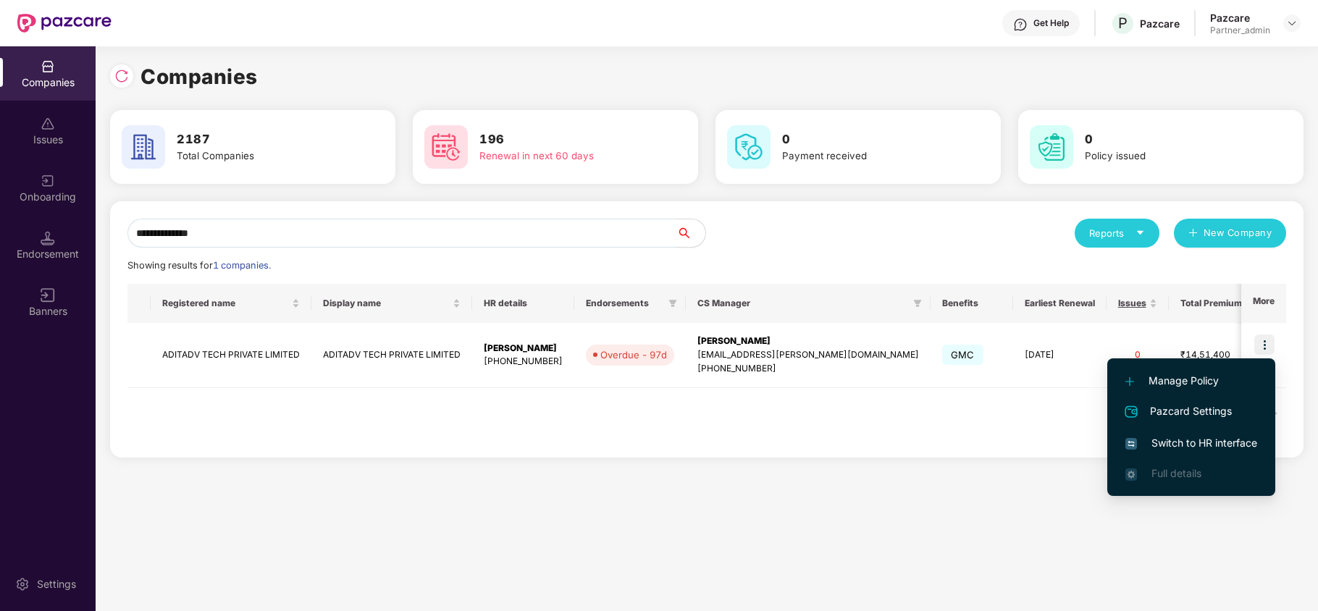
click at [1217, 438] on span "Switch to HR interface" at bounding box center [1191, 443] width 132 height 16
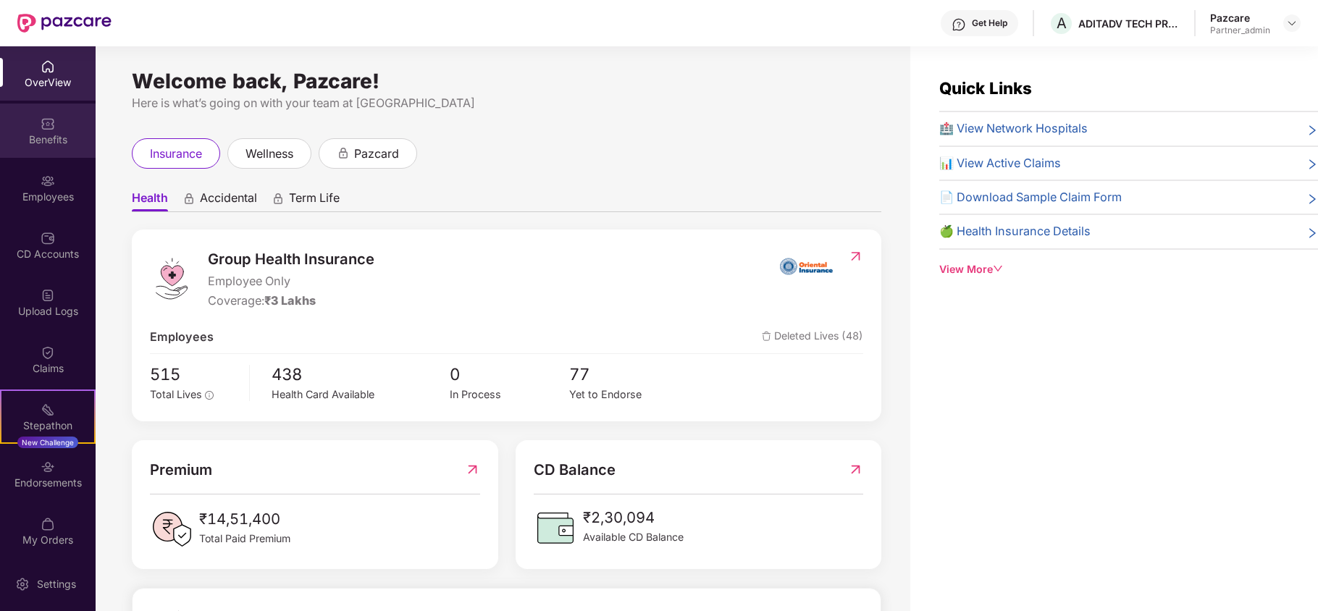
click at [35, 119] on div "Benefits" at bounding box center [48, 131] width 96 height 54
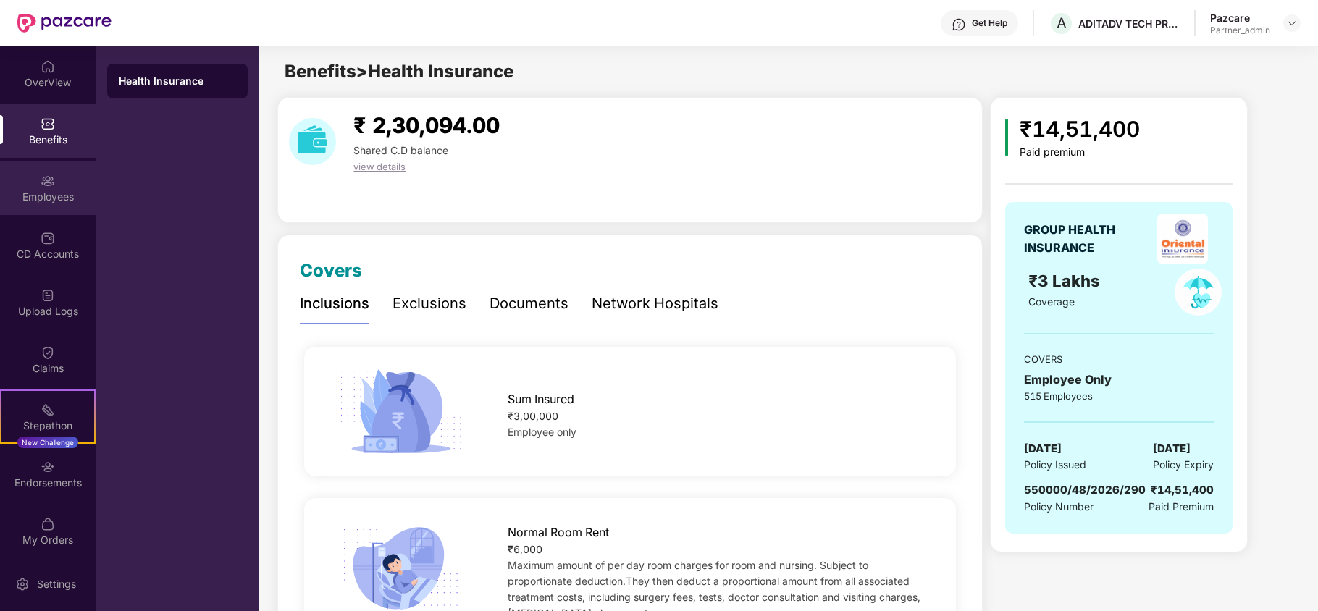
click at [23, 186] on div "Employees" at bounding box center [48, 188] width 96 height 54
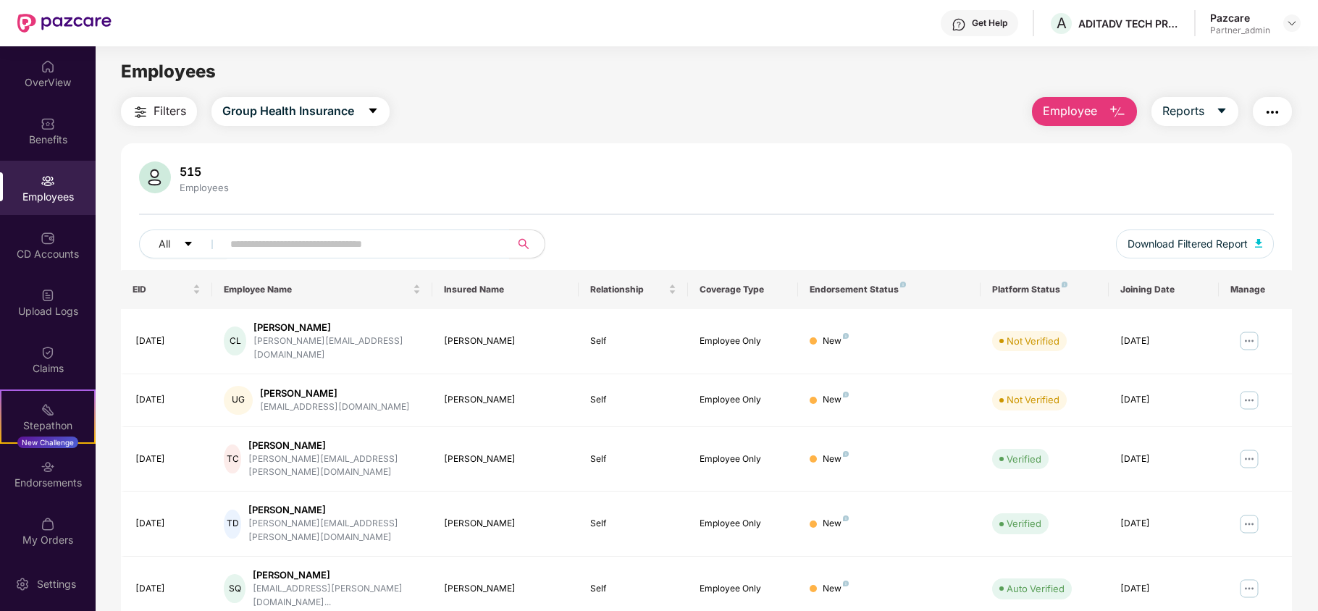
click at [158, 114] on span "Filters" at bounding box center [170, 111] width 33 height 18
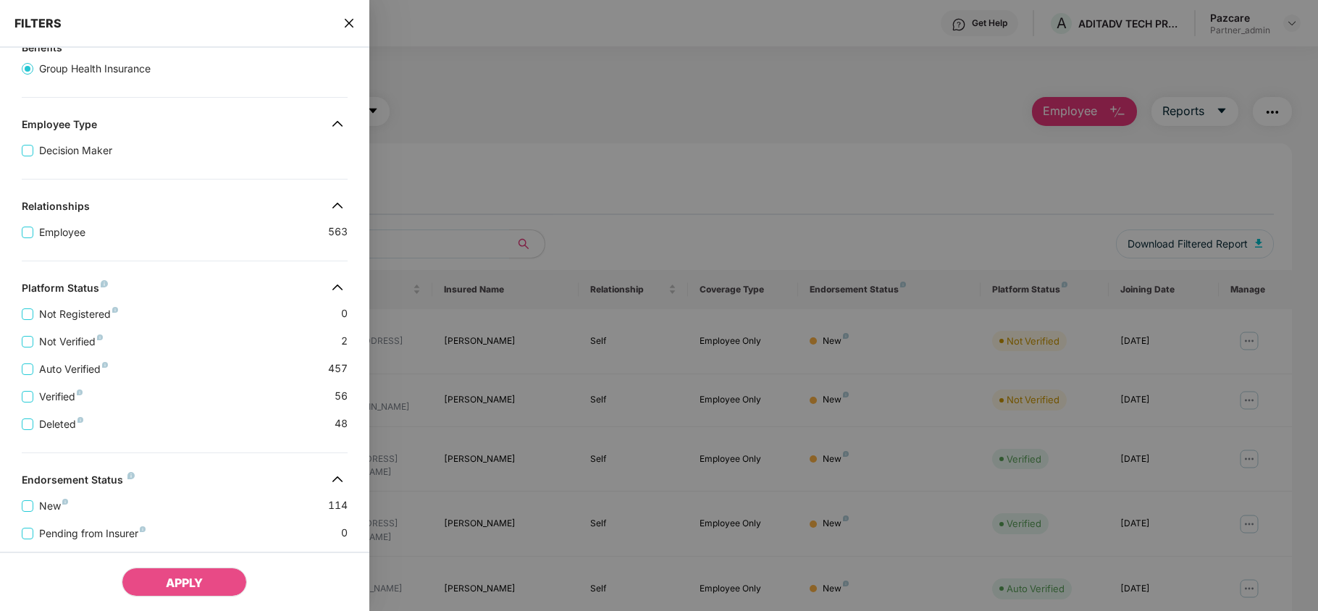
scroll to position [264, 0]
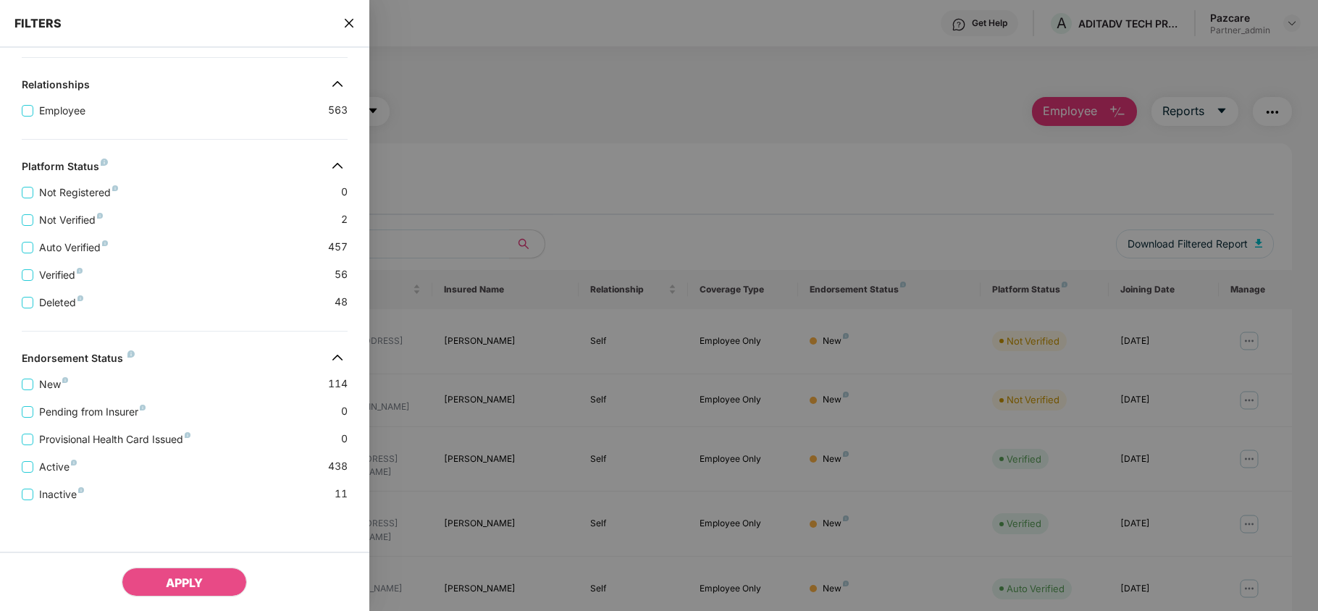
click at [349, 20] on icon "close" at bounding box center [349, 23] width 12 height 12
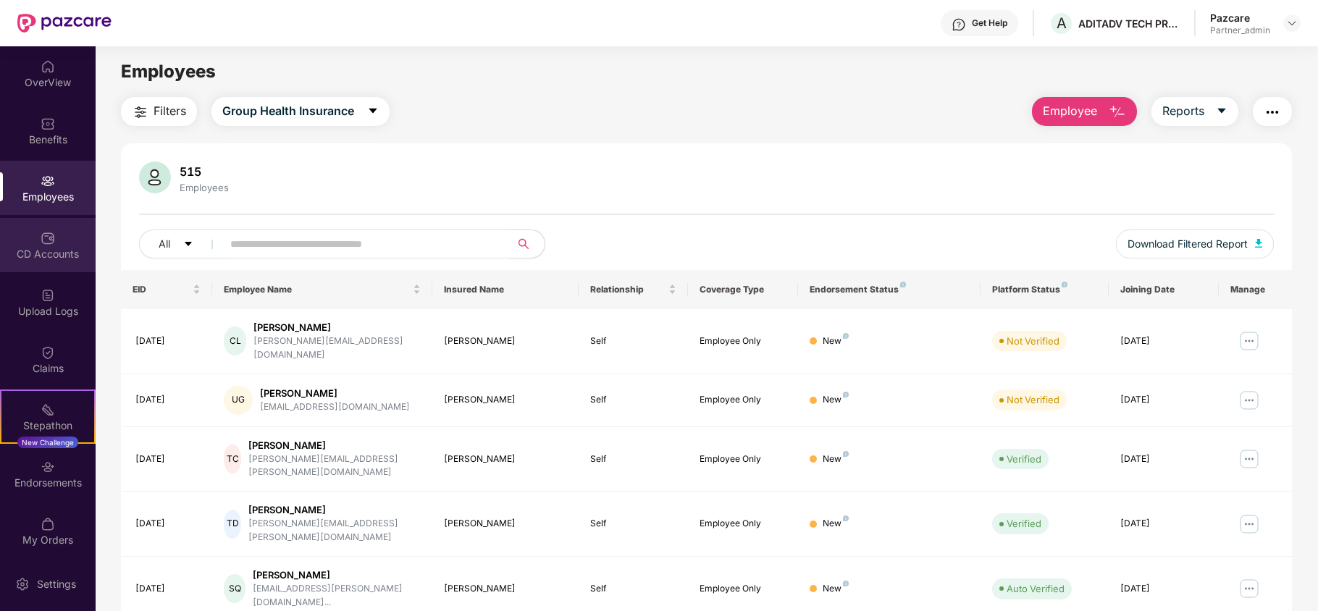
click at [35, 258] on div "CD Accounts" at bounding box center [48, 254] width 96 height 14
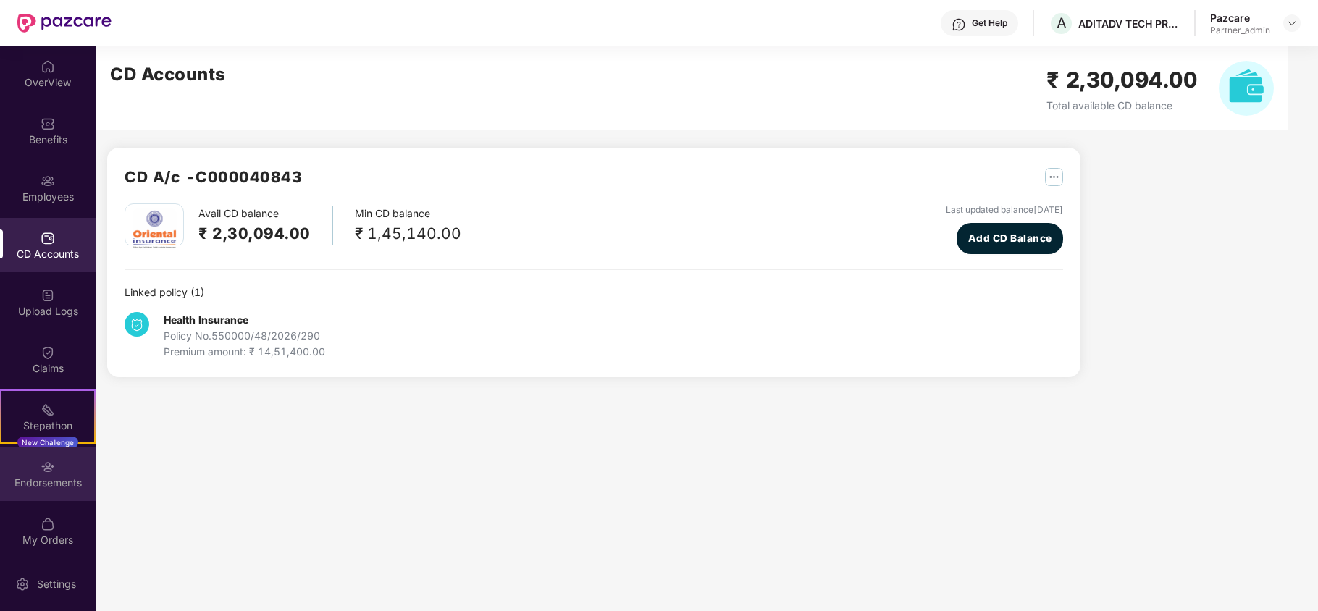
click at [7, 476] on div "Endorsements" at bounding box center [48, 483] width 96 height 14
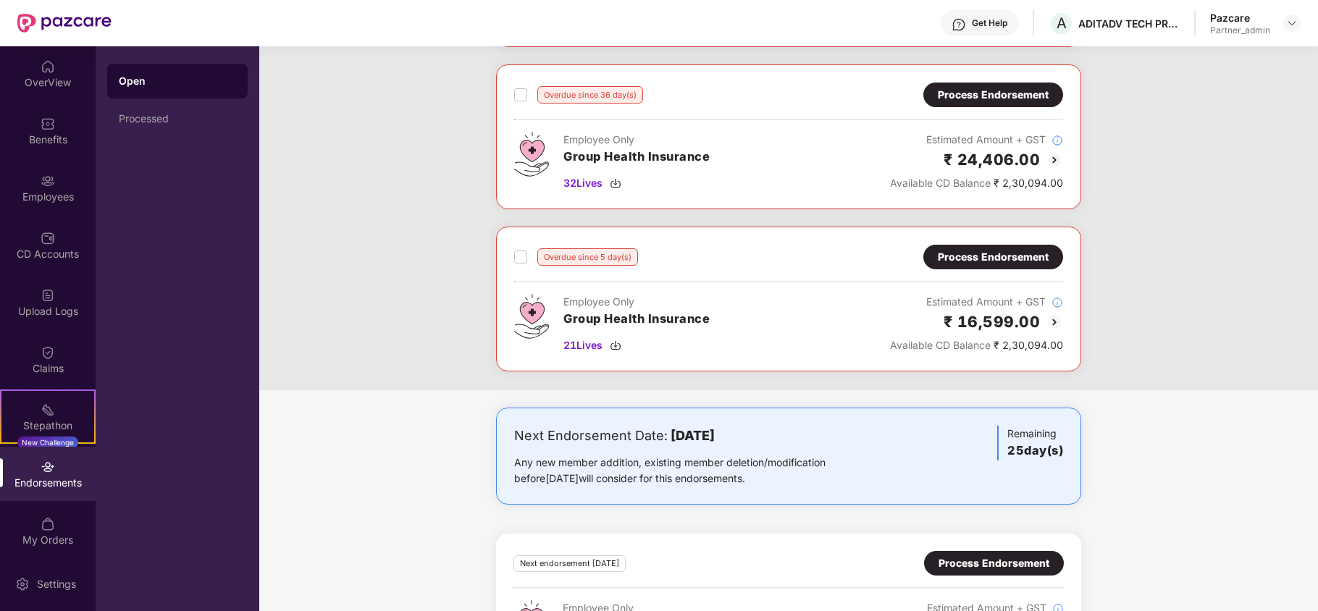
scroll to position [554, 0]
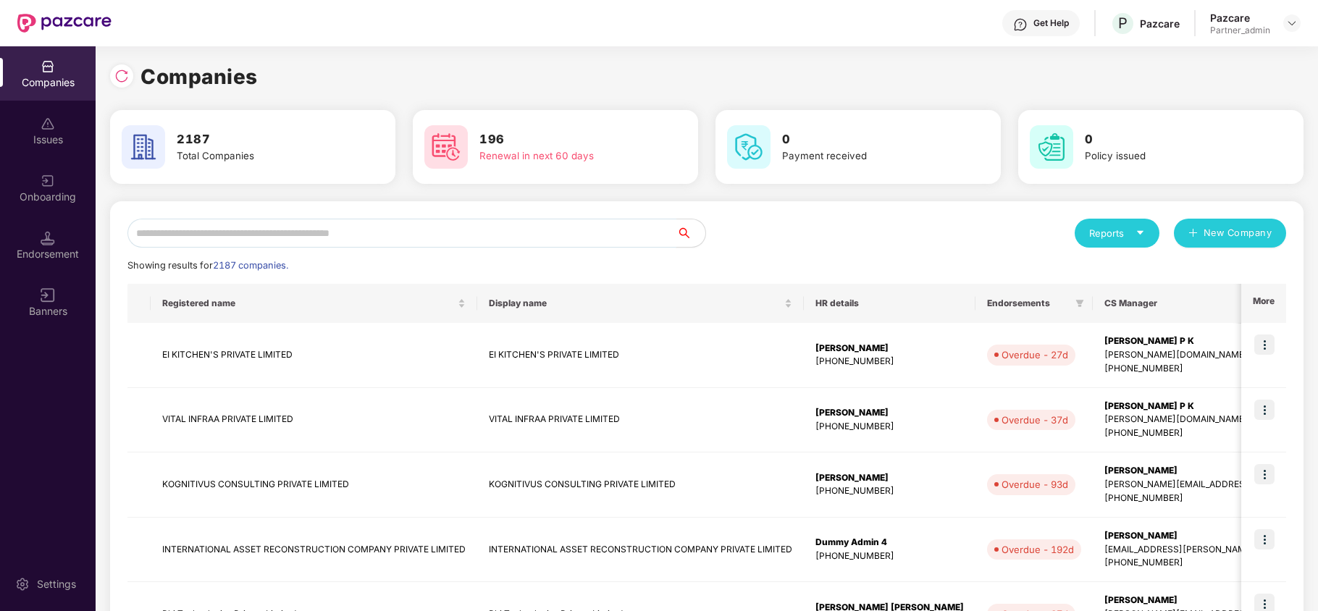
click at [193, 235] on input "text" at bounding box center [401, 233] width 549 height 29
paste input "**********"
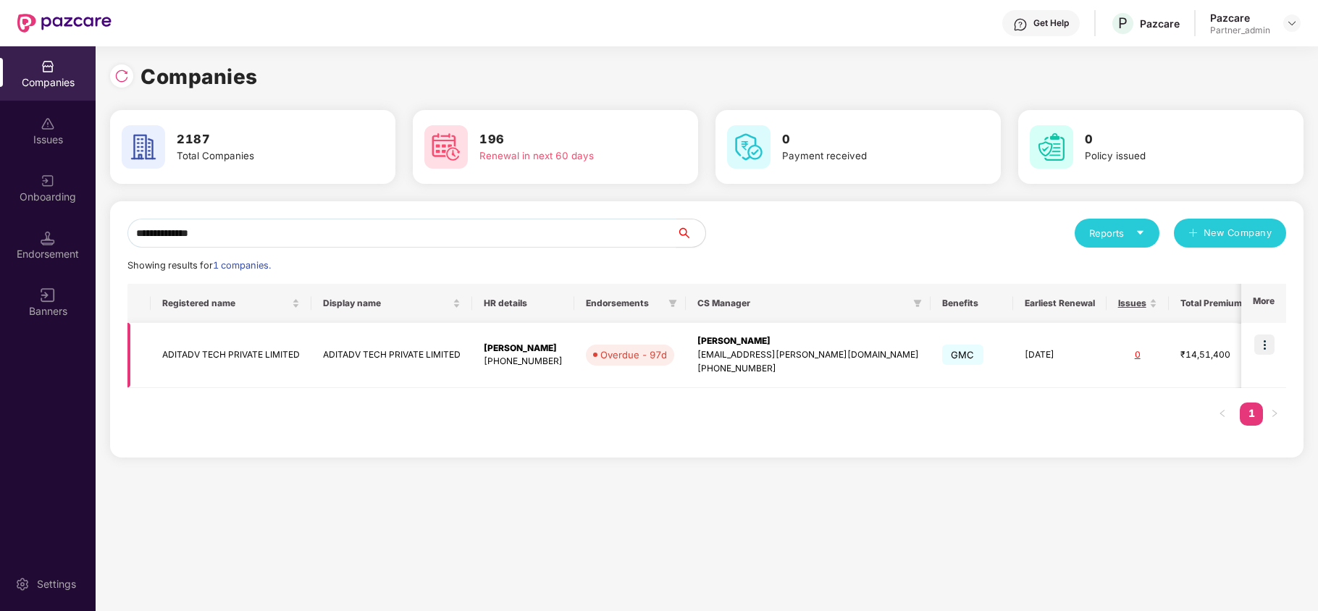
type input "**********"
click at [219, 354] on td "ADITADV TECH PRIVATE LIMITED" at bounding box center [231, 355] width 161 height 65
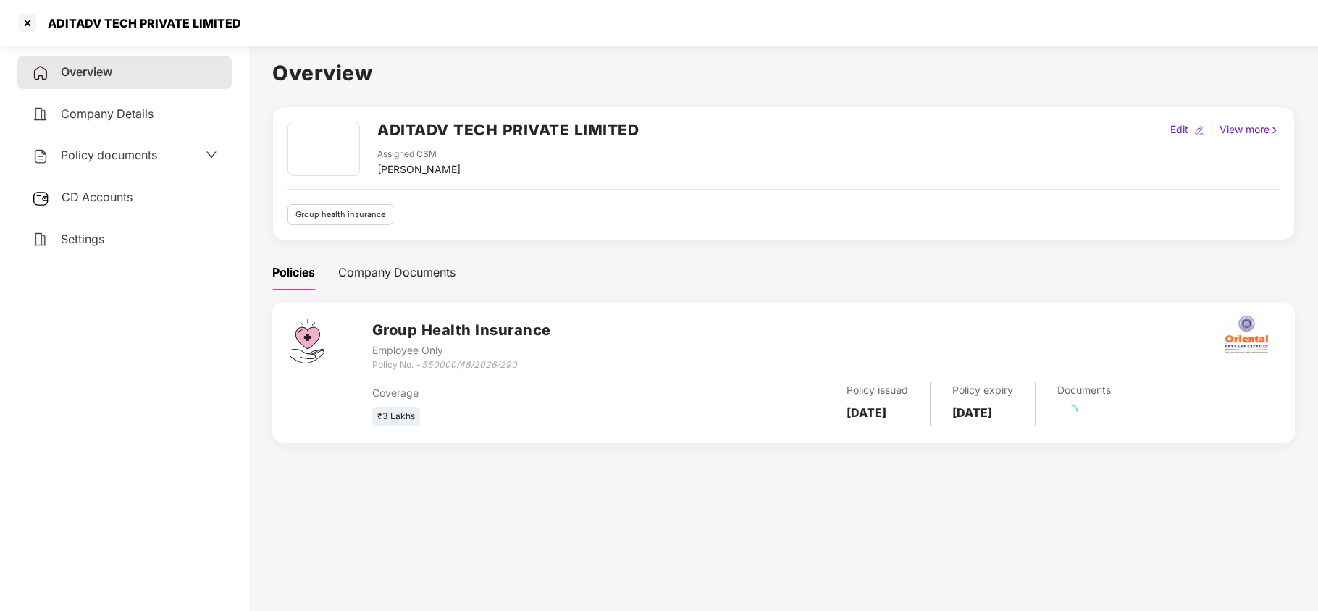
click at [96, 239] on span "Settings" at bounding box center [82, 239] width 43 height 14
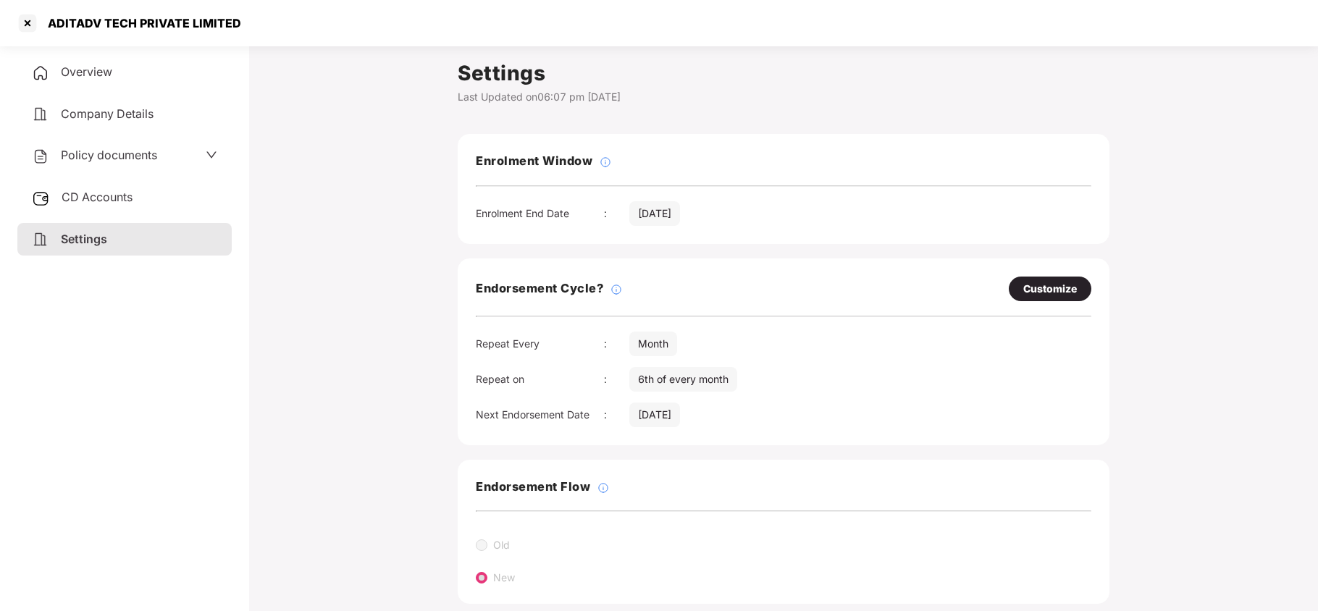
click at [1054, 282] on div "Customize" at bounding box center [1050, 289] width 54 height 16
select select "*****"
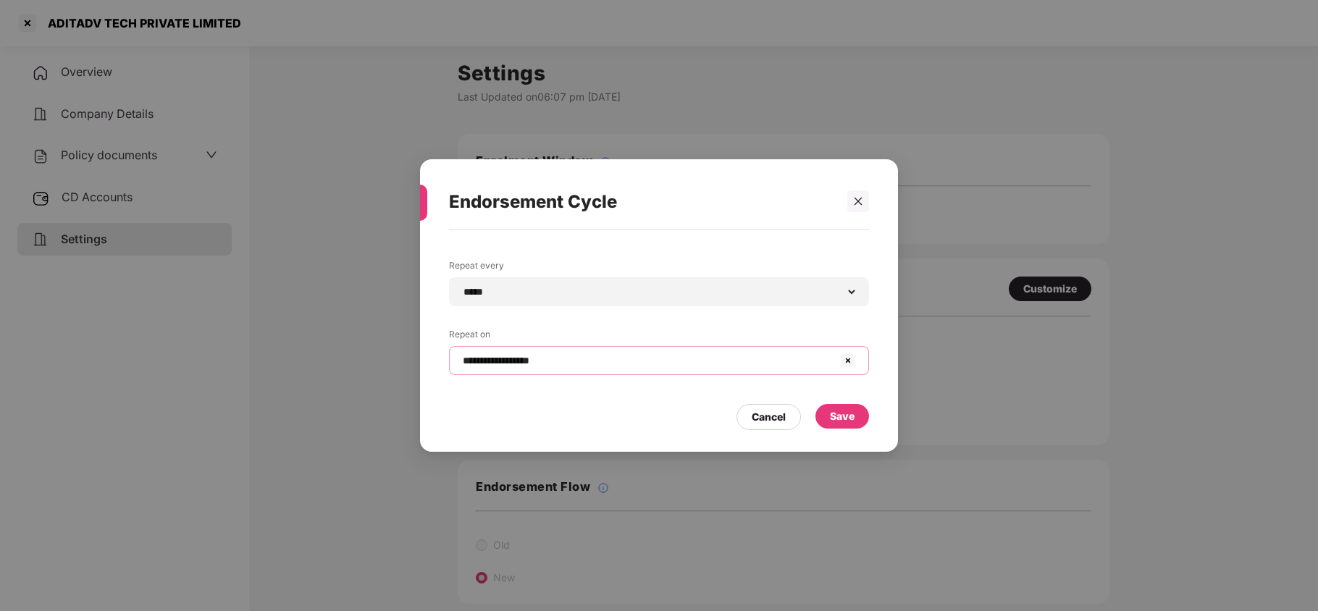
click at [818, 366] on input "**********" at bounding box center [650, 360] width 378 height 15
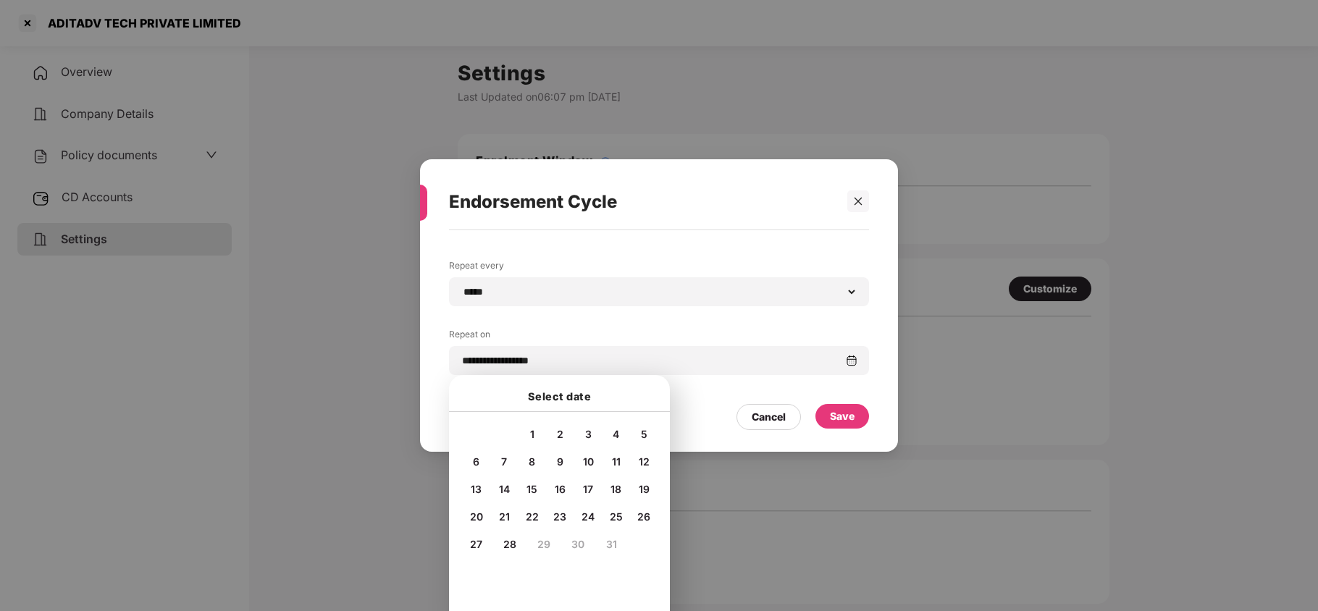
click at [1279, 308] on div "**********" at bounding box center [659, 305] width 1318 height 611
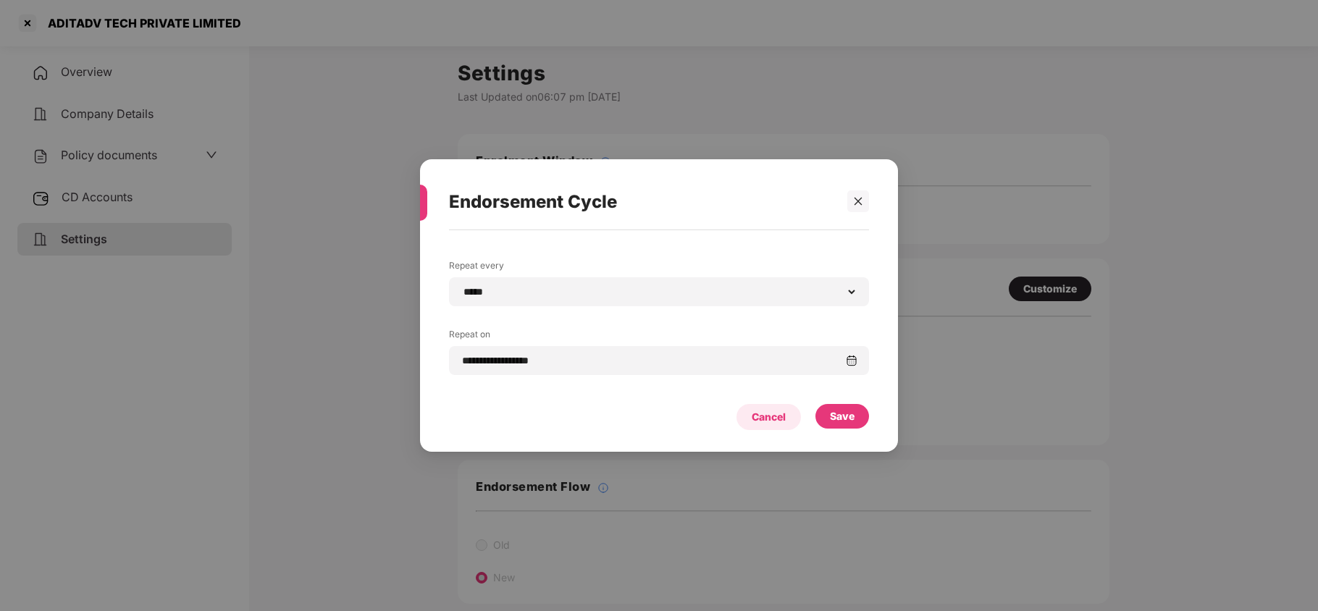
click at [762, 415] on div "Cancel" at bounding box center [769, 417] width 34 height 16
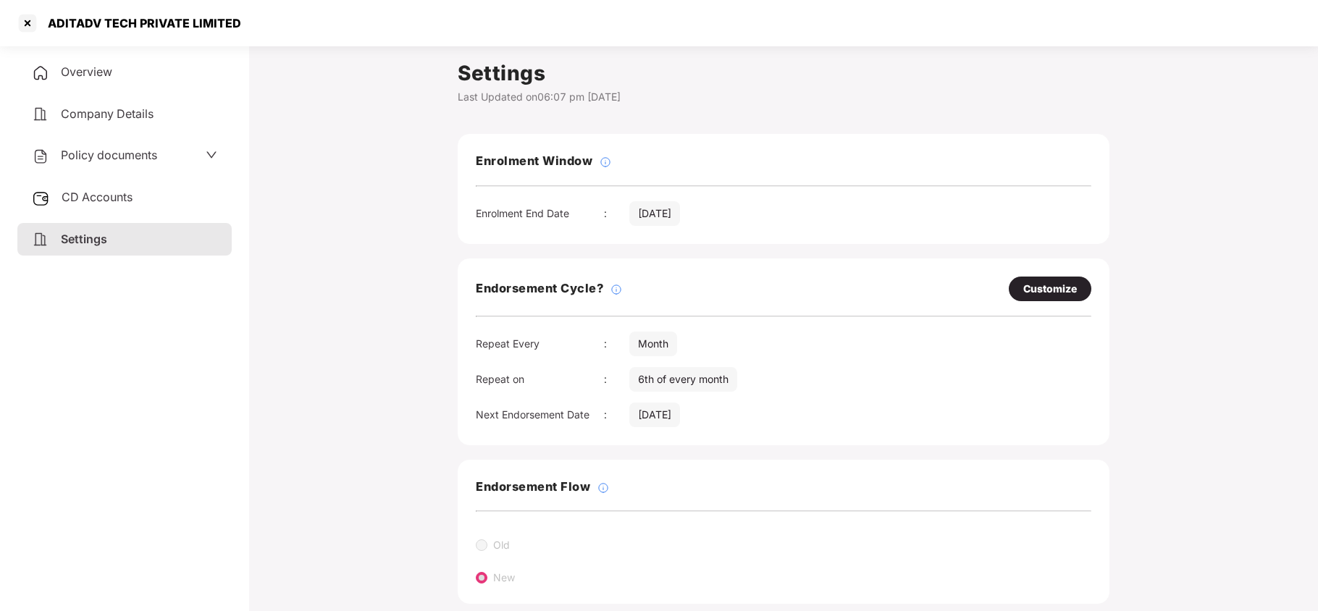
drag, startPoint x: 91, startPoint y: 148, endPoint x: 111, endPoint y: 188, distance: 44.7
click at [91, 151] on span "Policy documents" at bounding box center [109, 155] width 96 height 14
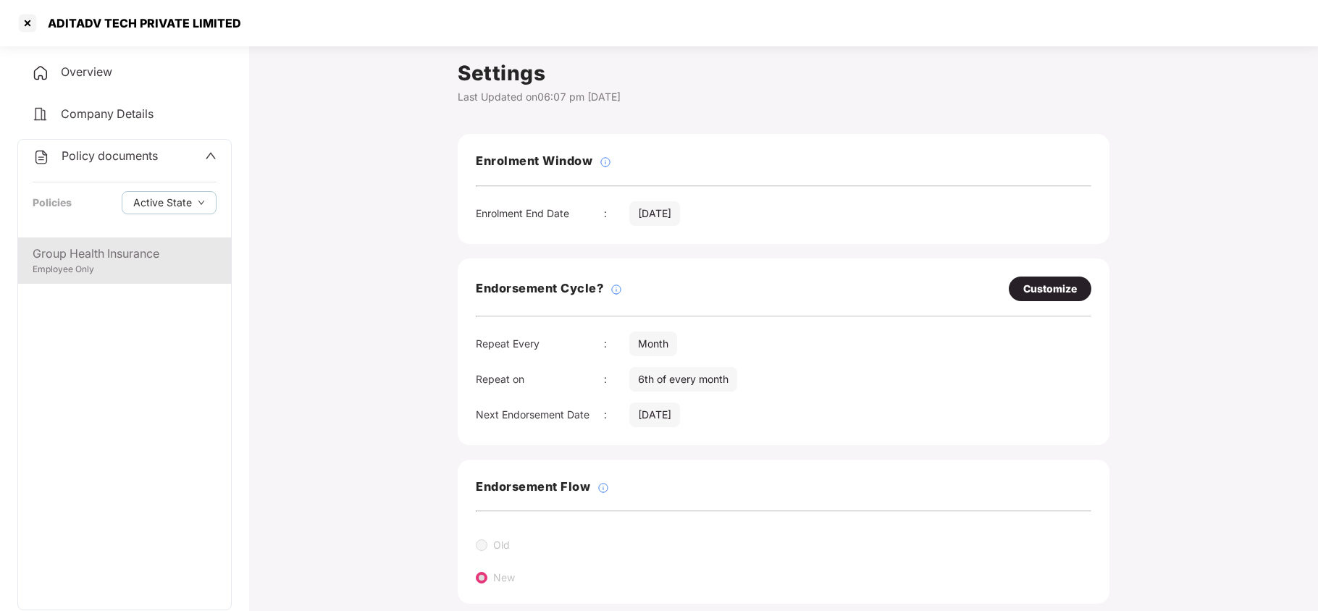
click at [108, 264] on div "Employee Only" at bounding box center [125, 270] width 184 height 14
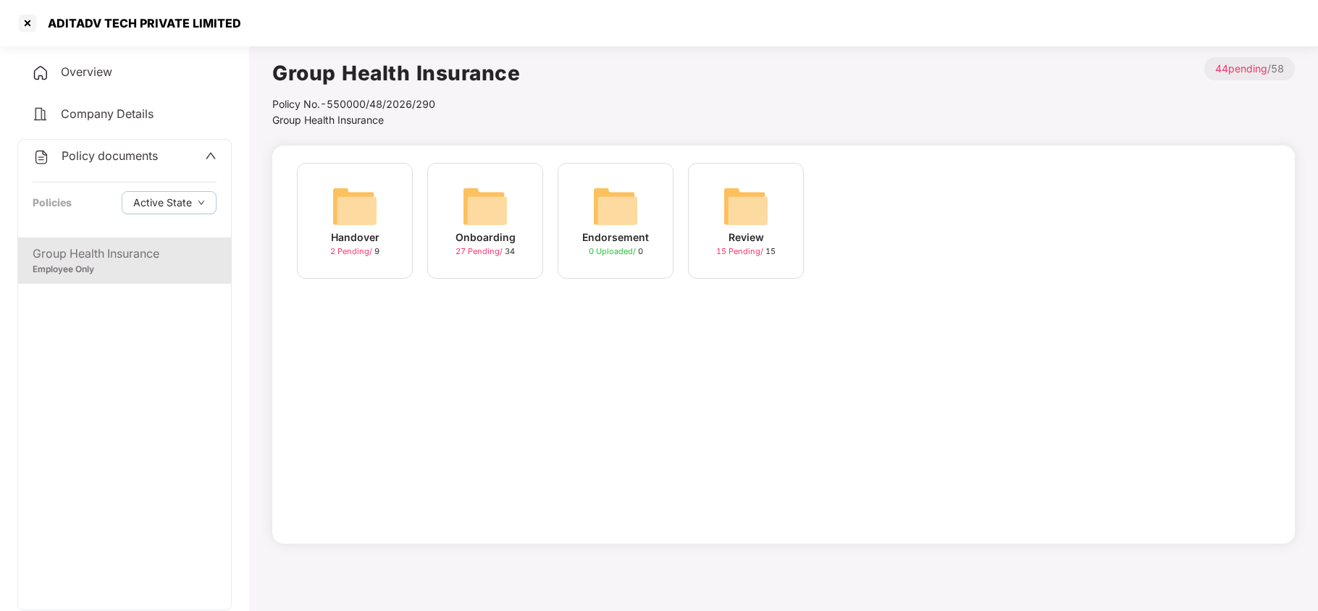
click at [489, 211] on img at bounding box center [485, 206] width 46 height 46
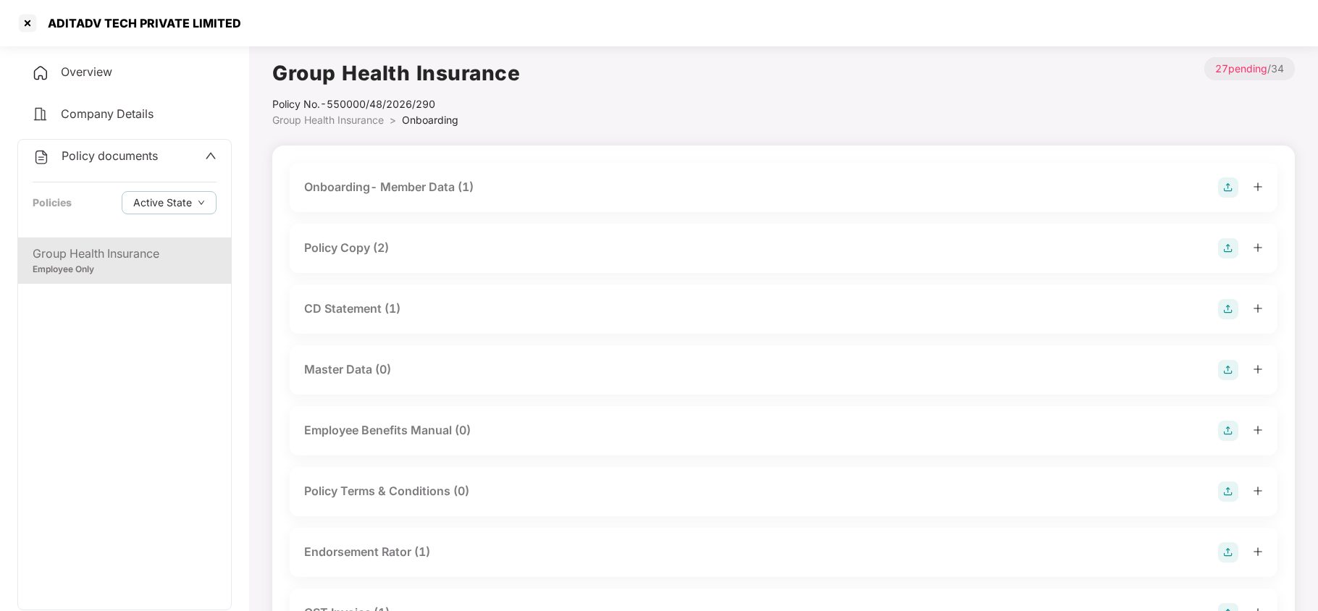
click at [395, 253] on div "Policy Copy (2)" at bounding box center [783, 248] width 959 height 20
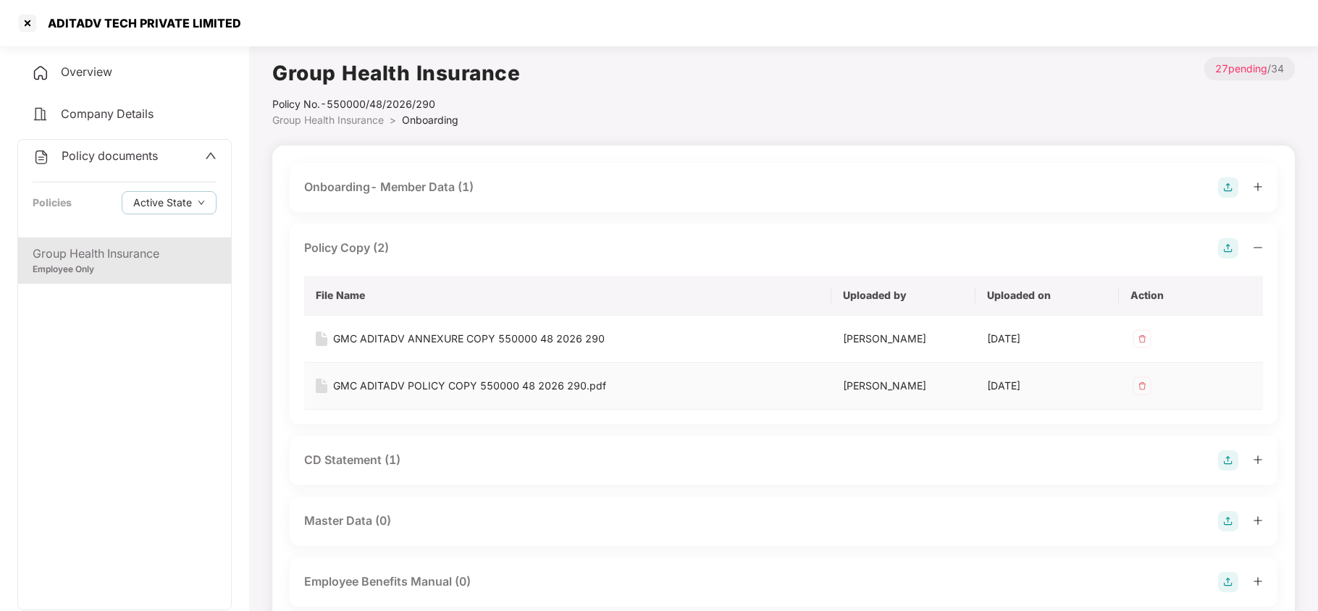
click at [412, 386] on div "GMC ADITADV POLICY COPY 550000 48 2026 290.pdf" at bounding box center [469, 386] width 273 height 16
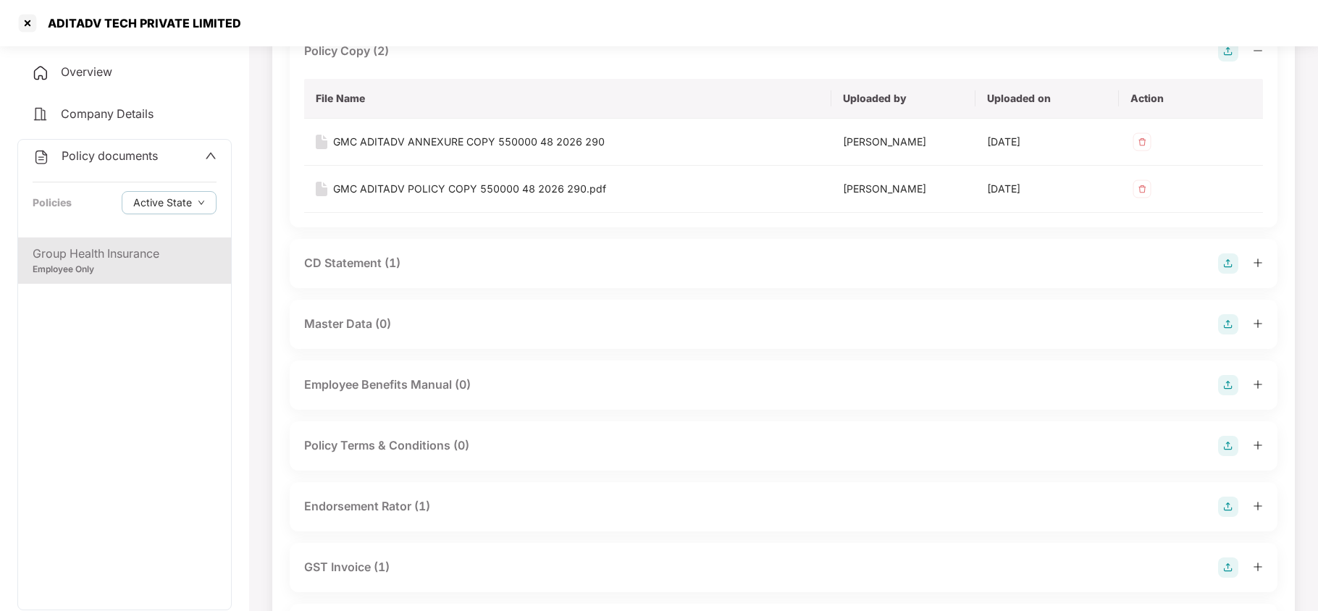
scroll to position [193, 0]
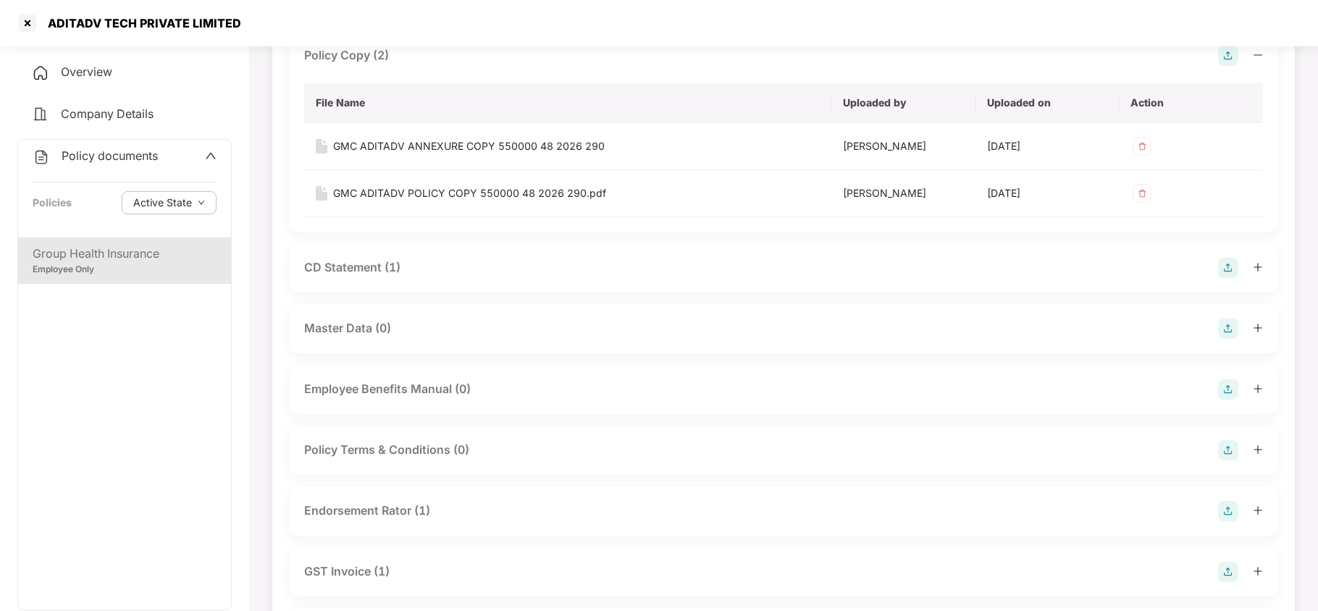
click at [397, 272] on div "CD Statement (1)" at bounding box center [352, 267] width 96 height 18
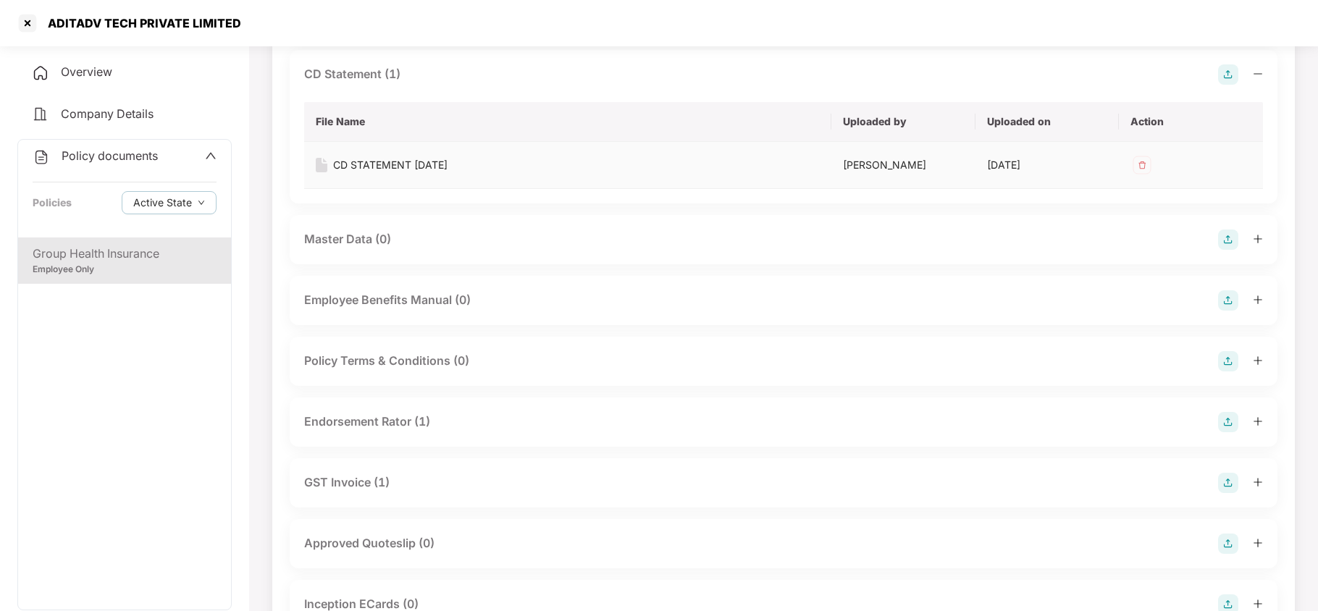
scroll to position [482, 0]
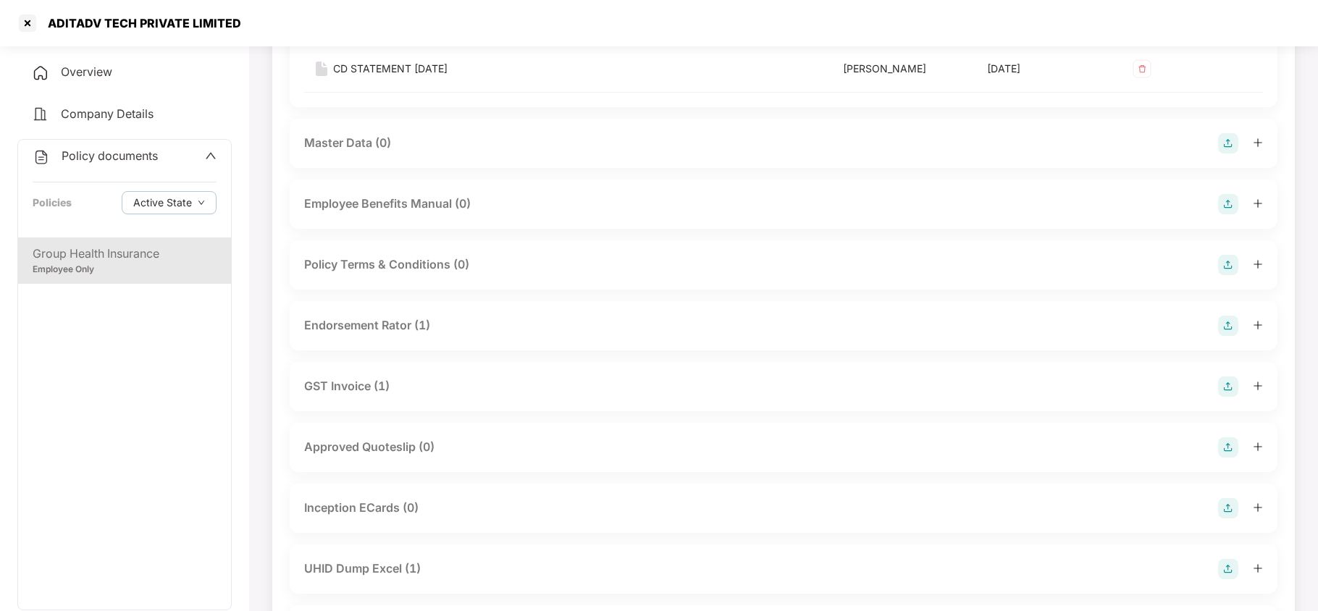
click at [423, 323] on div "Endorsement Rator (1)" at bounding box center [367, 325] width 126 height 18
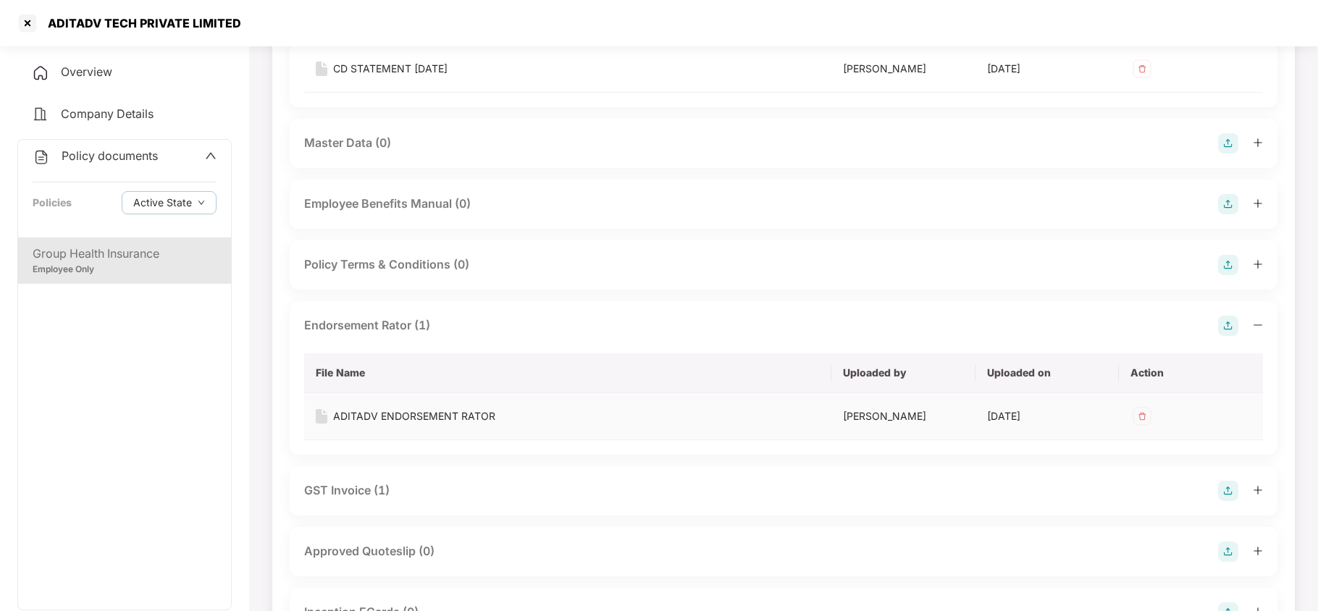
click at [423, 415] on div "ADITADV ENDORSEMENT RATOR" at bounding box center [414, 416] width 162 height 16
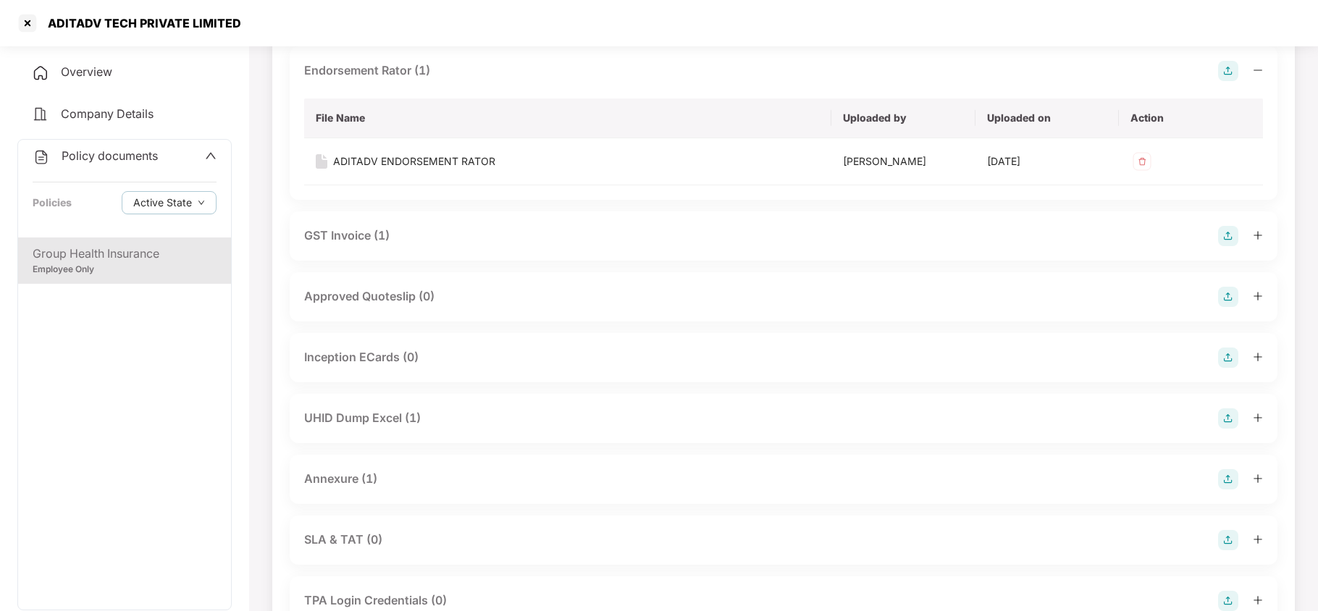
scroll to position [869, 0]
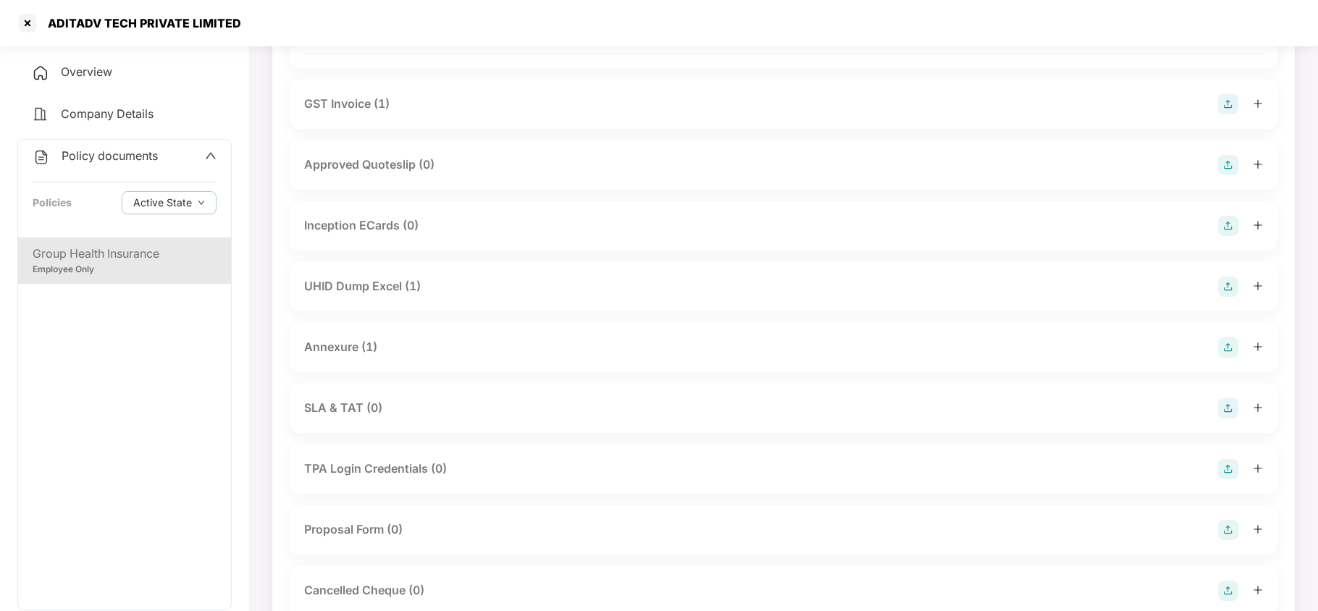
click at [369, 285] on div "UHID Dump Excel (1)" at bounding box center [362, 286] width 117 height 18
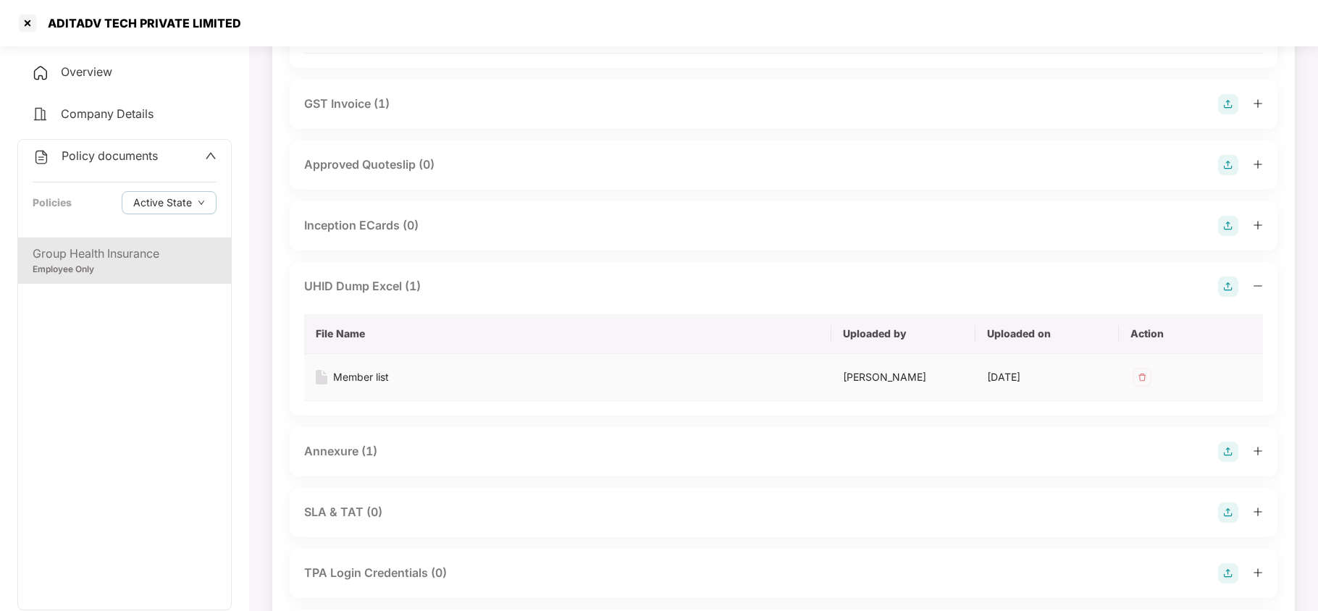
click at [358, 377] on div "Member list" at bounding box center [361, 377] width 56 height 16
click at [343, 459] on div "Annexure (1)" at bounding box center [340, 451] width 73 height 18
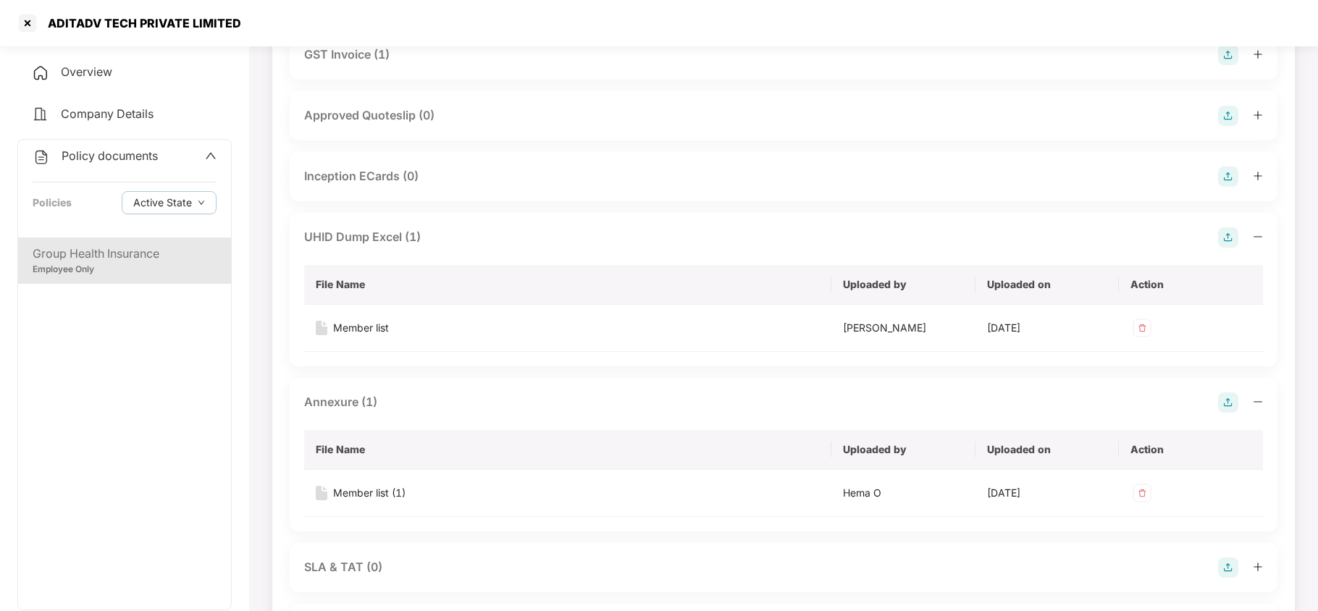
scroll to position [965, 0]
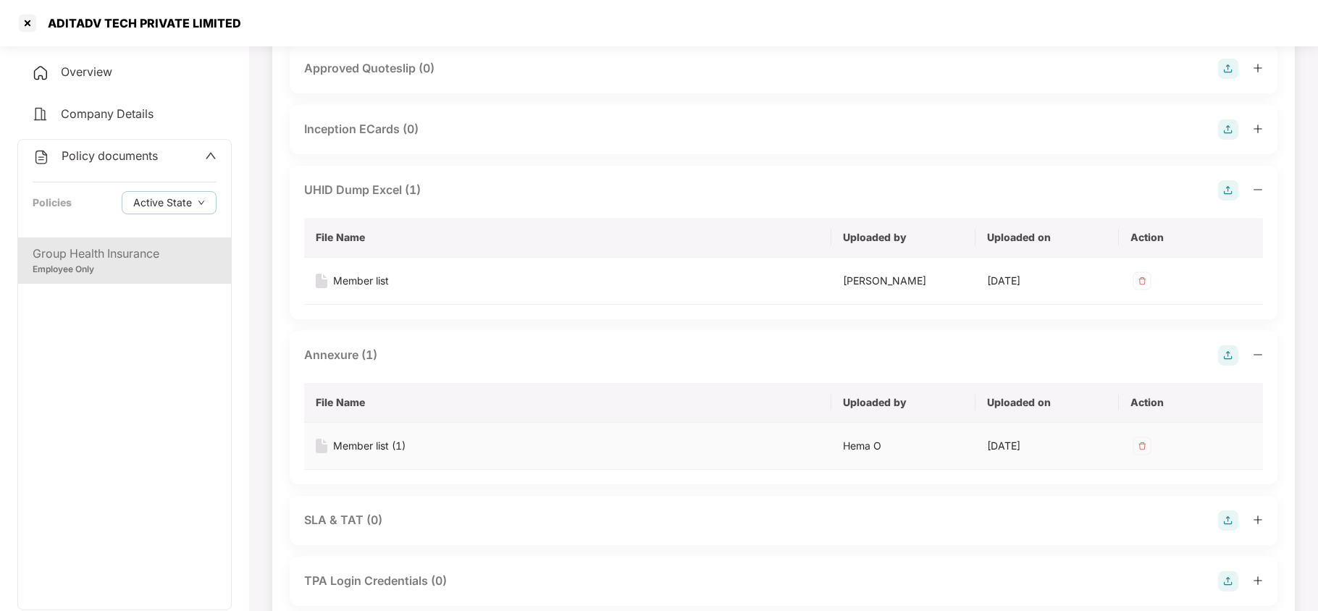
click at [361, 446] on div "Member list (1)" at bounding box center [369, 446] width 72 height 16
click at [35, 24] on div at bounding box center [27, 23] width 23 height 23
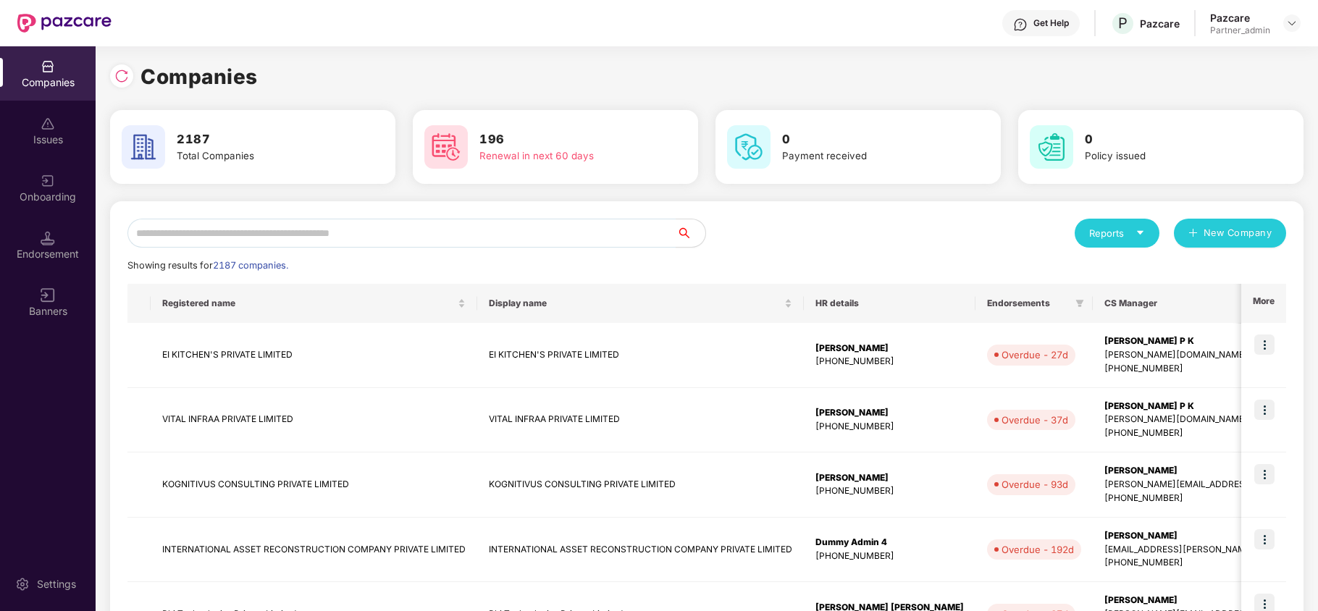
scroll to position [0, 0]
click at [285, 239] on input "text" at bounding box center [401, 233] width 549 height 29
paste input "**********"
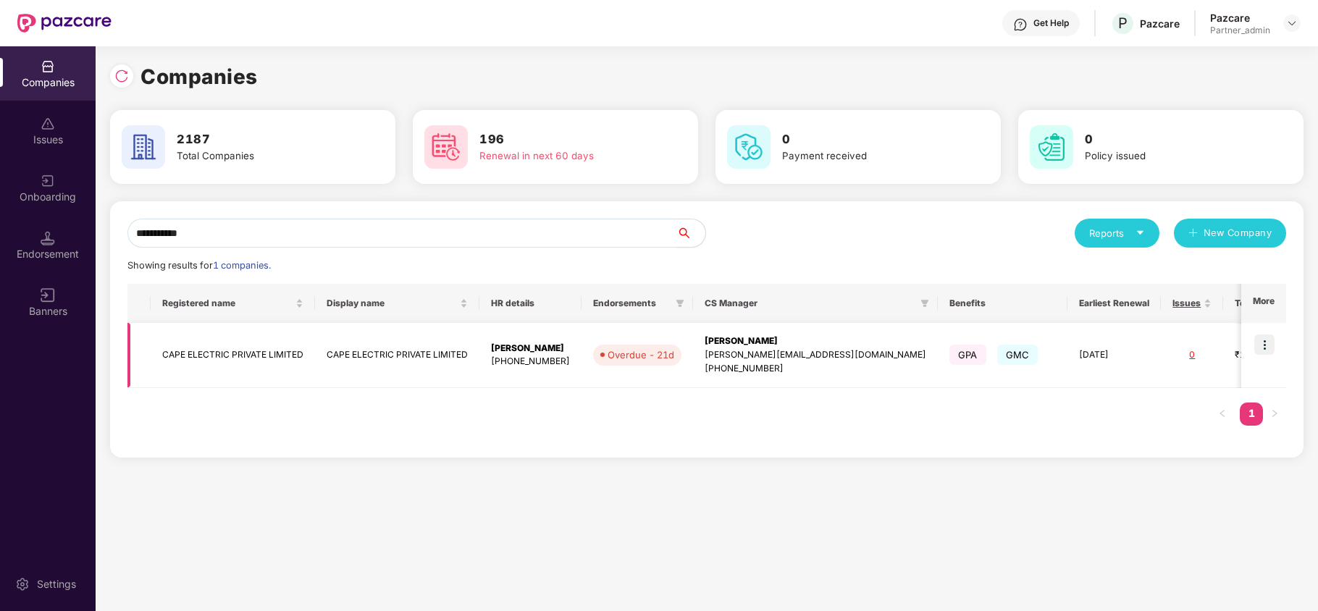
type input "**********"
click at [235, 355] on td "CAPE ELECTRIC PRIVATE LIMITED" at bounding box center [233, 355] width 164 height 65
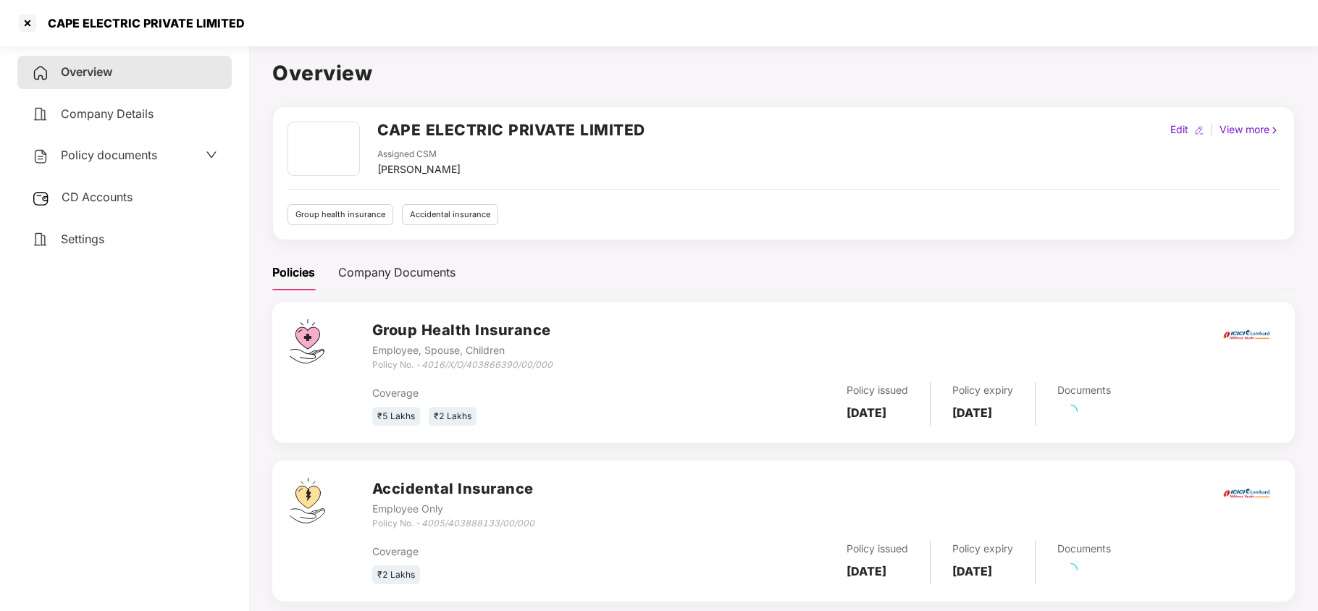
click at [99, 154] on span "Policy documents" at bounding box center [109, 155] width 96 height 14
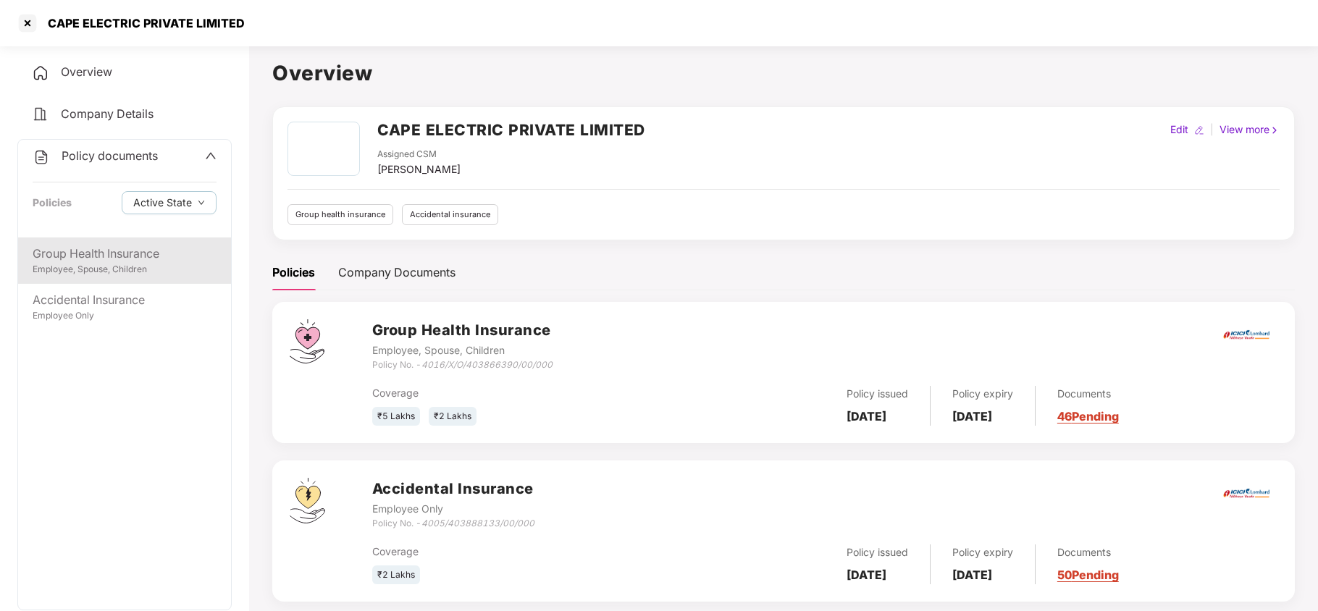
click at [96, 256] on div "Group Health Insurance" at bounding box center [125, 254] width 184 height 18
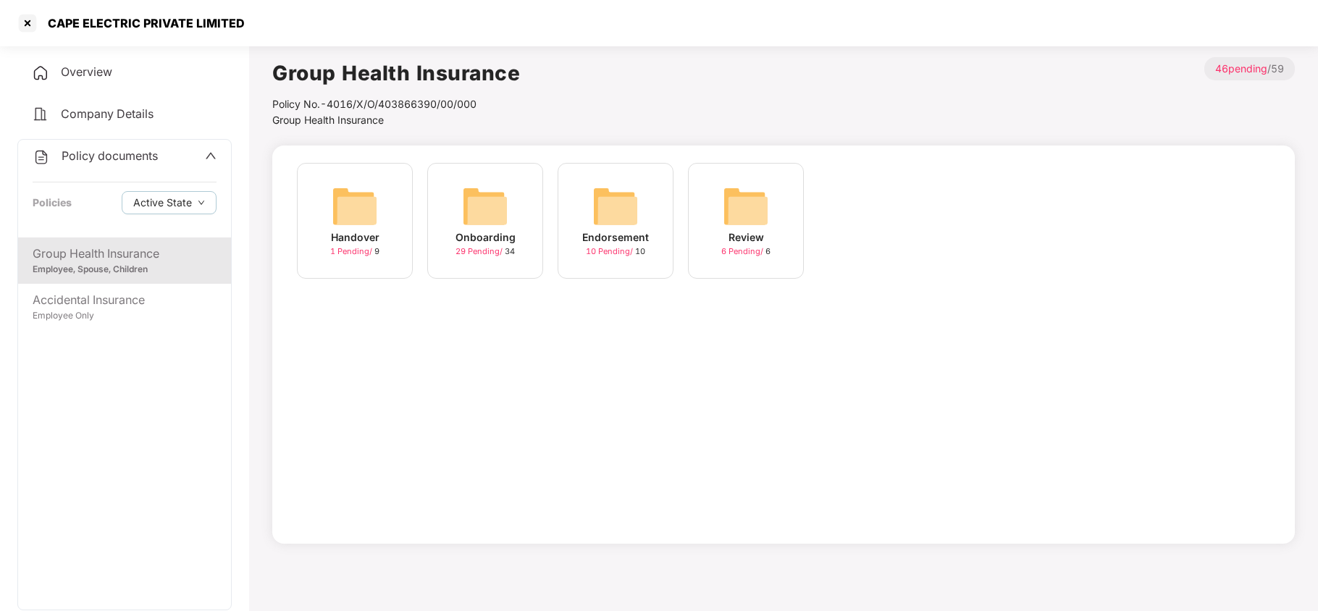
click at [485, 214] on img at bounding box center [485, 206] width 46 height 46
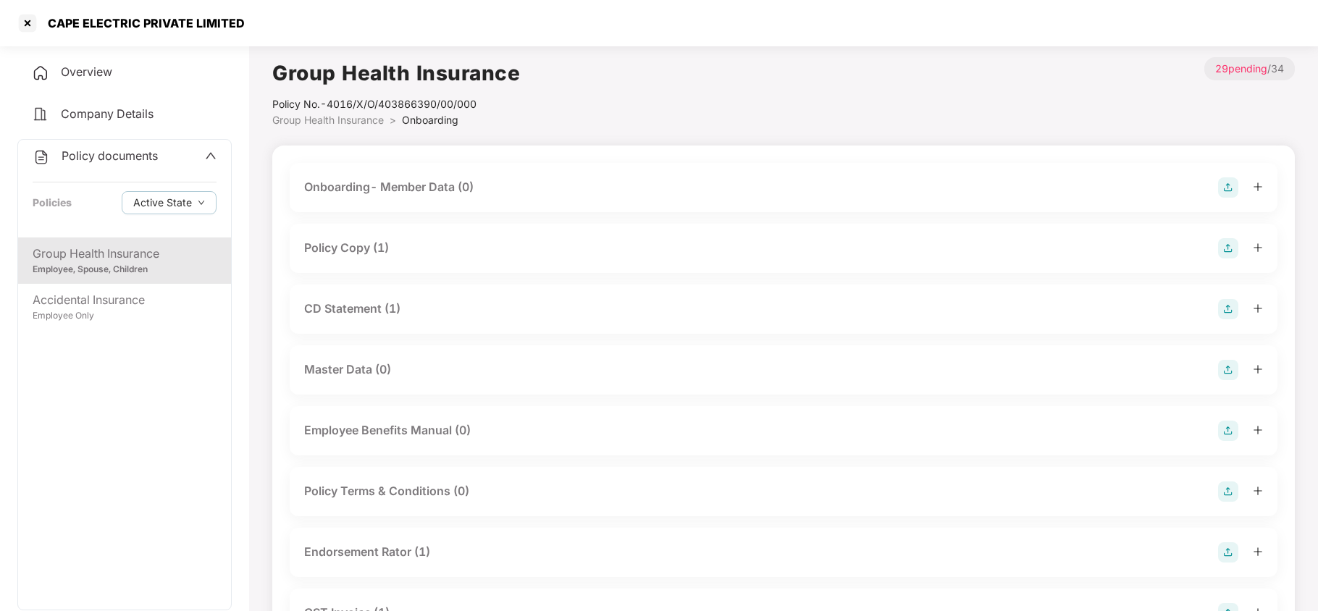
click at [363, 241] on div "Policy Copy (1)" at bounding box center [346, 248] width 85 height 18
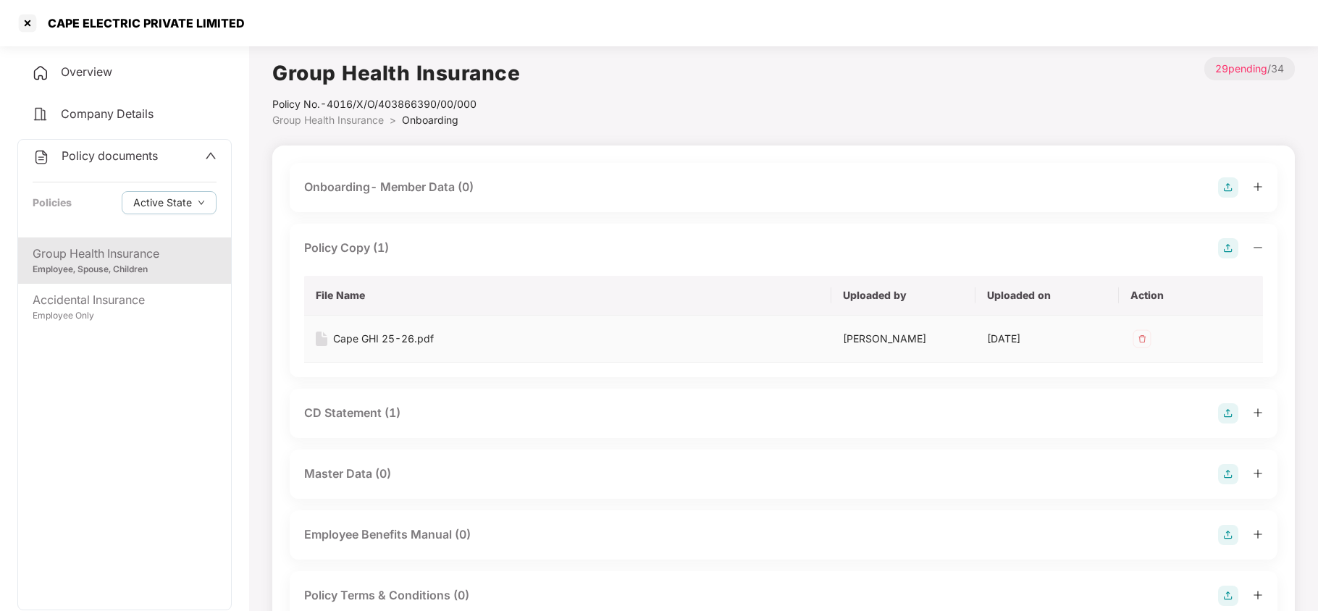
click at [380, 336] on div "Cape GHI 25-26.pdf" at bounding box center [383, 339] width 101 height 16
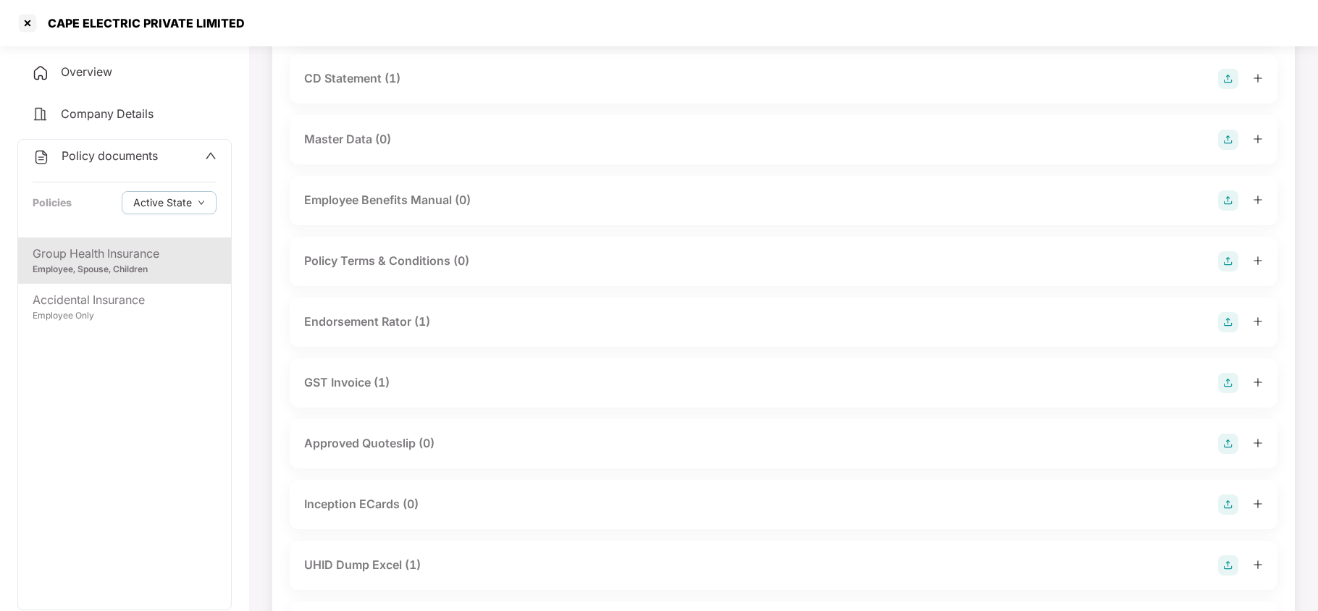
scroll to position [386, 0]
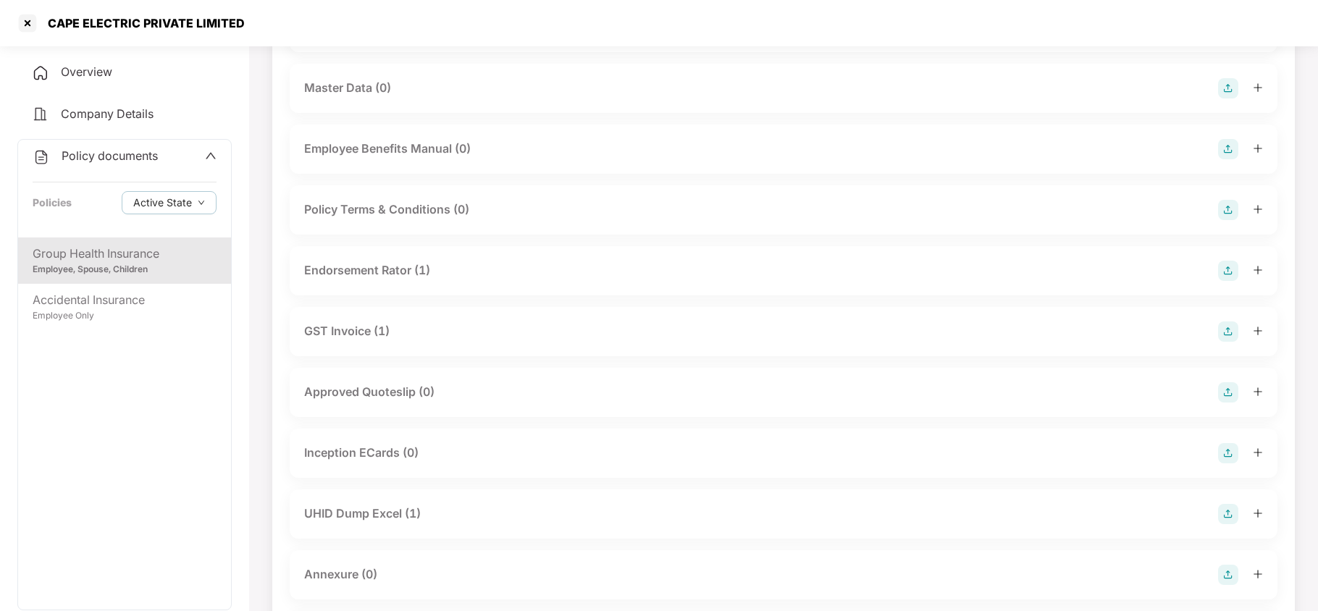
click at [392, 267] on div "Endorsement Rator (1)" at bounding box center [367, 270] width 126 height 18
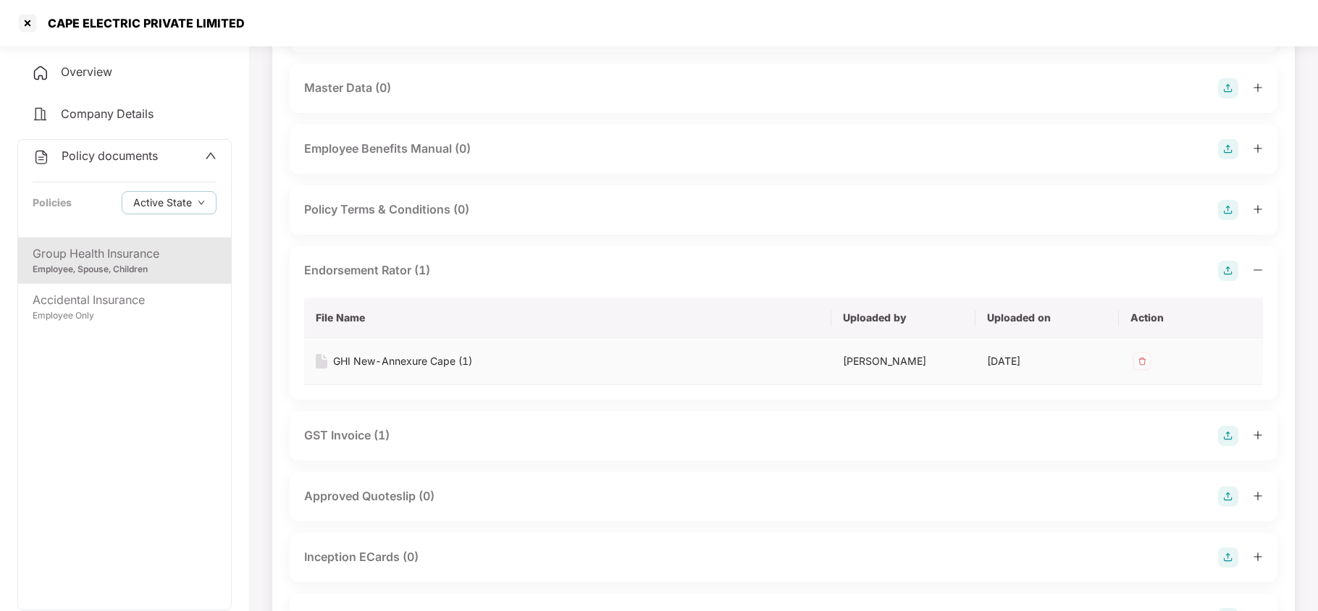
click at [395, 363] on div "GHI New-Annexure Cape (1)" at bounding box center [402, 361] width 139 height 16
click at [18, 24] on div at bounding box center [27, 23] width 23 height 23
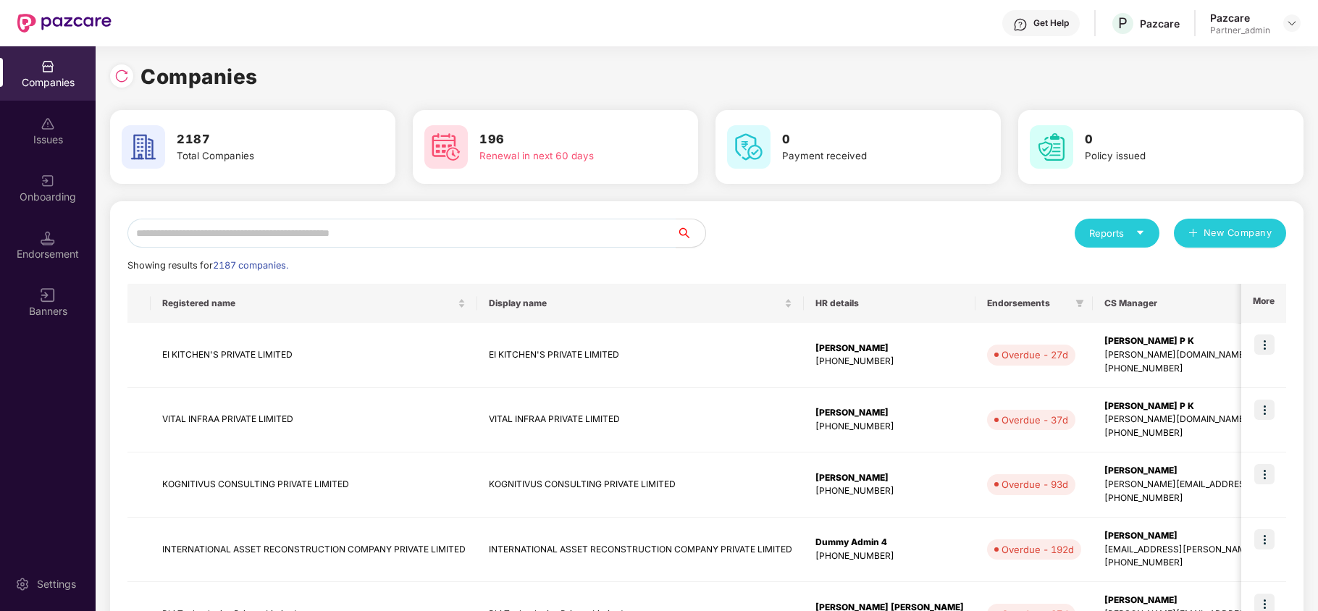
scroll to position [0, 0]
click at [303, 227] on input "text" at bounding box center [401, 233] width 549 height 29
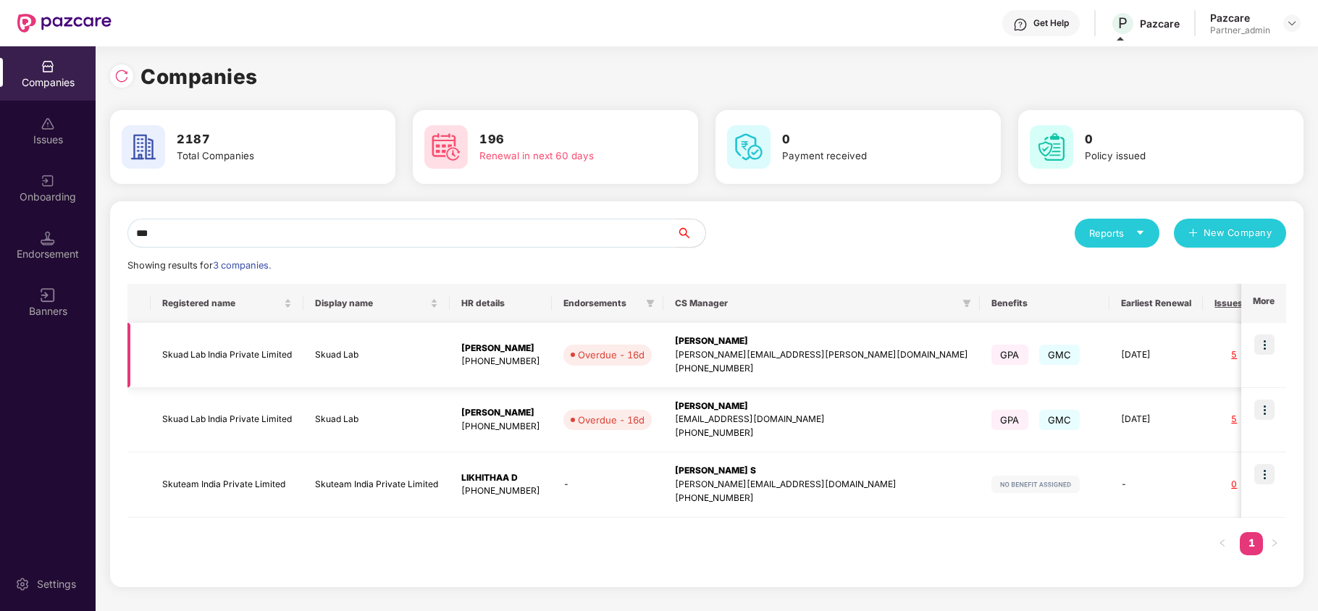
type input "***"
click at [209, 351] on td "Skuad Lab India Private Limited" at bounding box center [227, 355] width 153 height 65
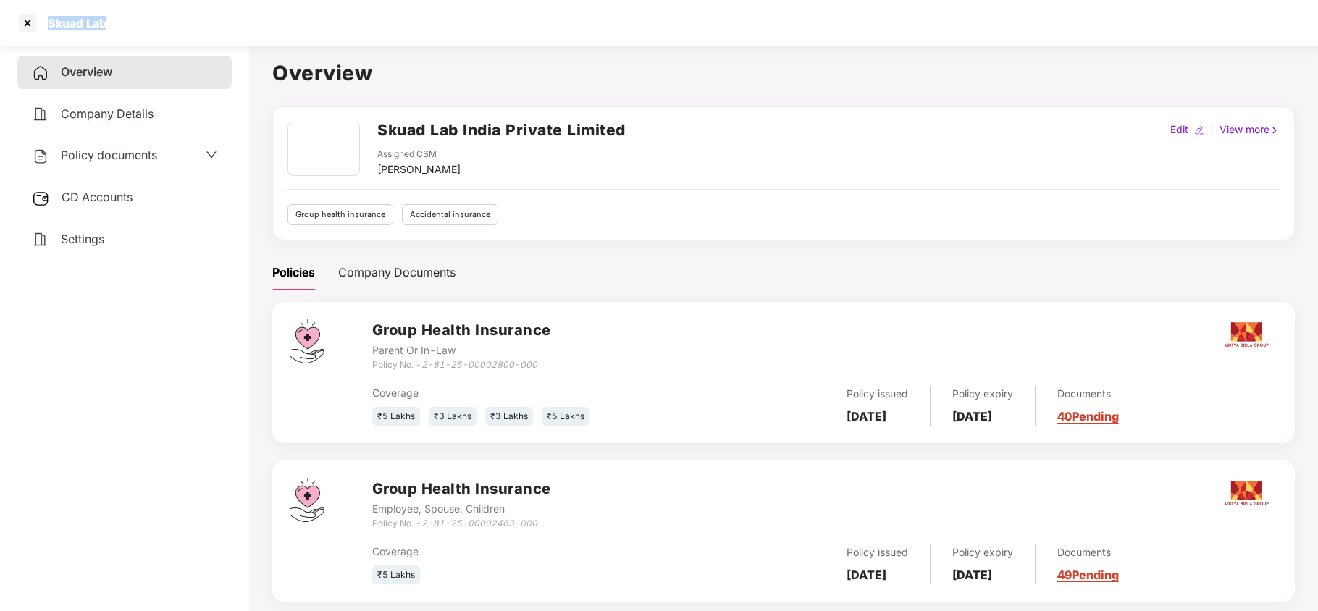
drag, startPoint x: 44, startPoint y: 26, endPoint x: 108, endPoint y: 27, distance: 63.7
click at [108, 27] on div "Skuad Lab" at bounding box center [659, 23] width 1318 height 46
copy div "Skuad Lab"
click at [25, 19] on div at bounding box center [27, 23] width 23 height 23
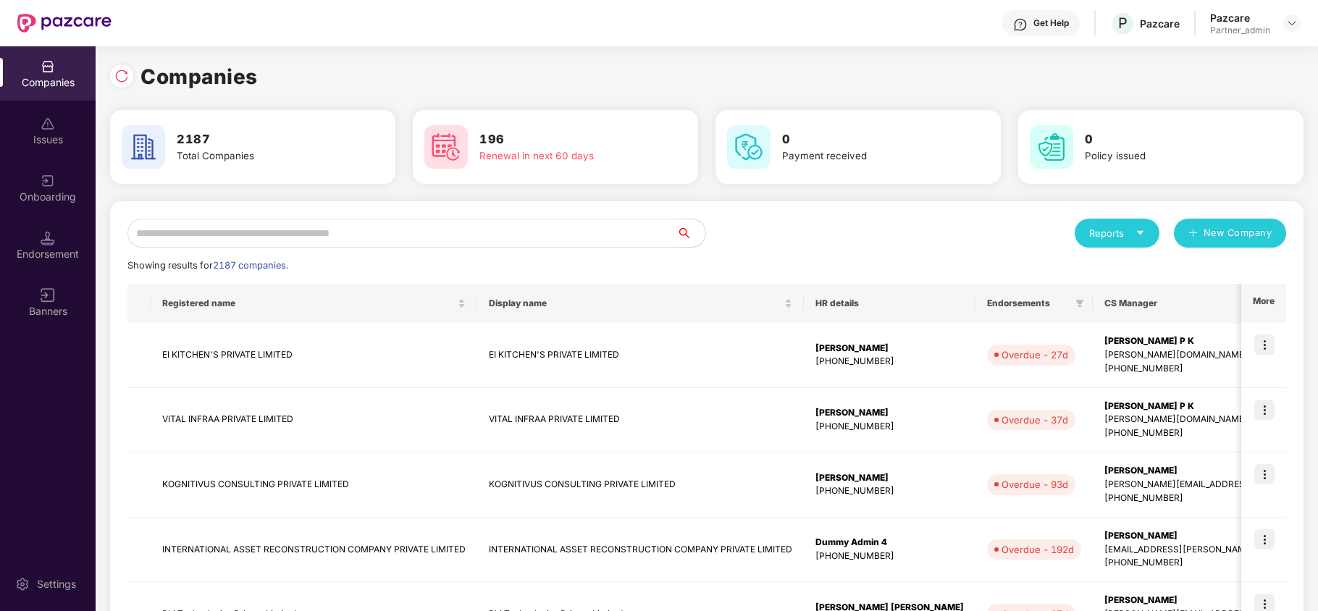
click at [264, 224] on input "text" at bounding box center [401, 233] width 549 height 29
paste input "**********"
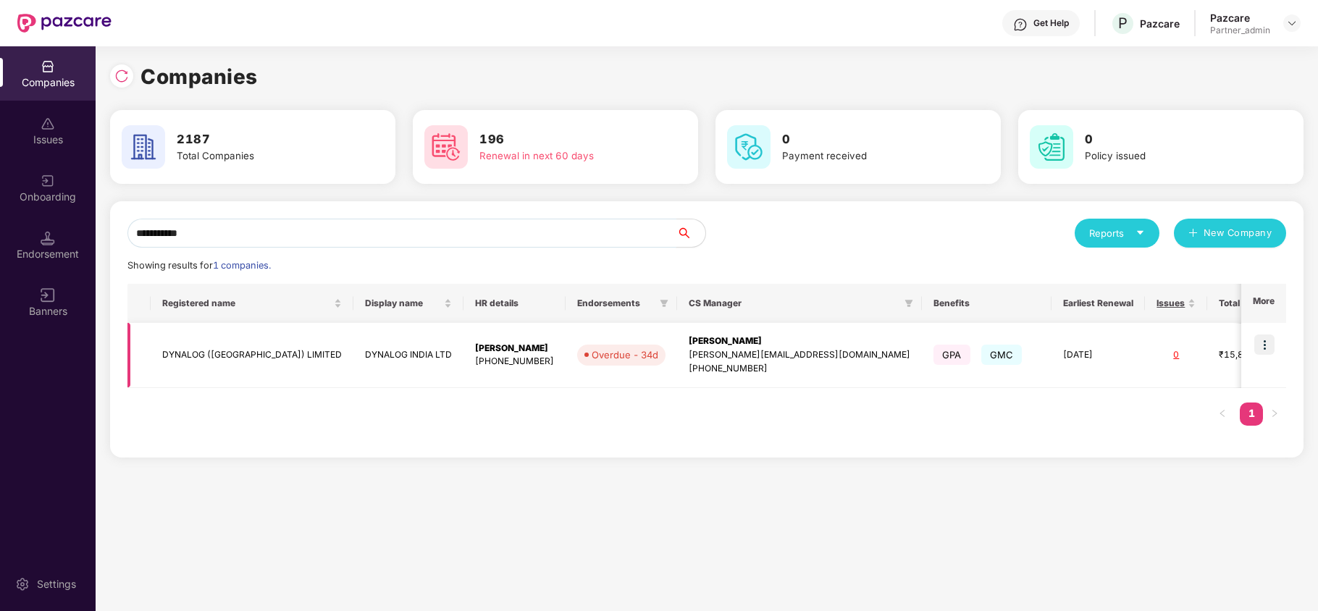
type input "**********"
click at [213, 350] on td "DYNALOG (INDIA) LIMITED" at bounding box center [252, 355] width 203 height 65
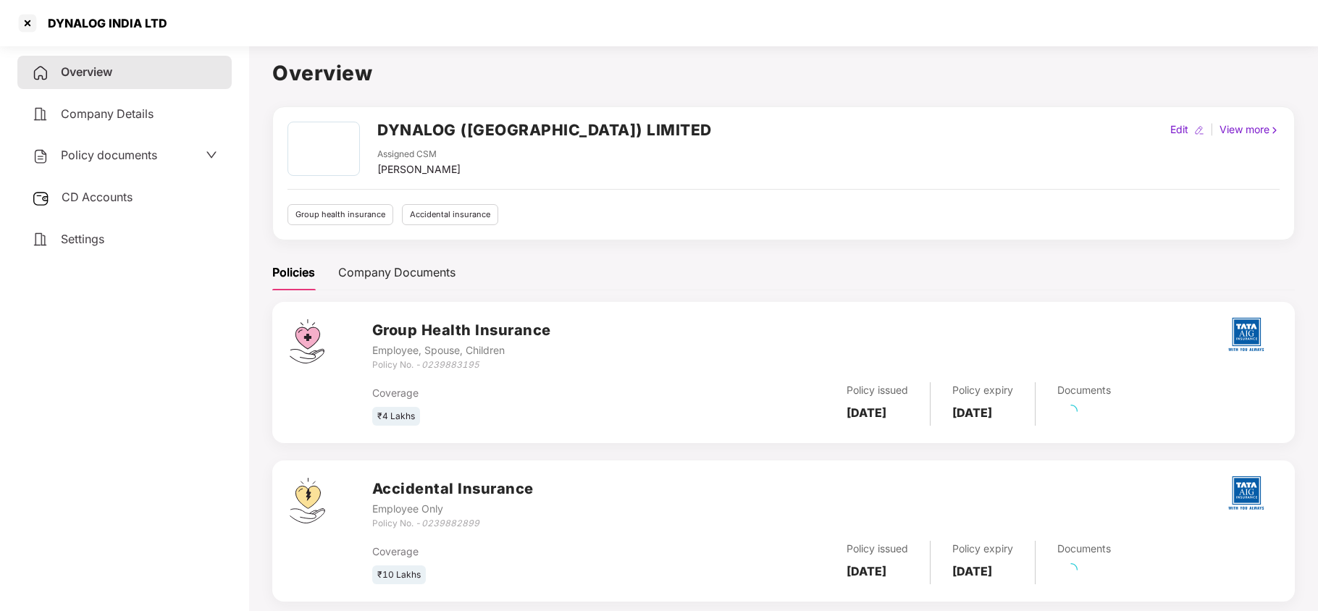
click at [108, 158] on span "Policy documents" at bounding box center [109, 155] width 96 height 14
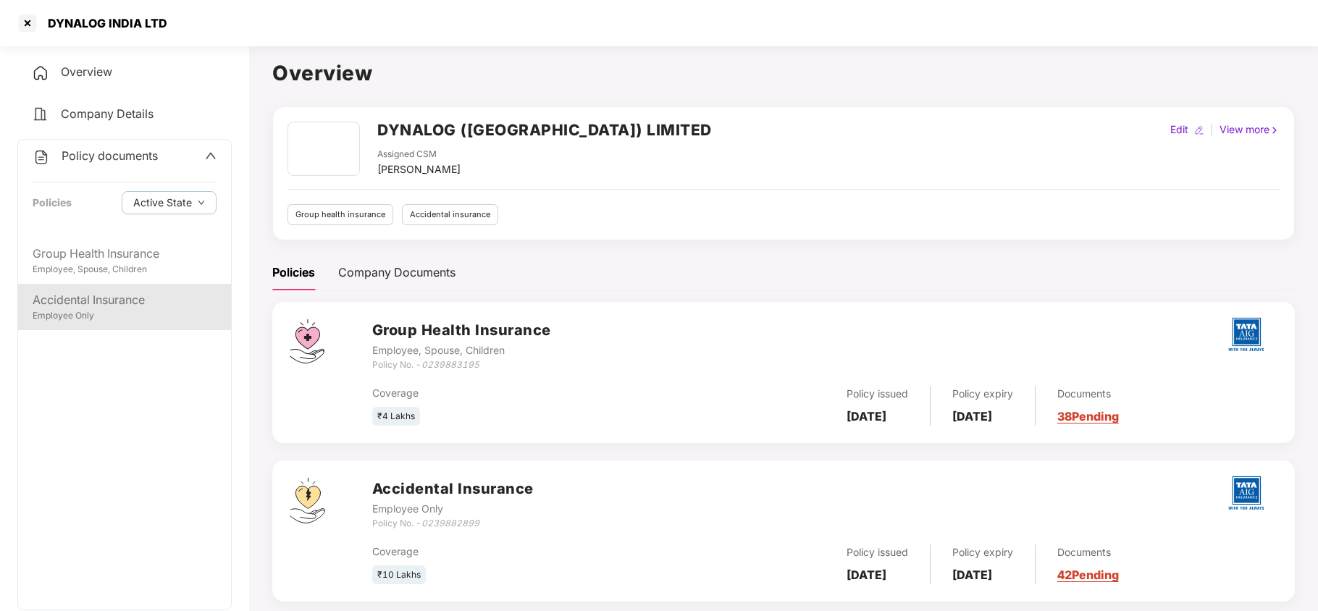
click at [108, 314] on div "Employee Only" at bounding box center [125, 316] width 184 height 14
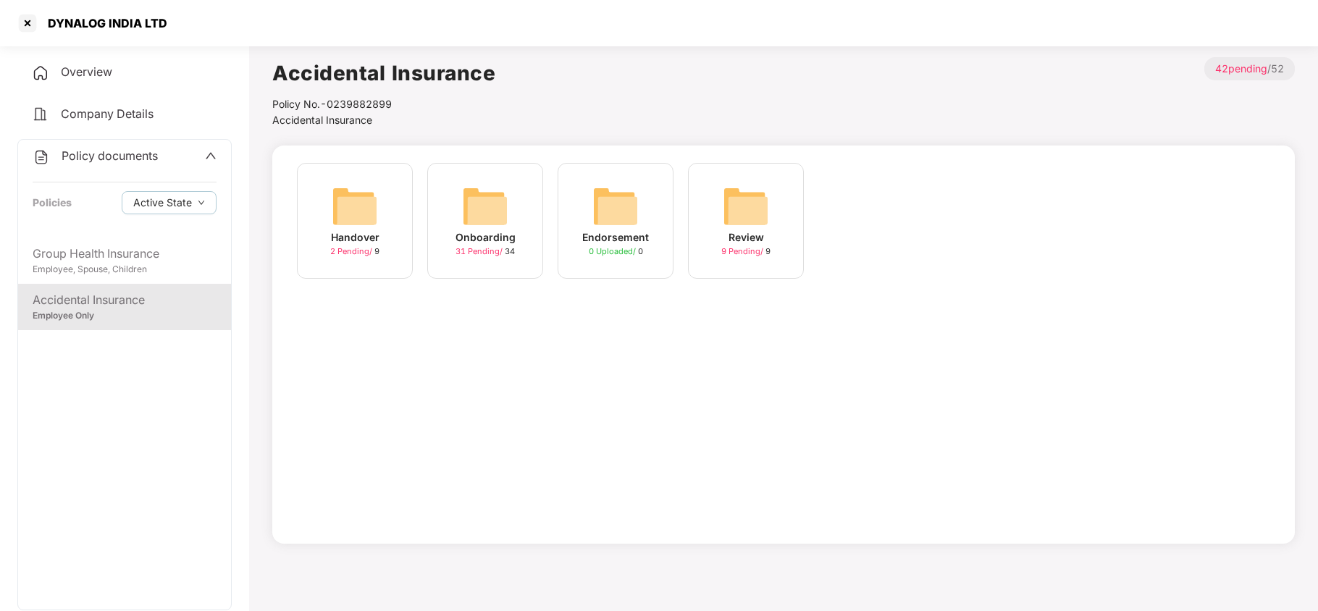
click at [481, 211] on img at bounding box center [485, 206] width 46 height 46
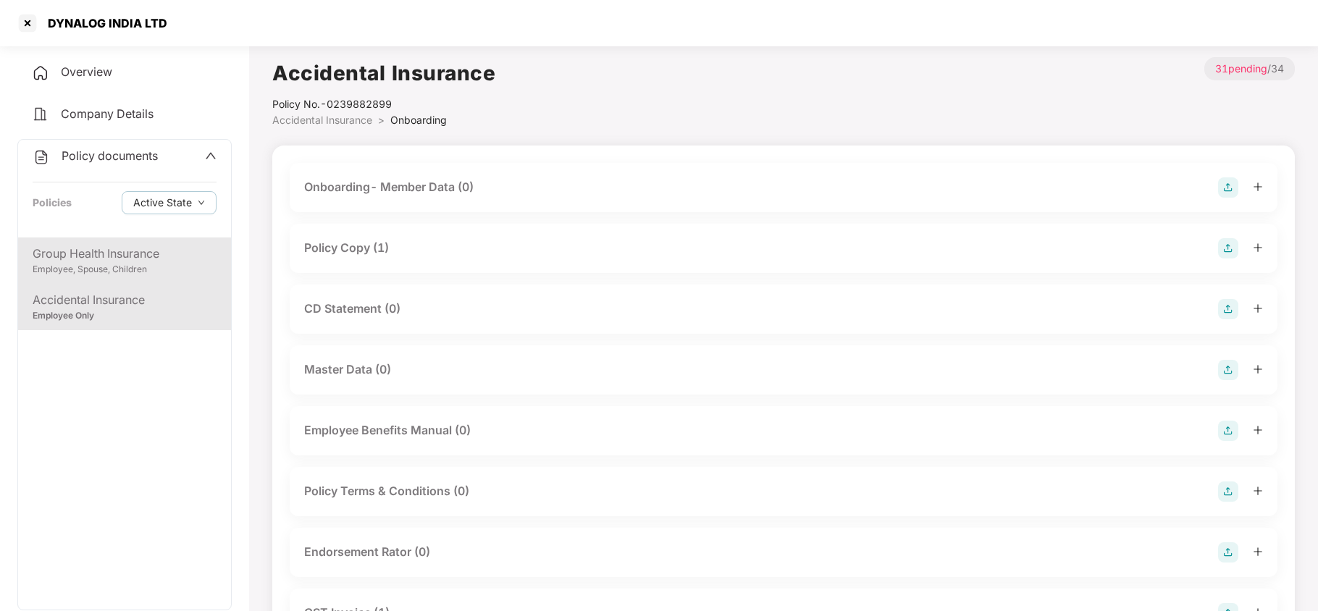
click at [131, 263] on div "Employee, Spouse, Children" at bounding box center [125, 270] width 184 height 14
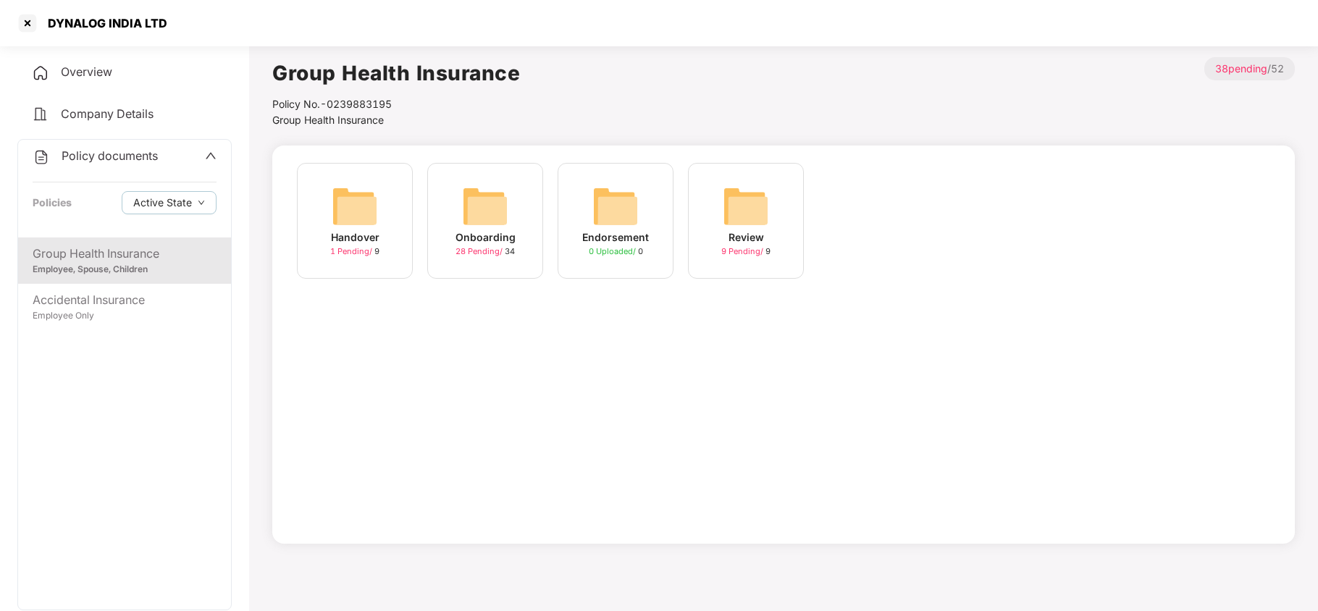
click at [482, 183] on img at bounding box center [485, 206] width 46 height 46
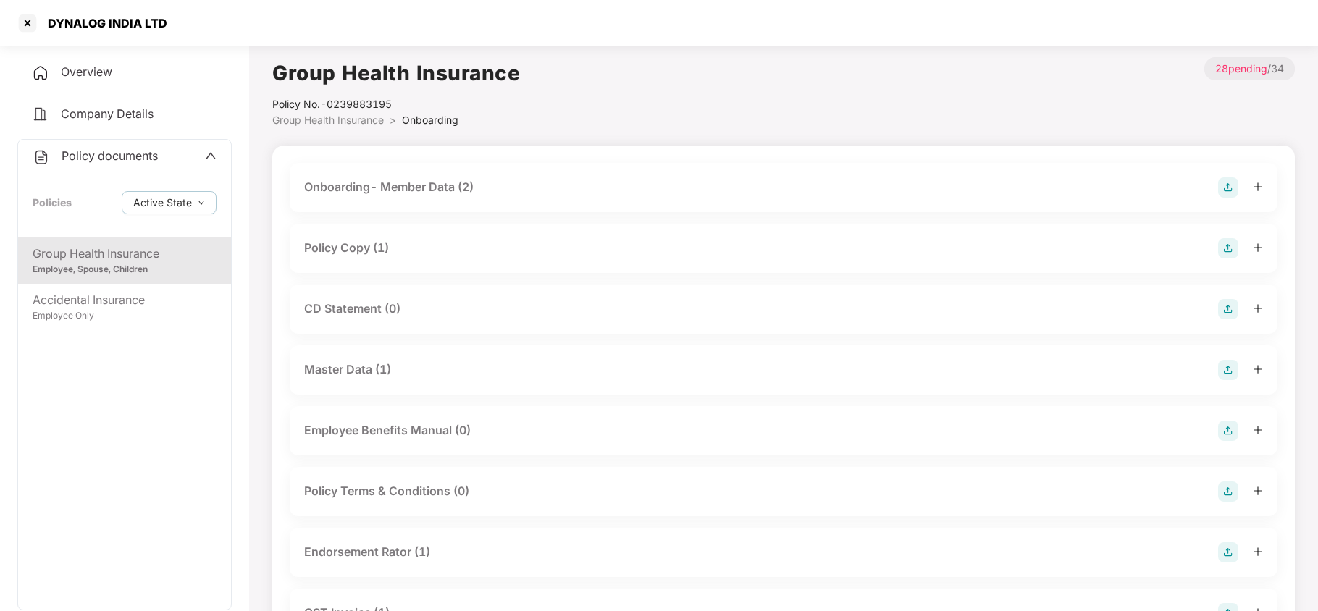
click at [362, 244] on div "Policy Copy (1)" at bounding box center [346, 248] width 85 height 18
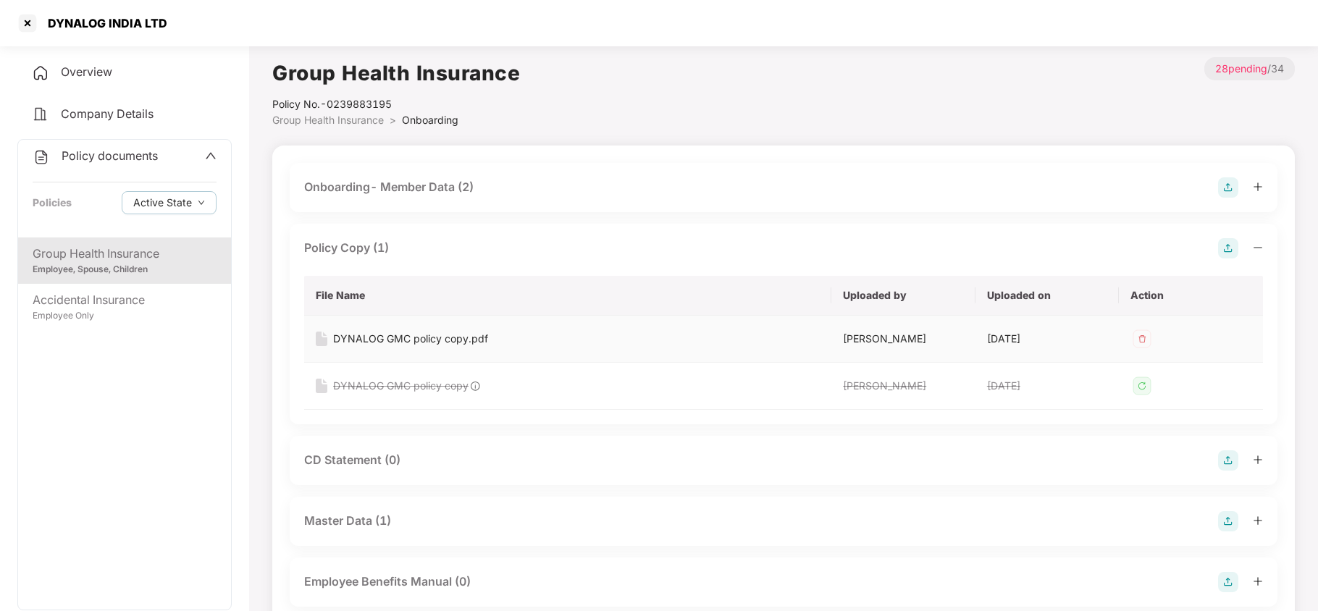
click at [391, 335] on div "DYNALOG GMC policy copy.pdf" at bounding box center [410, 339] width 155 height 16
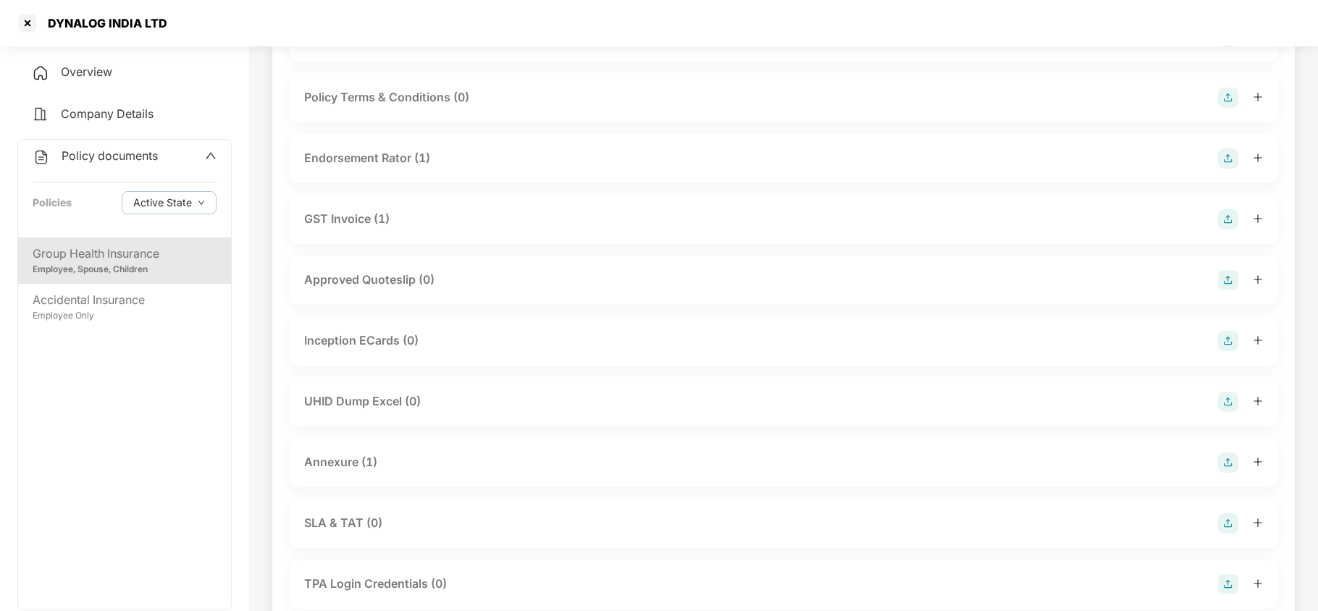
scroll to position [579, 0]
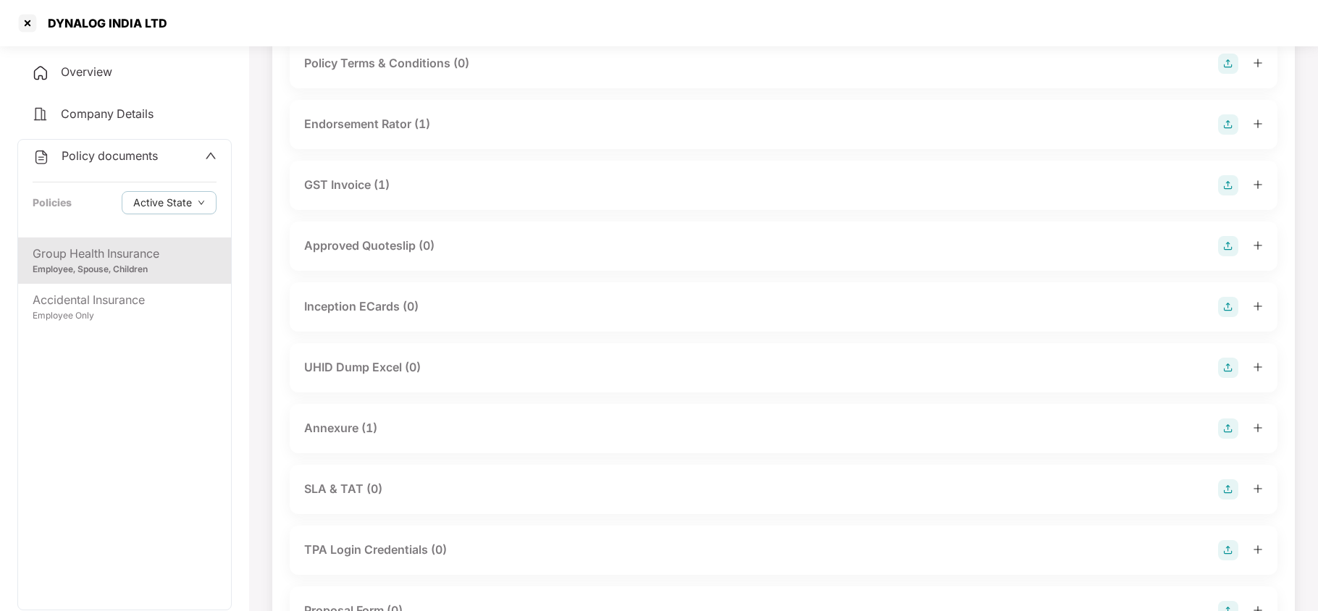
click at [363, 434] on div "Annexure (1)" at bounding box center [340, 428] width 73 height 18
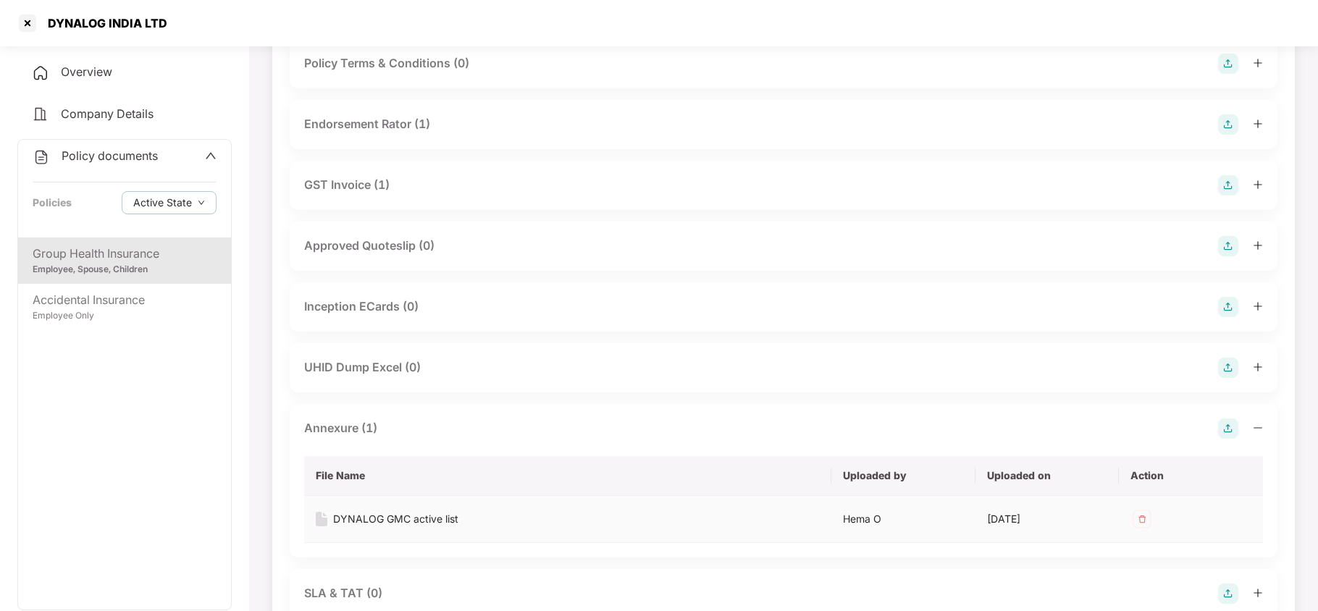
click at [429, 514] on div "DYNALOG GMC active list" at bounding box center [395, 519] width 125 height 16
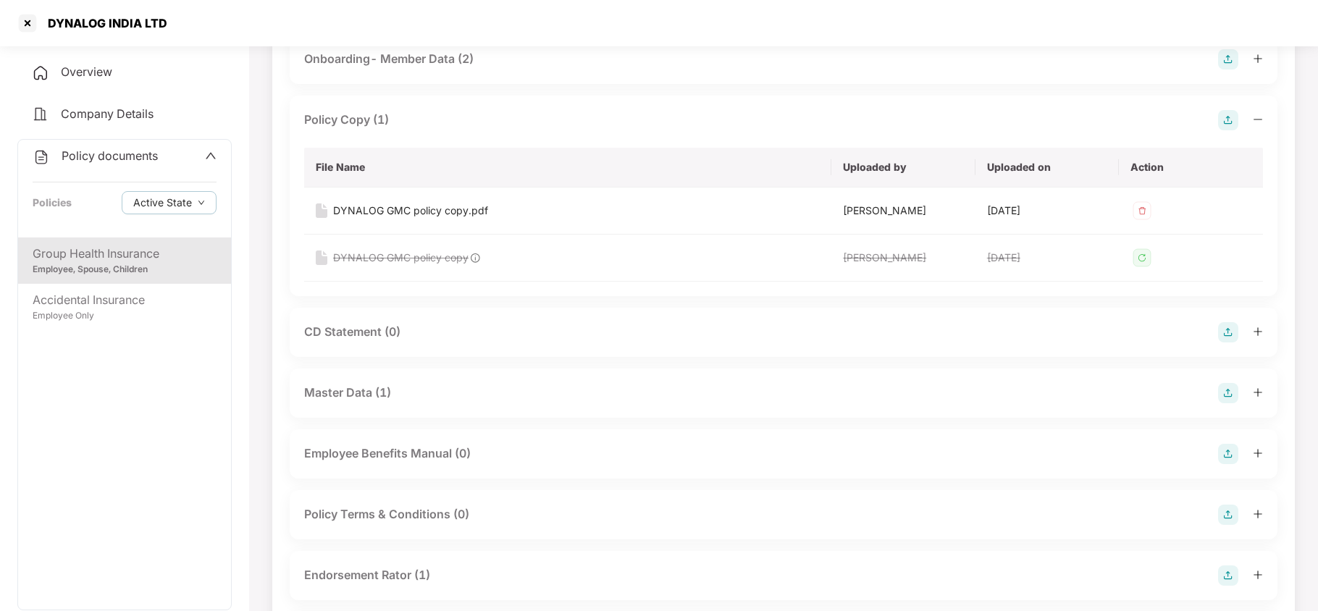
scroll to position [96, 0]
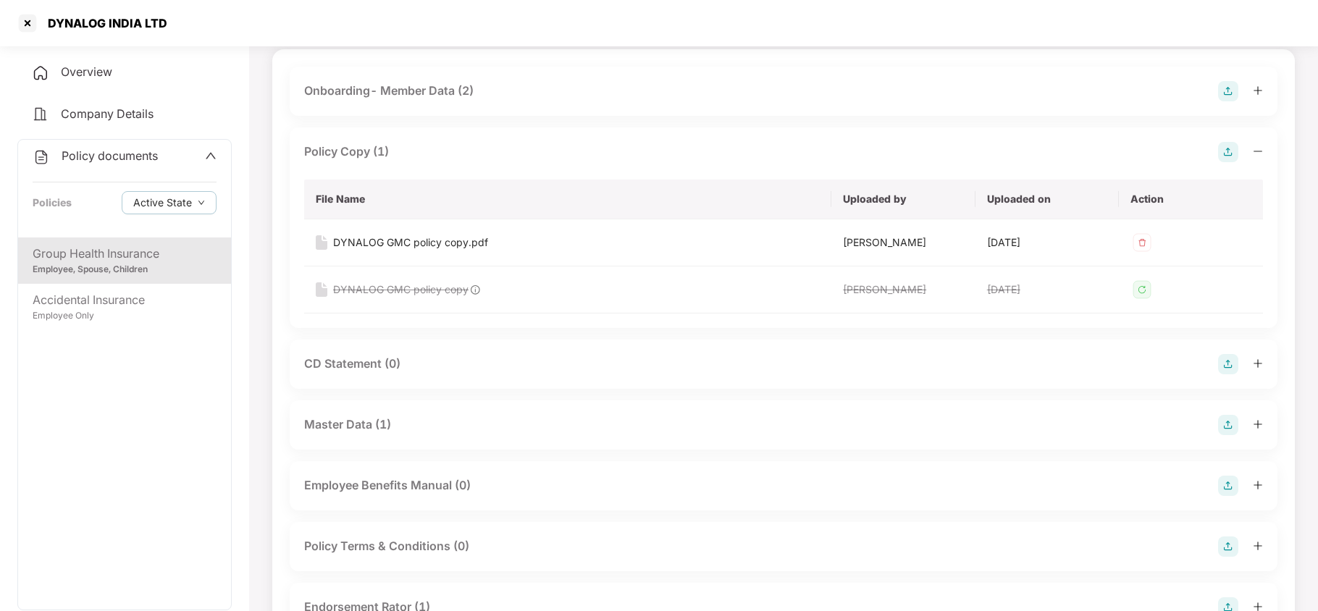
click at [93, 158] on span "Policy documents" at bounding box center [110, 155] width 96 height 14
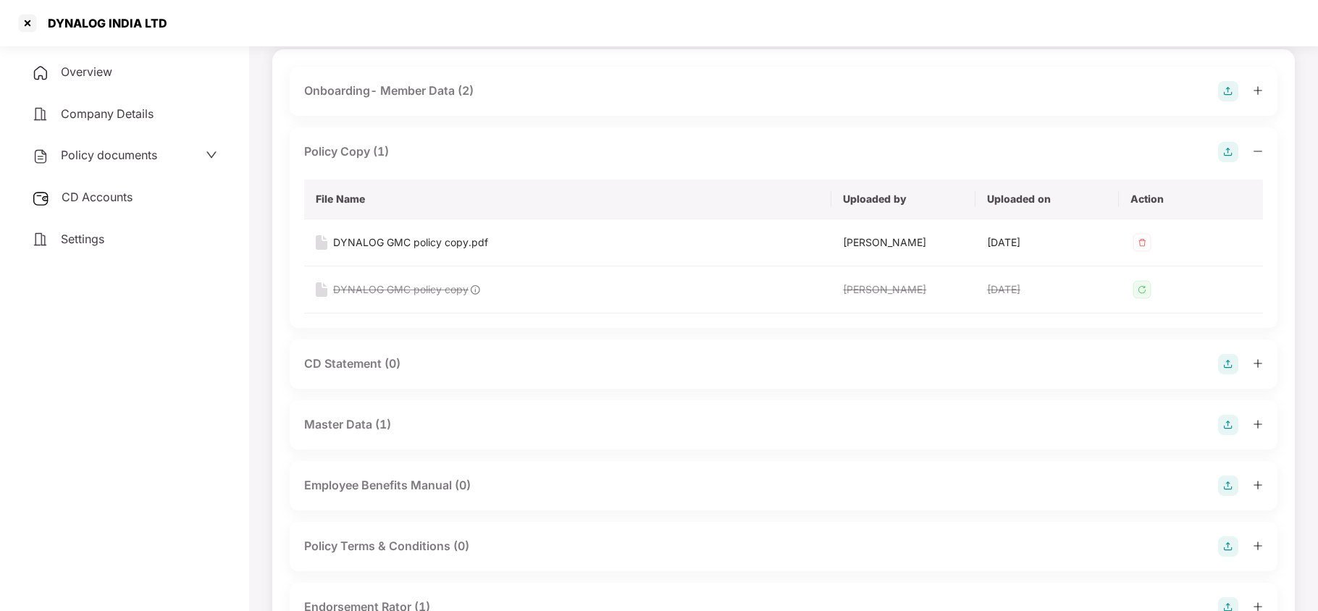
click at [90, 193] on span "CD Accounts" at bounding box center [97, 197] width 71 height 14
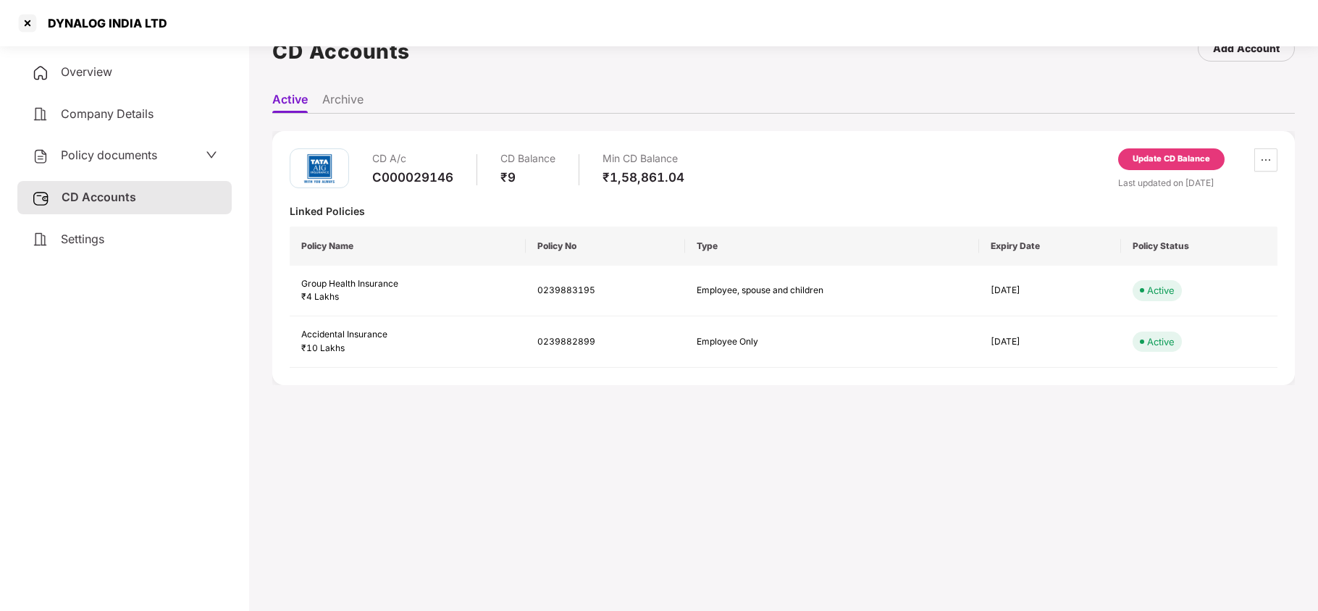
click at [123, 154] on span "Policy documents" at bounding box center [109, 155] width 96 height 14
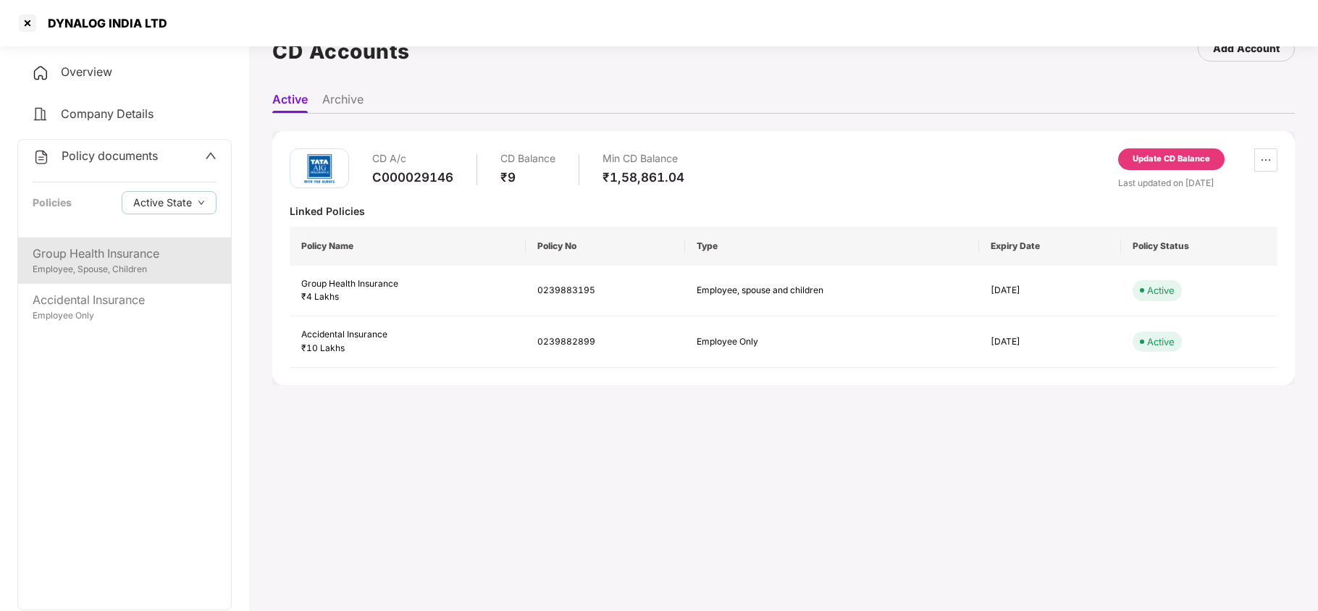
click at [125, 270] on div "Employee, Spouse, Children" at bounding box center [125, 270] width 184 height 14
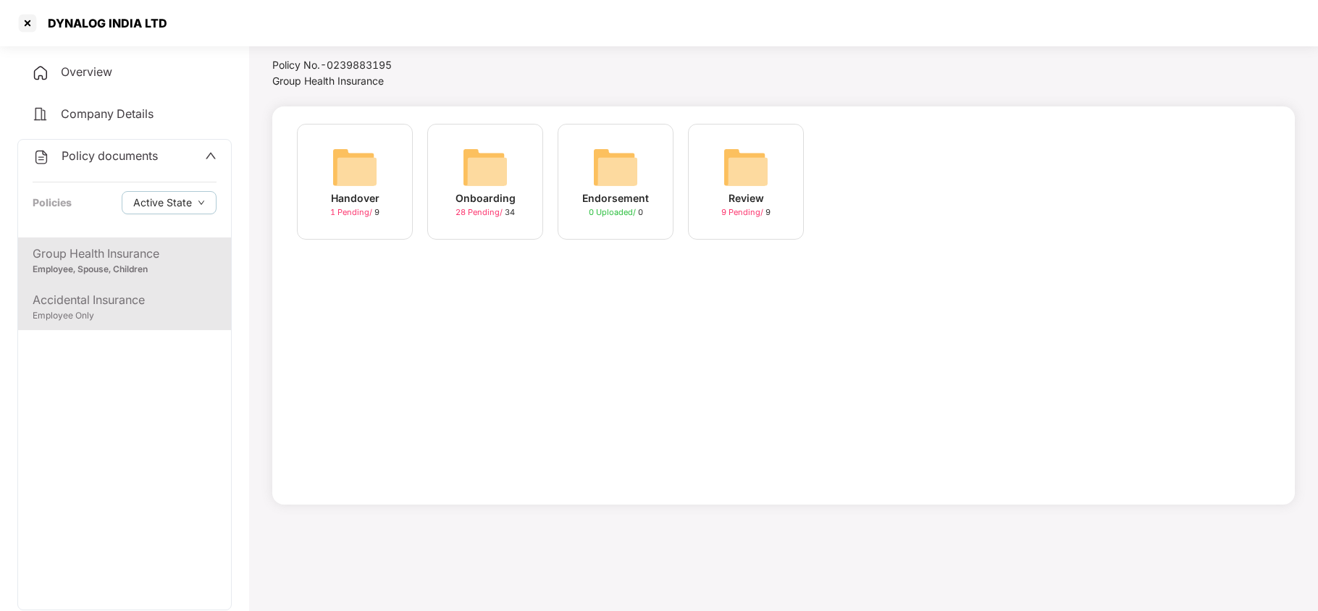
click at [125, 314] on div "Employee Only" at bounding box center [125, 316] width 184 height 14
click at [484, 169] on img at bounding box center [485, 167] width 46 height 46
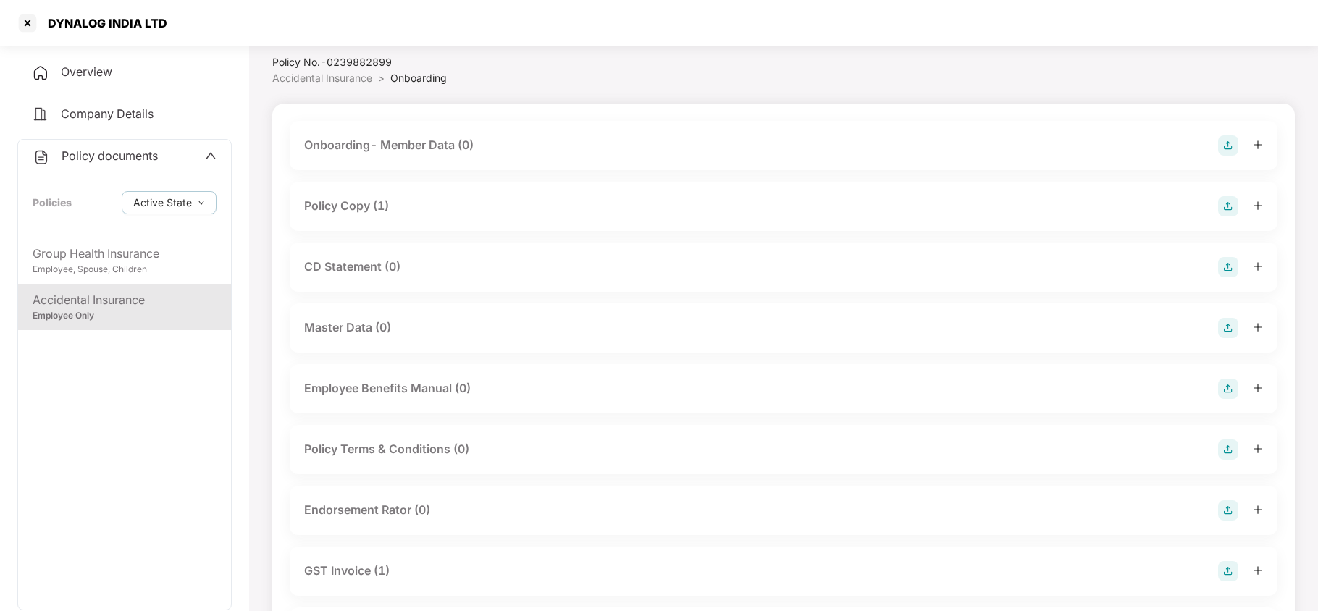
scroll to position [0, 0]
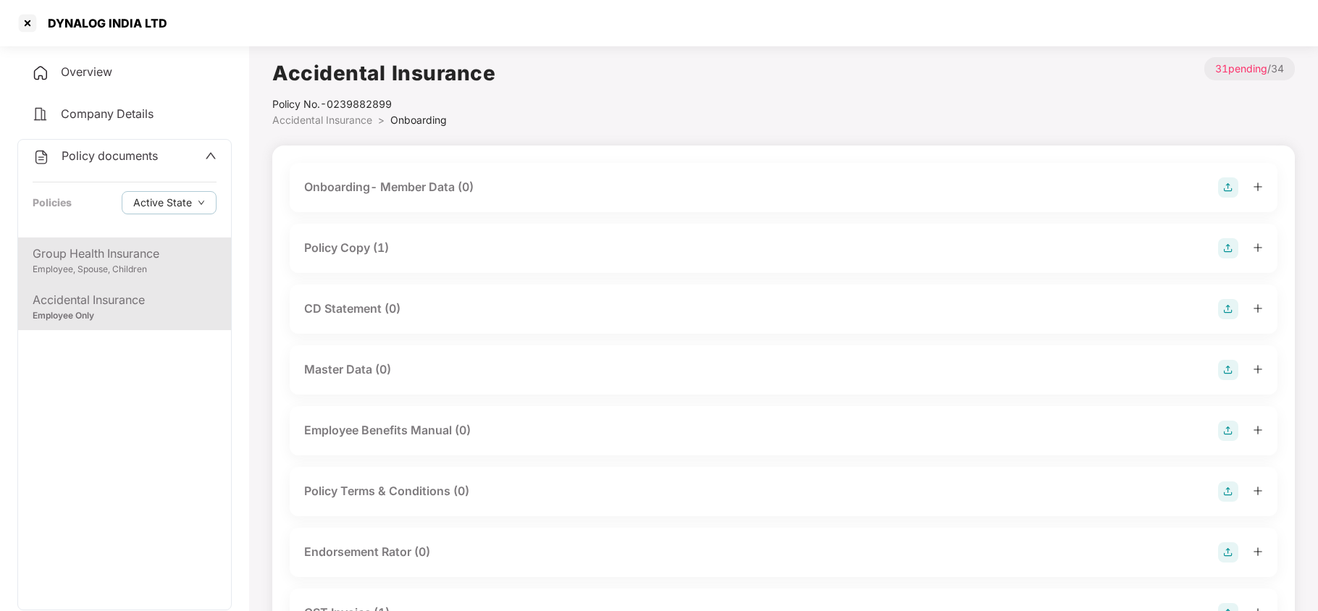
click at [161, 267] on div "Employee, Spouse, Children" at bounding box center [125, 270] width 184 height 14
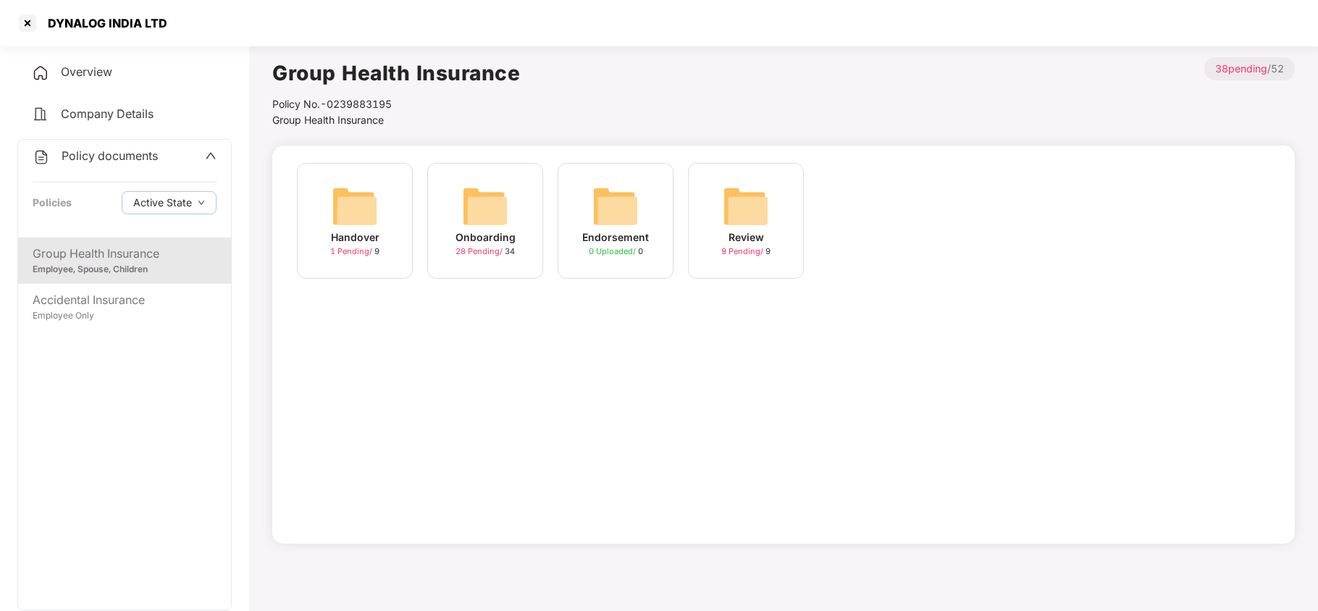
click at [479, 223] on img at bounding box center [485, 206] width 46 height 46
